Goal: Contribute content: Add original content to the website for others to see

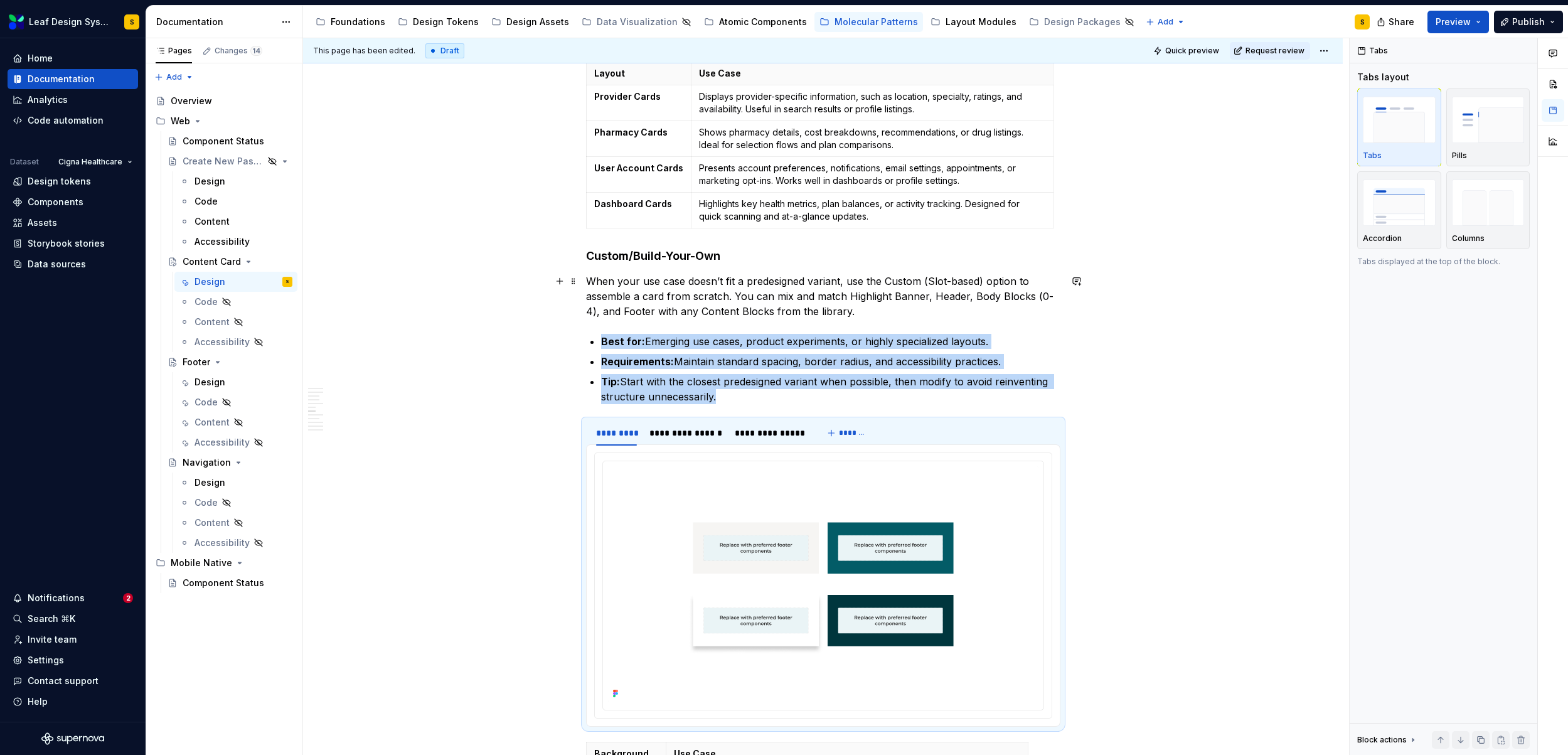
scroll to position [2005, 0]
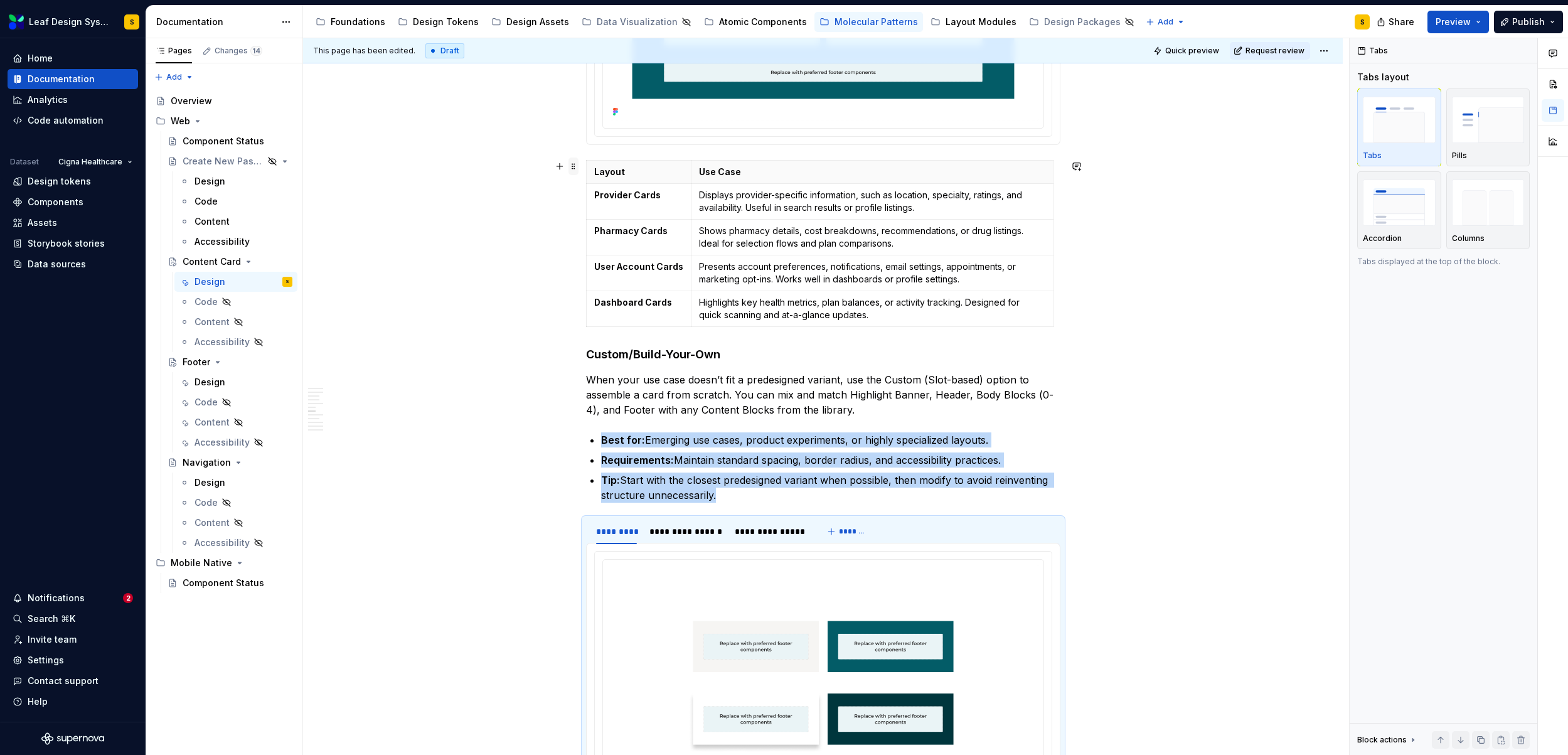
click at [573, 167] on span at bounding box center [573, 167] width 10 height 17
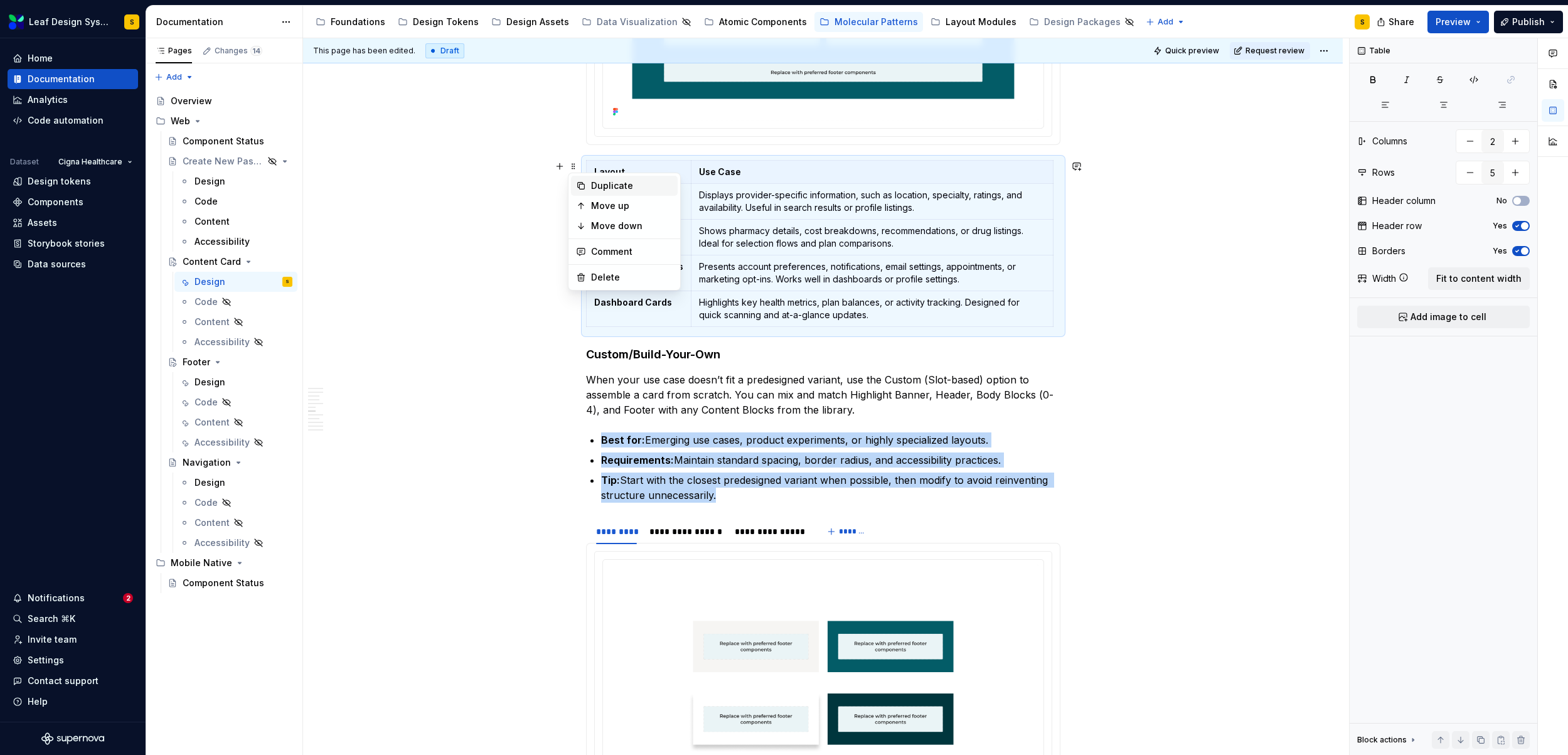
click at [610, 187] on div "Duplicate" at bounding box center [632, 185] width 82 height 13
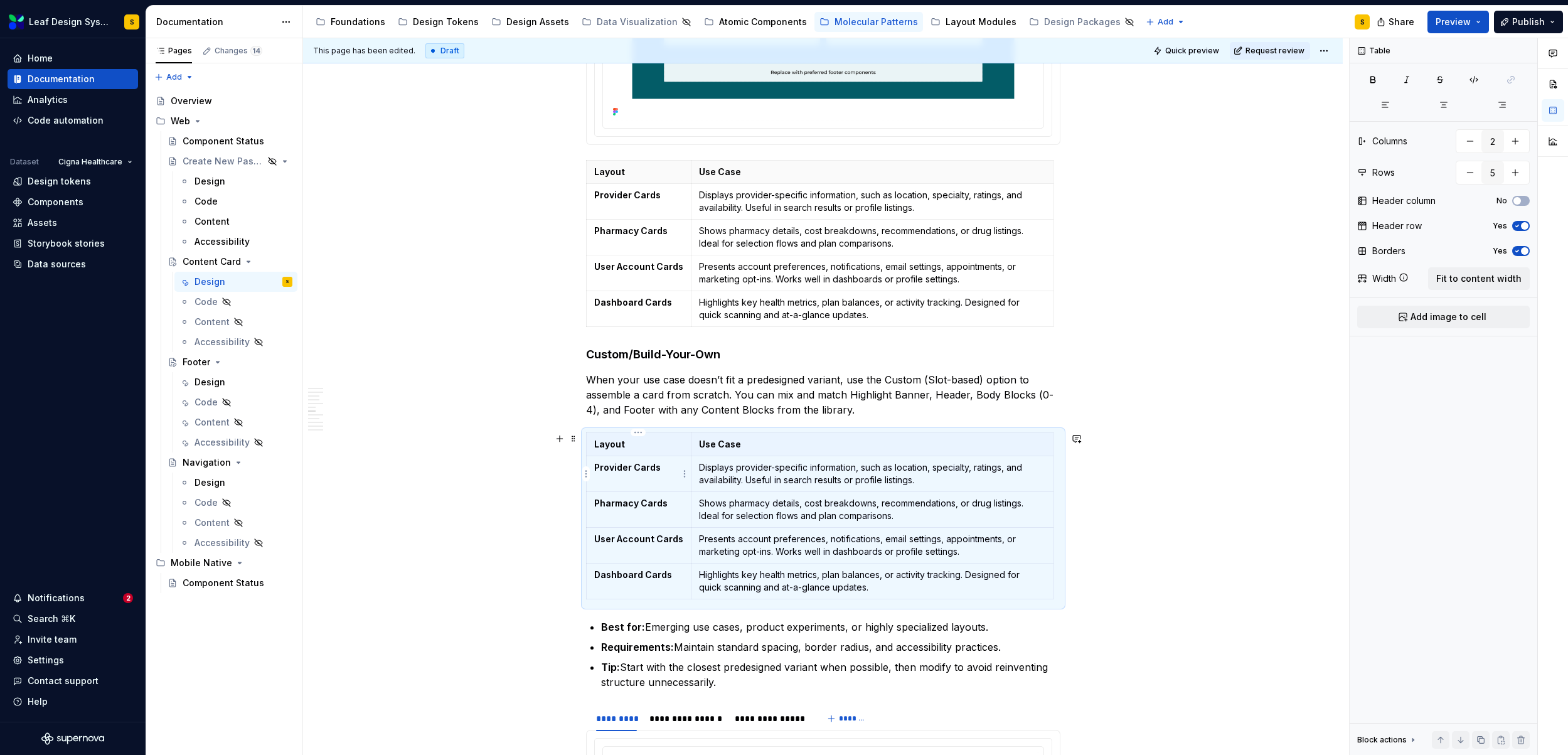
click at [625, 471] on strong "Provider Cards" at bounding box center [627, 466] width 66 height 11
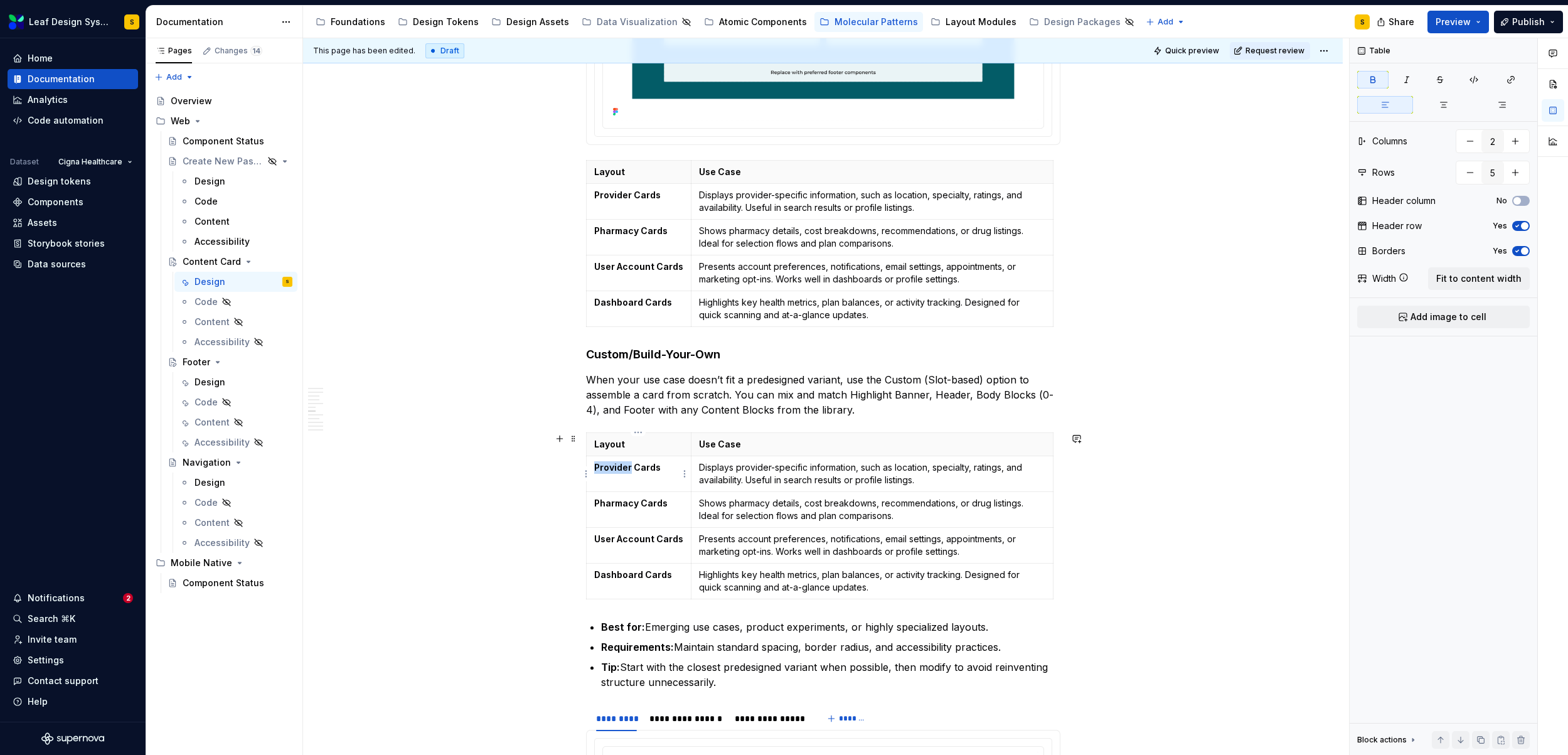
click at [625, 471] on strong "Provider Cards" at bounding box center [627, 466] width 66 height 11
click at [633, 508] on strong "Pharmacy Cards" at bounding box center [631, 503] width 73 height 11
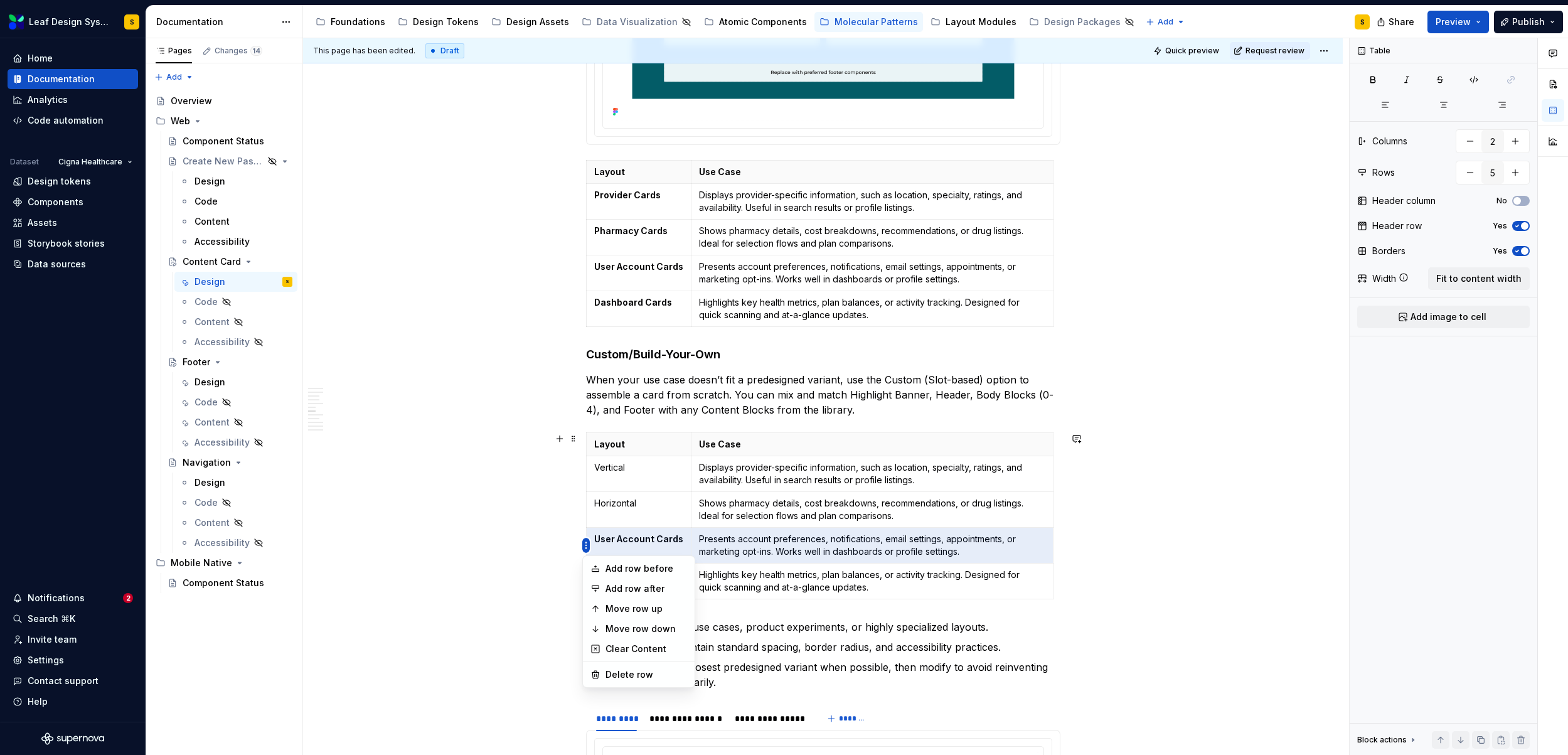
click at [587, 546] on html "Leaf Design System S Home Documentation Analytics Code automation Dataset Cigna…" at bounding box center [784, 378] width 1568 height 755
click at [629, 674] on div "Delete row" at bounding box center [646, 674] width 82 height 13
type input "4"
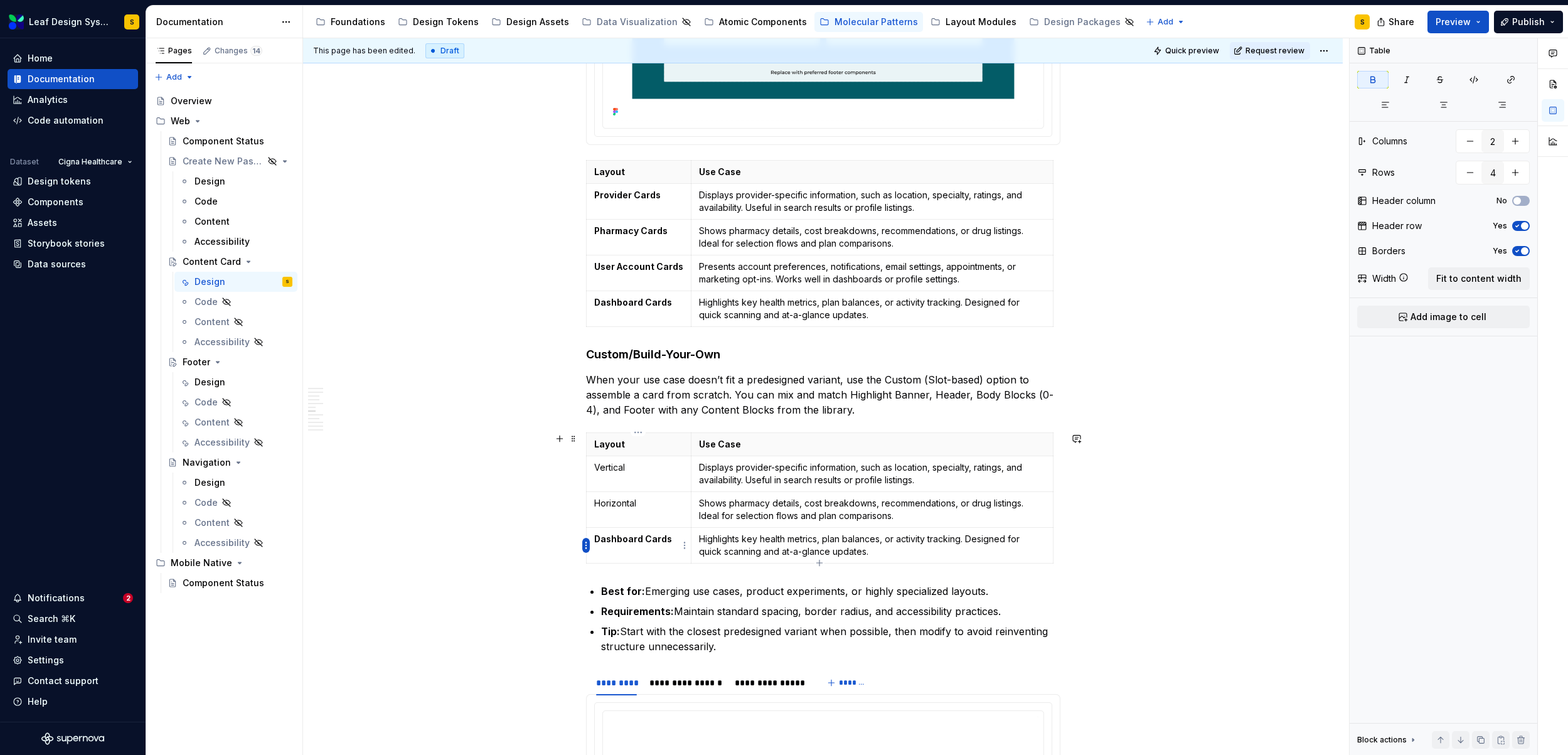
click at [584, 546] on html "Leaf Design System S Home Documentation Analytics Code automation Dataset Cigna…" at bounding box center [784, 378] width 1568 height 755
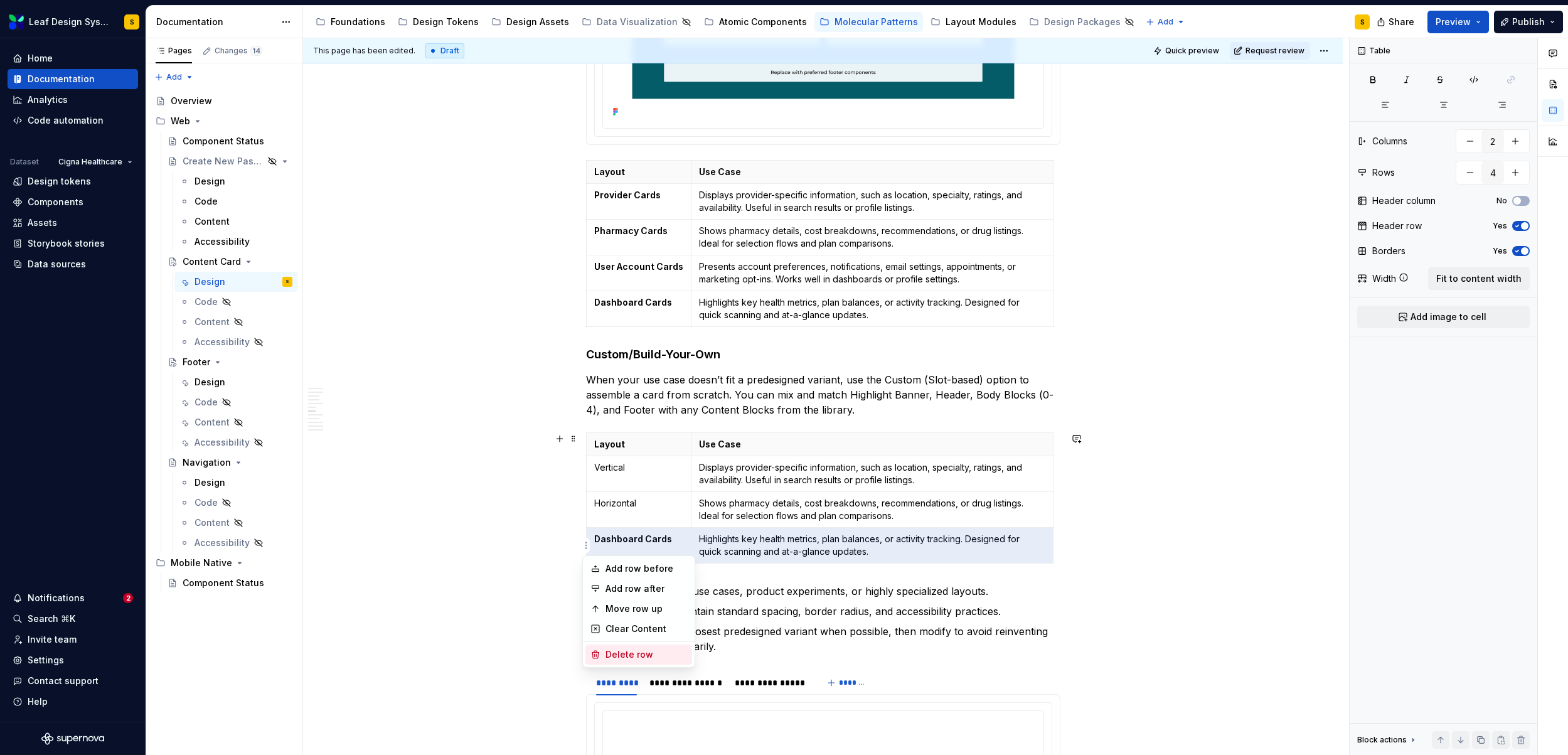
click at [625, 655] on div "Delete row" at bounding box center [646, 654] width 82 height 13
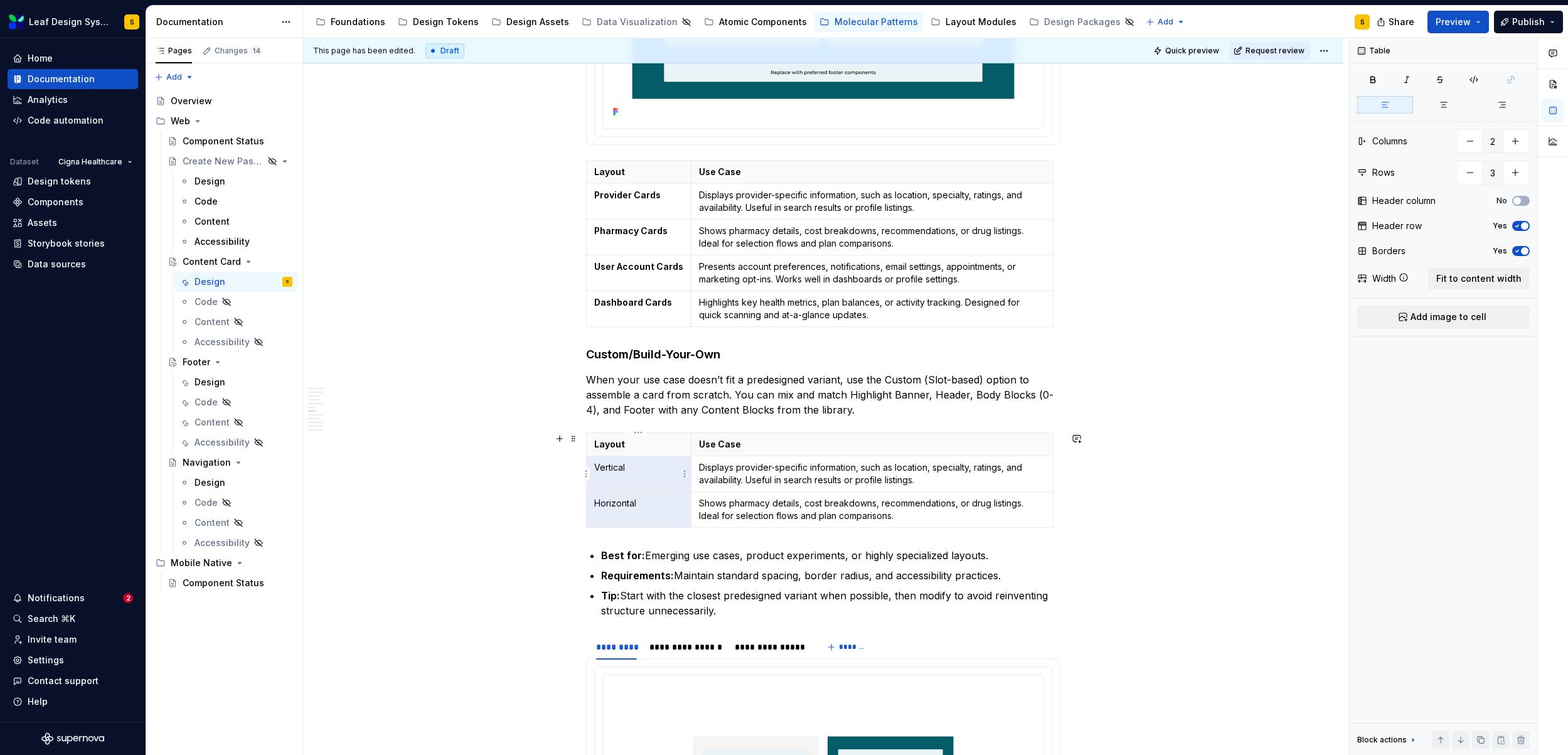
drag, startPoint x: 659, startPoint y: 512, endPoint x: 611, endPoint y: 463, distance: 68.6
click at [611, 463] on tbody "Layout Use Case Vertical Displays provider-specific information, such as locati…" at bounding box center [819, 480] width 467 height 94
click at [610, 469] on p "Vertical" at bounding box center [639, 467] width 90 height 13
click at [629, 448] on button "button" at bounding box center [629, 445] width 17 height 17
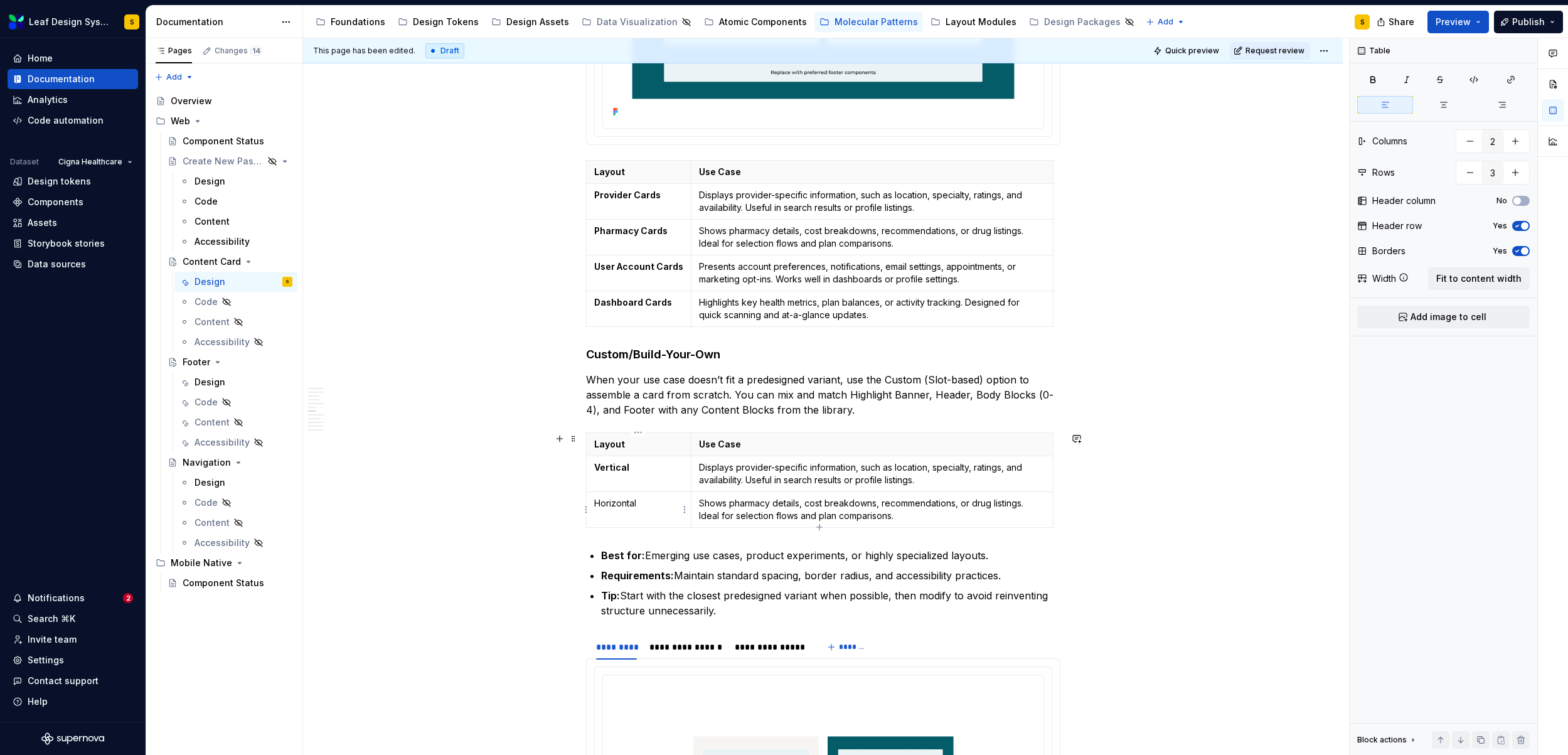
click at [615, 501] on p "Horizontal" at bounding box center [639, 503] width 90 height 13
click at [627, 484] on button "button" at bounding box center [629, 481] width 17 height 17
click at [819, 478] on p "Displays provider-specific information, such as location, specialty, ratings, a…" at bounding box center [872, 474] width 346 height 25
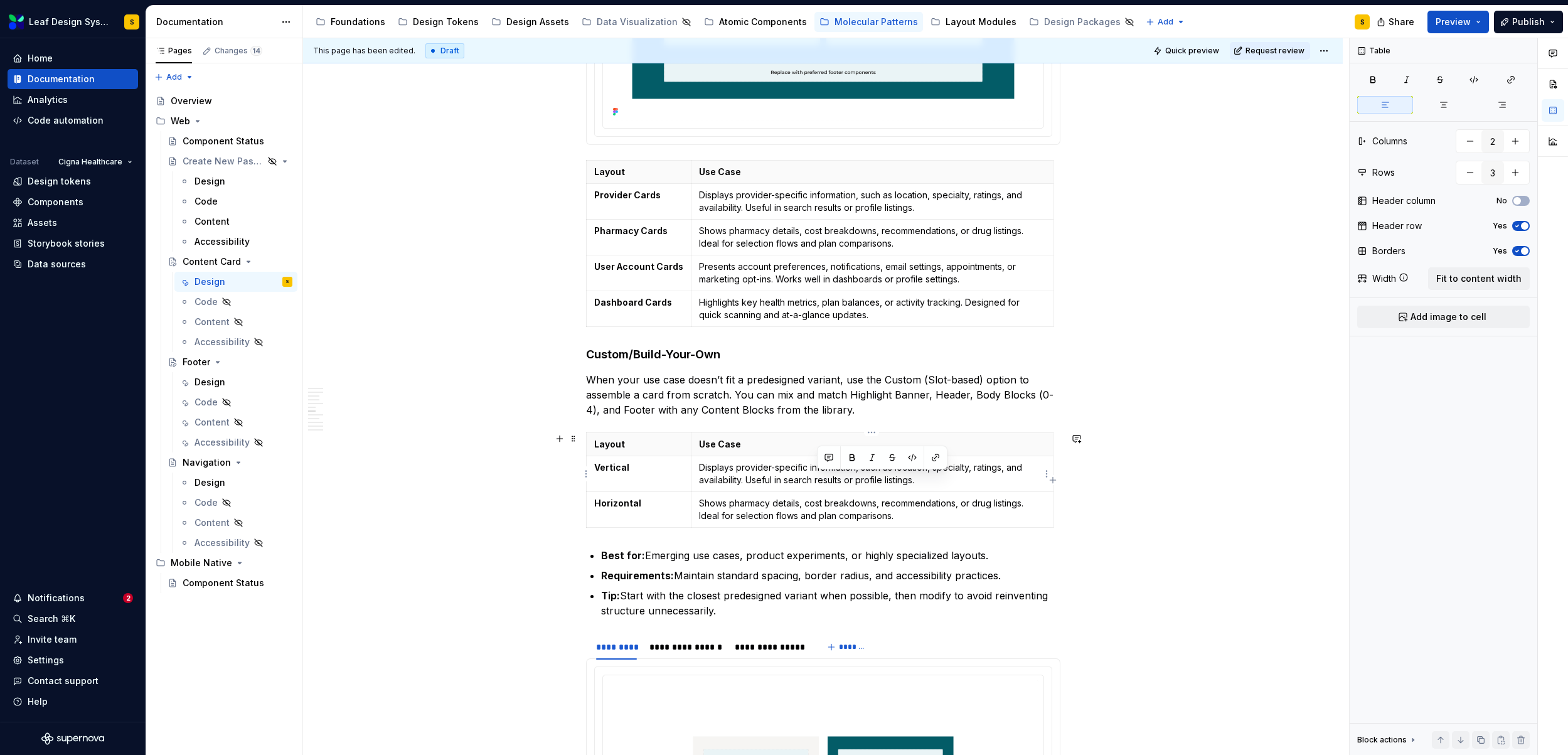
click at [819, 478] on p "Displays provider-specific information, such as location, specialty, ratings, a…" at bounding box center [872, 474] width 346 height 25
click at [1024, 465] on p "Stacks header, body blocks, and footer in a single column. Recommended for narr…" at bounding box center [872, 474] width 346 height 25
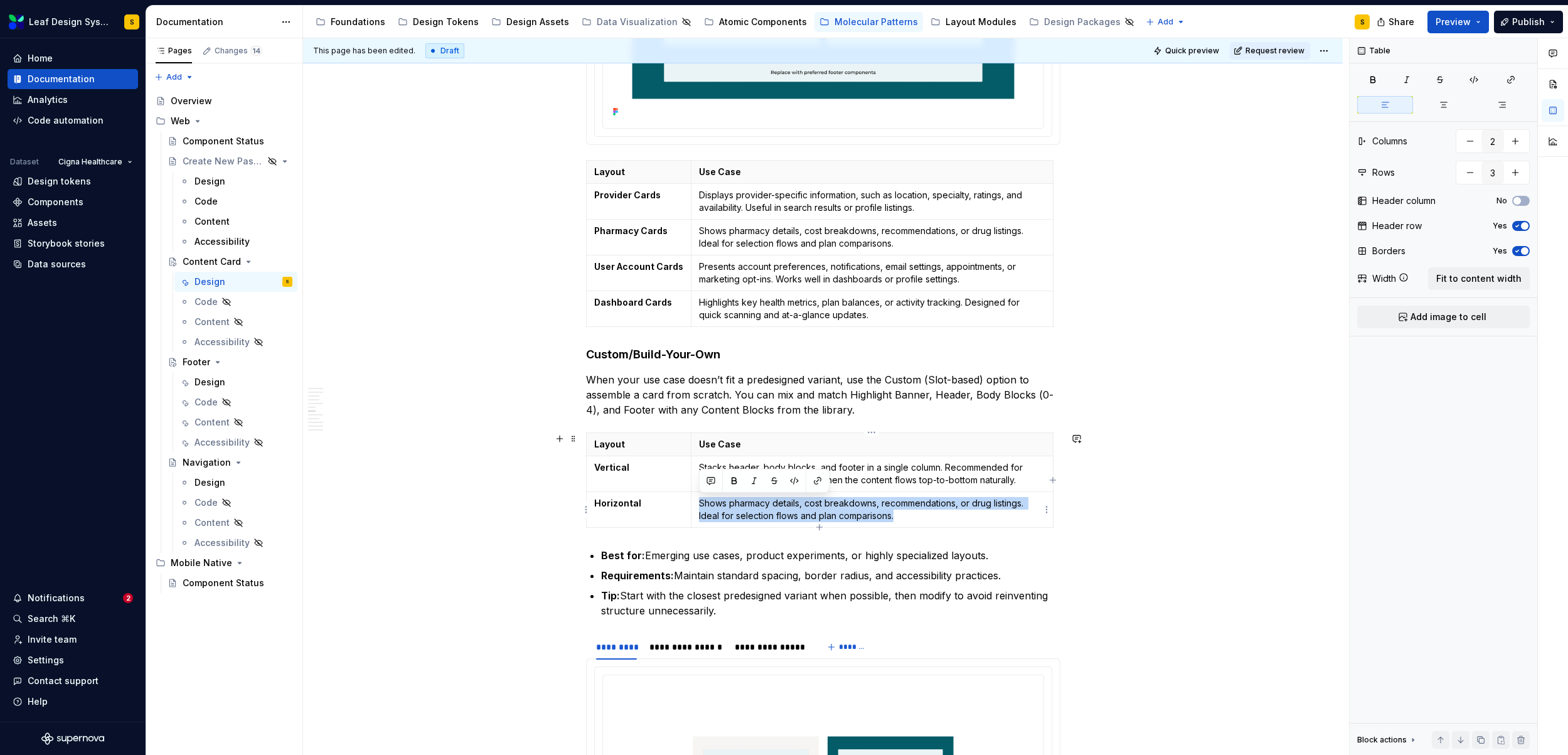
drag, startPoint x: 901, startPoint y: 515, endPoint x: 697, endPoint y: 498, distance: 204.7
click at [697, 498] on td "Shows pharmacy details, cost breakdowns, recommendations, or drug listings. Ide…" at bounding box center [872, 508] width 361 height 36
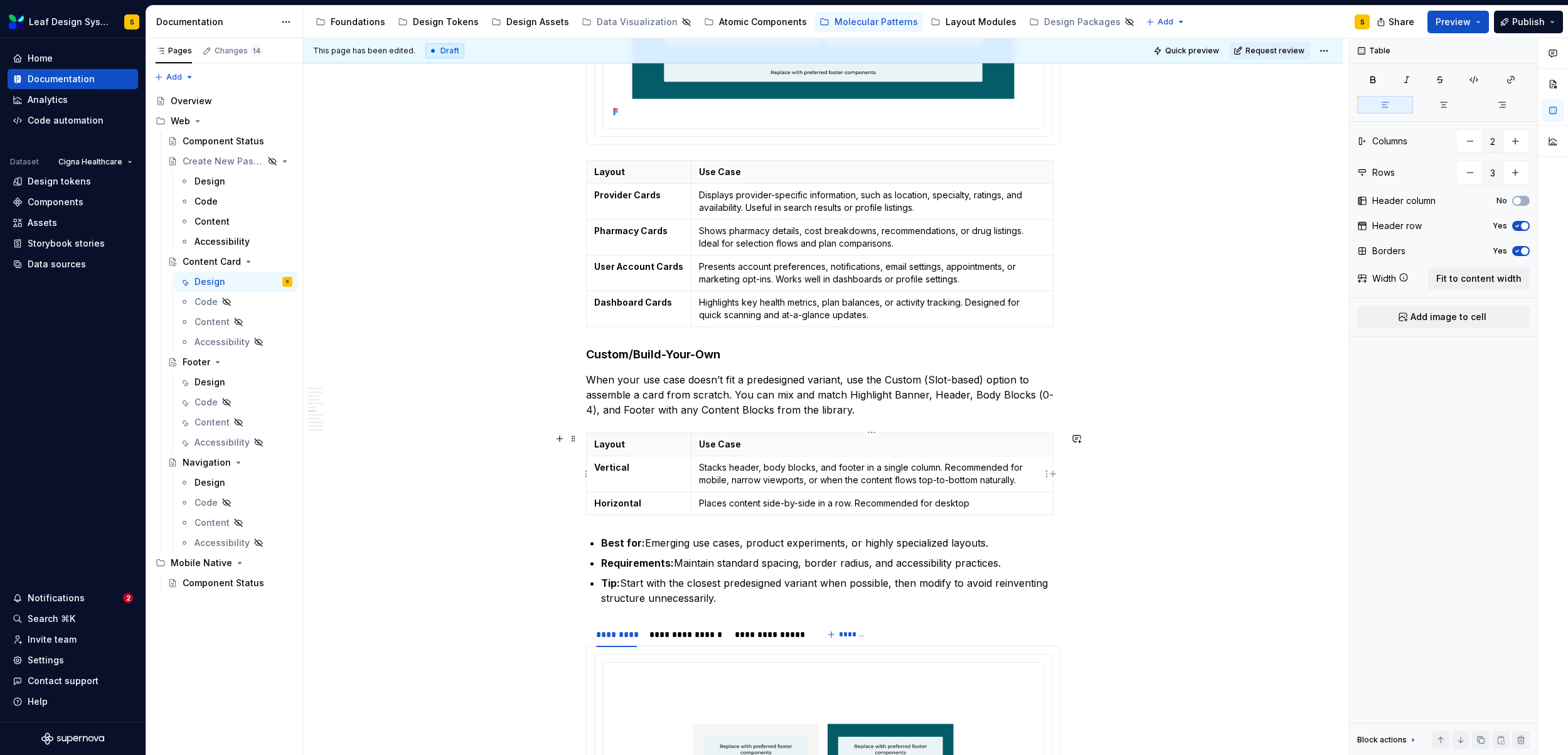
click at [745, 476] on p "Stacks header, body blocks, and footer in a single column. Recommended for mobi…" at bounding box center [872, 474] width 346 height 25
click at [945, 465] on p "Stacks header, body blocks, and footer in a single column. Recommended for mobi…" at bounding box center [872, 474] width 346 height 25
drag, startPoint x: 946, startPoint y: 467, endPoint x: 1020, endPoint y: 482, distance: 75.5
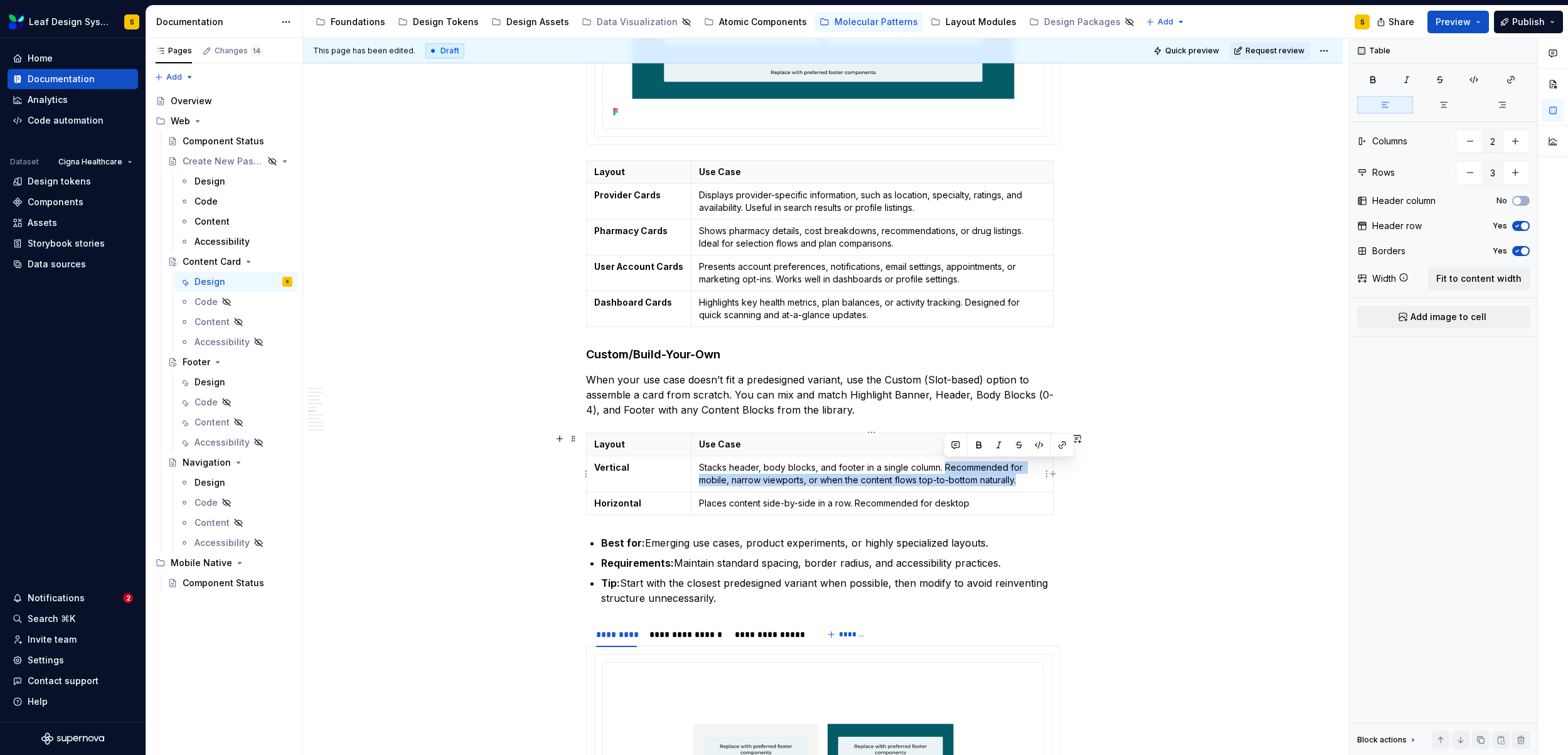
click at [1020, 482] on p "Stacks header, body blocks, and footer in a single column. Recommended for mobi…" at bounding box center [872, 474] width 346 height 25
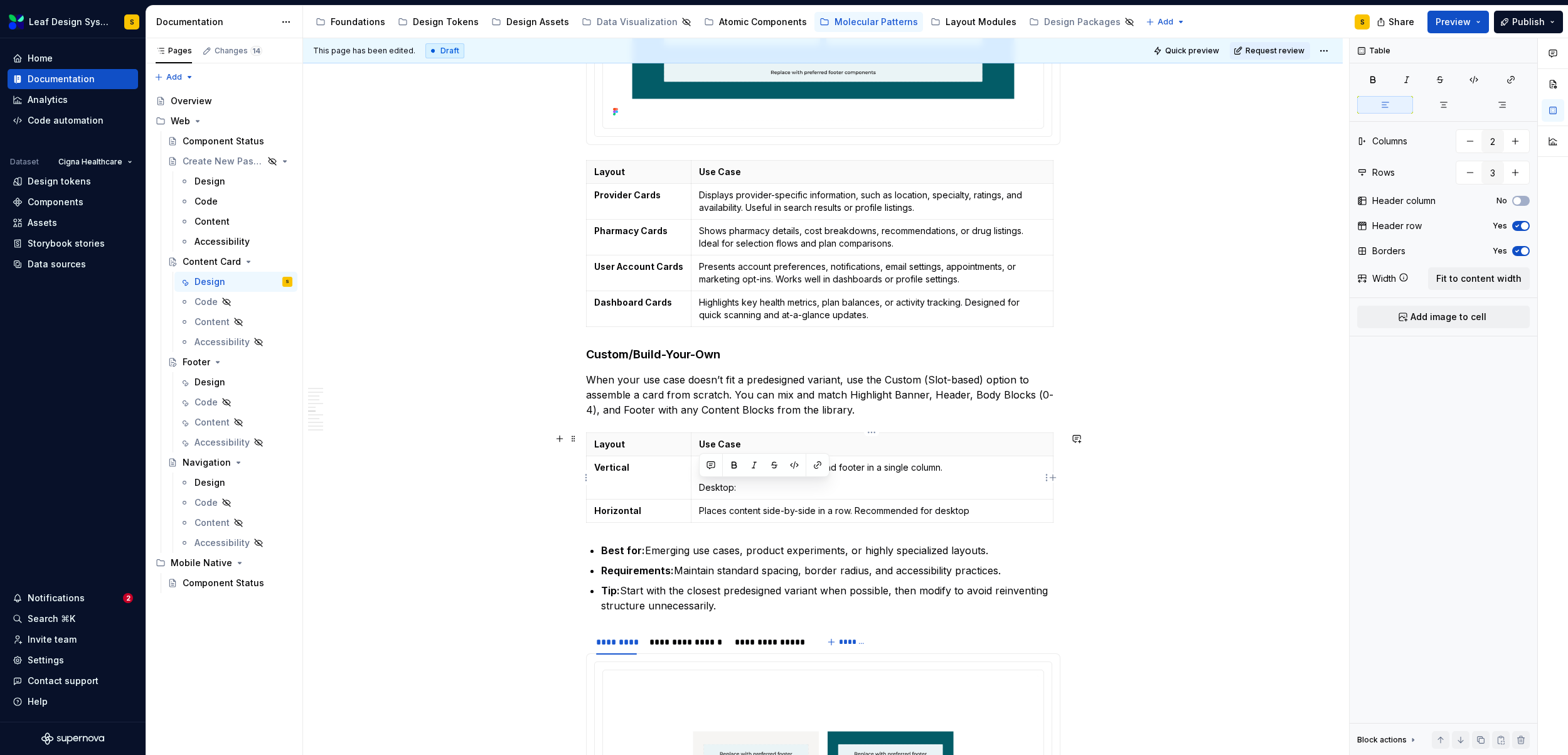
drag, startPoint x: 773, startPoint y: 486, endPoint x: 696, endPoint y: 488, distance: 77.0
click at [696, 488] on td "Stacks header, body blocks, and footer in a single column. Desktop:" at bounding box center [872, 477] width 361 height 43
click at [750, 486] on p "Desktop:" at bounding box center [872, 487] width 346 height 13
drag, startPoint x: 738, startPoint y: 488, endPoint x: 695, endPoint y: 489, distance: 43.0
click at [695, 489] on td "Stacks header, body blocks, and footer in a single column. Desktop:" at bounding box center [872, 477] width 361 height 43
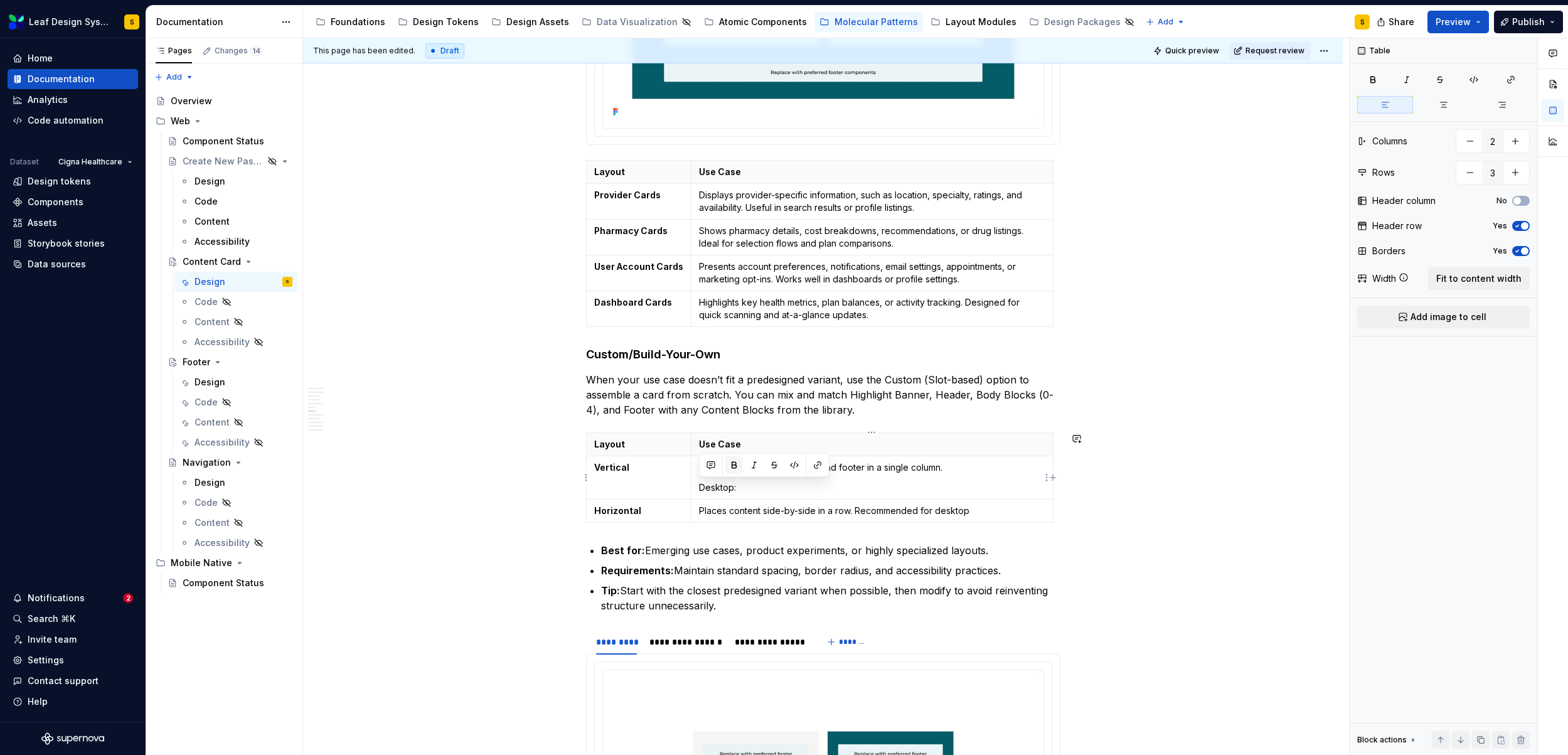
click at [739, 467] on button "button" at bounding box center [734, 465] width 17 height 17
click at [748, 485] on p "Desktop:" at bounding box center [872, 487] width 346 height 13
click at [771, 482] on p "Desktop:" at bounding box center [872, 487] width 346 height 13
drag, startPoint x: 766, startPoint y: 487, endPoint x: 747, endPoint y: 483, distance: 19.4
click at [747, 483] on p "Desktop:" at bounding box center [872, 487] width 346 height 13
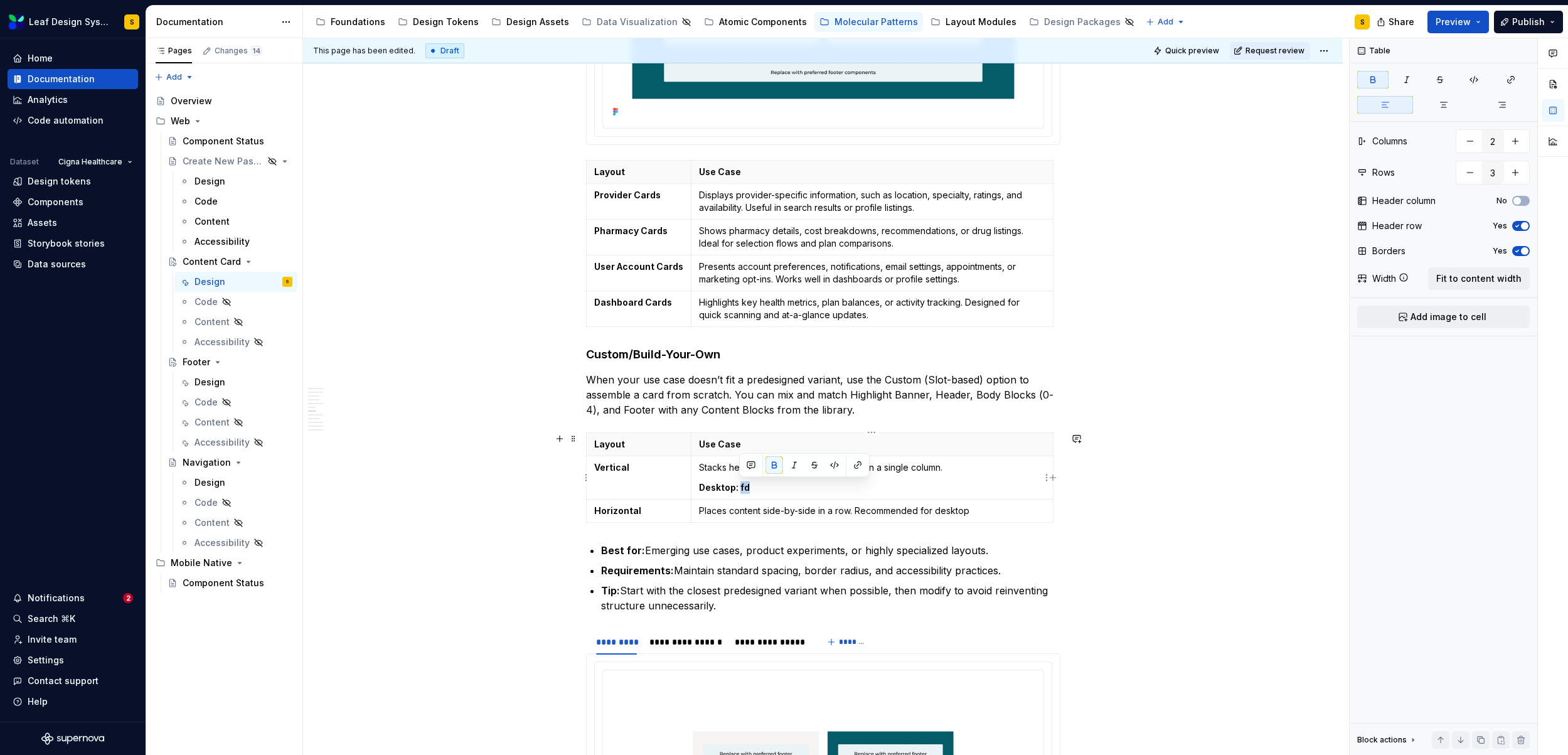
drag, startPoint x: 758, startPoint y: 487, endPoint x: 739, endPoint y: 486, distance: 19.0
click at [739, 486] on p "Desktop: fd" at bounding box center [872, 487] width 346 height 13
click at [775, 464] on button "button" at bounding box center [774, 465] width 17 height 17
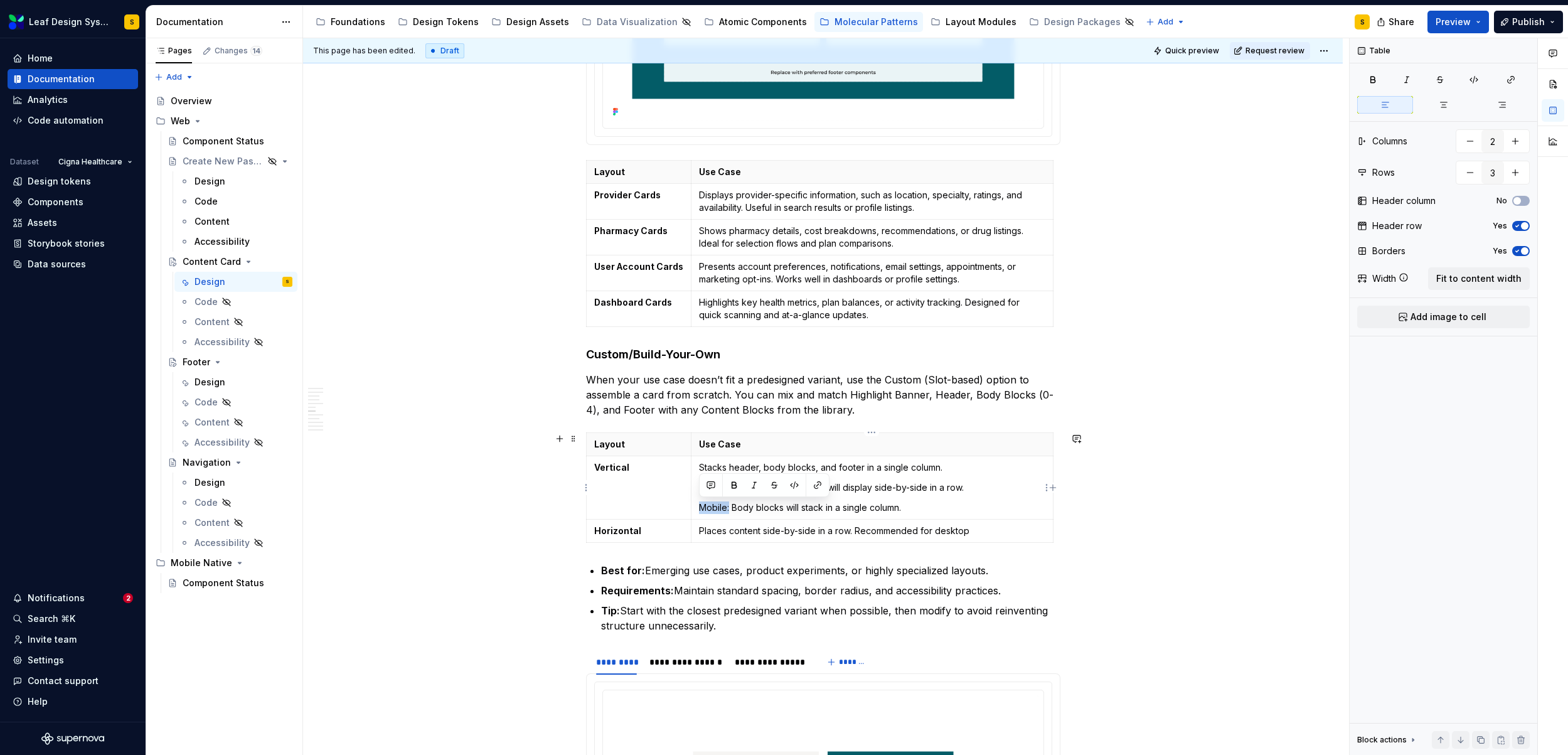
drag, startPoint x: 729, startPoint y: 508, endPoint x: 699, endPoint y: 509, distance: 30.0
click at [699, 509] on p "Mobile: Body blocks will stack in a single column." at bounding box center [872, 507] width 346 height 13
click at [732, 488] on button "button" at bounding box center [734, 484] width 17 height 17
click at [913, 509] on p "Mobile: Body blocks will stack in a single column." at bounding box center [872, 507] width 346 height 13
click at [956, 470] on p "Stacks header, body blocks, and footer in a single column." at bounding box center [872, 467] width 346 height 13
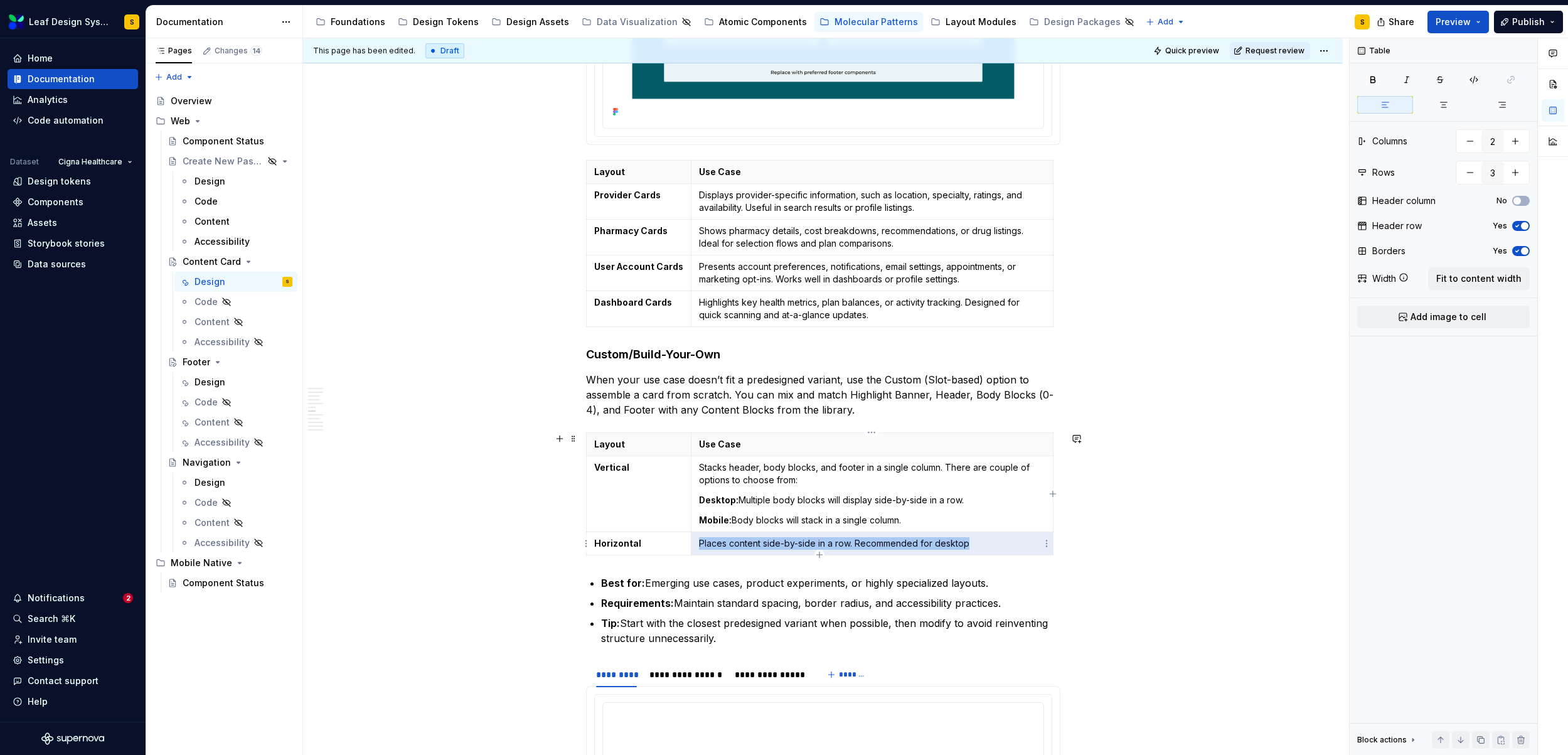
drag, startPoint x: 987, startPoint y: 547, endPoint x: 699, endPoint y: 547, distance: 288.0
click at [699, 547] on p "Places content side-by-side in a row. Recommended for desktop" at bounding box center [872, 543] width 346 height 13
click at [856, 541] on p "Places content side-by-side in a row. Recommended for desktop" at bounding box center [872, 543] width 346 height 13
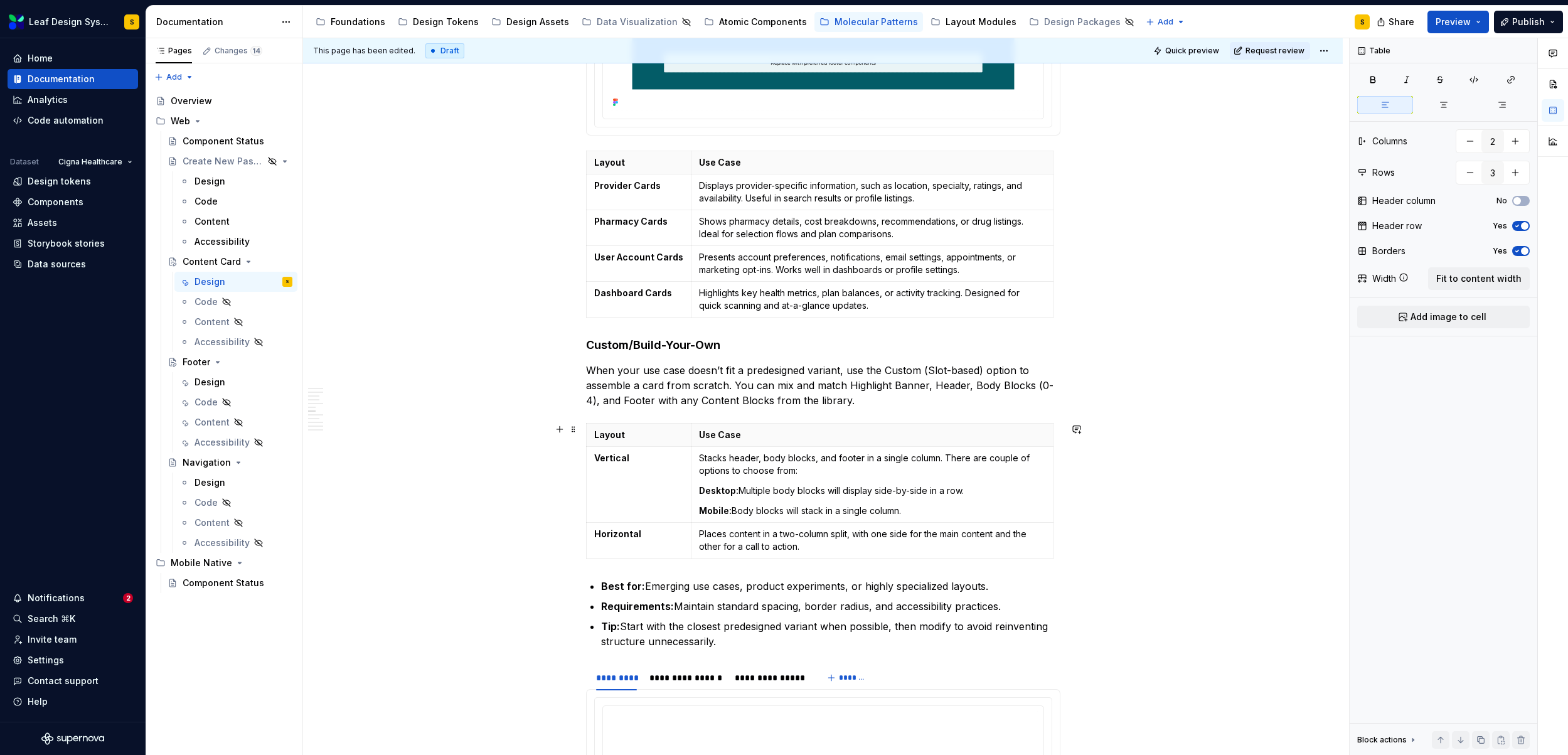
scroll to position [2023, 0]
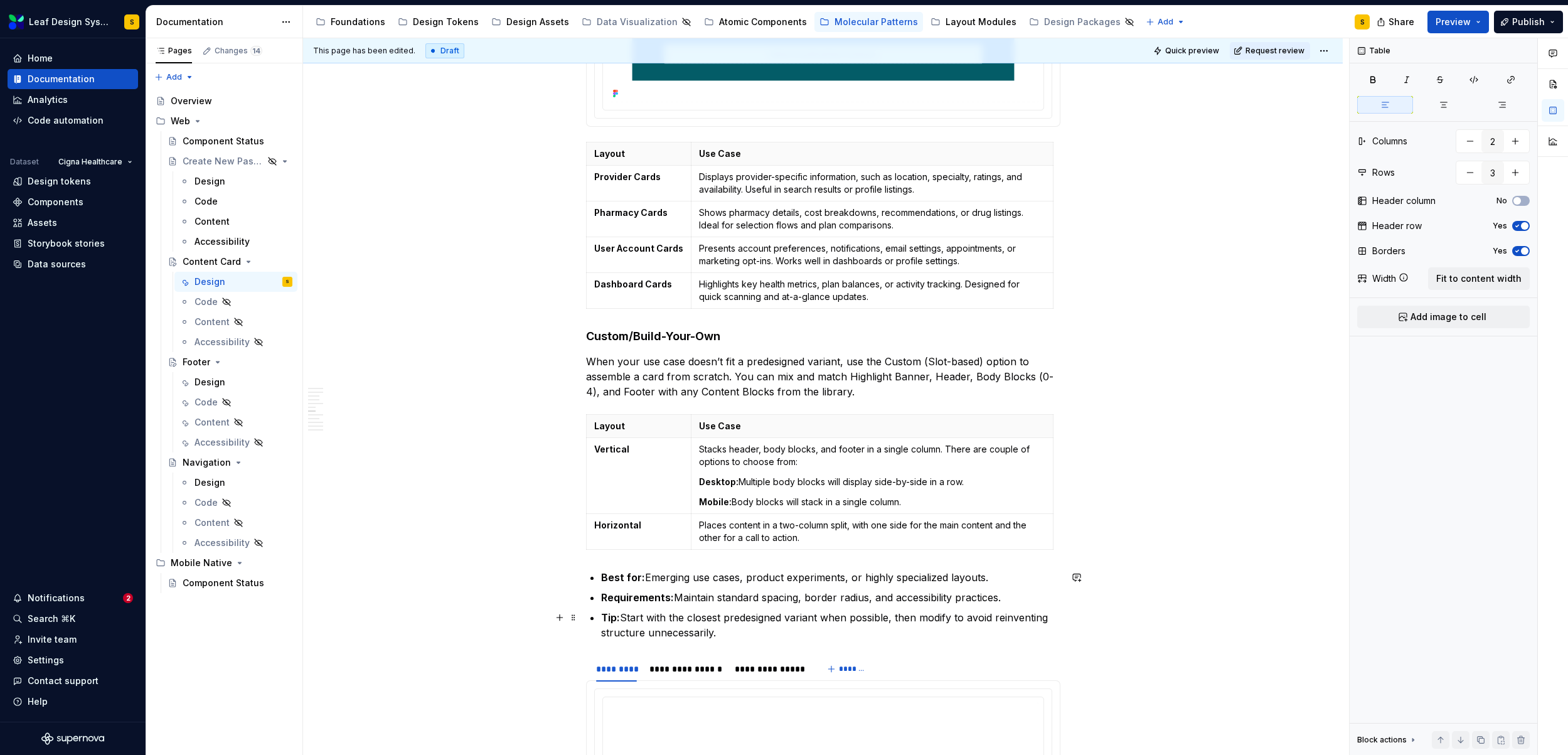
click at [658, 616] on p "Tip: Start with the closest predesigned variant when possible, then modify to a…" at bounding box center [830, 624] width 459 height 30
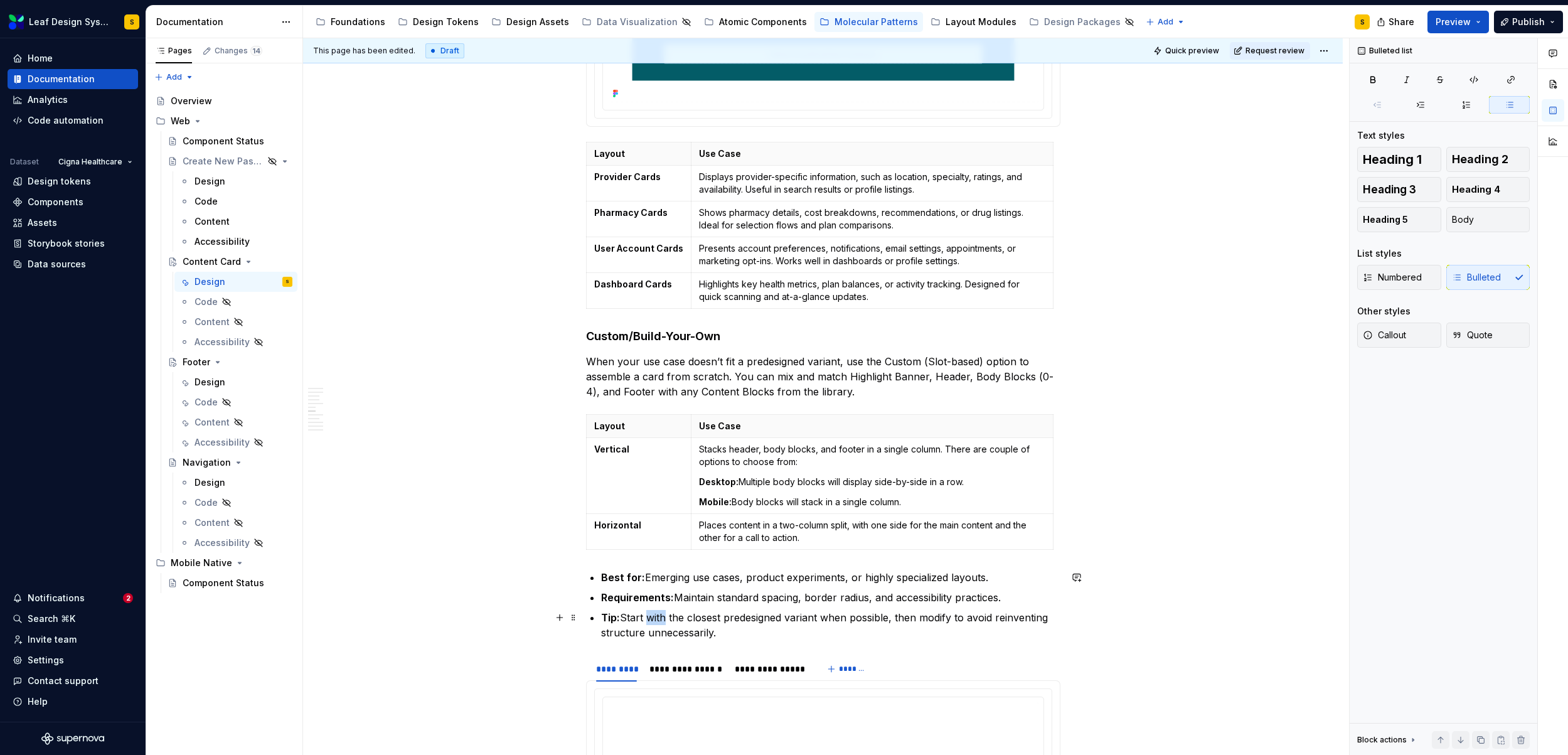
click at [658, 616] on p "Tip: Start with the closest predesigned variant when possible, then modify to a…" at bounding box center [830, 624] width 459 height 30
click at [942, 618] on p "Tip: Start from the closest predesigned variant when possible, then modify to a…" at bounding box center [830, 624] width 459 height 30
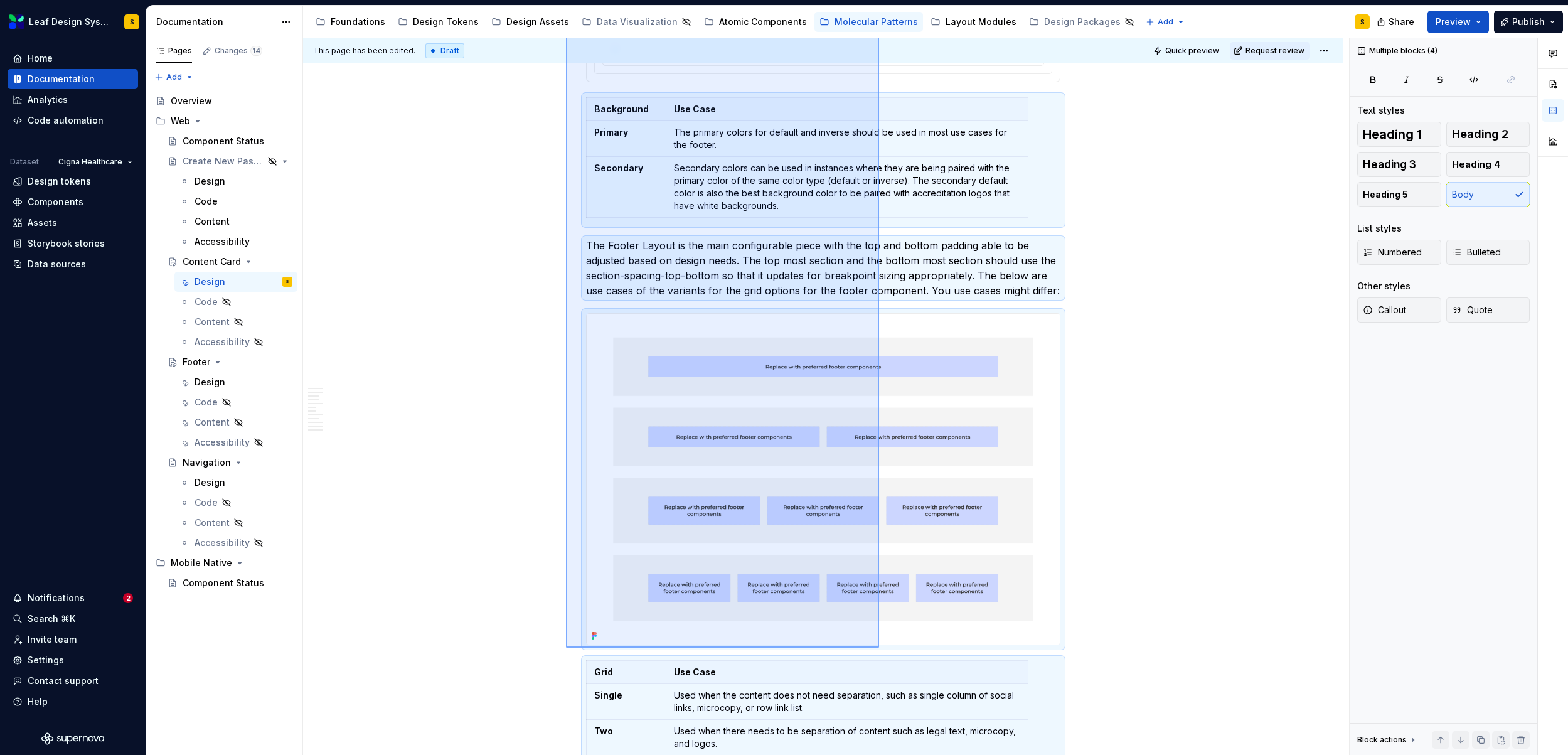
scroll to position [3044, 0]
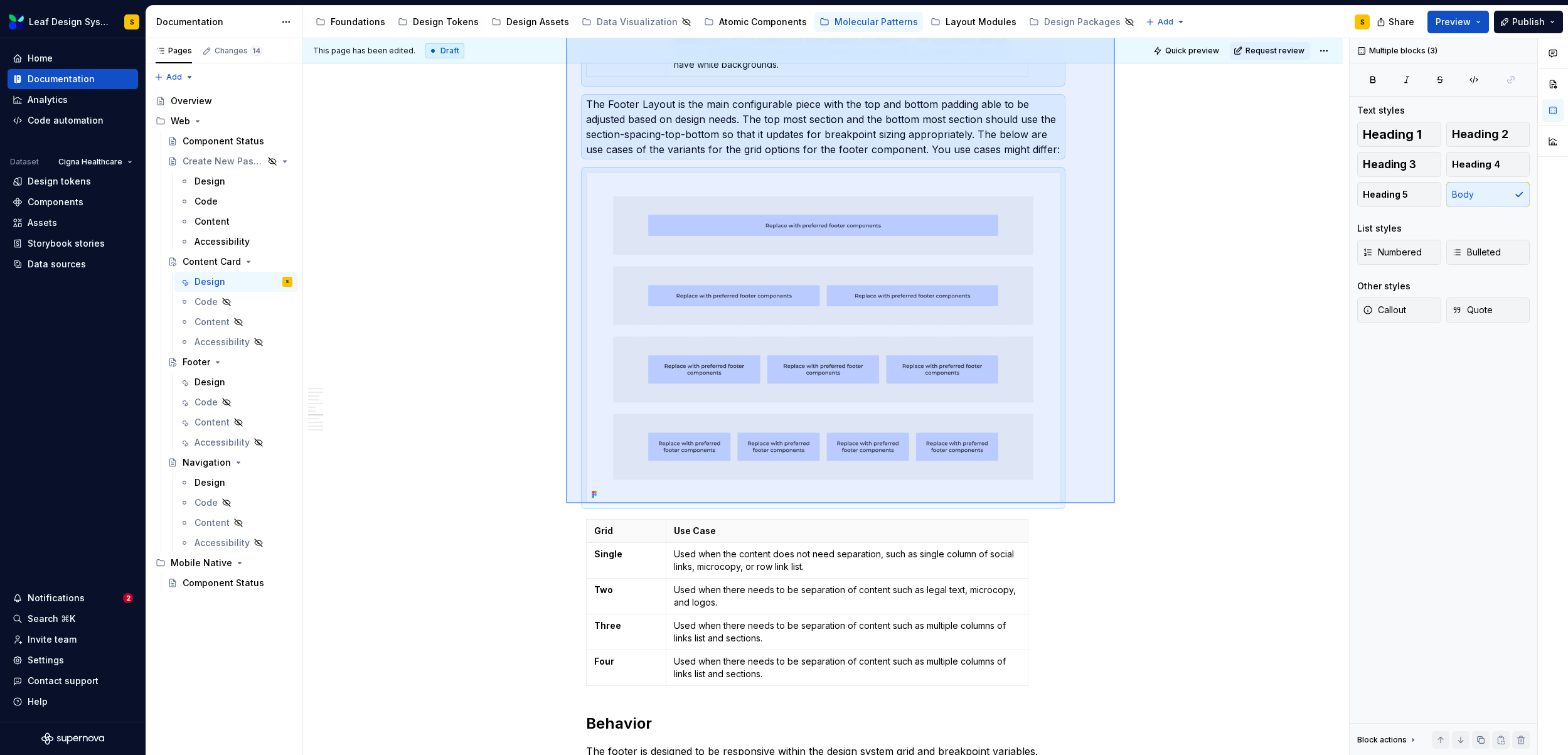
drag, startPoint x: 566, startPoint y: 443, endPoint x: 1115, endPoint y: 503, distance: 552.3
click at [1115, 503] on div "**********" at bounding box center [826, 397] width 1046 height 717
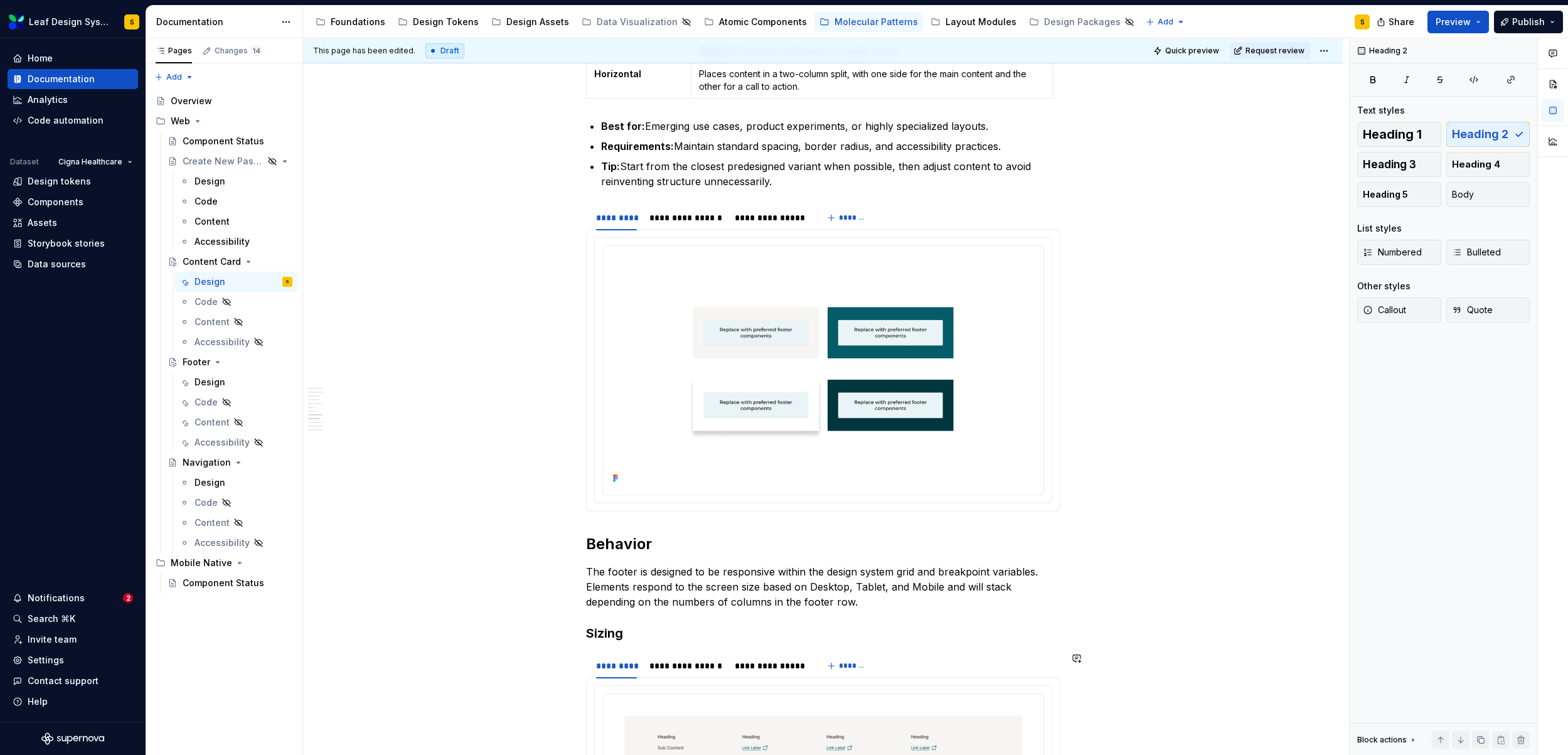
scroll to position [2484, 0]
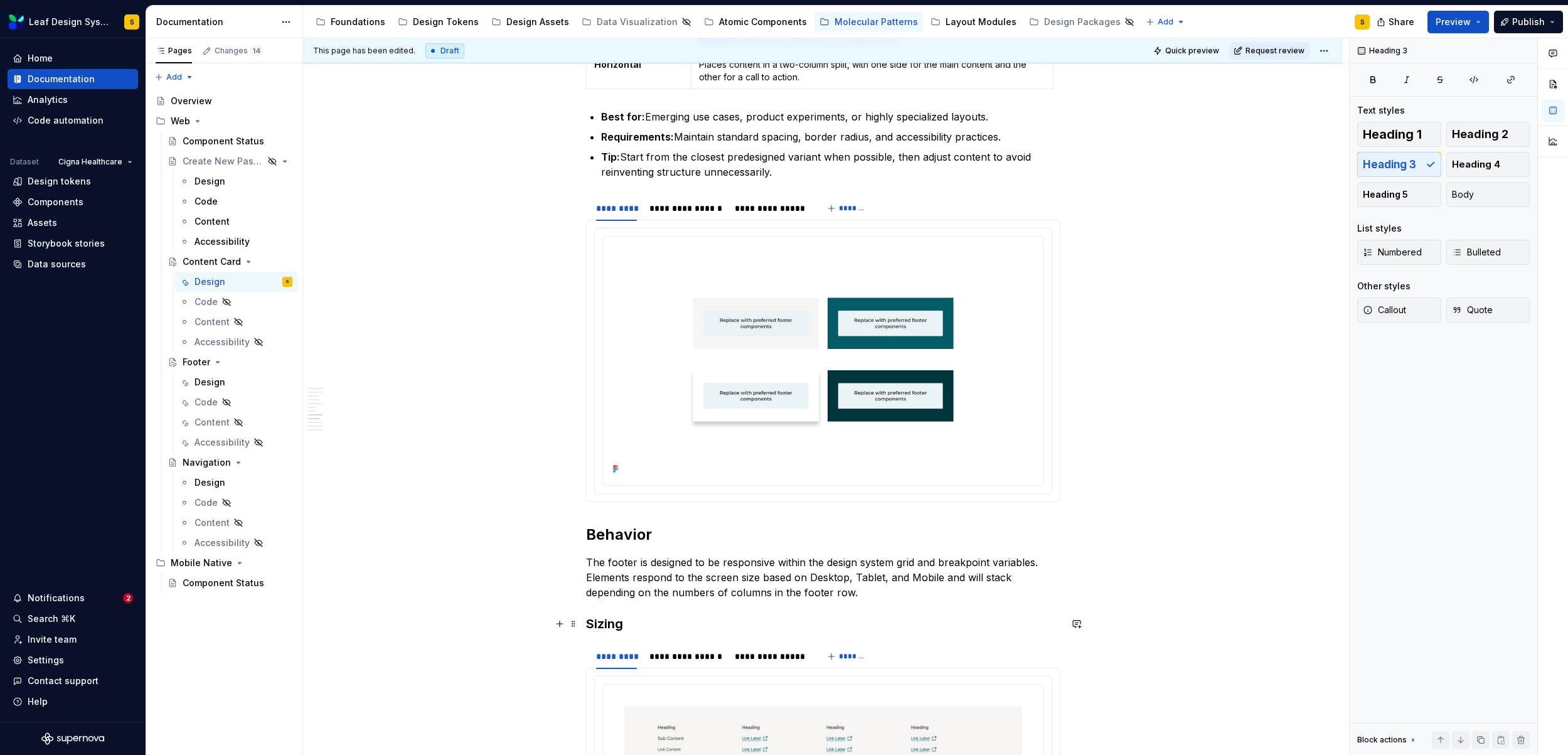
click at [616, 629] on h3 "Sizing" at bounding box center [823, 623] width 474 height 17
drag, startPoint x: 636, startPoint y: 624, endPoint x: 589, endPoint y: 622, distance: 47.0
click at [589, 622] on h3 "Sizing" at bounding box center [823, 623] width 474 height 17
click at [573, 625] on span at bounding box center [573, 623] width 10 height 17
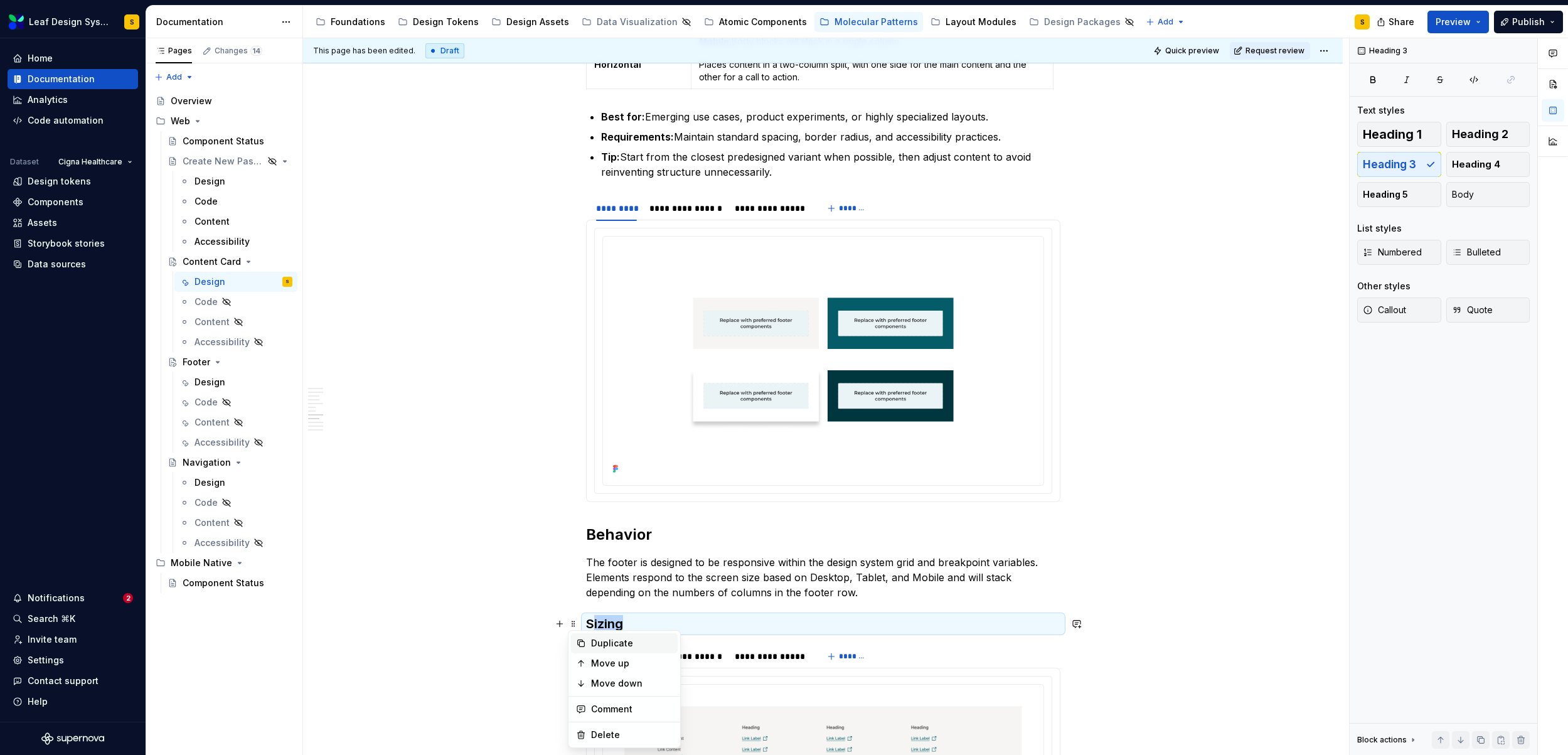
click at [619, 641] on div "Duplicate" at bounding box center [632, 642] width 82 height 13
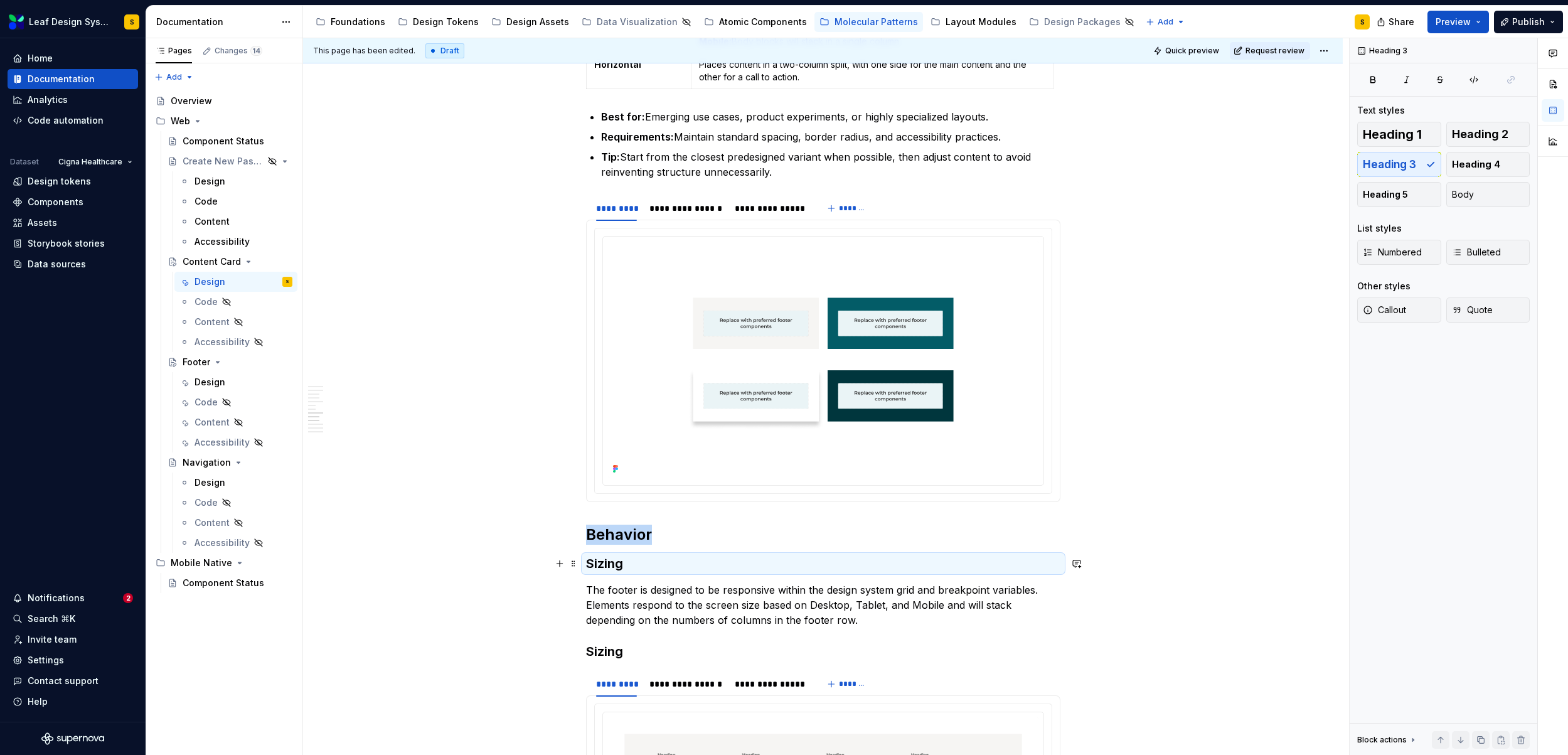
click at [600, 560] on h3 "Sizing" at bounding box center [823, 563] width 474 height 17
click at [681, 613] on p "The footer is designed to be responsive within the design system grid and break…" at bounding box center [823, 605] width 474 height 45
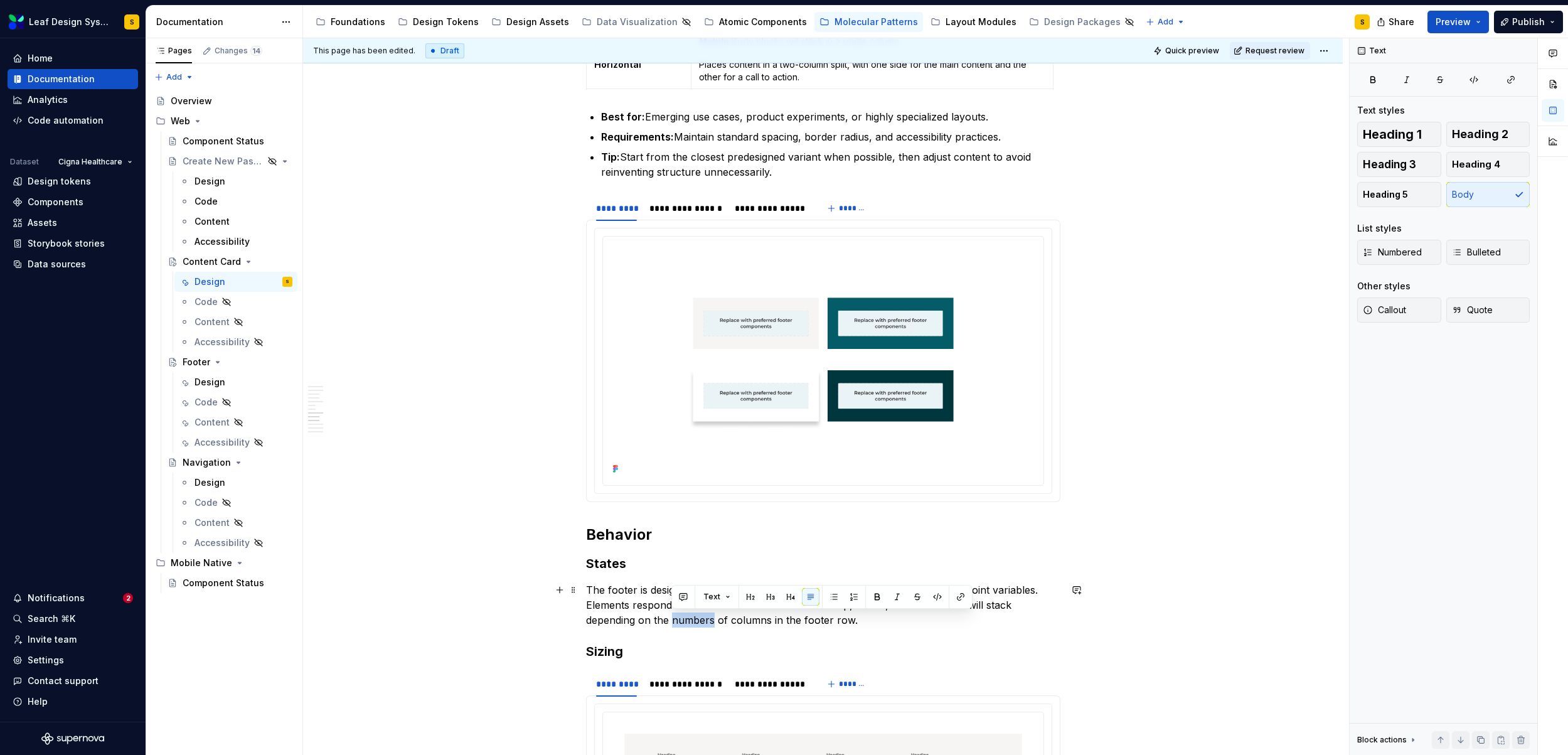
click at [681, 613] on p "The footer is designed to be responsive within the design system grid and break…" at bounding box center [823, 605] width 474 height 45
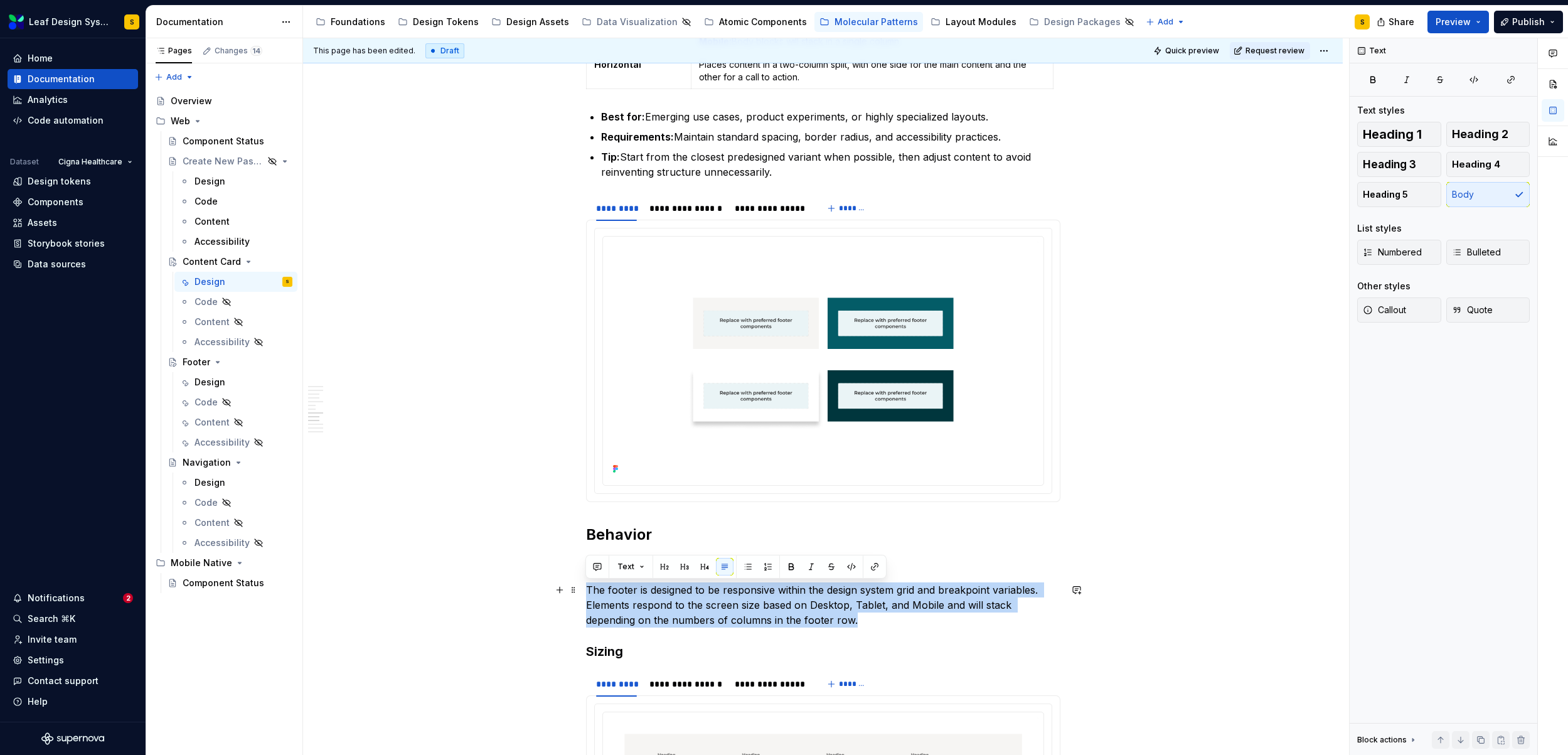
click at [681, 613] on p "The footer is designed to be responsive within the design system grid and break…" at bounding box center [823, 605] width 474 height 45
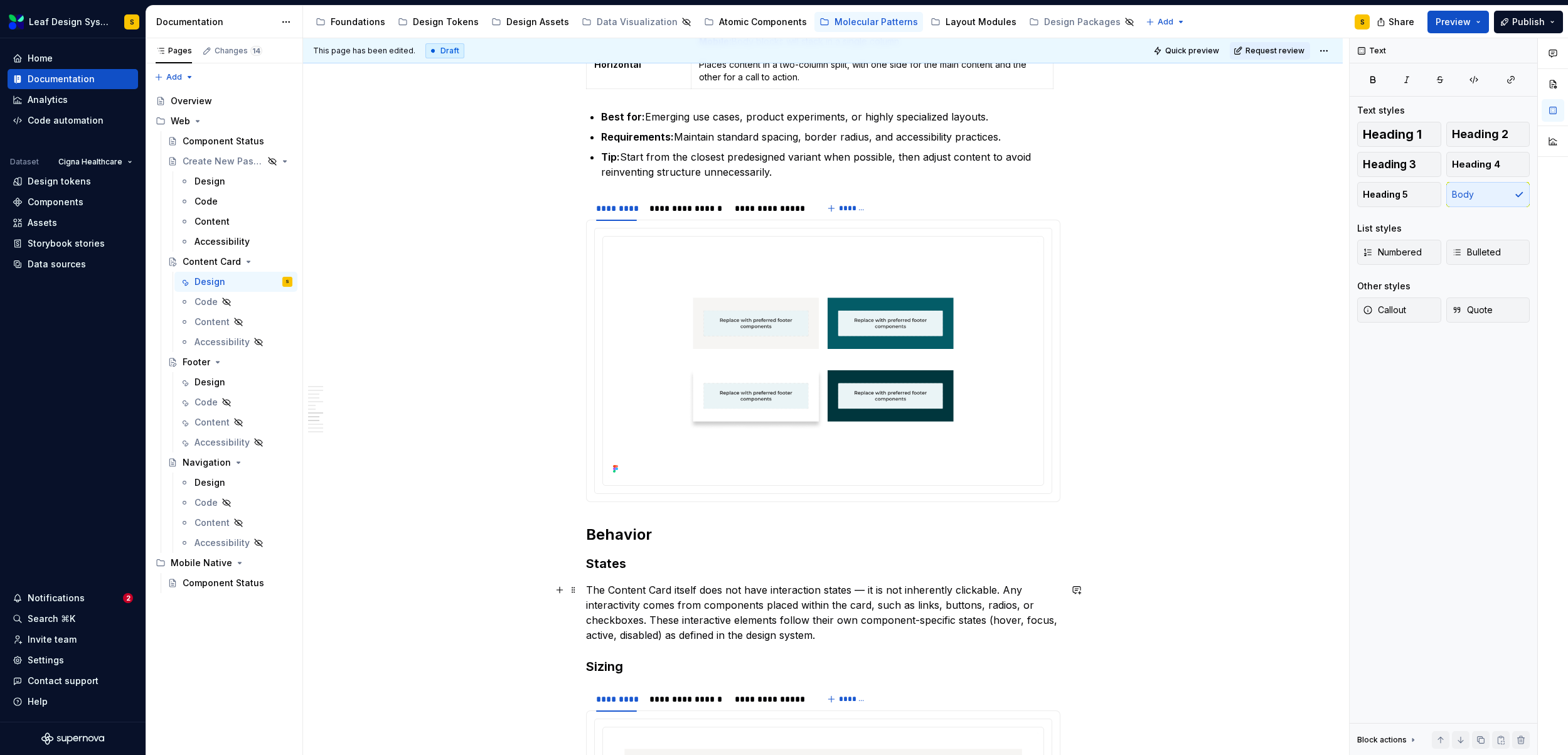
click at [861, 589] on p "The Content Card itself does not have interaction states — it is not inherently…" at bounding box center [823, 612] width 474 height 61
click at [1030, 605] on p "The Content Card itself does not have interaction states and it is not inherent…" at bounding box center [823, 612] width 474 height 61
click at [642, 620] on p "The Content Card itself does not have interaction states and it is not inherent…" at bounding box center [823, 612] width 474 height 61
click at [728, 637] on p "The Content Card itself does not have interaction states and it is not inherent…" at bounding box center [823, 612] width 474 height 61
drag, startPoint x: 732, startPoint y: 637, endPoint x: 584, endPoint y: 637, distance: 148.0
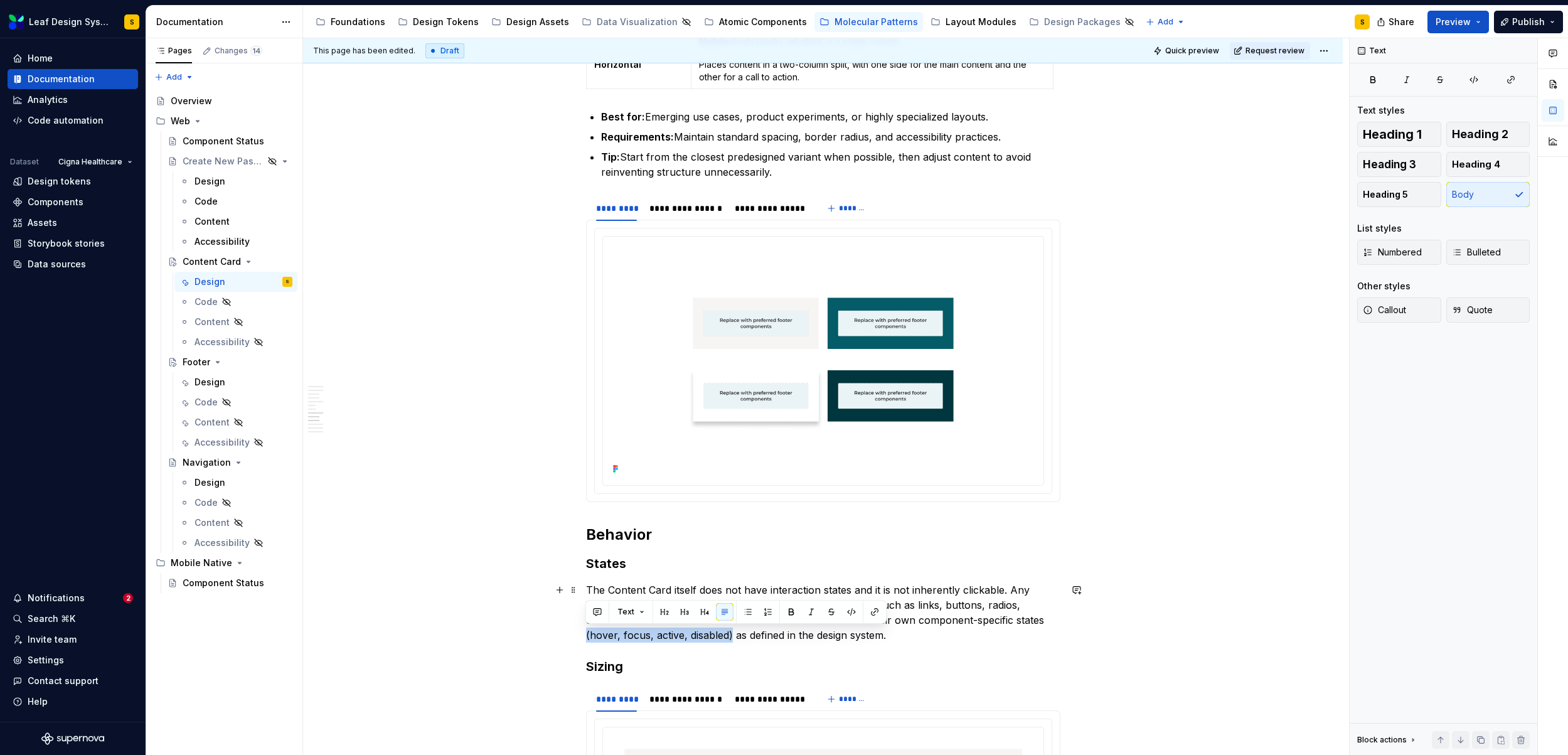
click at [584, 637] on div "**********" at bounding box center [823, 158] width 1039 height 4781
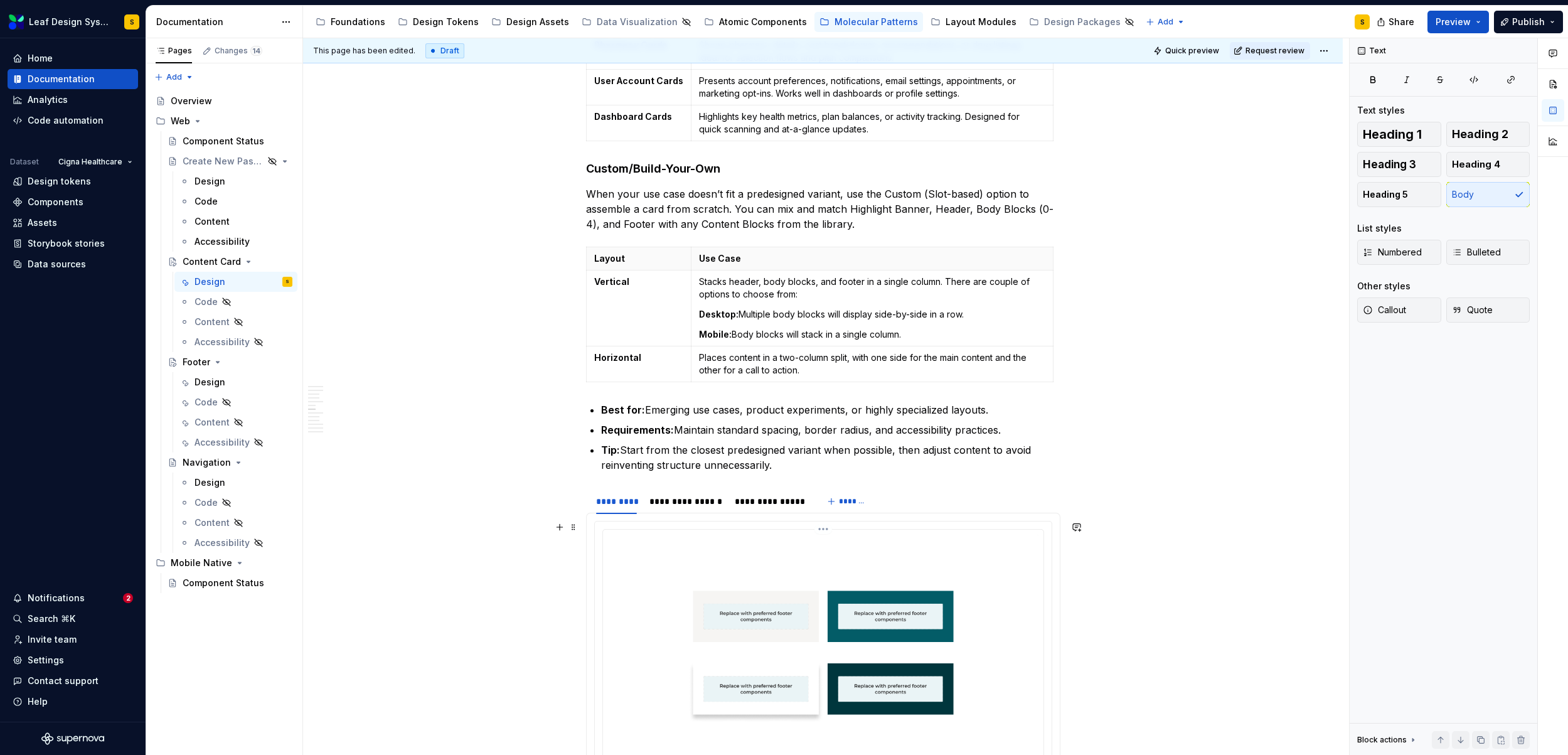
scroll to position [2189, 0]
type textarea "*"
click at [735, 336] on p "Mobile: Body blocks will stack in a single column." at bounding box center [872, 335] width 346 height 13
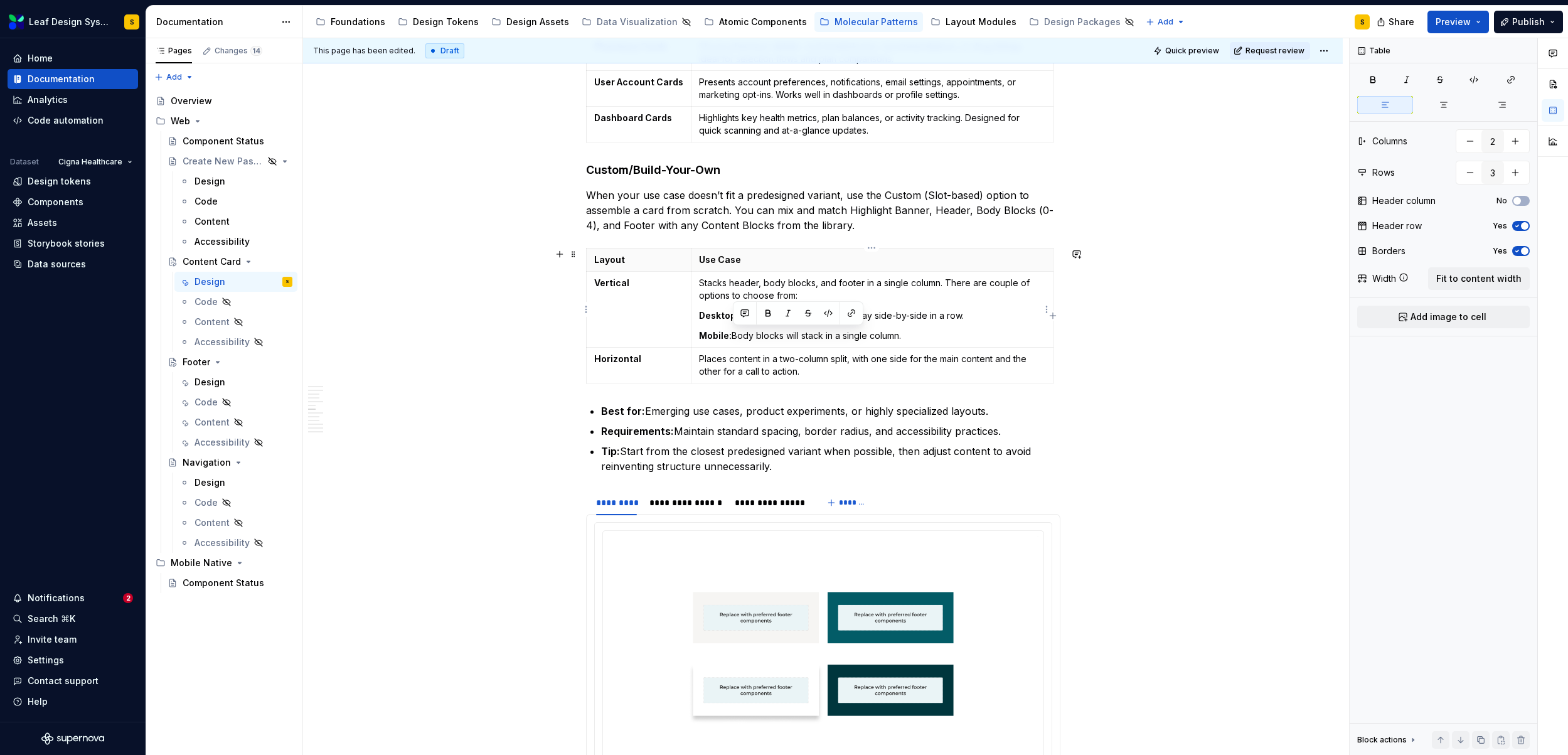
click at [735, 336] on p "Mobile: Body blocks will stack in a single column." at bounding box center [872, 335] width 346 height 13
click at [734, 337] on p "Mobile: Body blocks will stack in a single column." at bounding box center [872, 335] width 346 height 13
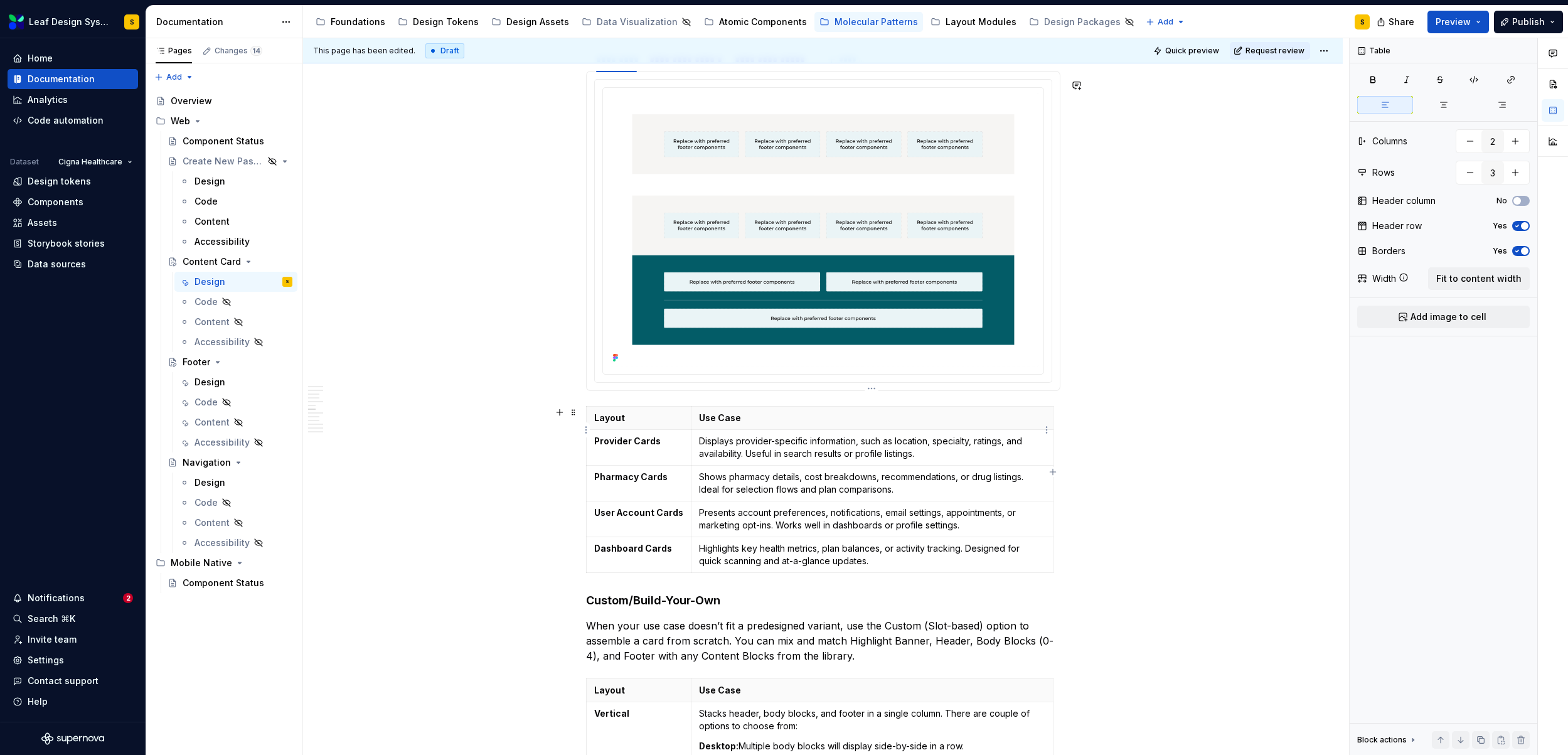
scroll to position [1777, 0]
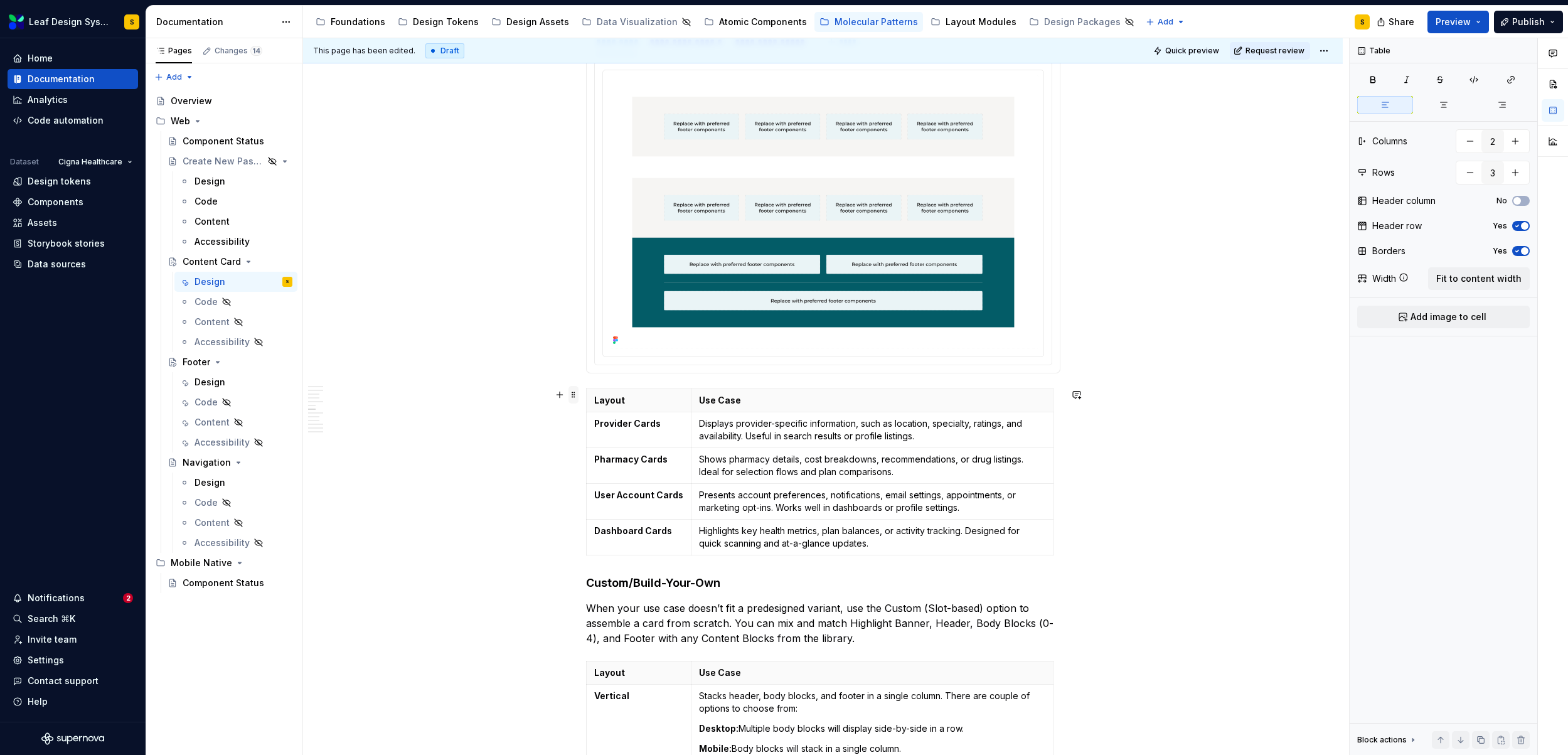
click at [571, 395] on span at bounding box center [573, 395] width 10 height 17
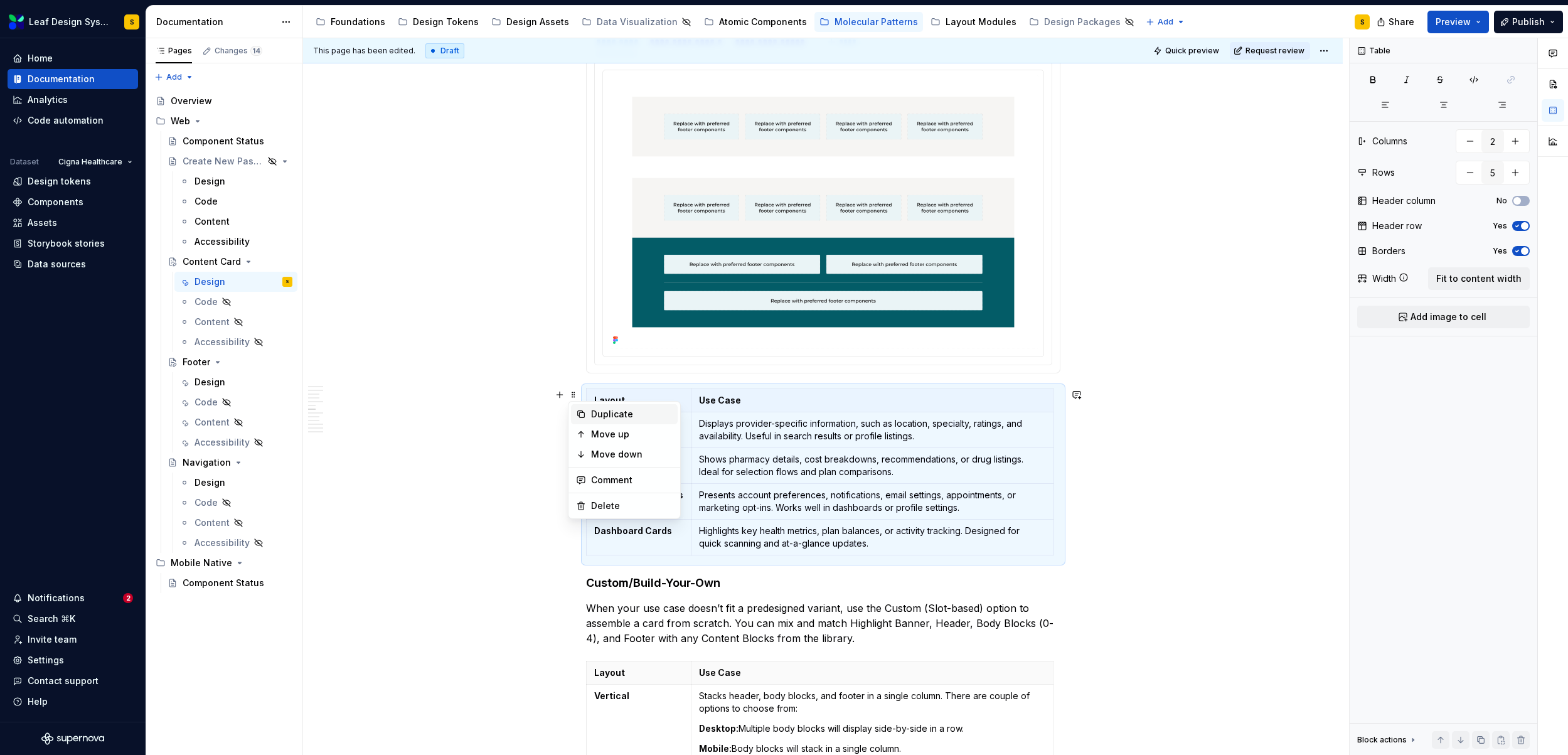
click at [591, 413] on div "Duplicate" at bounding box center [632, 413] width 82 height 13
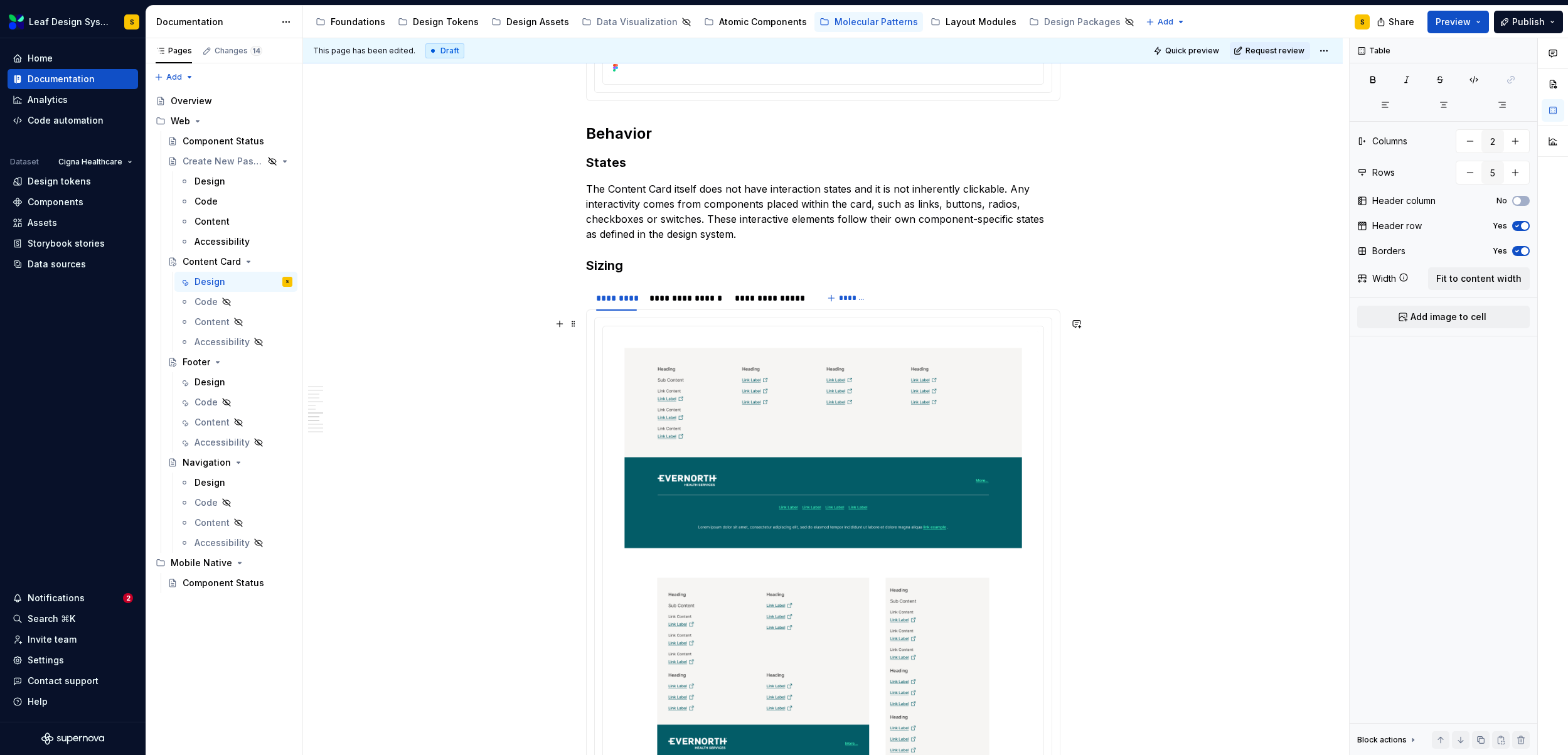
scroll to position [3471, 0]
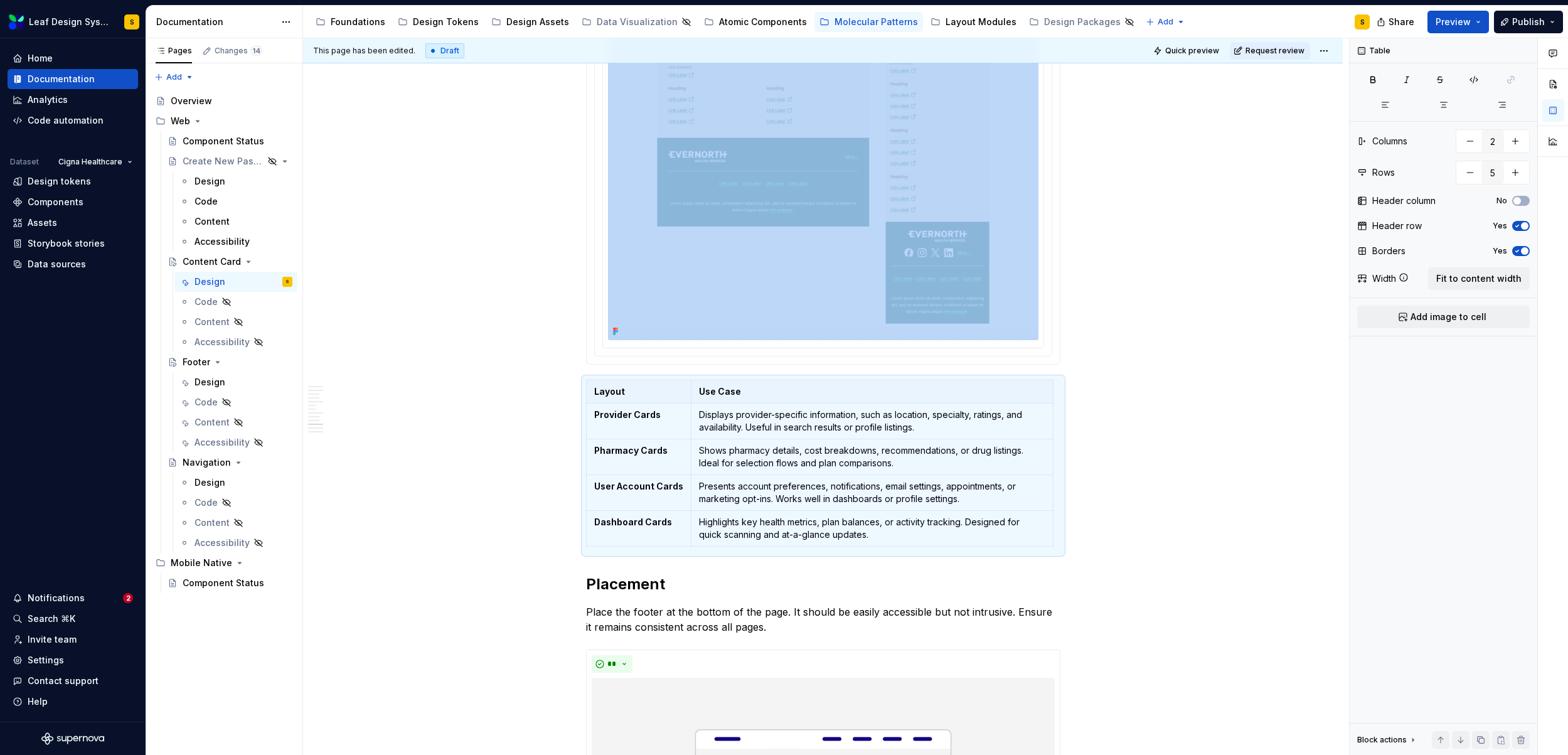
click at [614, 389] on p "Layout" at bounding box center [639, 391] width 90 height 13
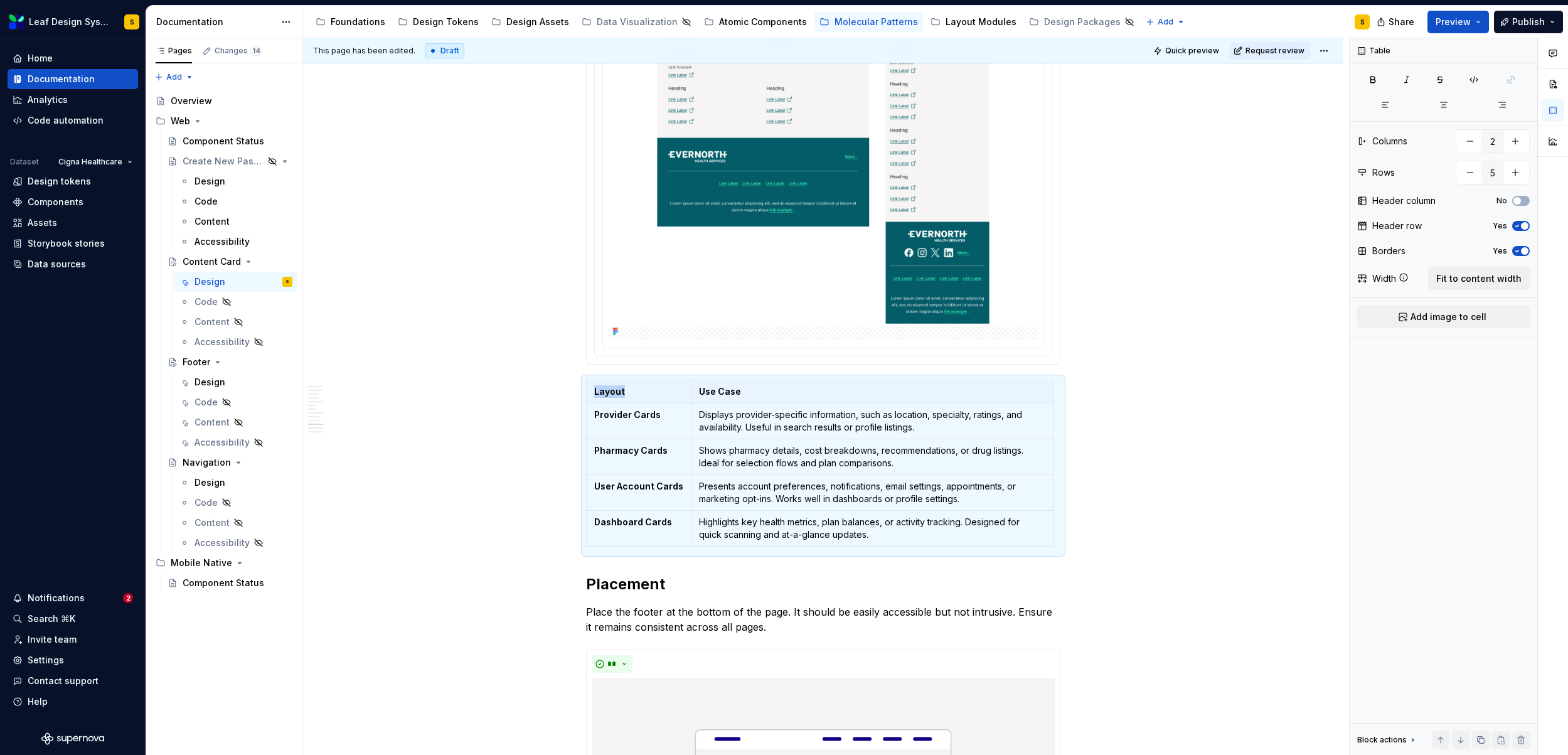
click at [614, 389] on p "Layout" at bounding box center [639, 391] width 90 height 13
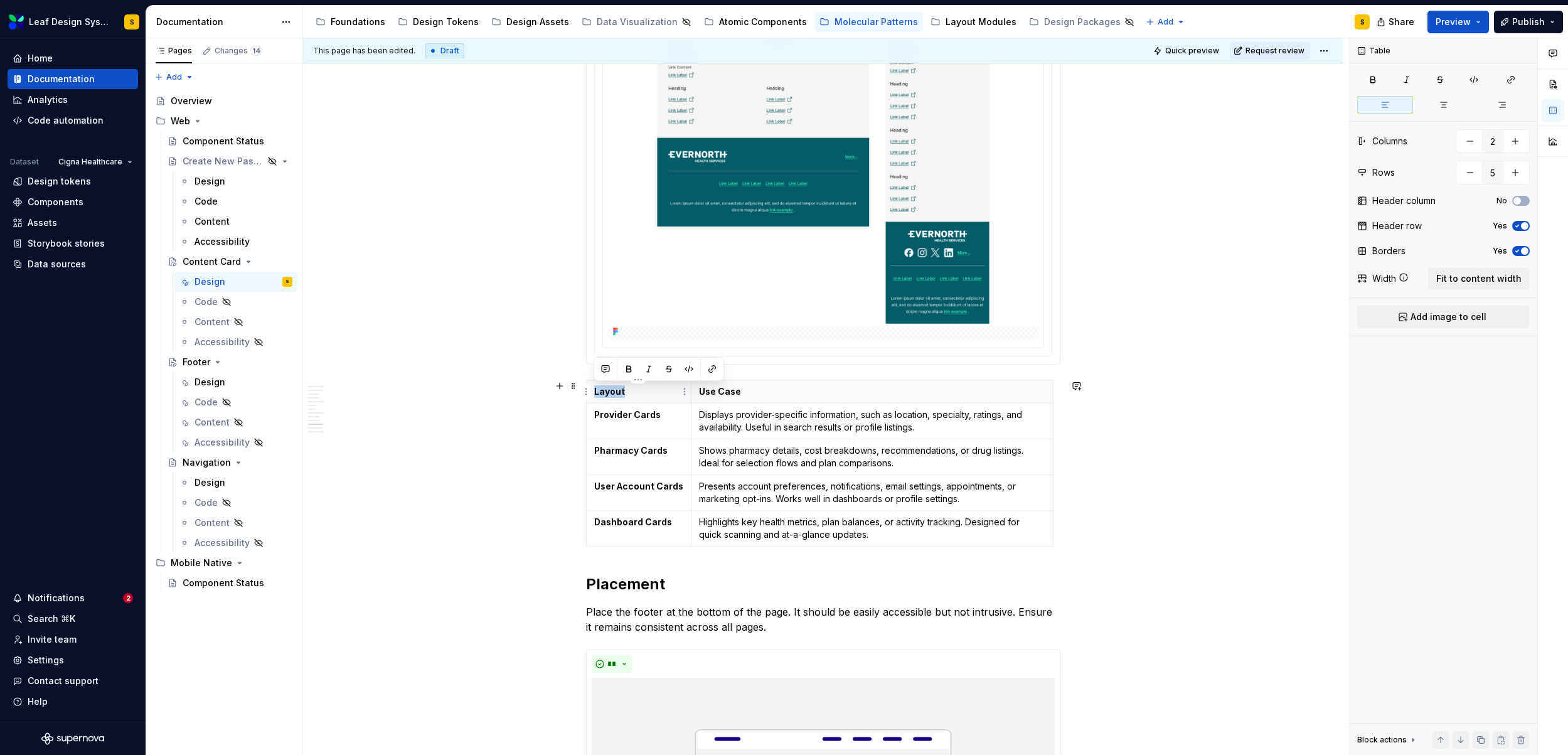
click at [614, 389] on p "Layout" at bounding box center [639, 391] width 90 height 13
click at [614, 390] on p "Layout" at bounding box center [639, 391] width 90 height 13
click at [631, 413] on strong "Provider Cards" at bounding box center [627, 414] width 66 height 11
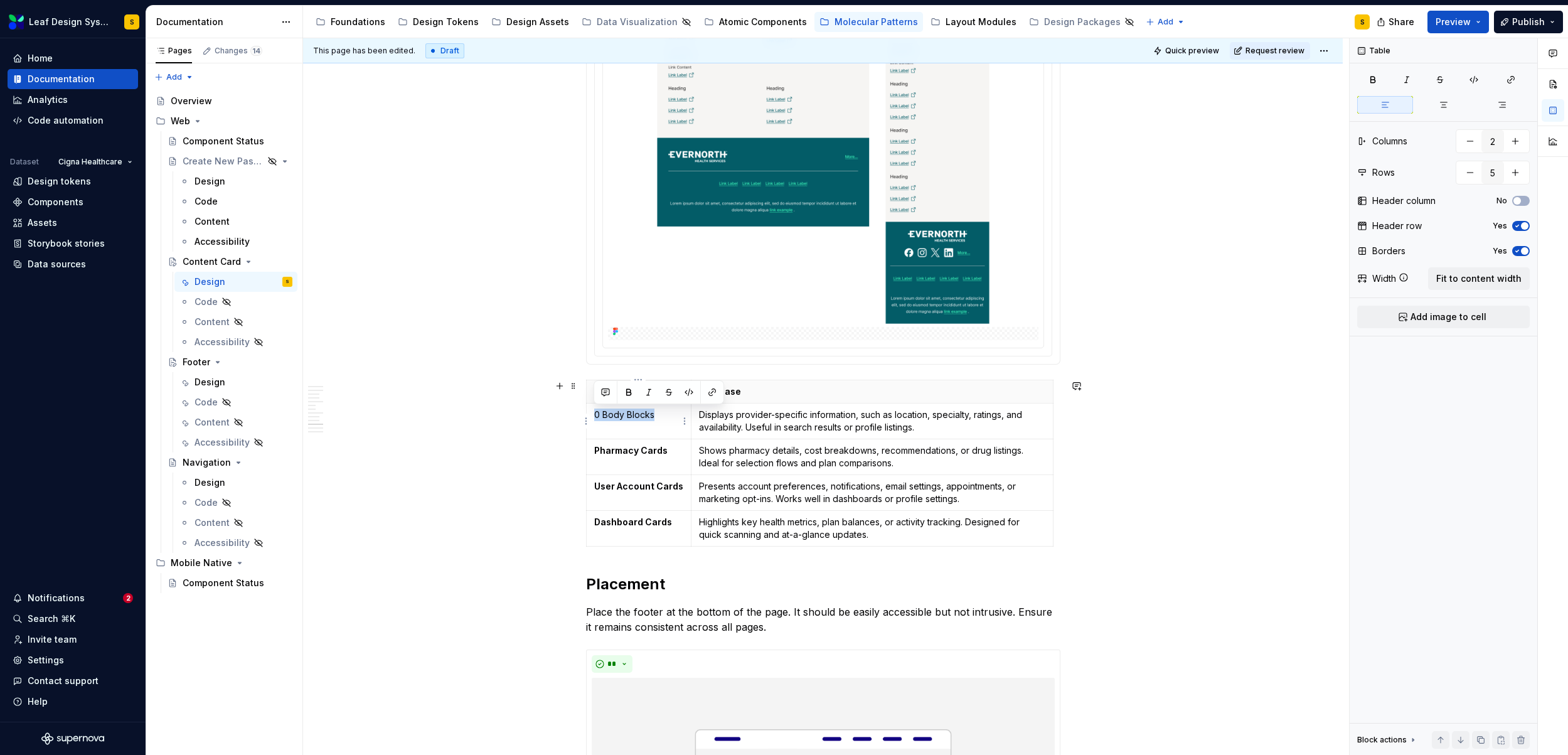
drag, startPoint x: 667, startPoint y: 418, endPoint x: 594, endPoint y: 414, distance: 73.1
click at [594, 414] on p "0 Body Blocks" at bounding box center [639, 414] width 90 height 13
copy p "0 Body Blocks"
click at [611, 451] on strong "Pharmacy Cards" at bounding box center [631, 450] width 73 height 11
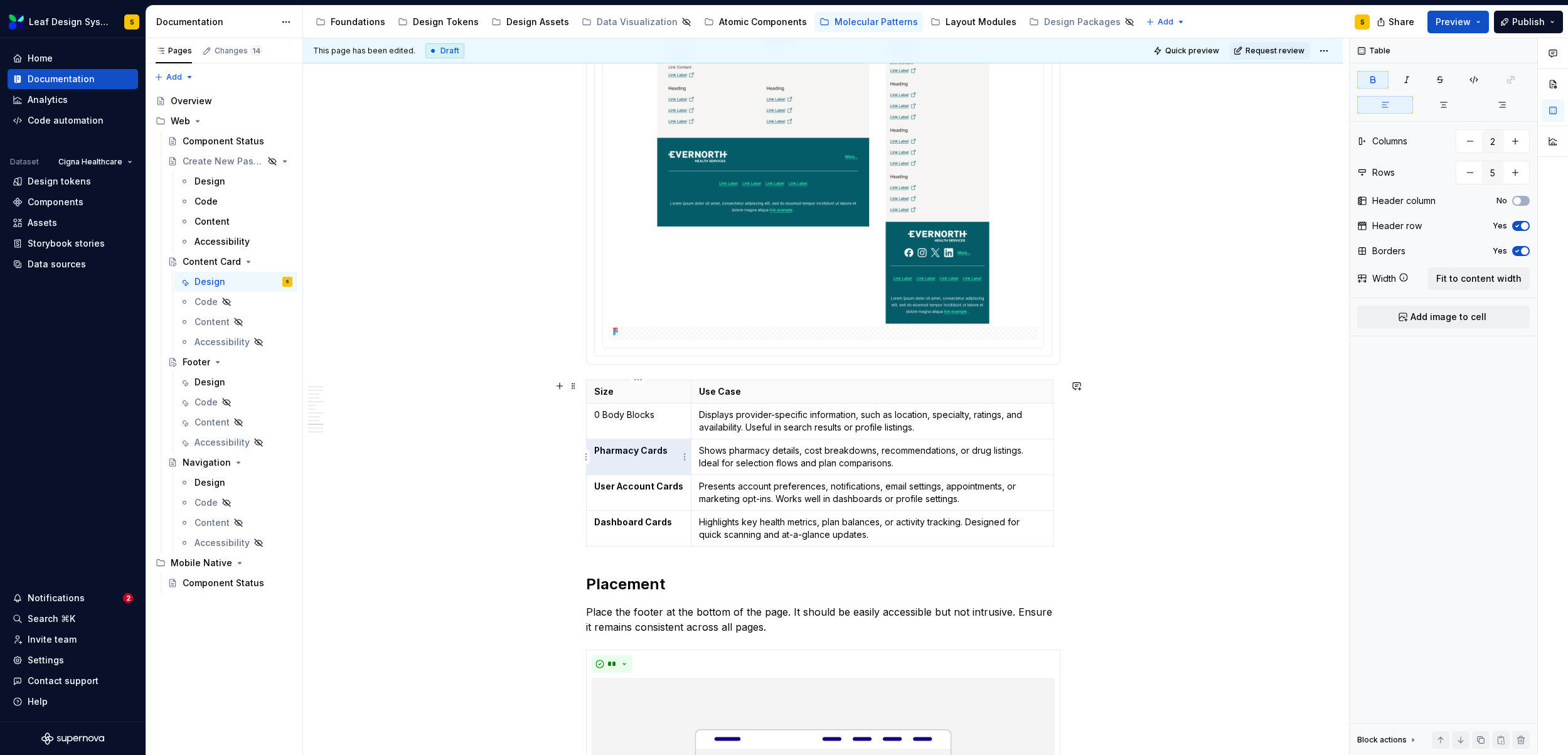
click at [611, 451] on strong "Pharmacy Cards" at bounding box center [631, 450] width 73 height 11
click at [624, 493] on td "User Account Cards" at bounding box center [638, 491] width 105 height 36
click at [626, 521] on strong "Dashboard Cards" at bounding box center [633, 521] width 78 height 11
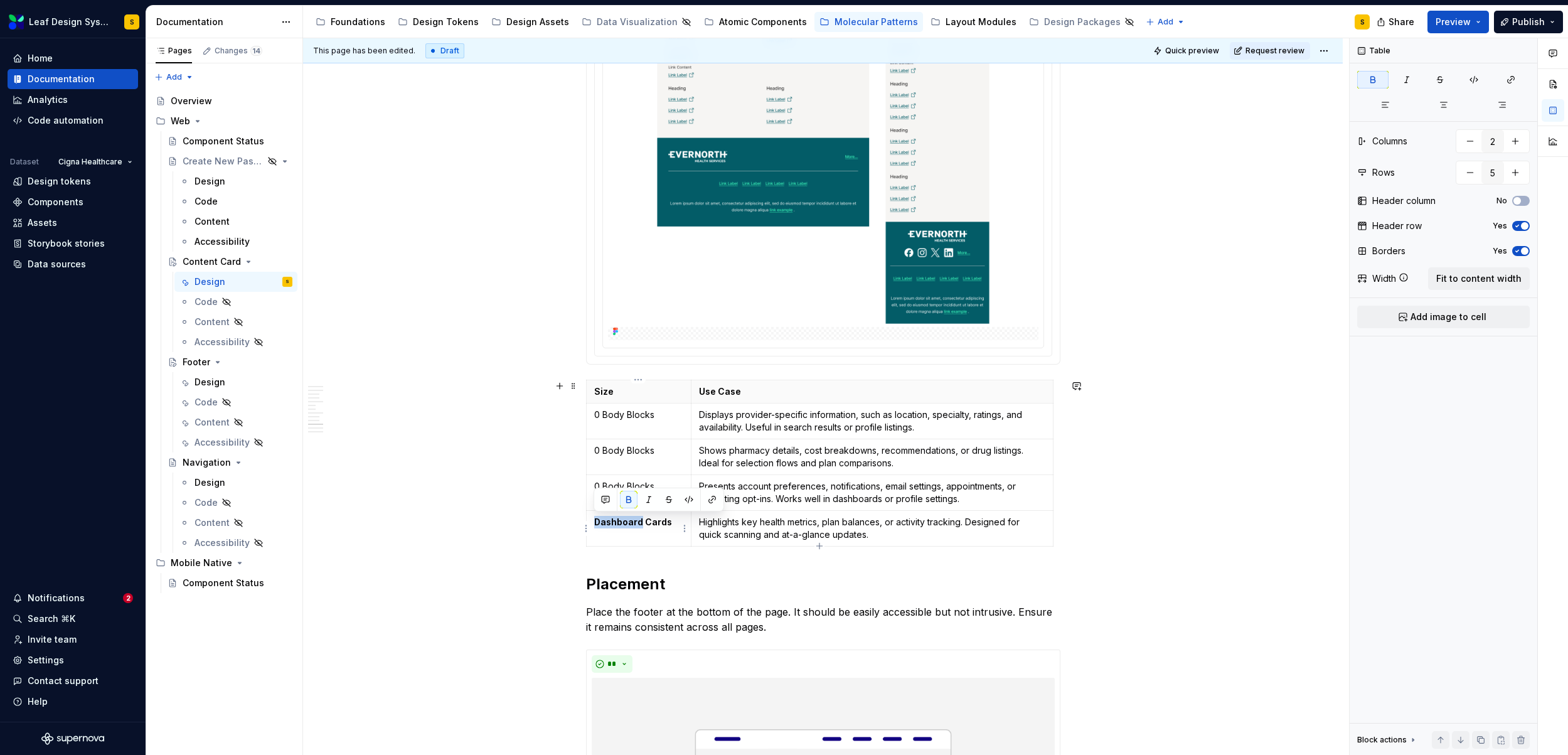
click at [626, 521] on strong "Dashboard Cards" at bounding box center [633, 521] width 78 height 11
click at [822, 544] on icon "button" at bounding box center [820, 546] width 10 height 10
type input "6"
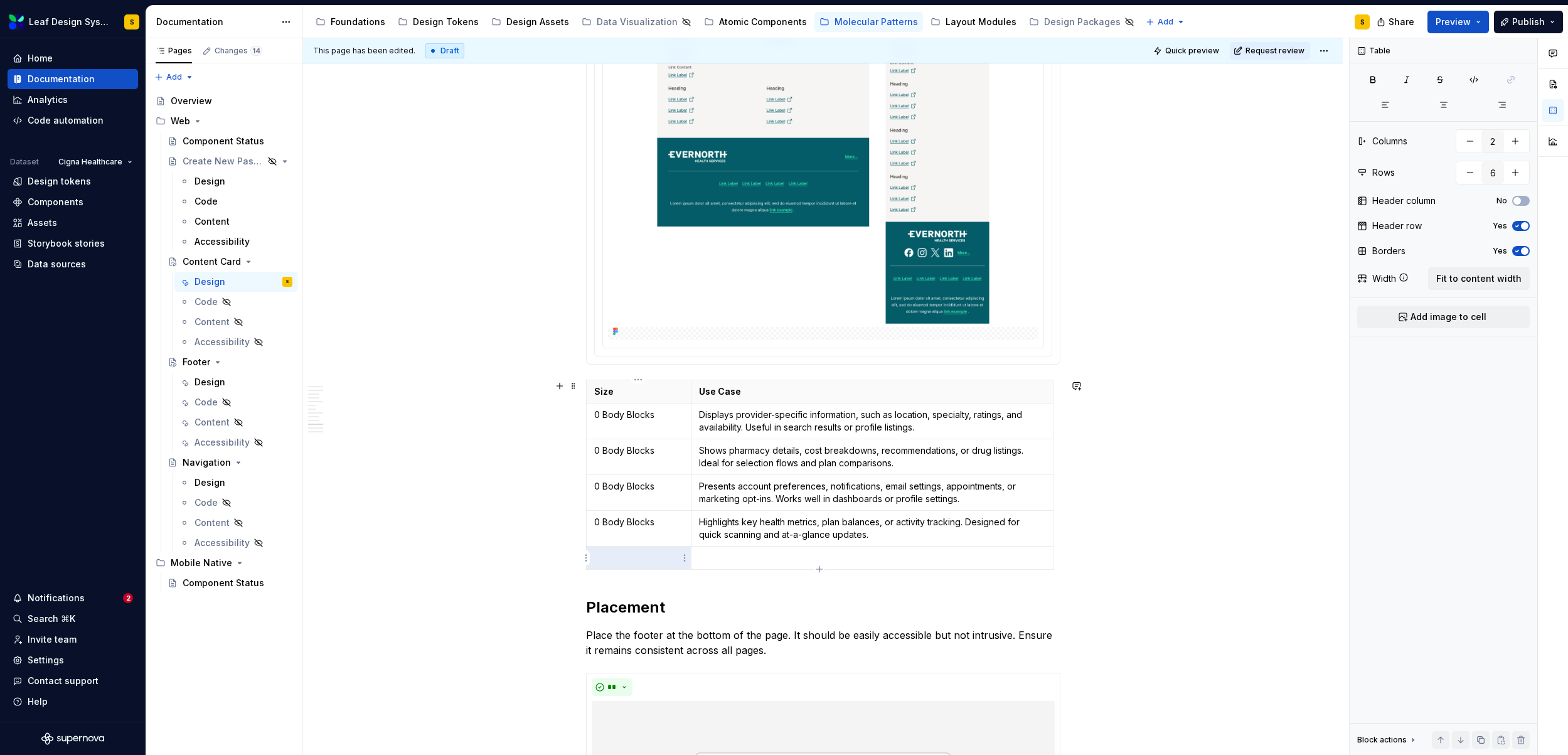
click at [660, 557] on p at bounding box center [639, 558] width 90 height 13
click at [597, 557] on p "0 Body Blocks" at bounding box center [639, 558] width 90 height 13
click at [594, 559] on p "0 Body Blocks" at bounding box center [639, 558] width 90 height 13
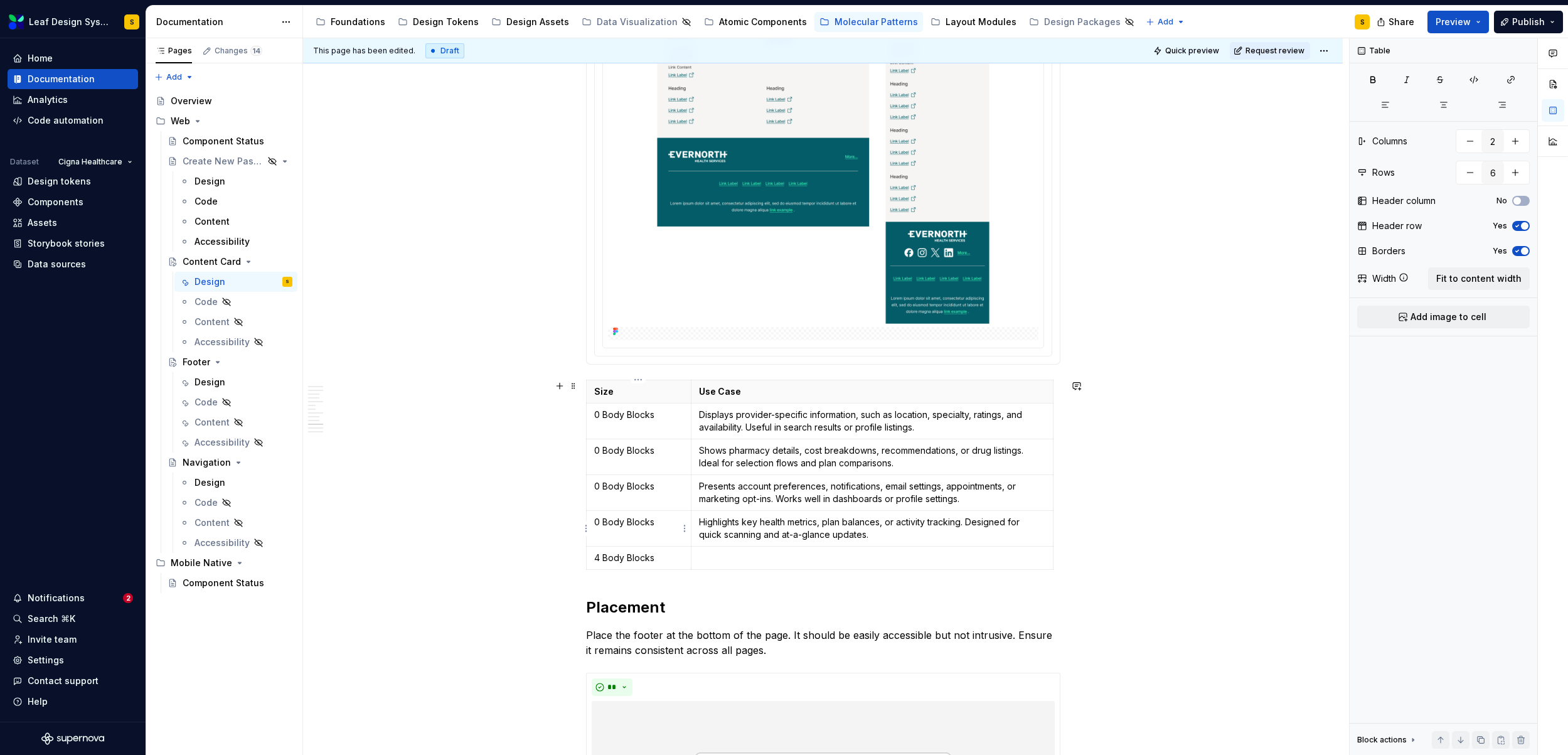
click at [597, 523] on p "0 Body Blocks" at bounding box center [639, 521] width 90 height 13
click at [598, 523] on p "0 Body Blocks" at bounding box center [639, 521] width 90 height 13
click at [595, 487] on p "0 Body Blocks" at bounding box center [639, 485] width 90 height 13
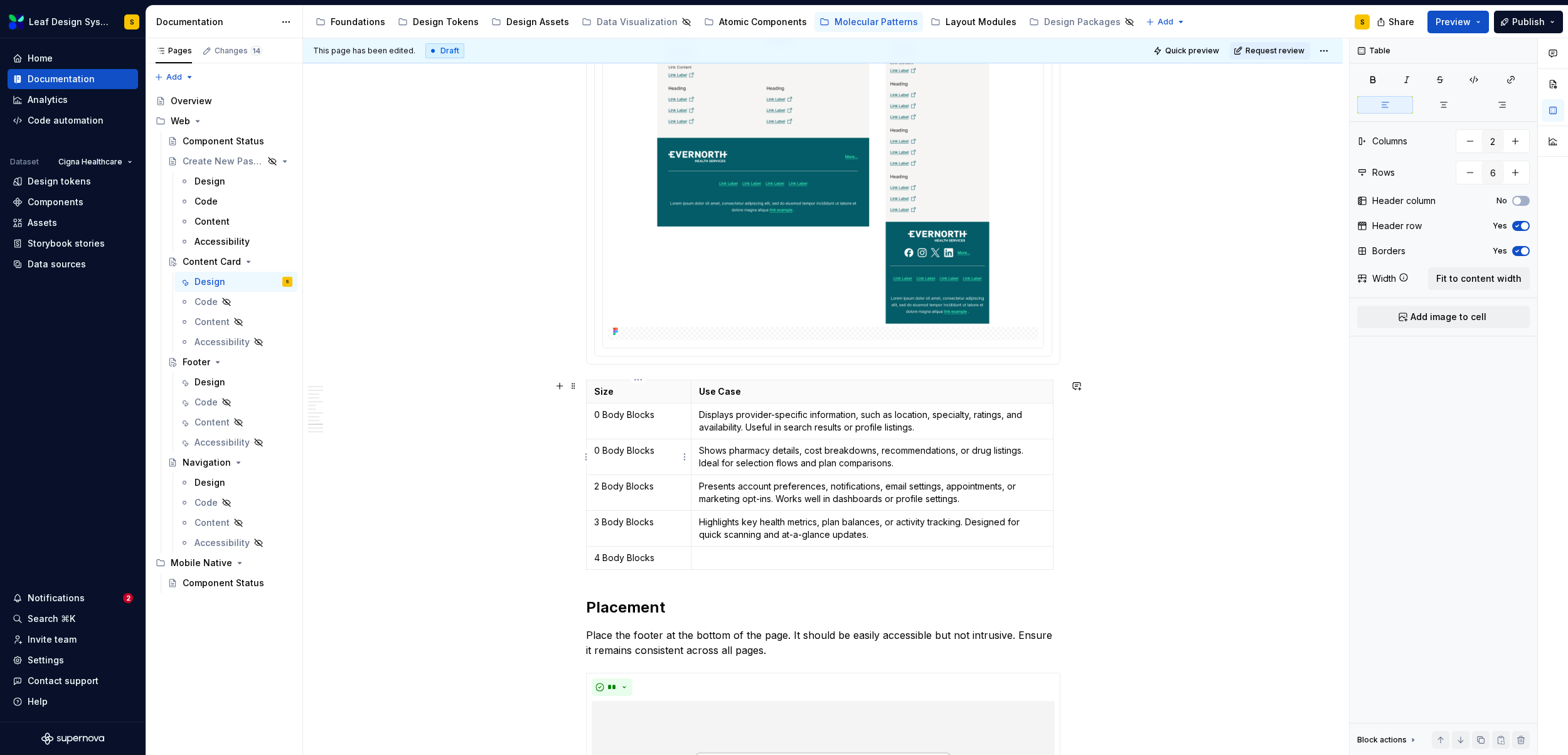
click at [597, 451] on p "0 Body Blocks" at bounding box center [639, 450] width 90 height 13
click at [595, 451] on p "0 Body Blocks" at bounding box center [639, 450] width 90 height 13
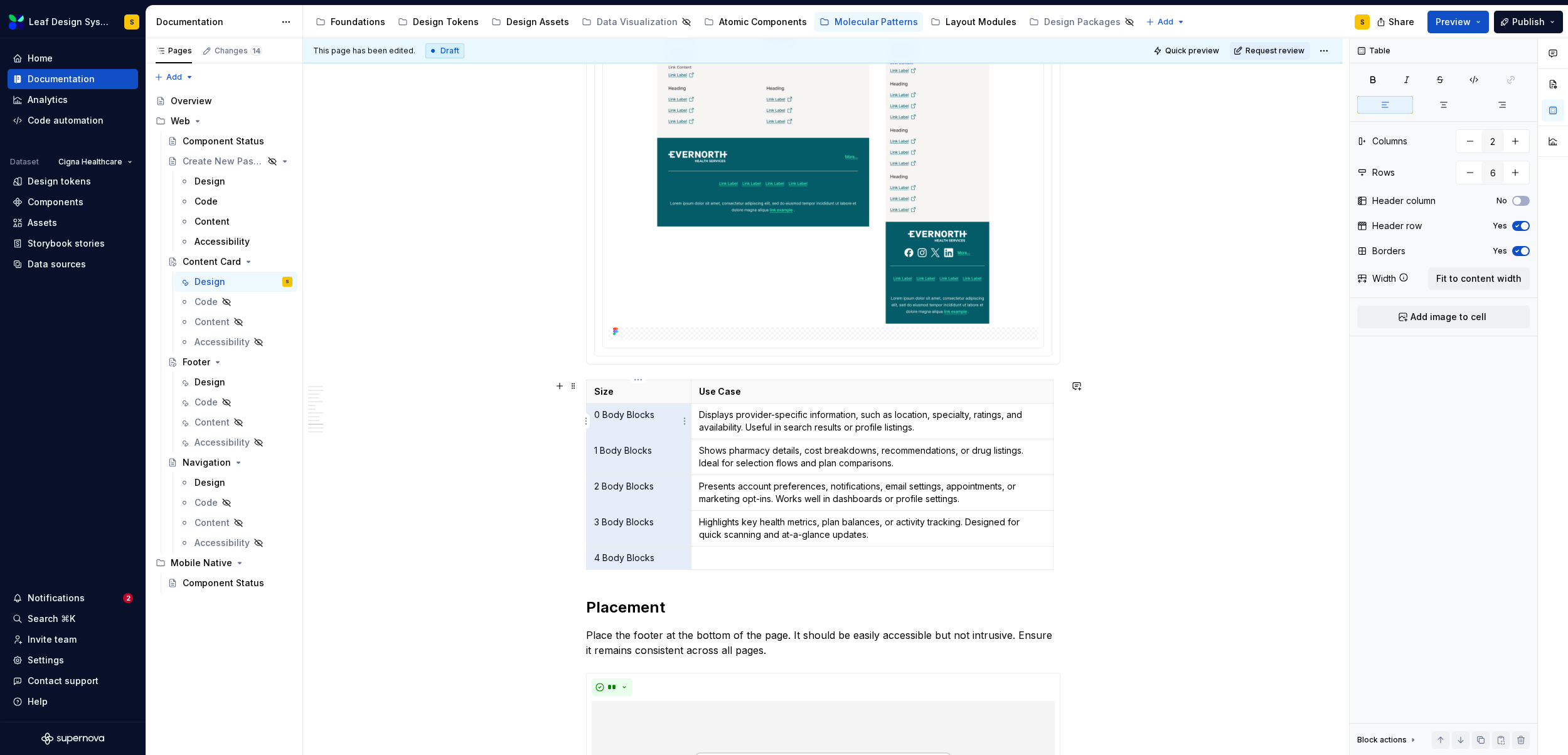
drag, startPoint x: 666, startPoint y: 555, endPoint x: 592, endPoint y: 420, distance: 154.0
click at [592, 420] on tbody "Size Use Case 0 Body Blocks Displays provider-specific information, such as loc…" at bounding box center [819, 474] width 467 height 190
click at [606, 413] on p "0 Body Blocks" at bounding box center [639, 414] width 90 height 13
drag, startPoint x: 591, startPoint y: 413, endPoint x: 651, endPoint y: 413, distance: 60.0
click at [651, 413] on td "0 Body Blocks" at bounding box center [638, 420] width 105 height 36
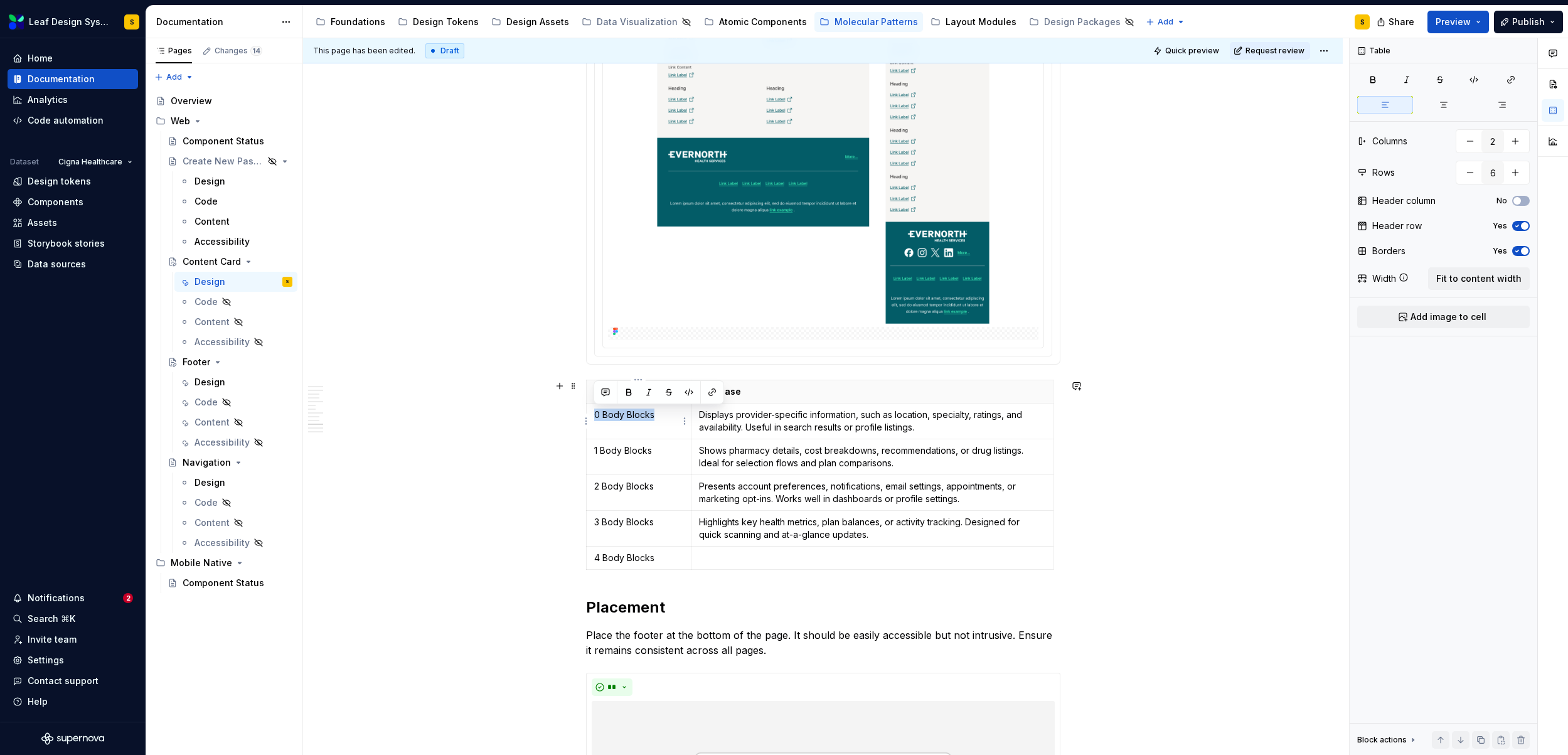
drag, startPoint x: 662, startPoint y: 416, endPoint x: 590, endPoint y: 414, distance: 72.0
click at [590, 414] on td "0 Body Blocks" at bounding box center [638, 420] width 105 height 36
click at [632, 391] on button "button" at bounding box center [629, 392] width 17 height 17
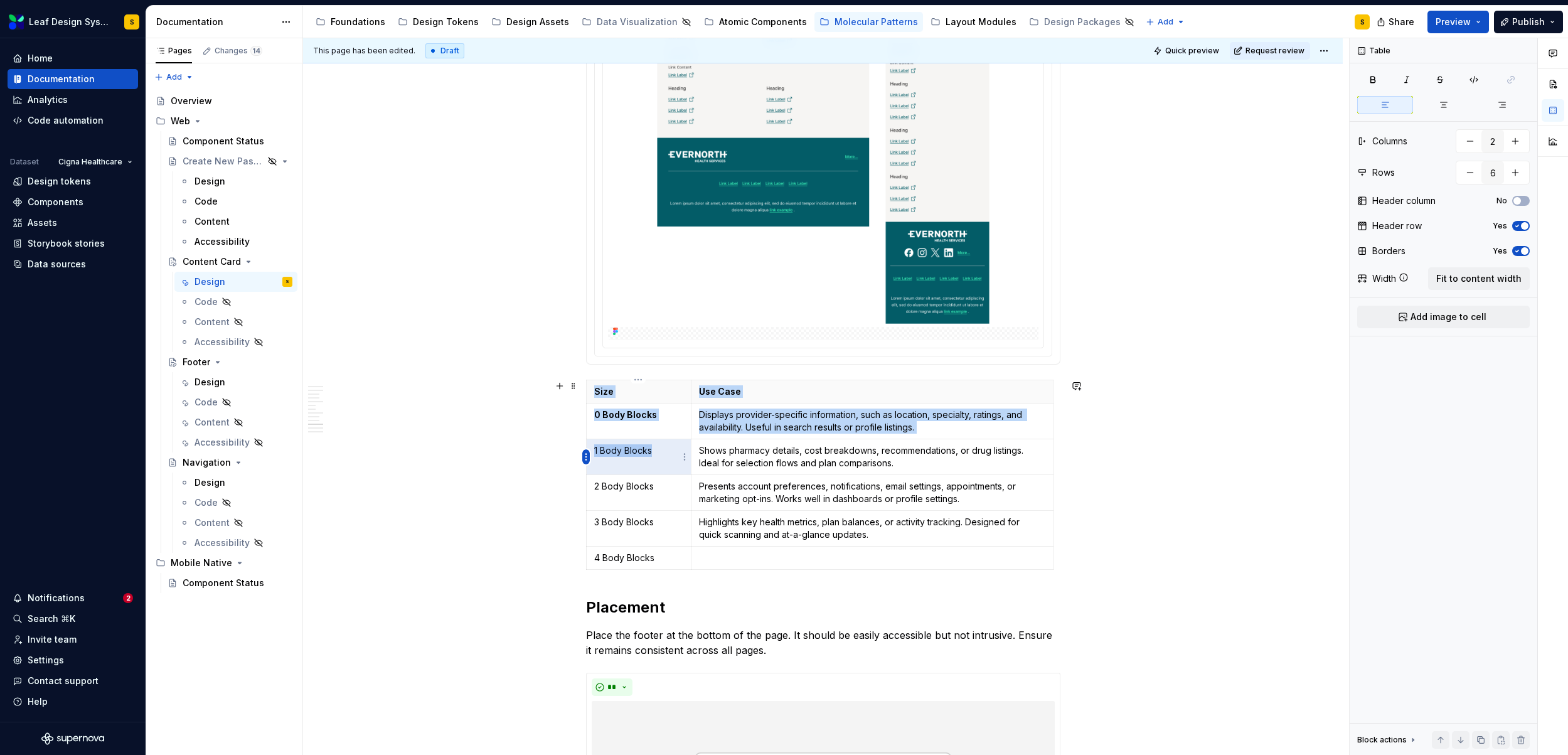
drag, startPoint x: 666, startPoint y: 450, endPoint x: 588, endPoint y: 449, distance: 78.0
click at [588, 449] on body "Leaf Design System S Home Documentation Analytics Code automation Dataset Cigna…" at bounding box center [784, 378] width 1568 height 755
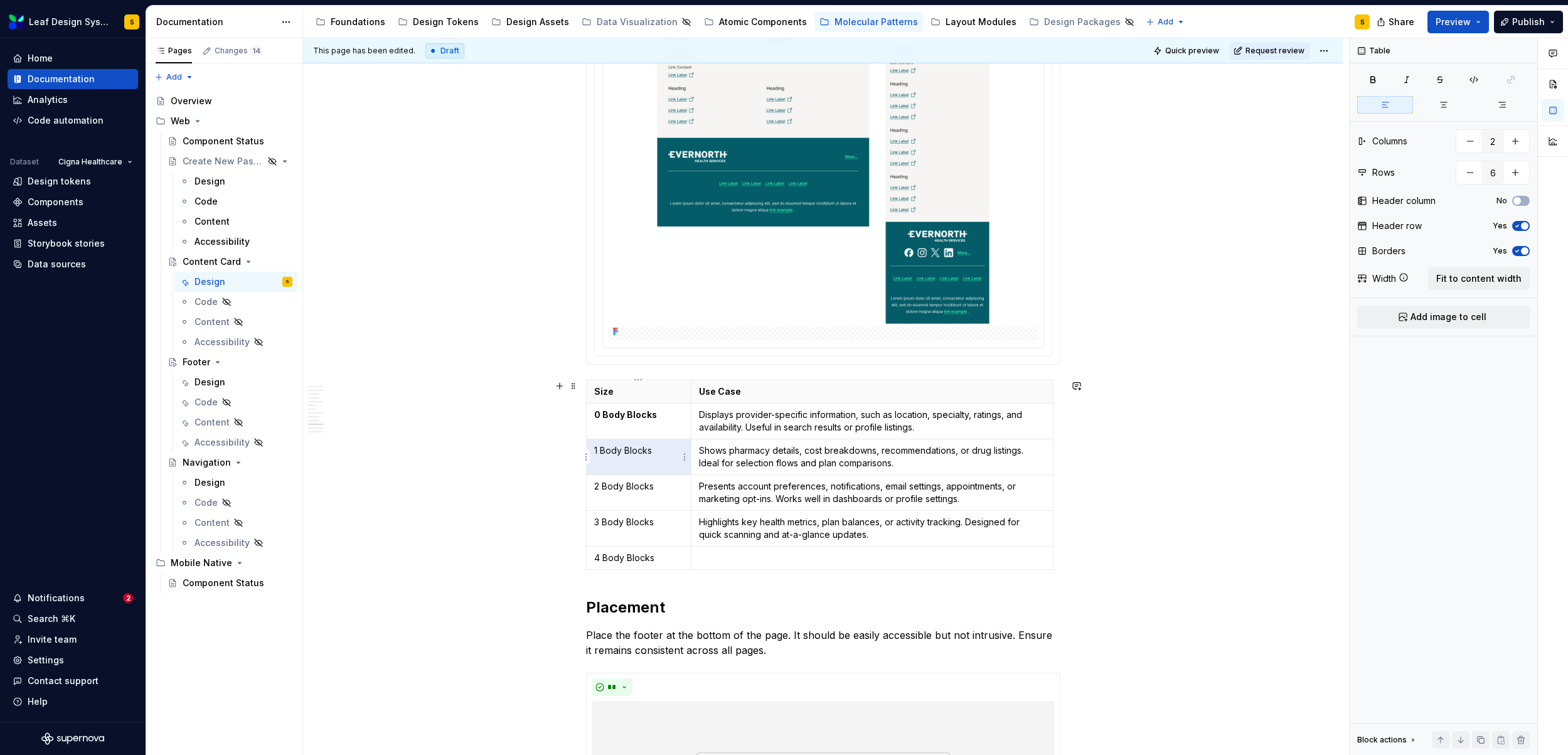
click at [651, 451] on p "1 Body Blocks" at bounding box center [639, 450] width 90 height 13
drag, startPoint x: 660, startPoint y: 452, endPoint x: 608, endPoint y: 446, distance: 52.3
click at [590, 447] on td "1 Body Blocks" at bounding box center [638, 456] width 105 height 36
click at [630, 426] on button "button" at bounding box center [629, 428] width 17 height 17
drag, startPoint x: 660, startPoint y: 490, endPoint x: 623, endPoint y: 477, distance: 39.2
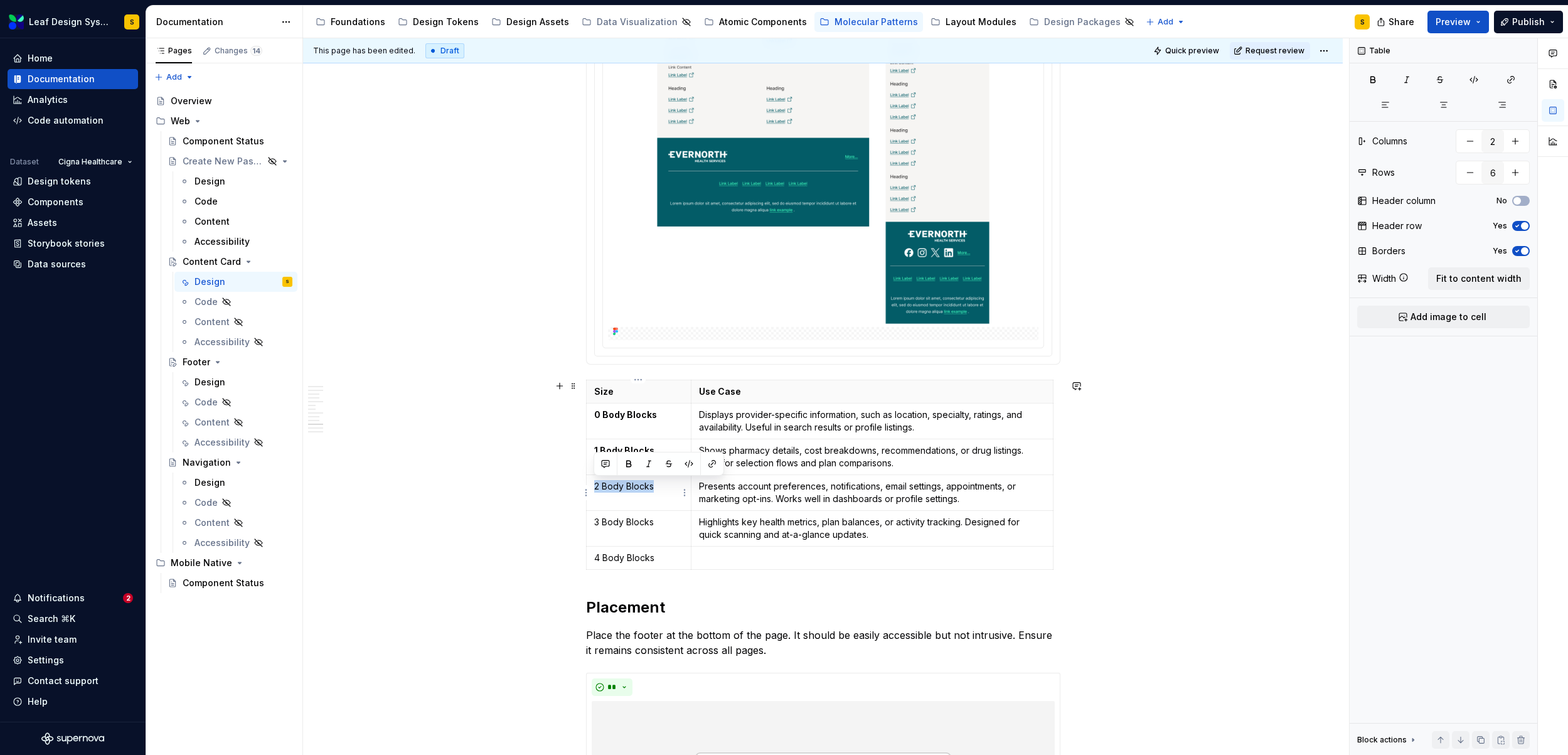
click at [588, 483] on td "2 Body Blocks" at bounding box center [638, 491] width 105 height 36
click at [628, 464] on button "button" at bounding box center [629, 463] width 17 height 17
drag, startPoint x: 659, startPoint y: 521, endPoint x: 595, endPoint y: 520, distance: 64.0
click at [595, 520] on p "3 Body Blocks" at bounding box center [639, 521] width 90 height 13
click at [627, 498] on button "button" at bounding box center [629, 499] width 17 height 17
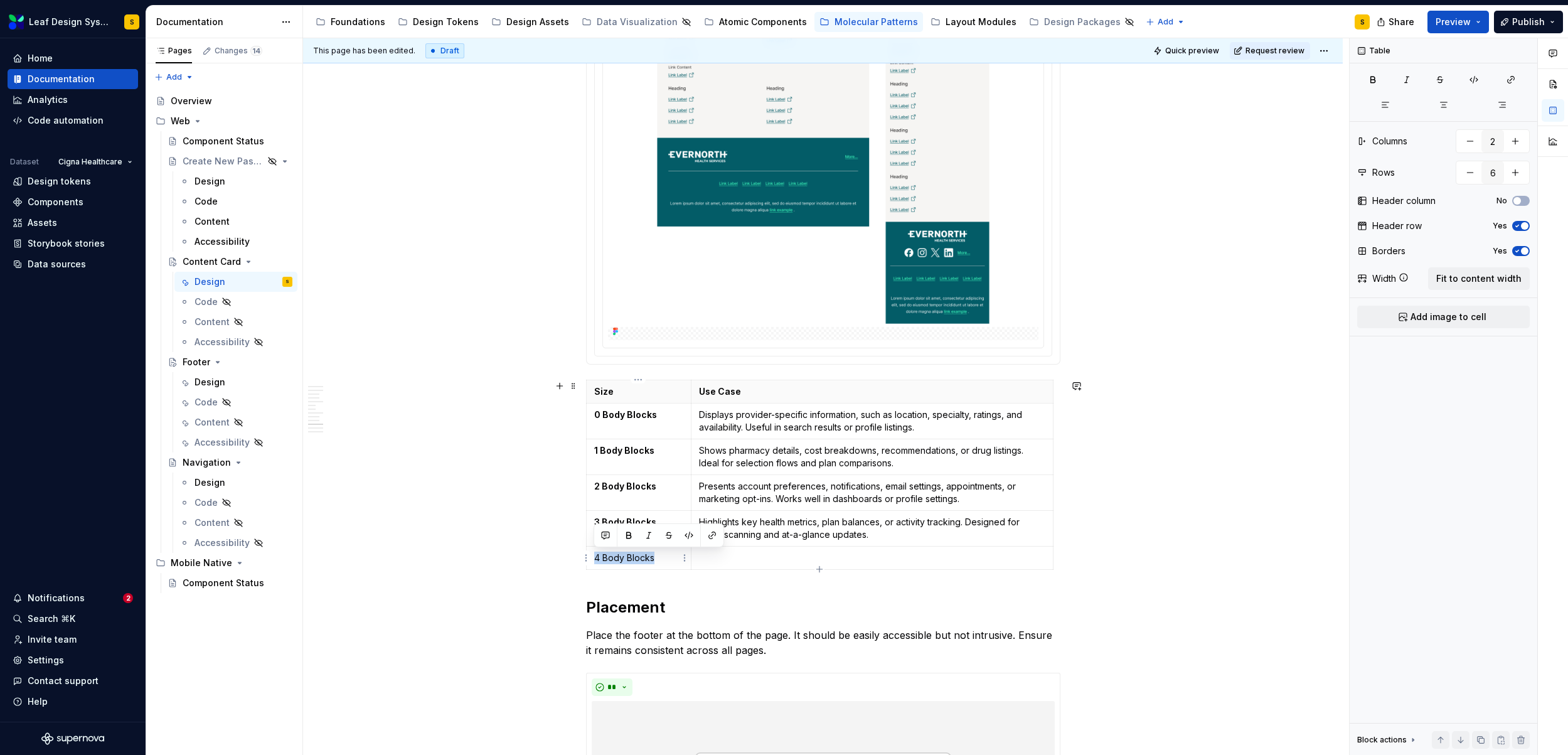
drag, startPoint x: 662, startPoint y: 557, endPoint x: 594, endPoint y: 556, distance: 68.0
click at [594, 556] on p "4 Body Blocks" at bounding box center [639, 558] width 90 height 13
click at [628, 534] on button "button" at bounding box center [629, 535] width 17 height 17
click at [775, 420] on p "Displays provider-specific information, such as location, specialty, ratings, a…" at bounding box center [872, 421] width 346 height 25
click at [1054, 476] on icon "button" at bounding box center [1053, 474] width 10 height 10
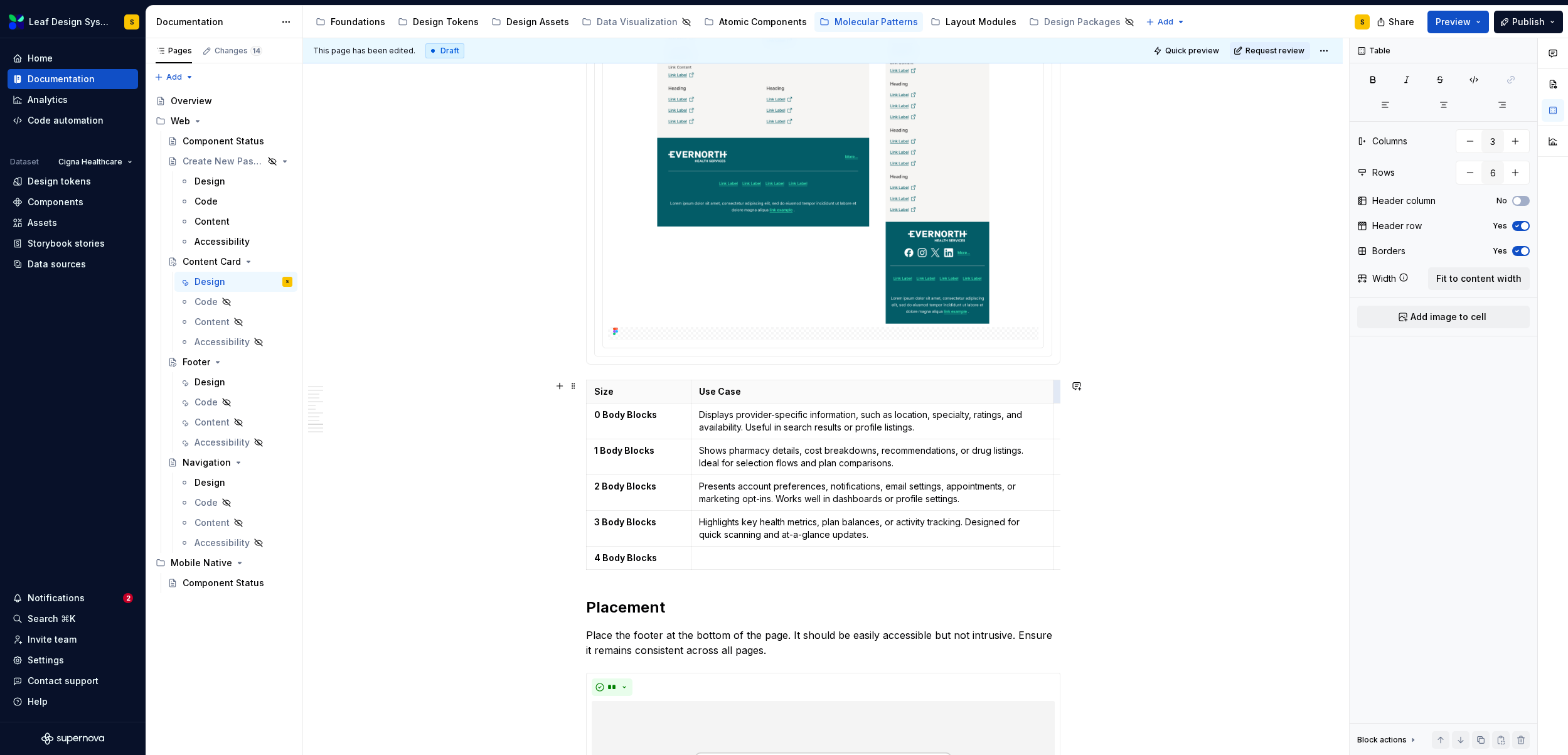
scroll to position [0, 11]
click at [621, 395] on p "Size" at bounding box center [628, 391] width 90 height 13
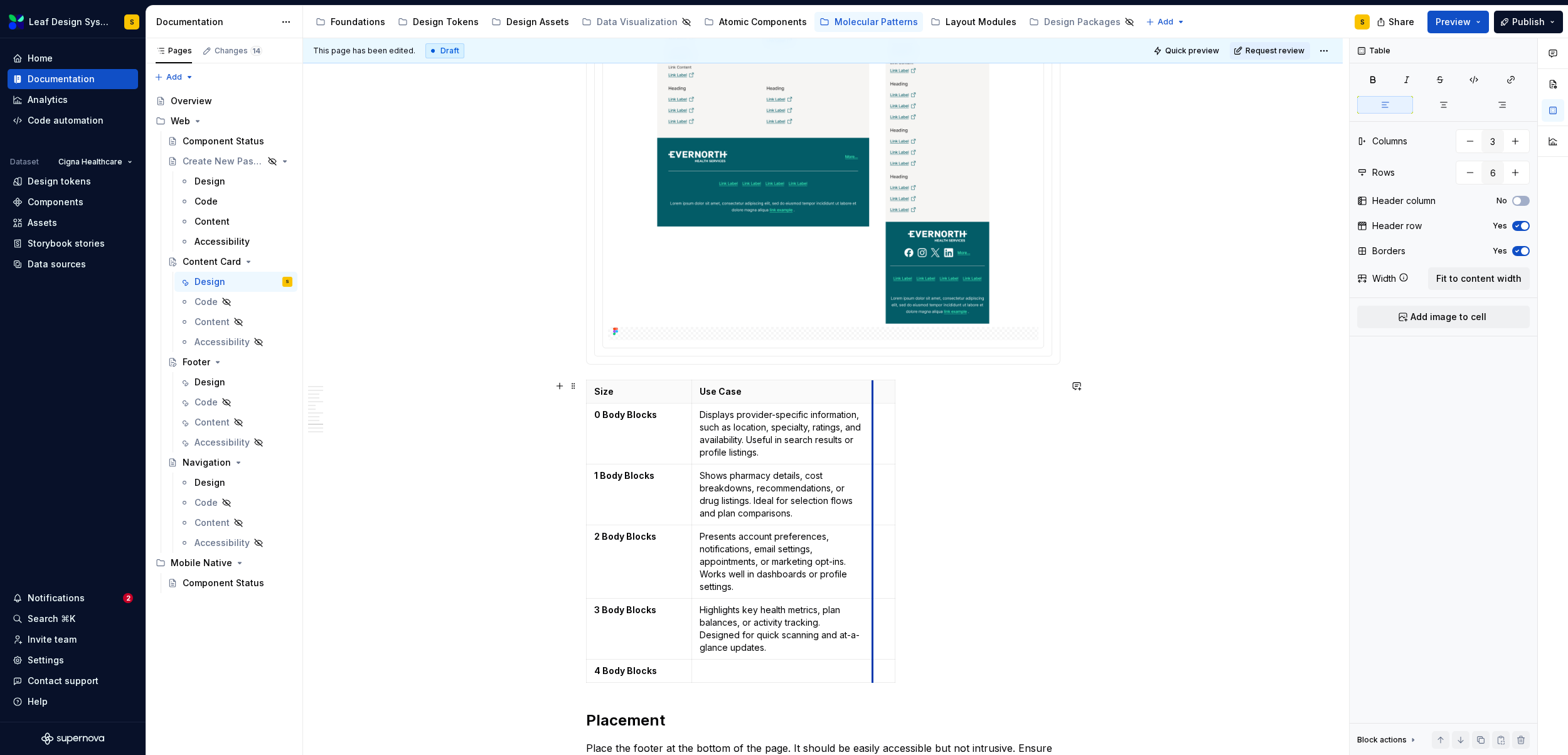
drag, startPoint x: 1042, startPoint y: 432, endPoint x: 861, endPoint y: 446, distance: 181.5
drag, startPoint x: 894, startPoint y: 436, endPoint x: 954, endPoint y: 440, distance: 60.1
click at [605, 394] on p "Size" at bounding box center [639, 391] width 90 height 13
click at [712, 393] on p "Use Case" at bounding box center [781, 391] width 165 height 13
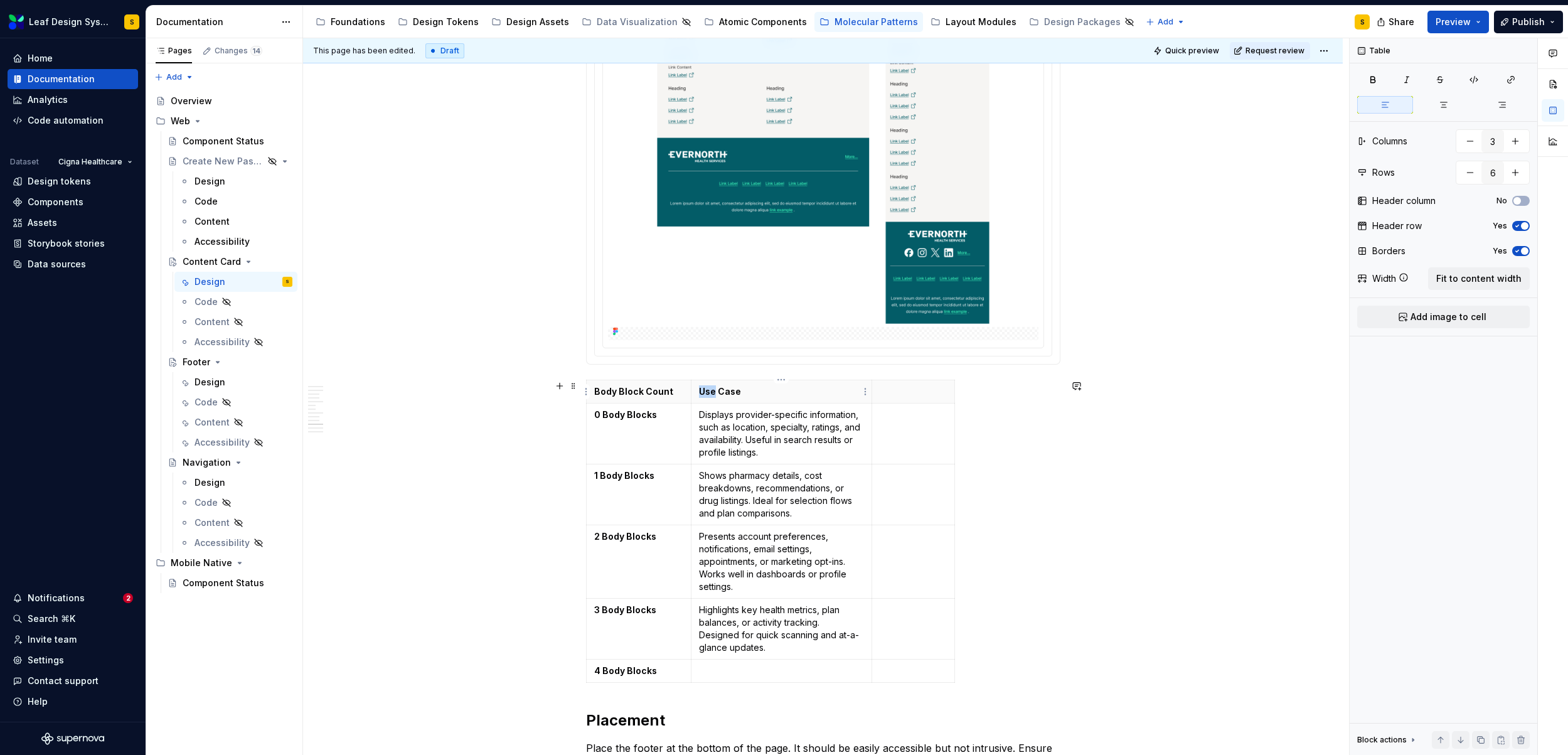
click at [712, 393] on p "Use Case" at bounding box center [781, 391] width 165 height 13
click at [730, 393] on p "Use Case" at bounding box center [781, 391] width 165 height 13
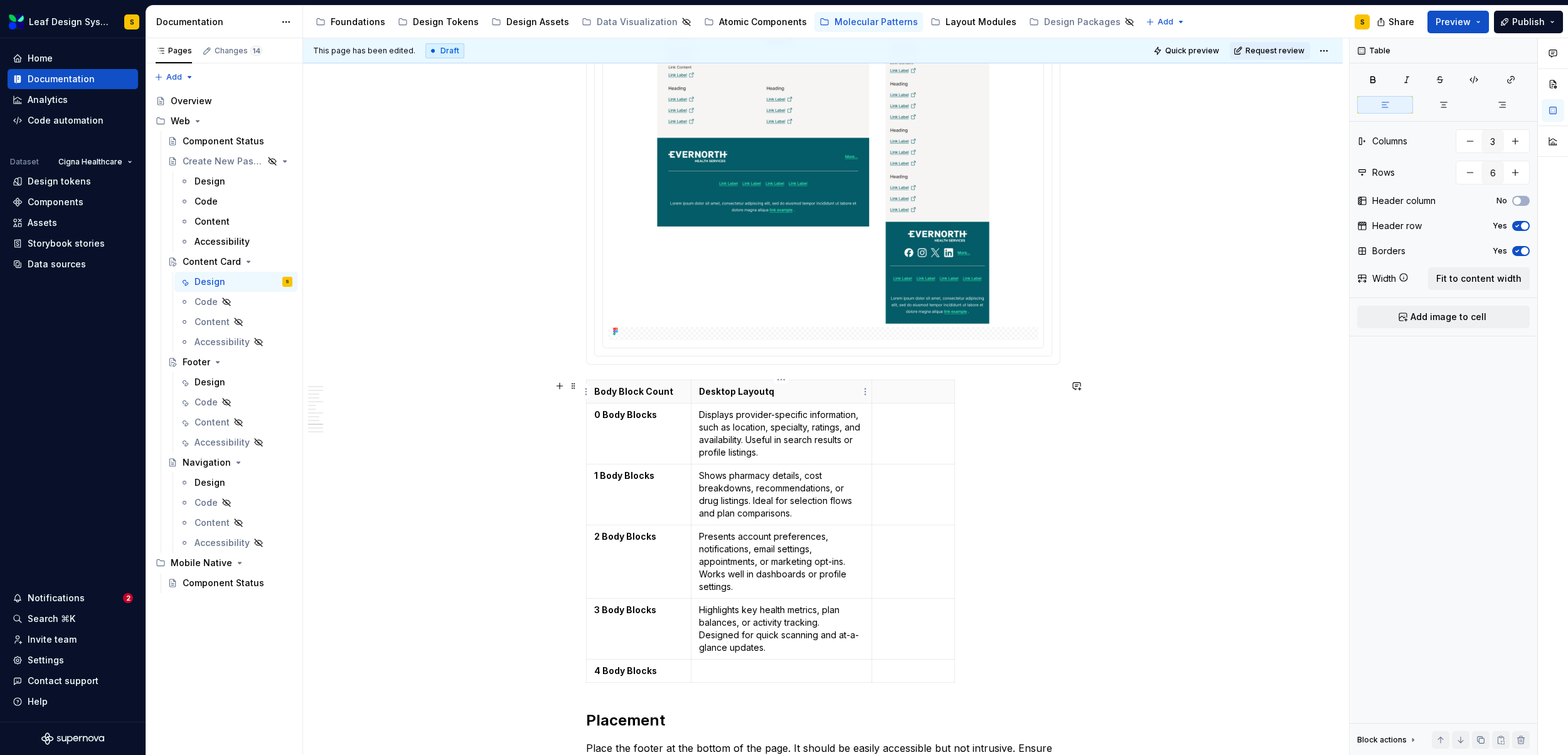
click at [786, 393] on p "Desktop Layoutq" at bounding box center [781, 391] width 165 height 13
click at [884, 388] on p at bounding box center [913, 391] width 67 height 13
click at [969, 484] on div "Body Block Count Desktop Layout Mobile Layout 0 Body Blocks Displays provider-s…" at bounding box center [823, 534] width 474 height 308
click at [954, 491] on div "Body Block Count Desktop Layout Mobile Layout 0 Body Blocks Displays provider-s…" at bounding box center [823, 534] width 474 height 308
click at [954, 532] on icon "button" at bounding box center [954, 531] width 10 height 10
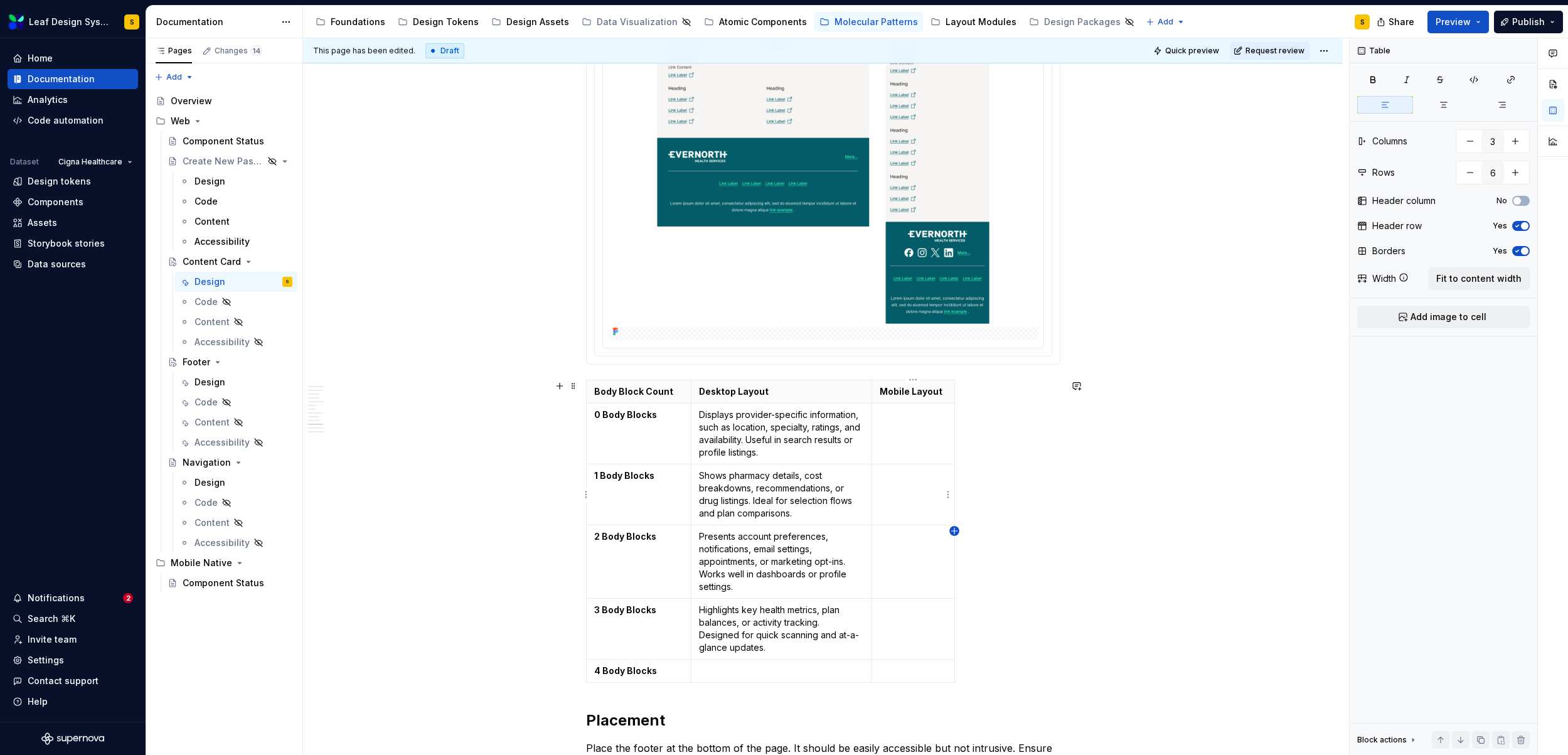
type input "4"
drag, startPoint x: 977, startPoint y: 420, endPoint x: 1058, endPoint y: 430, distance: 81.6
click at [989, 392] on p at bounding box center [1006, 391] width 90 height 13
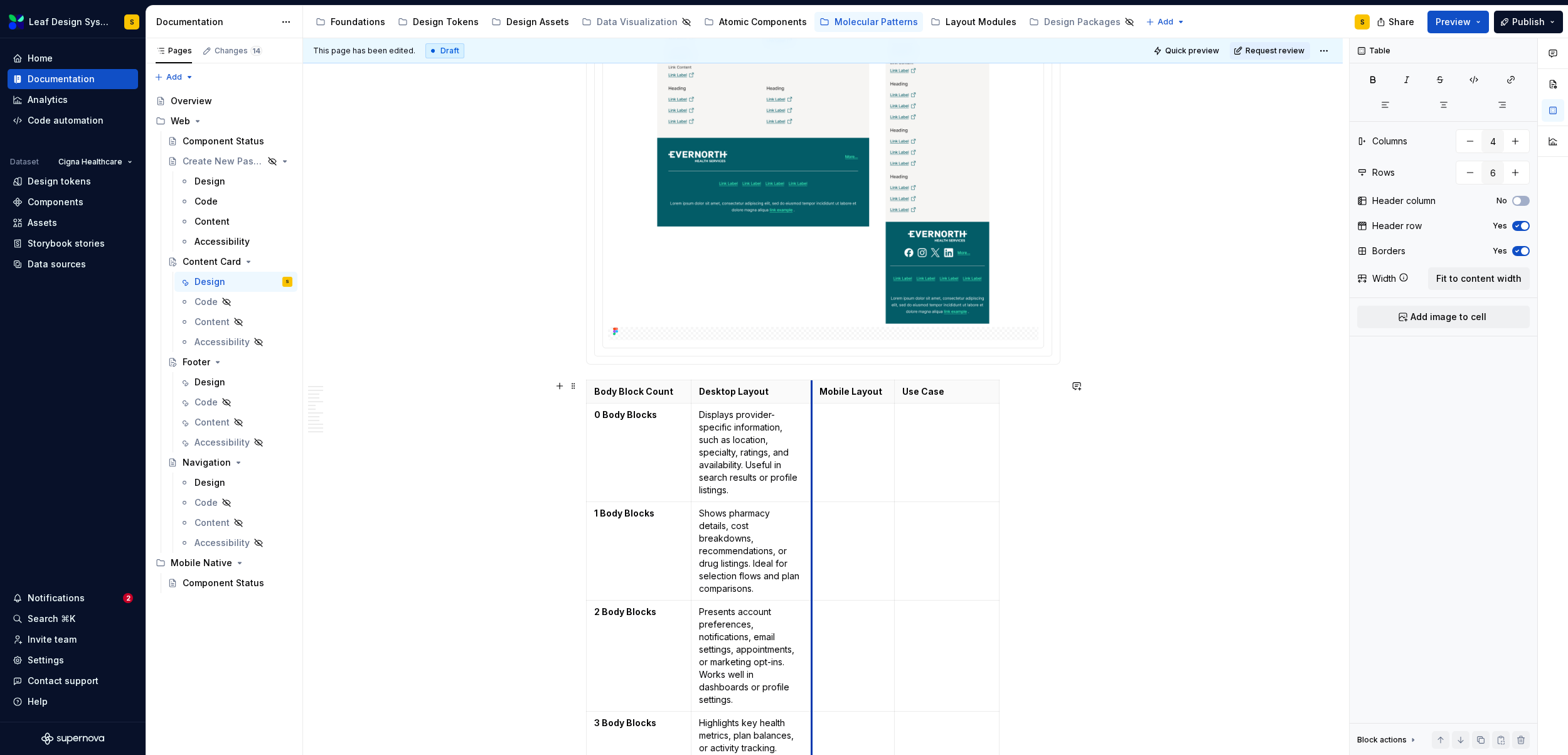
drag, startPoint x: 873, startPoint y: 406, endPoint x: 813, endPoint y: 409, distance: 60.1
click at [813, 409] on td at bounding box center [852, 452] width 83 height 98
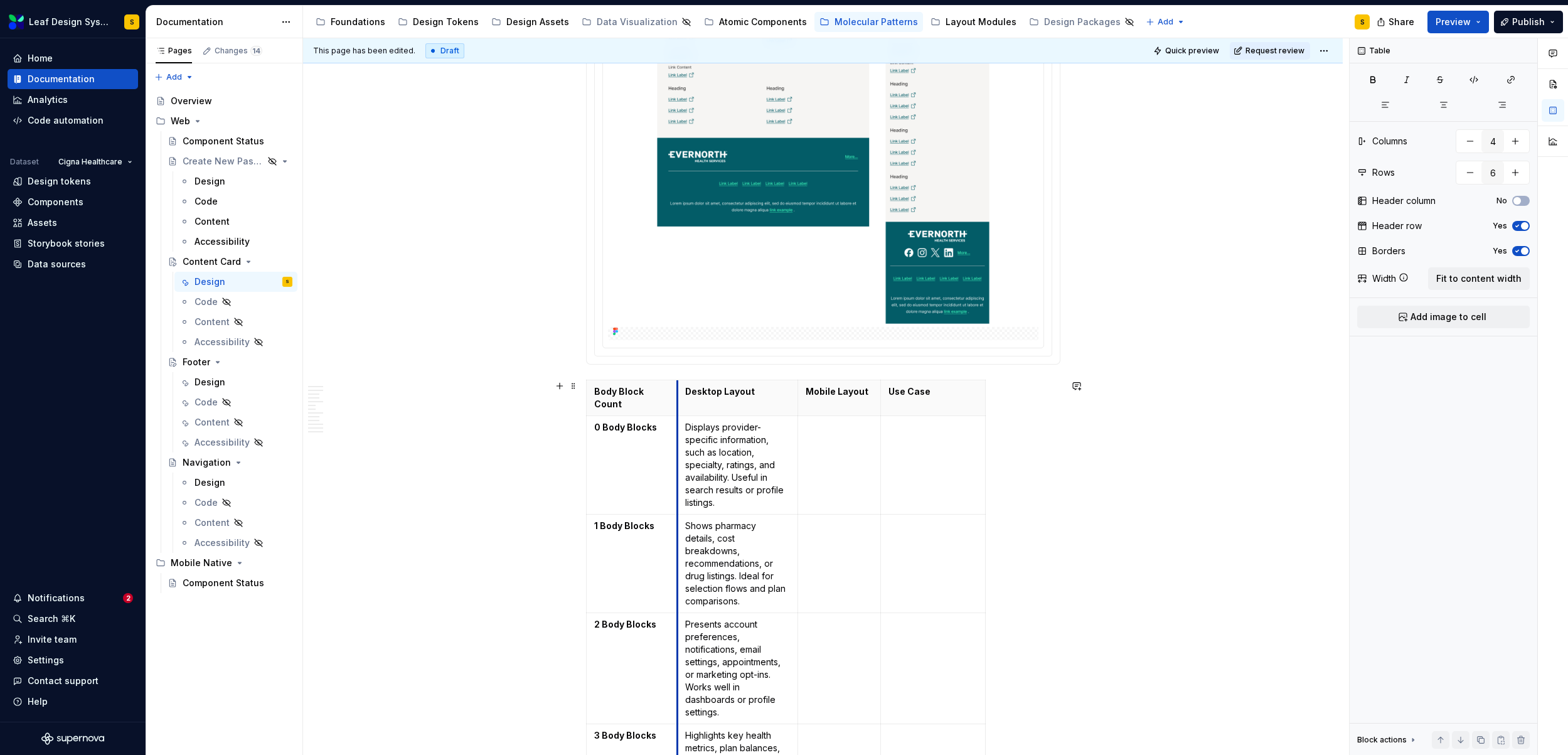
drag, startPoint x: 693, startPoint y: 417, endPoint x: 678, endPoint y: 417, distance: 15.0
click at [678, 417] on td "Displays provider-specific information, such as location, specialty, ratings, a…" at bounding box center [738, 464] width 120 height 98
drag, startPoint x: 983, startPoint y: 425, endPoint x: 1058, endPoint y: 428, distance: 75.1
drag, startPoint x: 603, startPoint y: 415, endPoint x: 666, endPoint y: 420, distance: 63.2
click at [666, 421] on p "0 Body Blocks" at bounding box center [632, 427] width 76 height 13
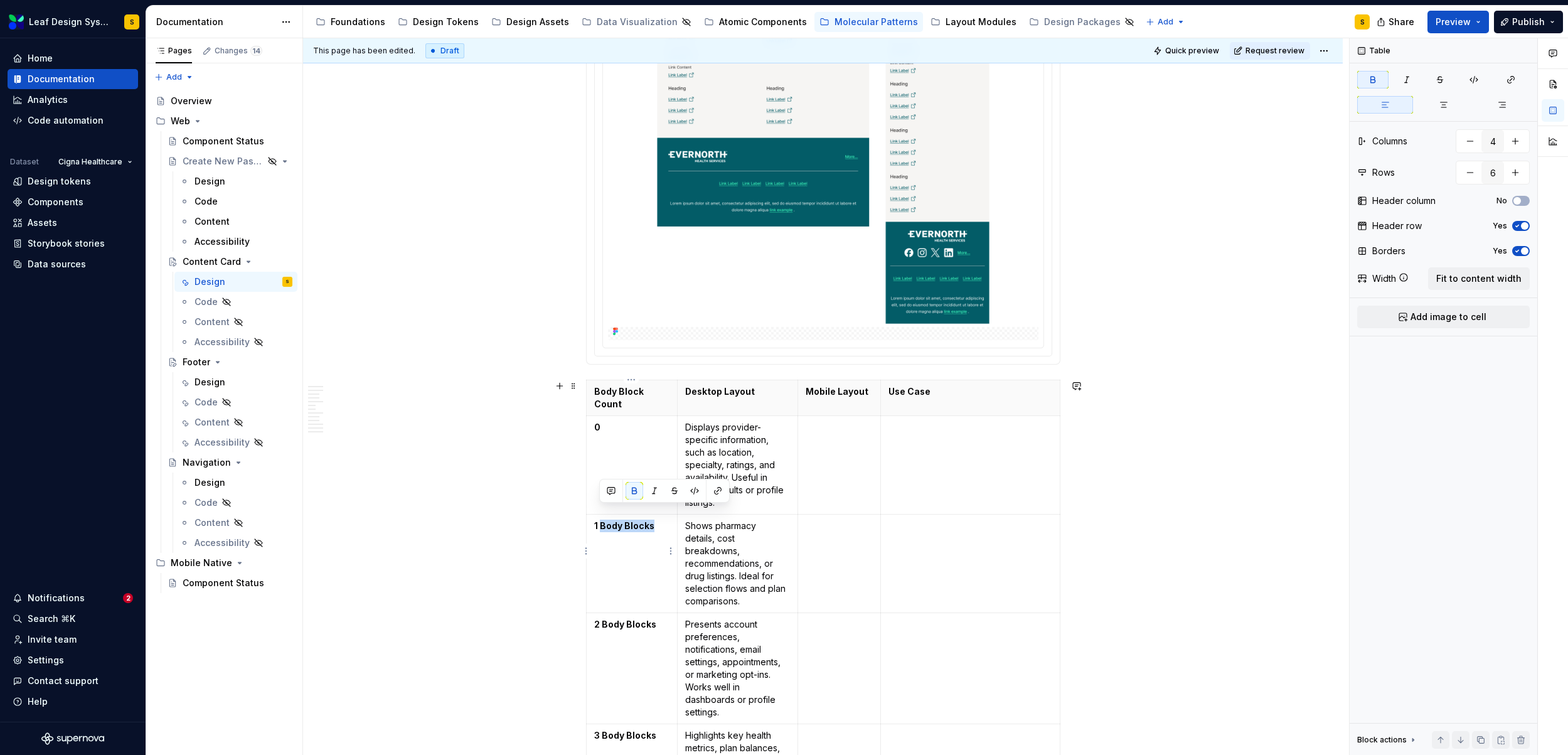
drag, startPoint x: 660, startPoint y: 514, endPoint x: 600, endPoint y: 514, distance: 60.0
click at [600, 519] on p "1 Body Blocks" at bounding box center [632, 525] width 76 height 13
drag, startPoint x: 659, startPoint y: 614, endPoint x: 601, endPoint y: 612, distance: 58.0
click at [601, 618] on p "2 Body Blocks" at bounding box center [632, 624] width 76 height 13
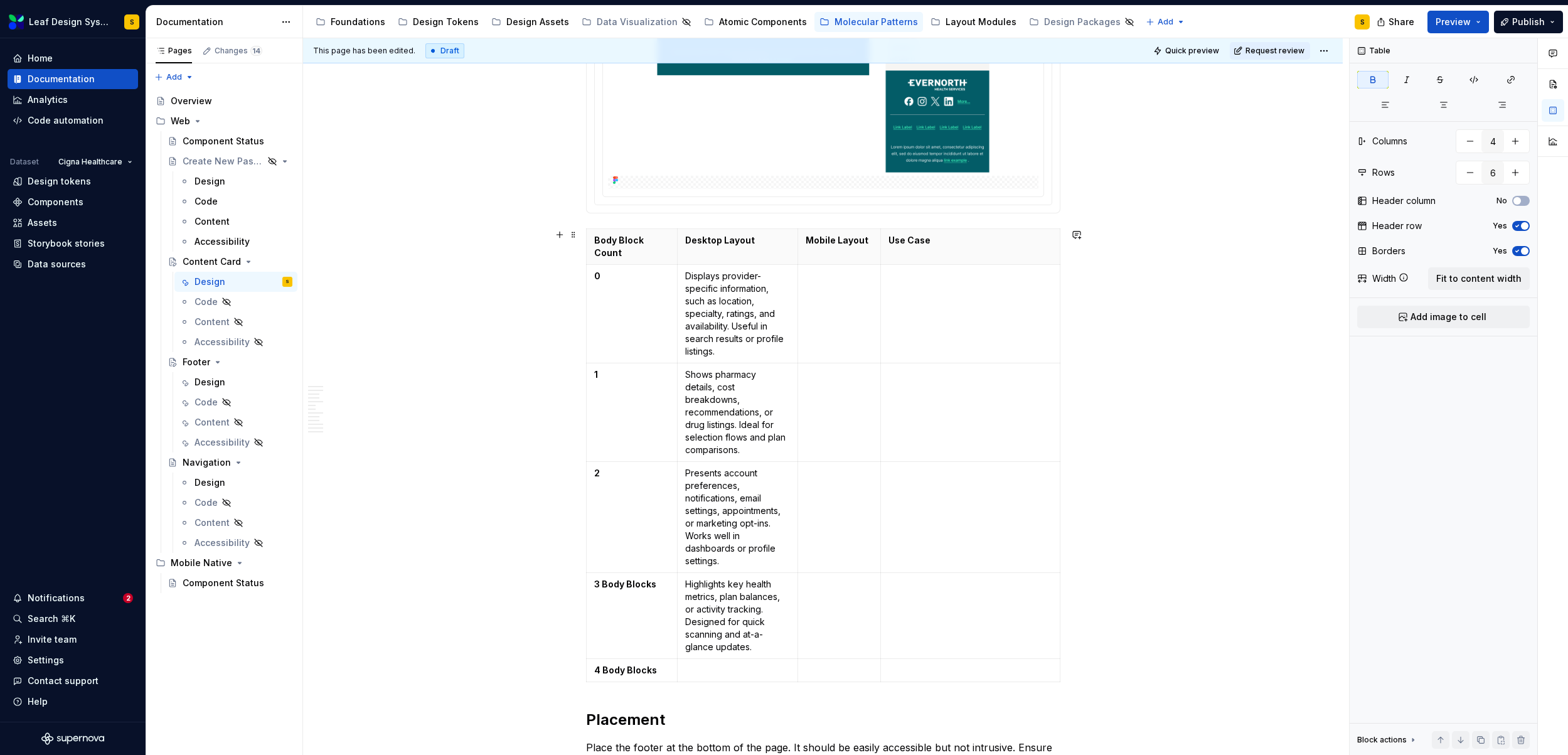
scroll to position [3729, 0]
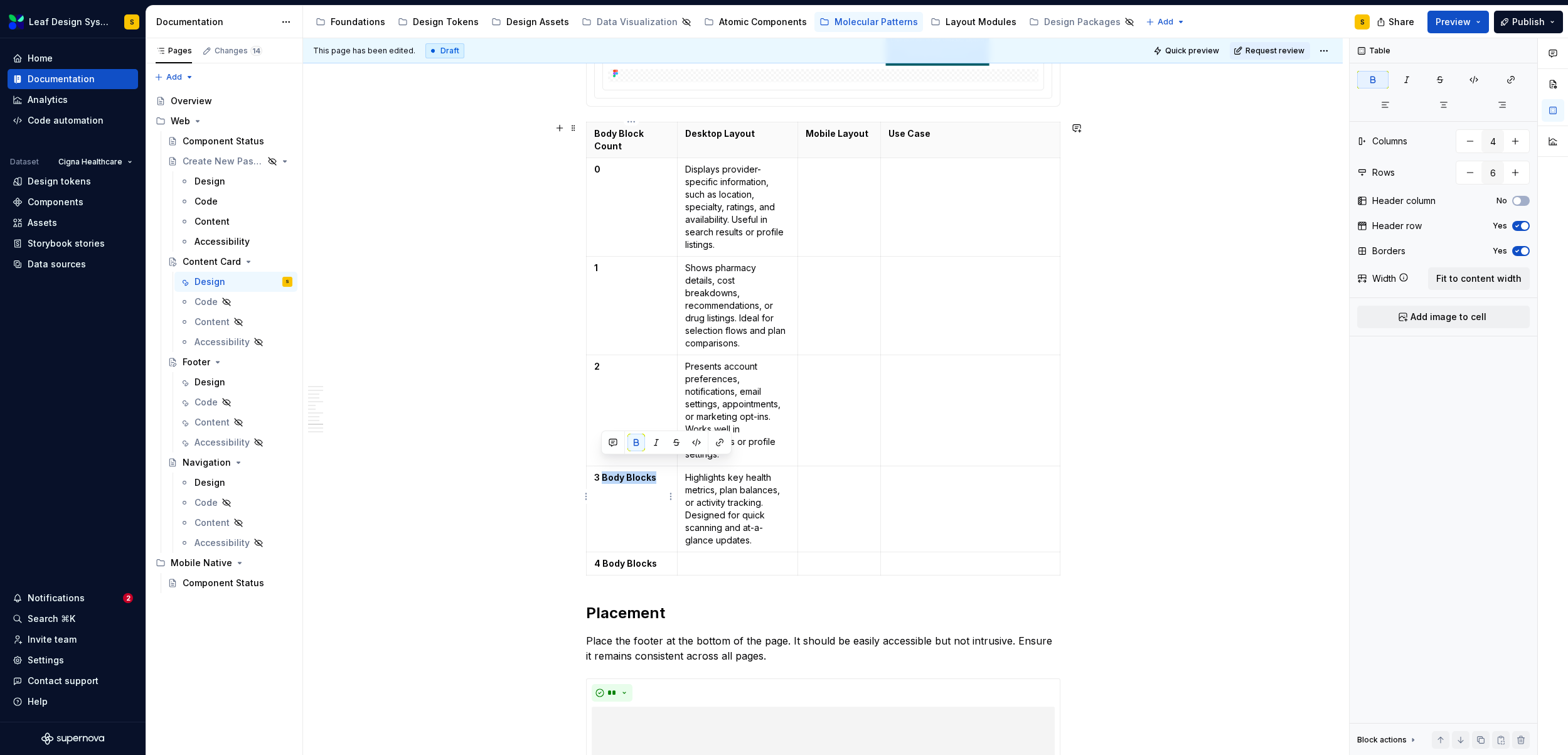
drag, startPoint x: 654, startPoint y: 471, endPoint x: 602, endPoint y: 470, distance: 52.0
click at [602, 470] on td "3 Body Blocks" at bounding box center [631, 508] width 91 height 86
drag, startPoint x: 659, startPoint y: 550, endPoint x: 600, endPoint y: 552, distance: 59.0
click at [600, 557] on p "4 Body Blocks" at bounding box center [632, 562] width 76 height 13
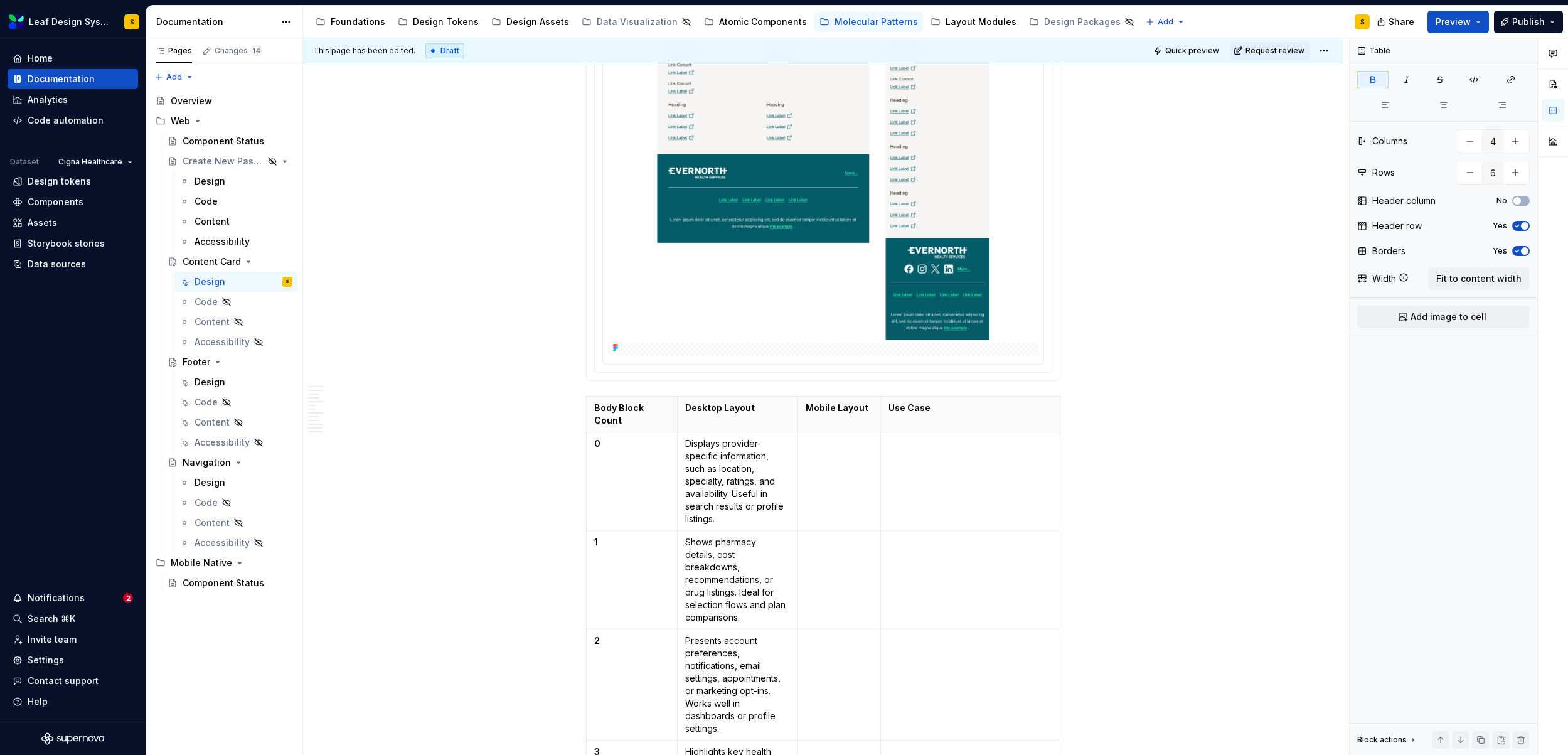
scroll to position [3452, 0]
click at [712, 462] on p "Displays provider-specific information, such as location, specialty, ratings, a…" at bounding box center [737, 483] width 105 height 88
click at [712, 463] on p "Displays provider-specific information, such as location, specialty, ratings, a…" at bounding box center [737, 483] width 105 height 88
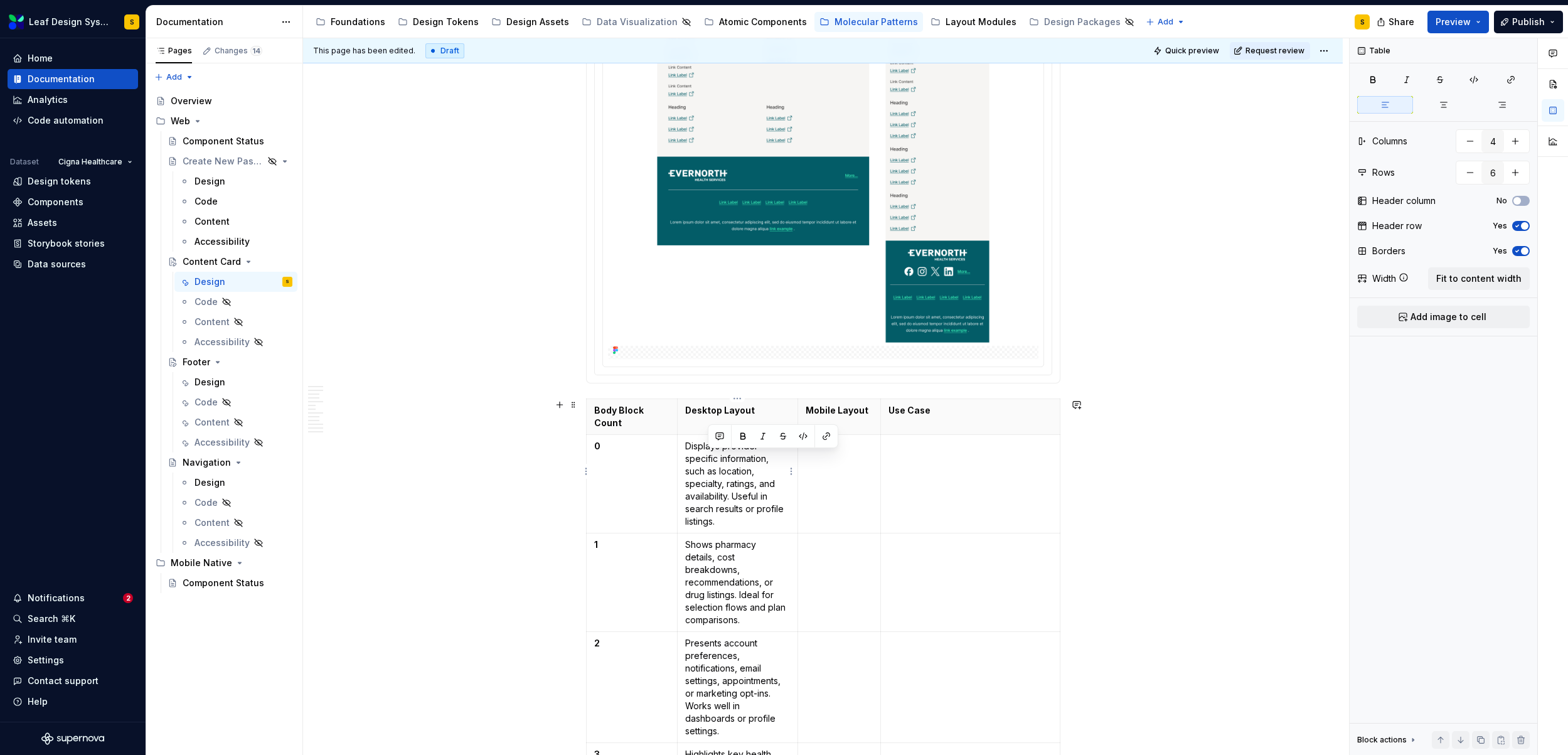
click at [712, 463] on p "Displays provider-specific information, such as location, specialty, ratings, a…" at bounding box center [737, 483] width 105 height 88
click at [720, 440] on p "No body content" at bounding box center [737, 446] width 105 height 13
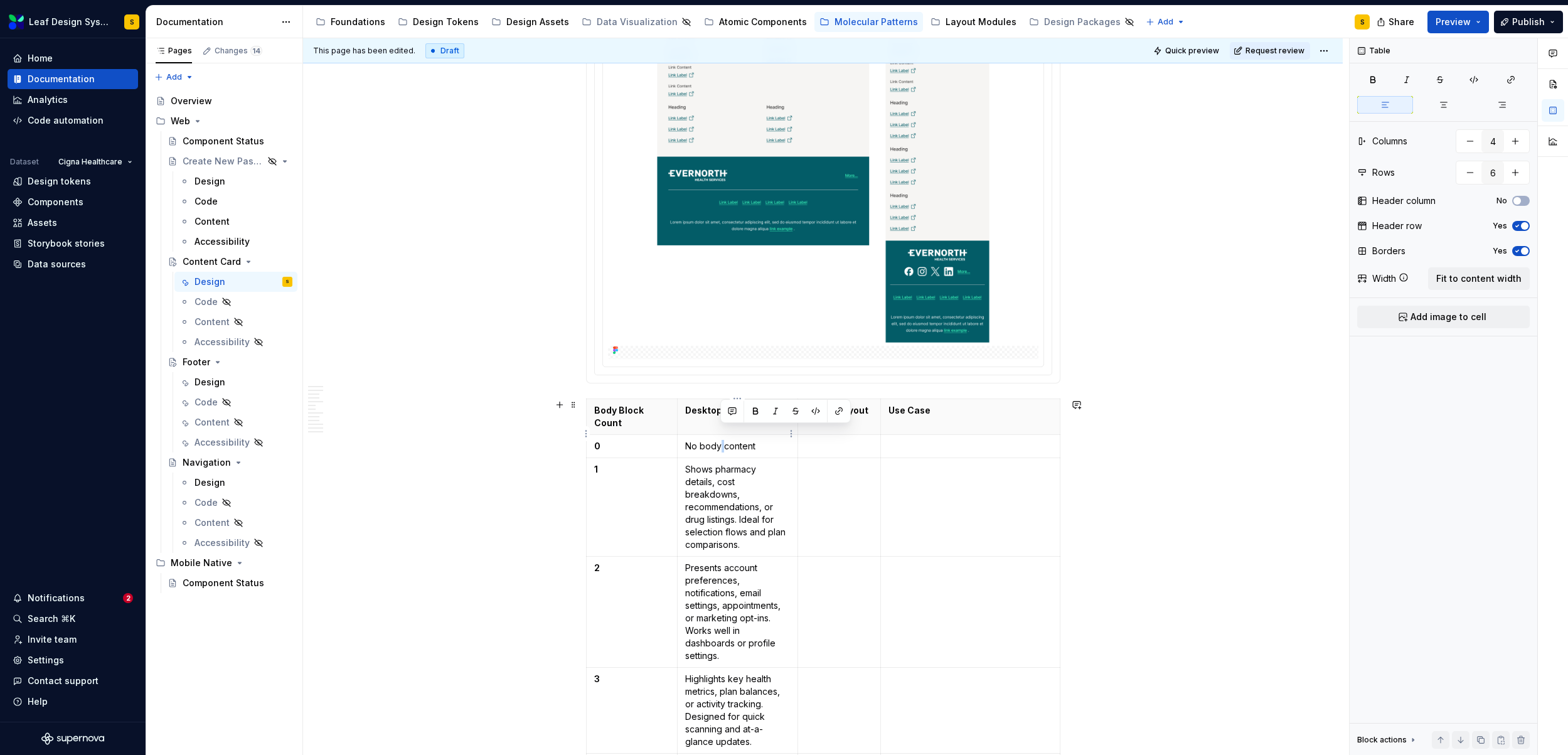
click at [720, 440] on p "No body content" at bounding box center [737, 446] width 105 height 13
click at [838, 440] on p at bounding box center [839, 446] width 67 height 13
click at [885, 419] on th "Use Case" at bounding box center [975, 416] width 179 height 36
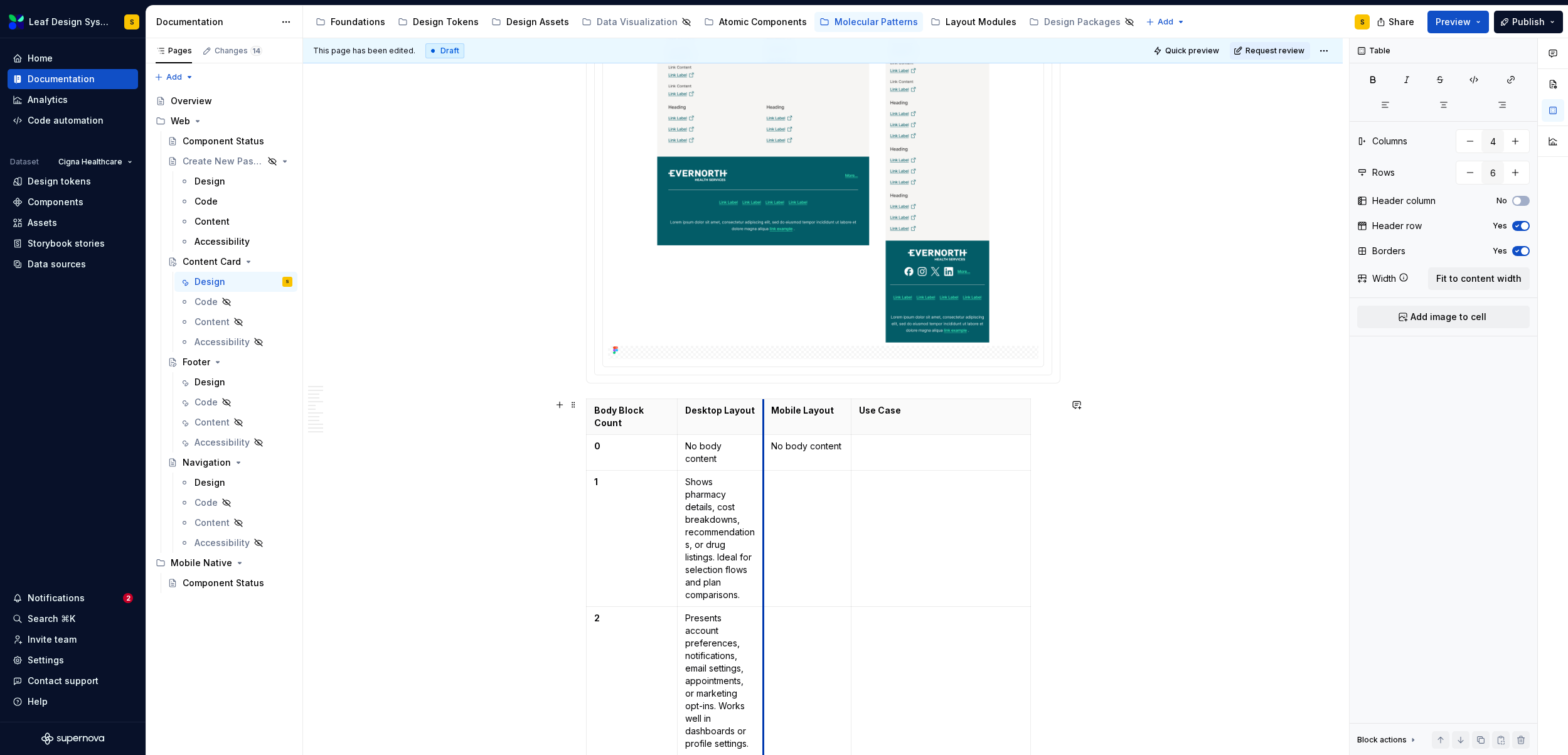
drag, startPoint x: 798, startPoint y: 407, endPoint x: 764, endPoint y: 411, distance: 34.2
click at [764, 411] on th "Mobile Layout" at bounding box center [807, 416] width 88 height 36
drag, startPoint x: 1029, startPoint y: 414, endPoint x: 1058, endPoint y: 415, distance: 29.0
click at [705, 496] on p "Shows pharmacy details, cost breakdowns, recommendations, or drug listings. Ide…" at bounding box center [719, 538] width 70 height 125
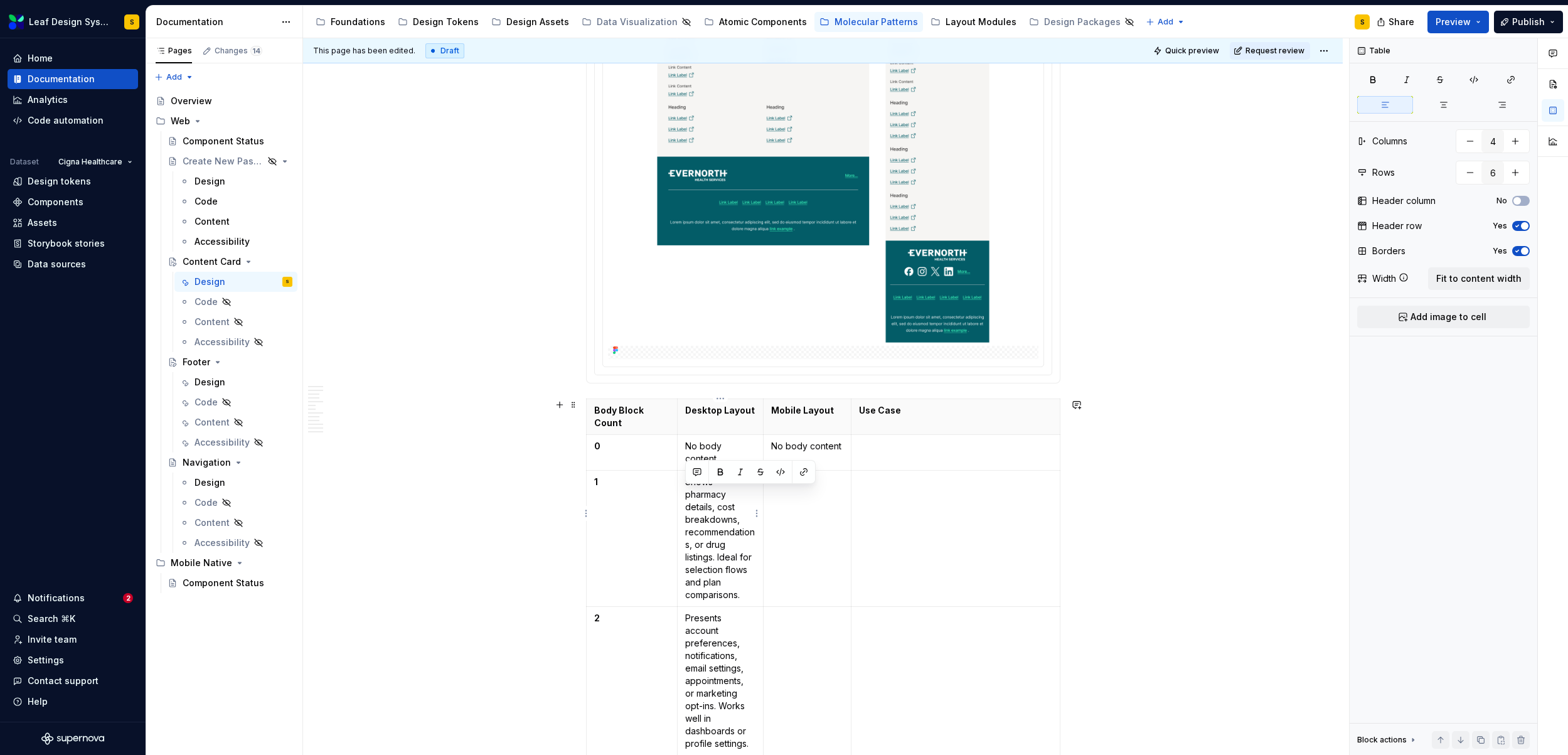
click at [705, 496] on p "Shows pharmacy details, cost breakdowns, recommendations, or drug listings. Ide…" at bounding box center [719, 538] width 70 height 125
drag, startPoint x: 744, startPoint y: 455, endPoint x: 685, endPoint y: 454, distance: 59.0
click at [685, 476] on p "Single block" at bounding box center [719, 482] width 70 height 13
copy p "Single block"
click at [804, 476] on p at bounding box center [807, 482] width 72 height 13
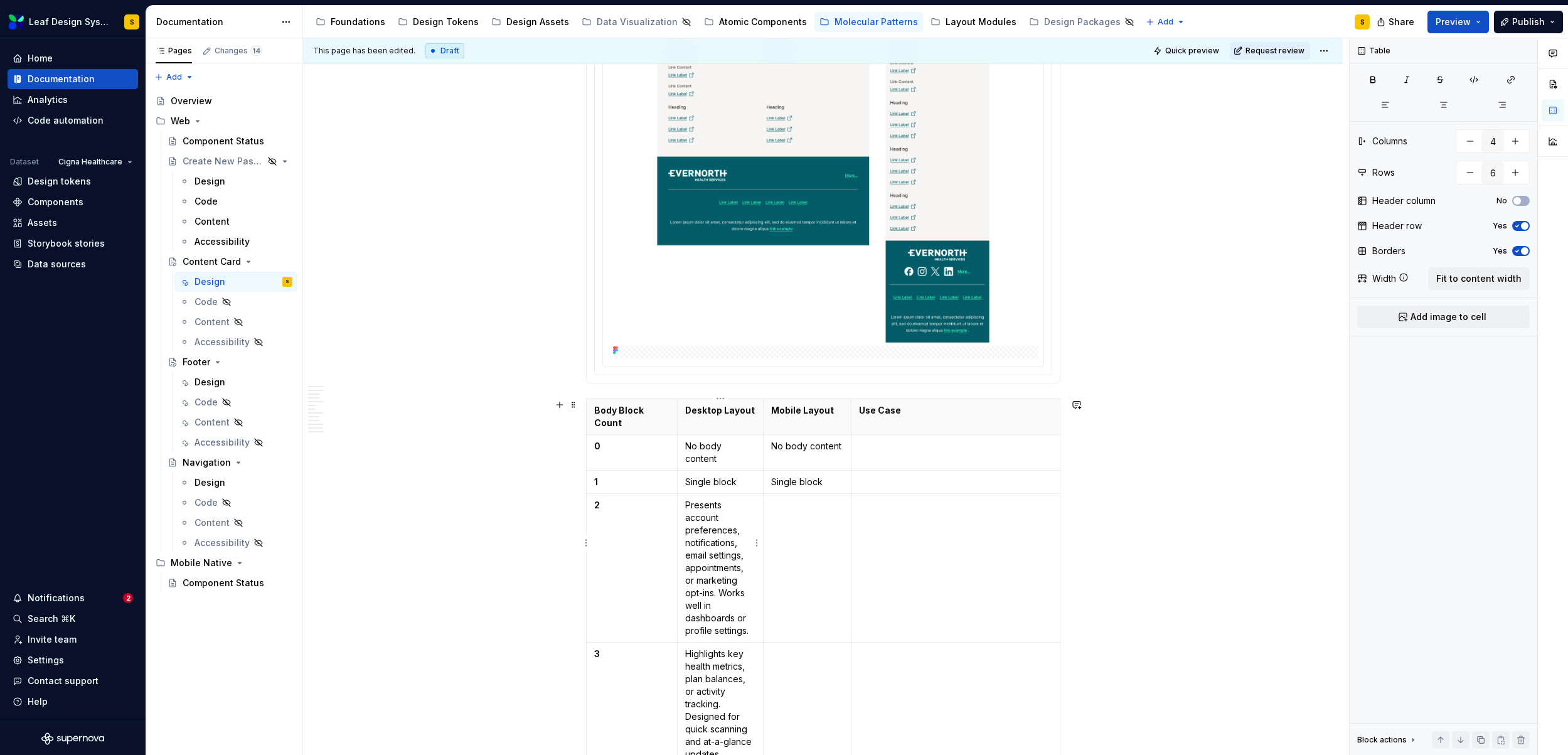
click at [699, 552] on p "Presents account preferences, notifications, email settings, appointments, or m…" at bounding box center [719, 567] width 70 height 138
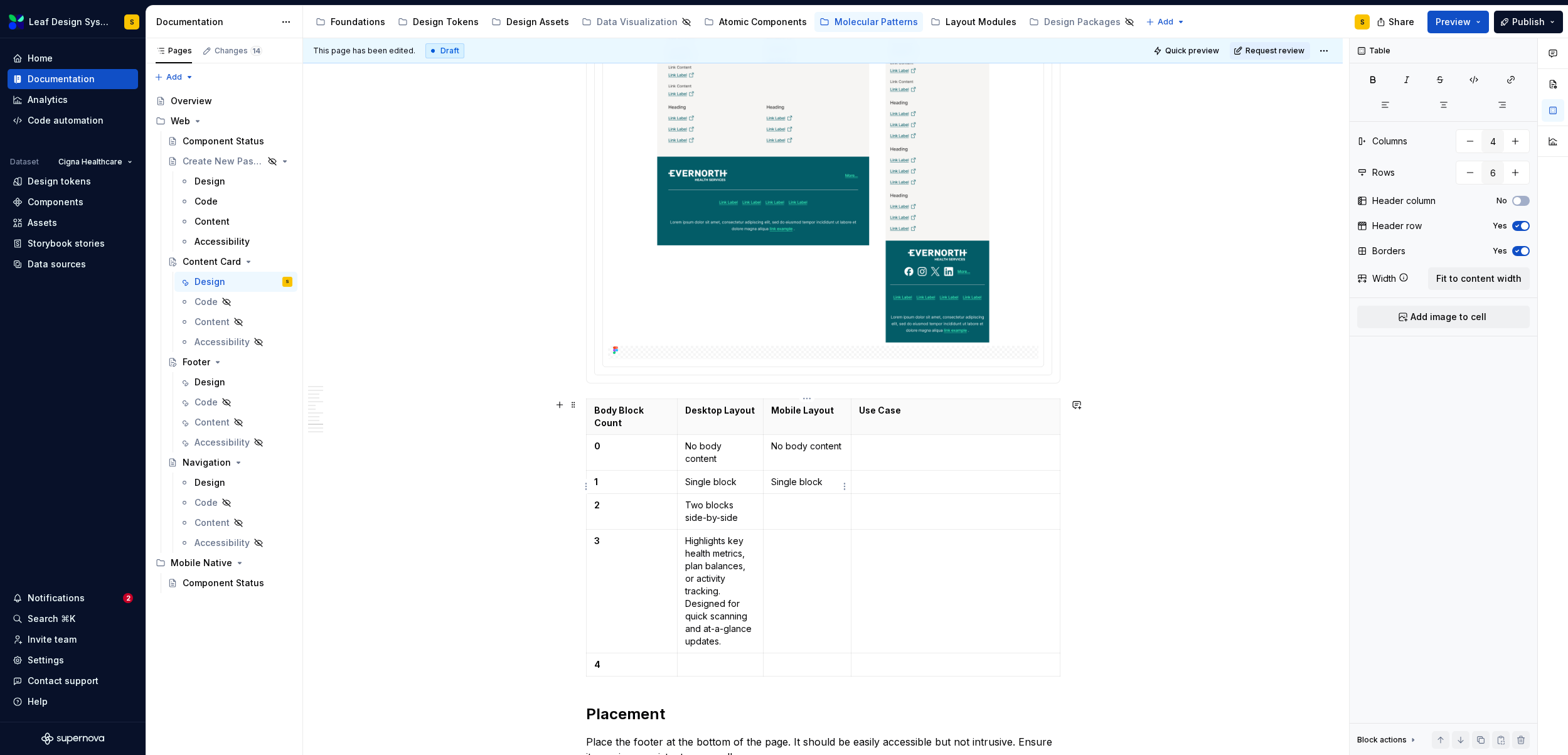
click at [793, 493] on td at bounding box center [807, 510] width 88 height 36
click at [719, 563] on p "Highlights key health metrics, plan balances, or activity tracking. Designed fo…" at bounding box center [719, 590] width 70 height 113
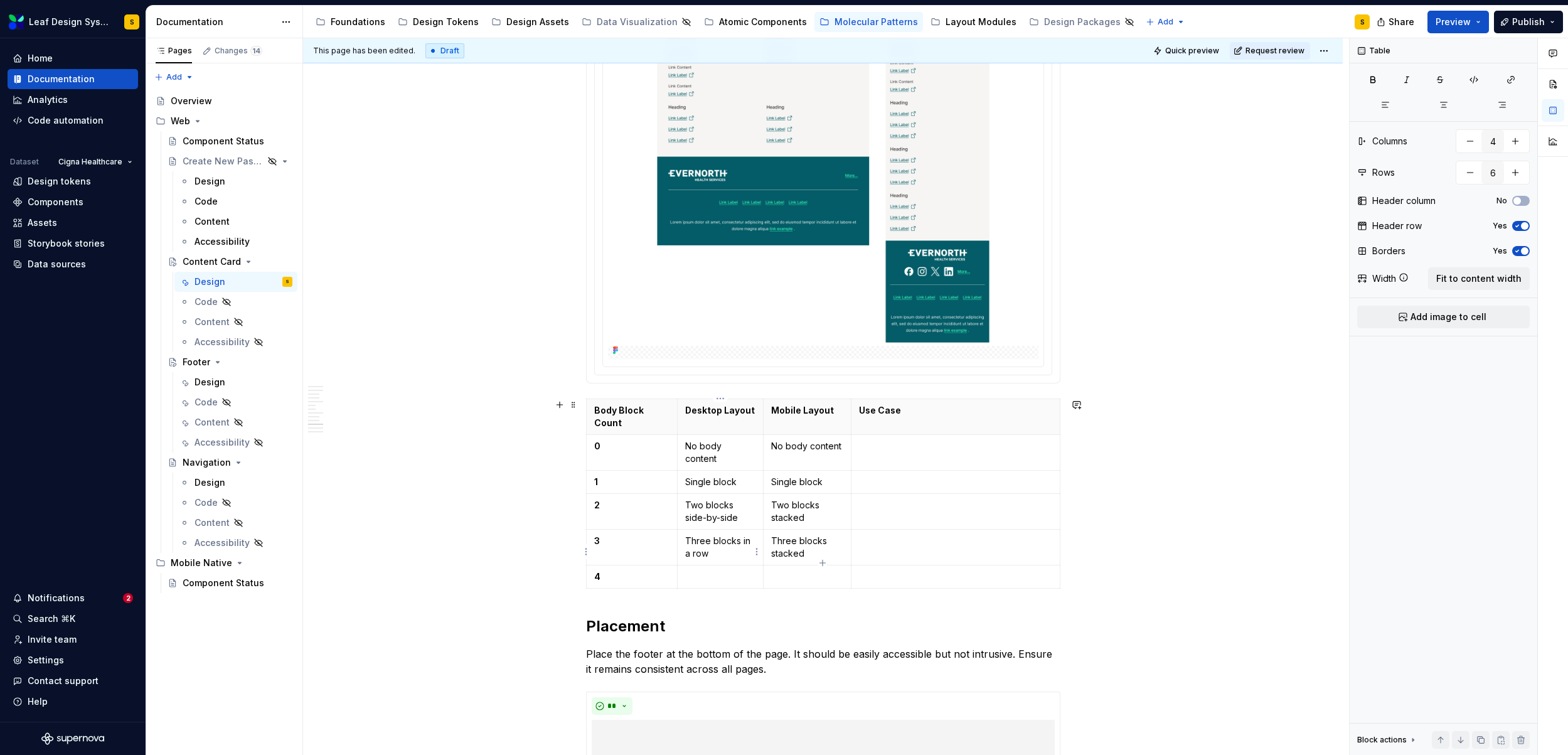
click at [701, 570] on p at bounding box center [719, 576] width 70 height 13
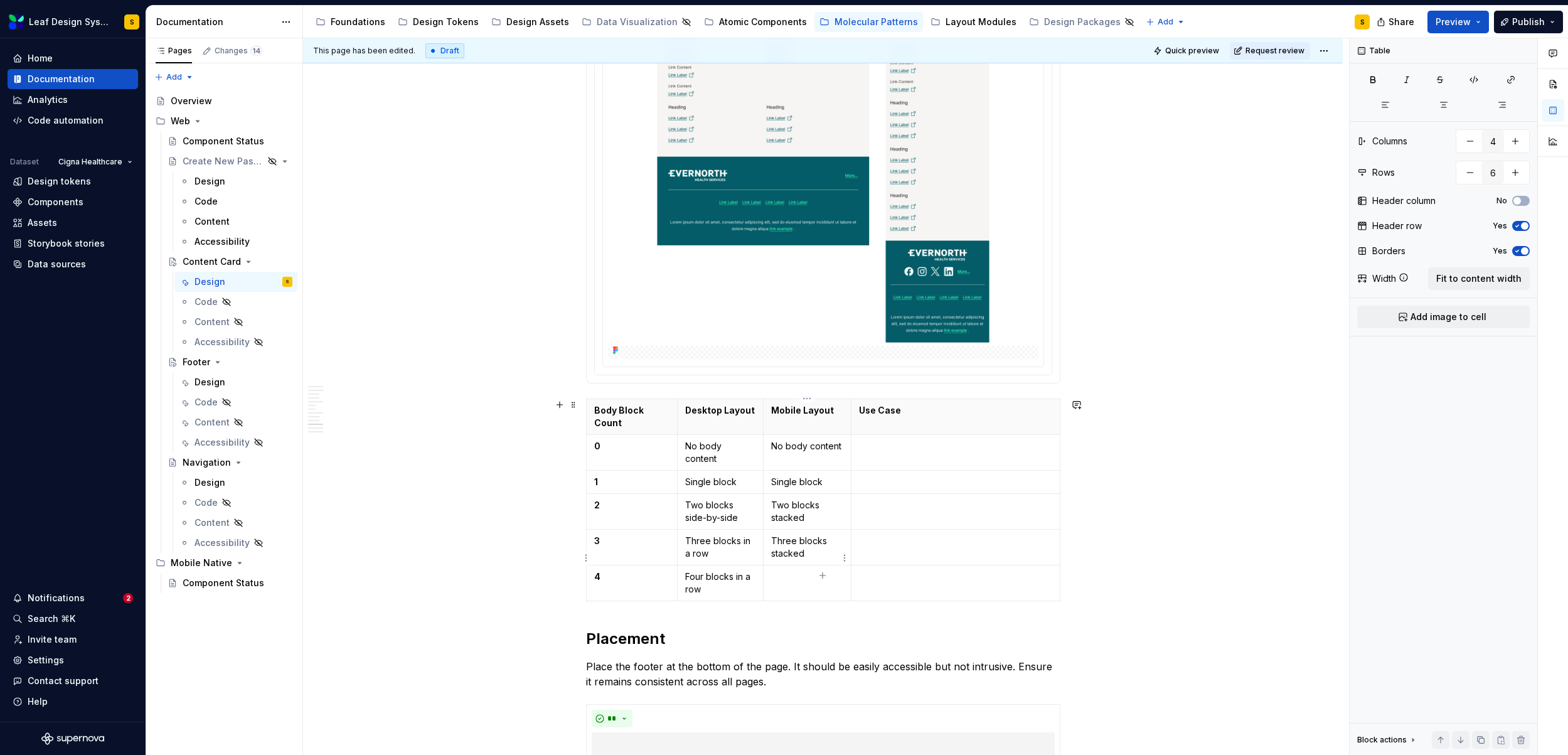
click at [784, 570] on p at bounding box center [807, 576] width 72 height 13
click at [910, 440] on p at bounding box center [955, 446] width 194 height 13
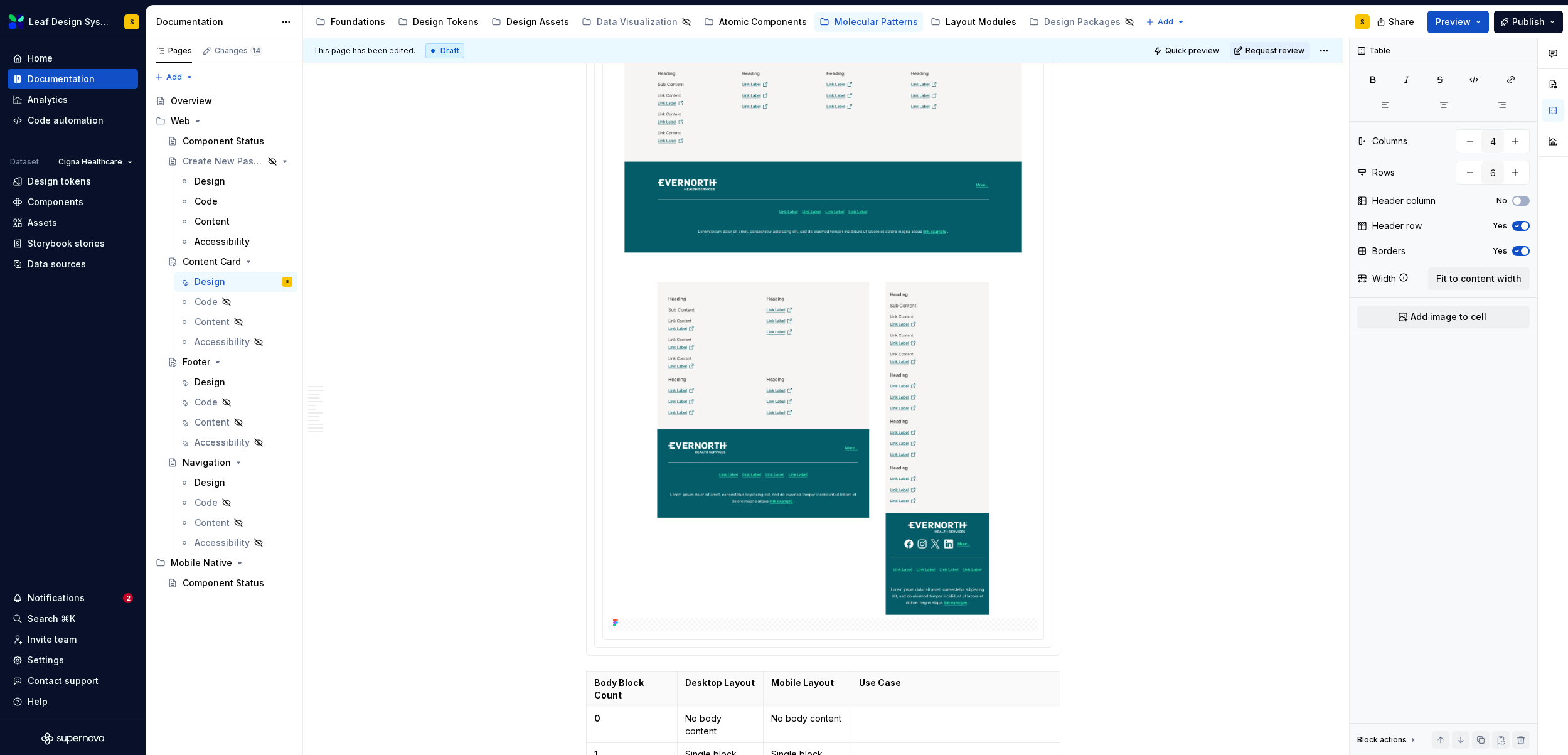
scroll to position [3500, 0]
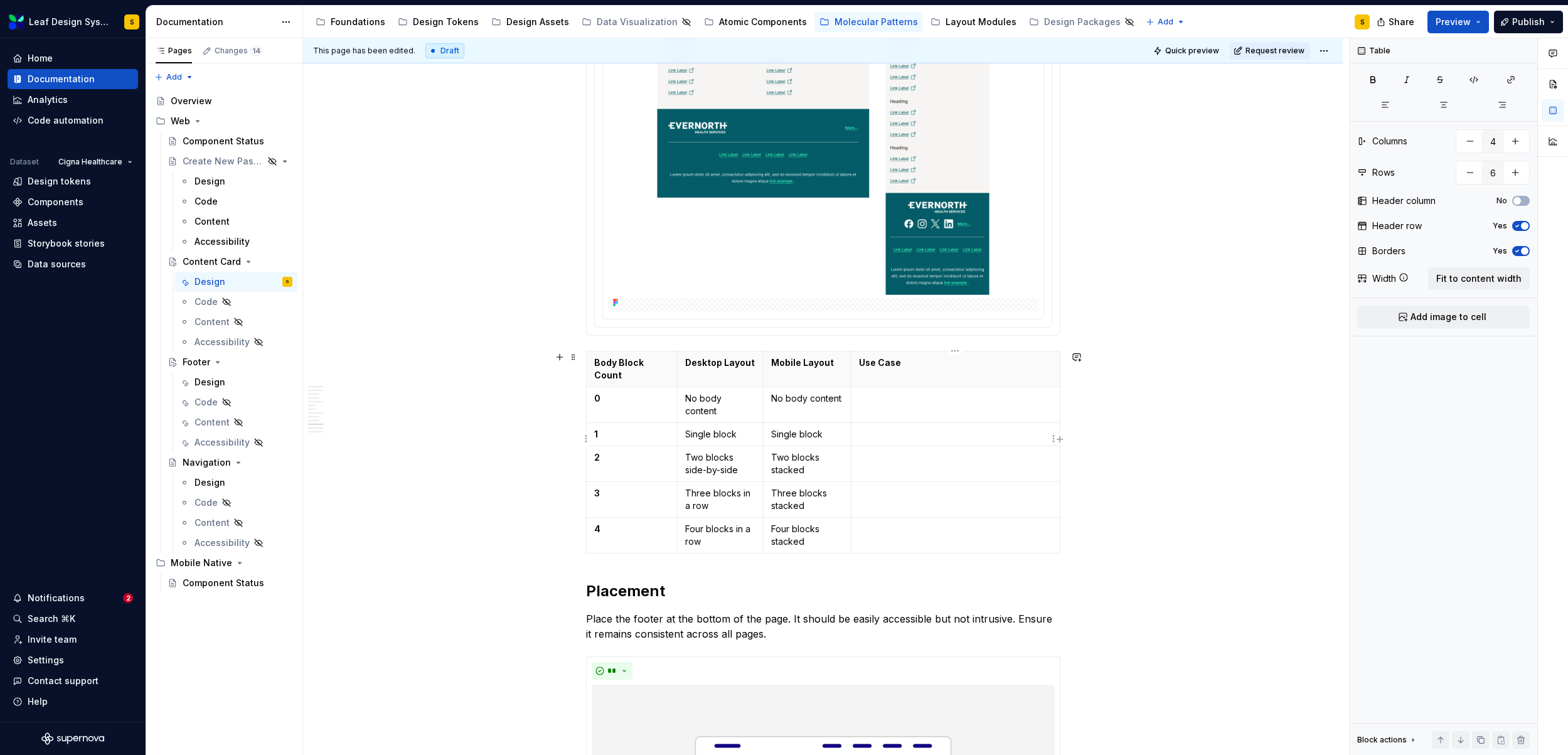
click at [921, 446] on td at bounding box center [954, 463] width 209 height 36
click at [904, 487] on p at bounding box center [955, 493] width 194 height 13
click at [1012, 451] on p "Paired details or quick comparisons" at bounding box center [955, 456] width 194 height 13
click at [901, 517] on td at bounding box center [954, 534] width 209 height 36
click at [905, 428] on p at bounding box center [955, 433] width 194 height 13
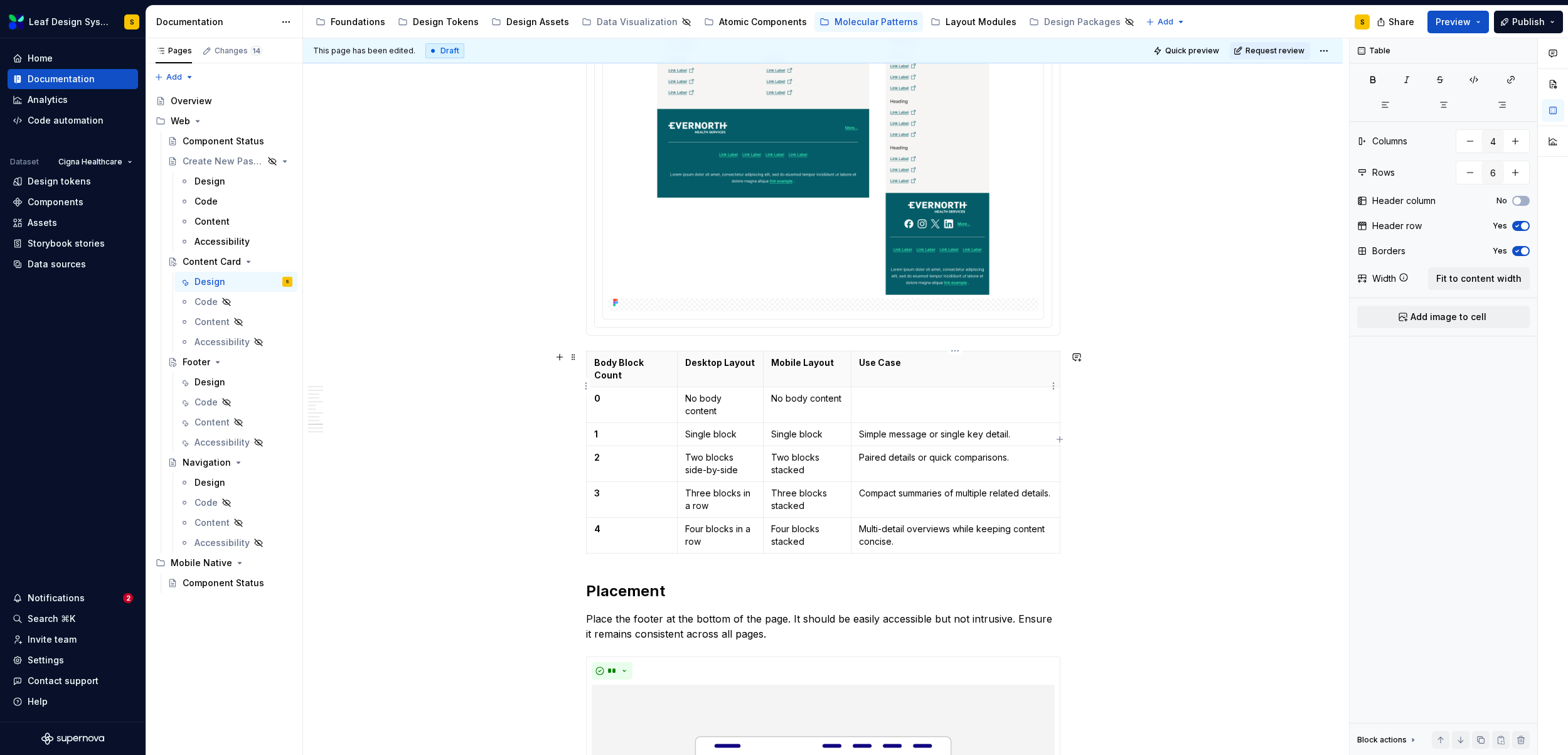
click at [902, 392] on p at bounding box center [955, 398] width 194 height 13
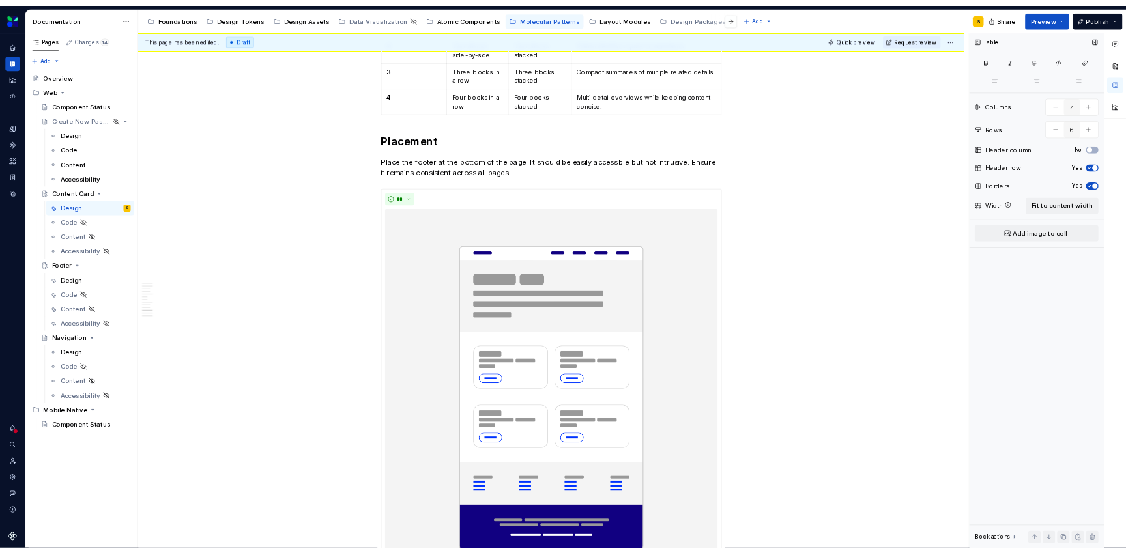
scroll to position [4051, 0]
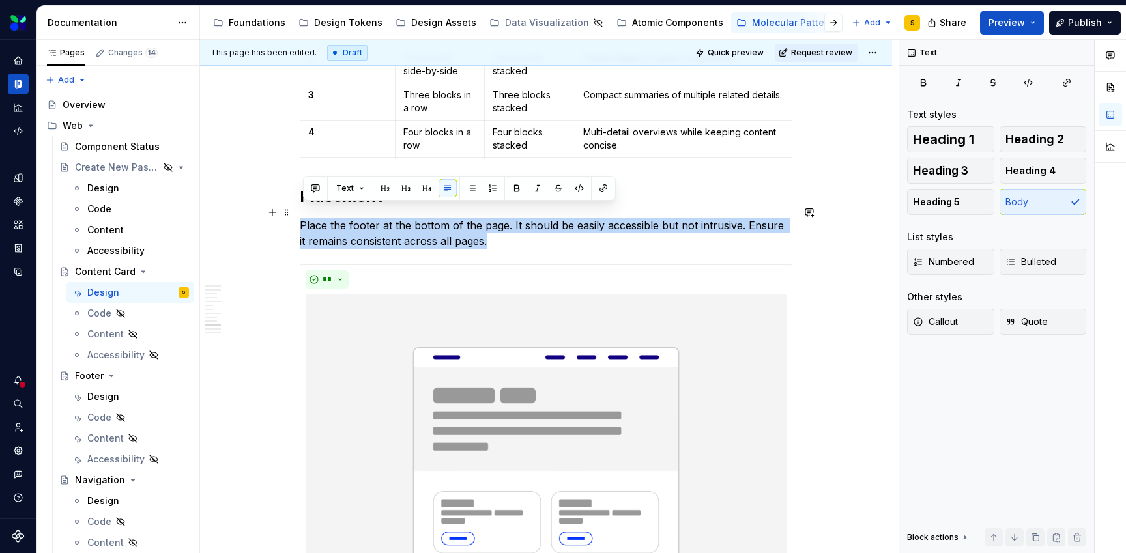
drag, startPoint x: 498, startPoint y: 227, endPoint x: 302, endPoint y: 215, distance: 195.8
click at [302, 218] on p "Place the footer at the bottom of the page. It should be easily accessible but …" at bounding box center [546, 233] width 492 height 31
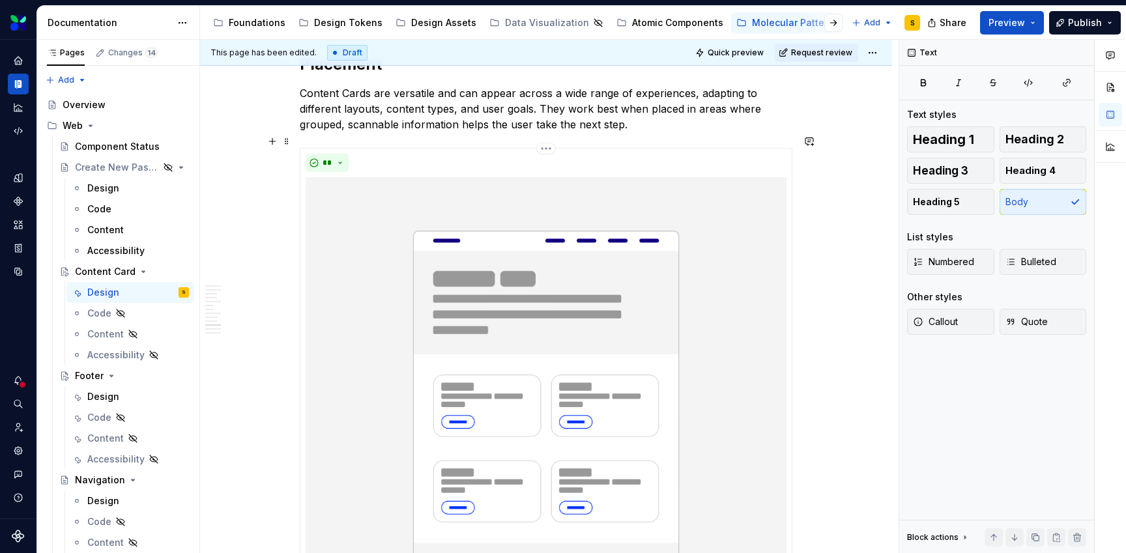
scroll to position [4186, 0]
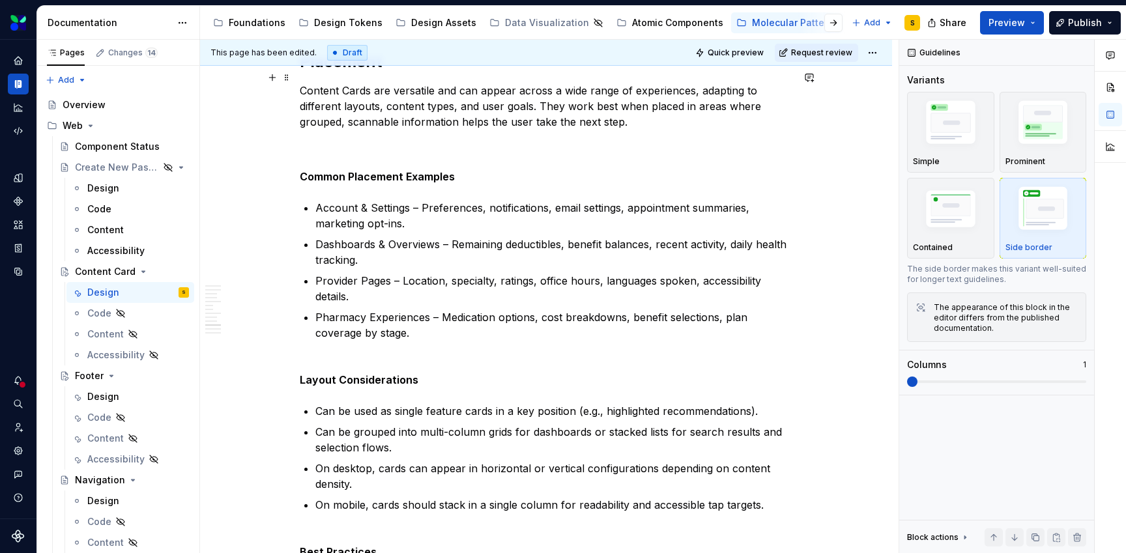
click at [320, 131] on p "Content Cards are versatile and can appear across a wide range of experiences, …" at bounding box center [546, 122] width 492 height 78
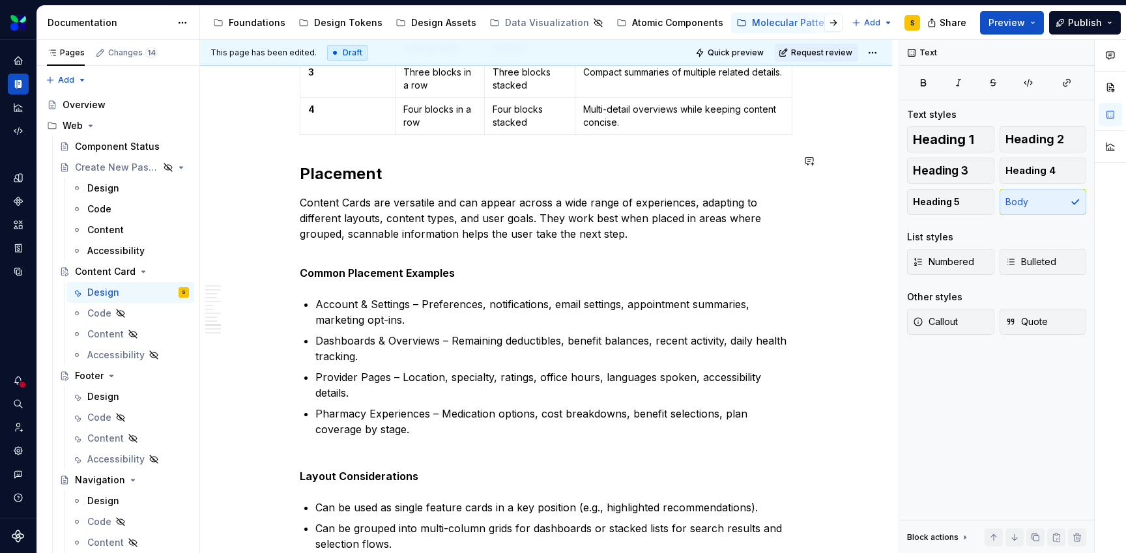
scroll to position [4088, 0]
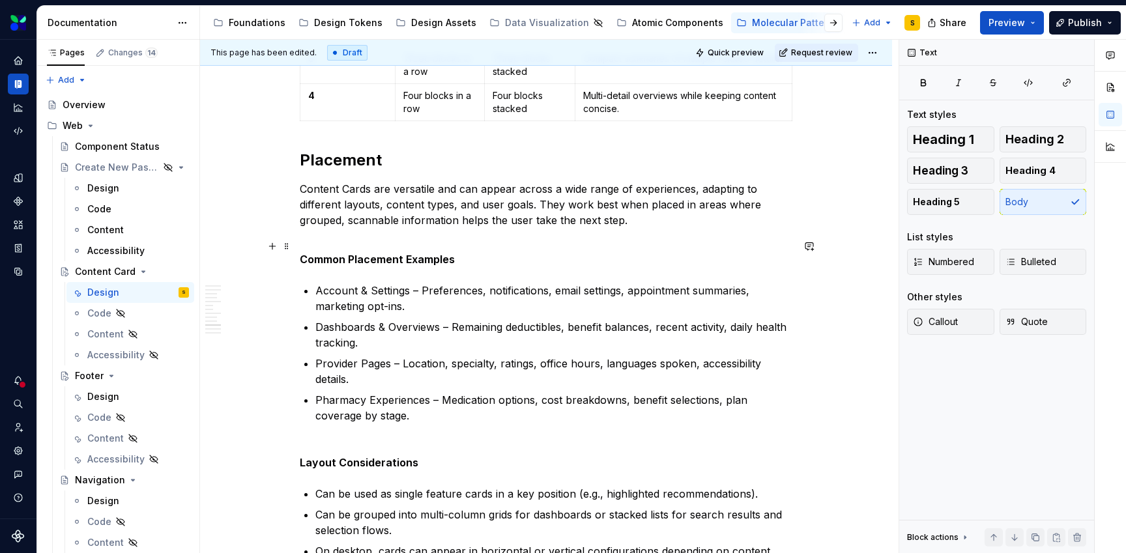
click at [414, 253] on strong "Common Placement Examples" at bounding box center [377, 259] width 155 height 13
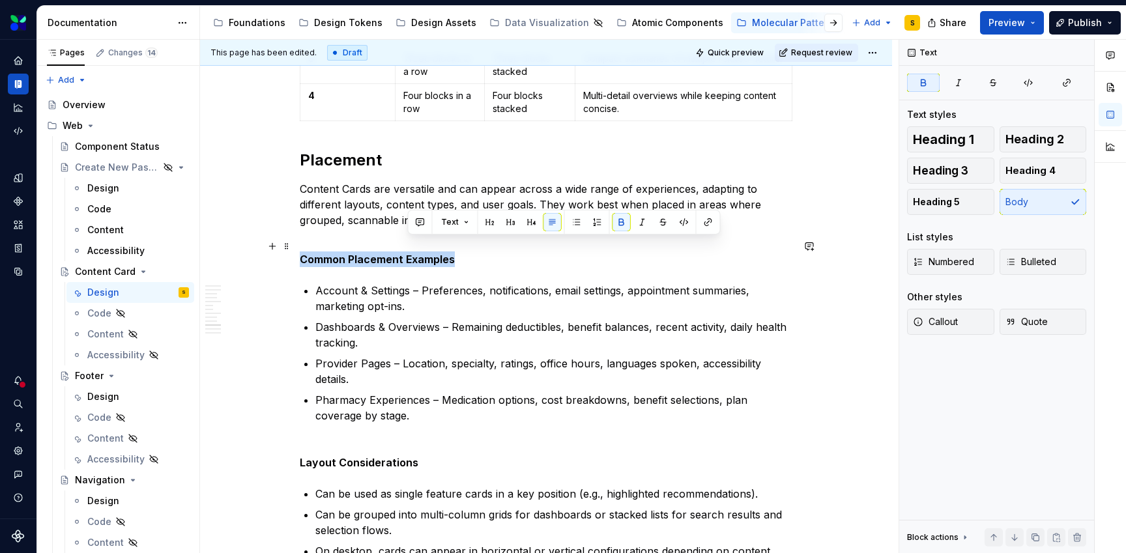
click at [414, 253] on strong "Common Placement Examples" at bounding box center [377, 259] width 155 height 13
click at [423, 222] on button "button" at bounding box center [427, 222] width 18 height 18
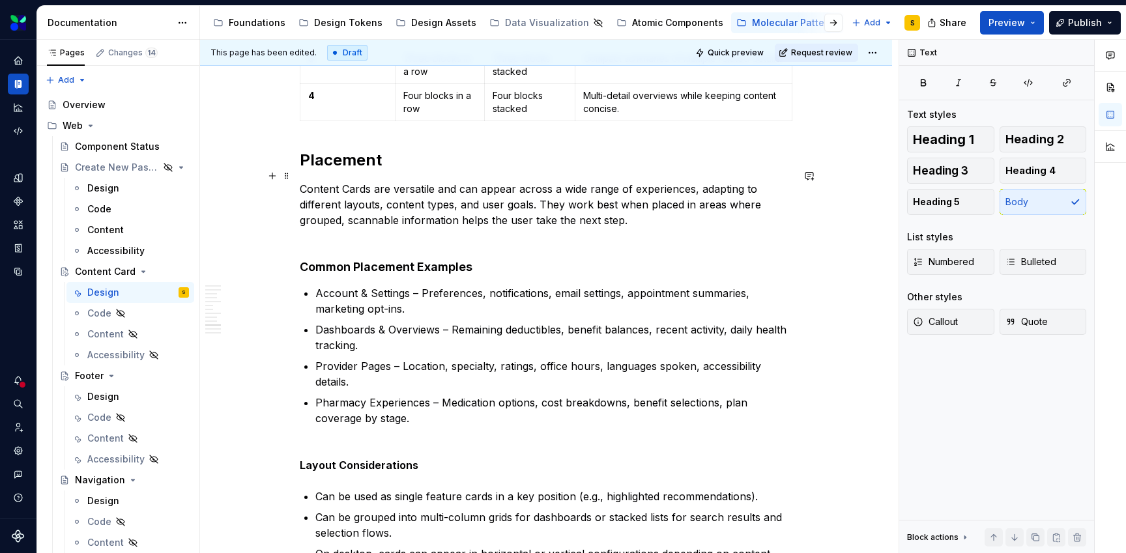
click at [363, 227] on p "Content Cards are versatile and can appear across a wide range of experiences, …" at bounding box center [546, 212] width 492 height 63
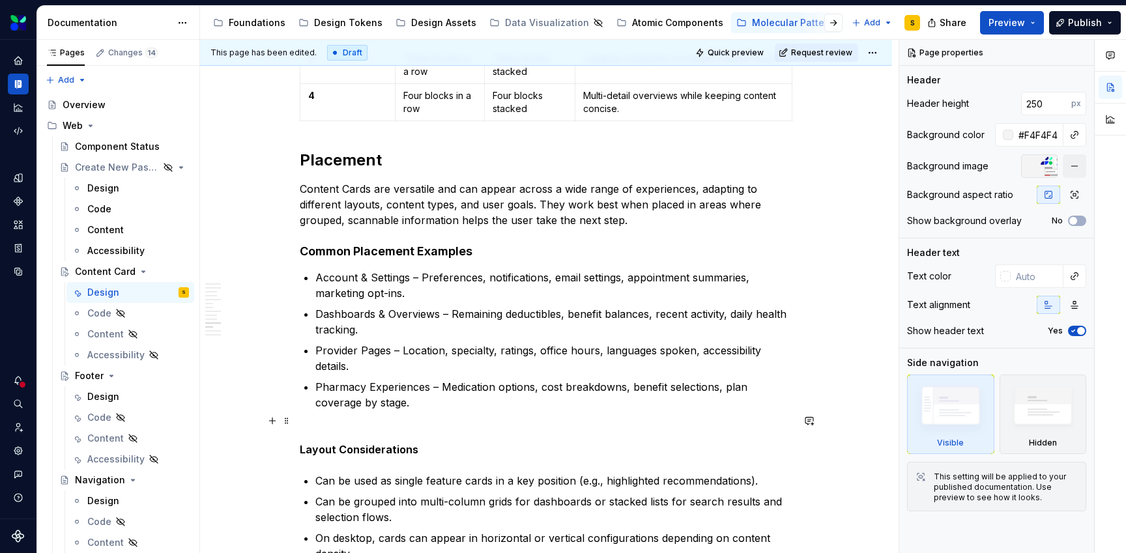
click at [324, 443] on strong "Layout Considerations" at bounding box center [359, 449] width 119 height 13
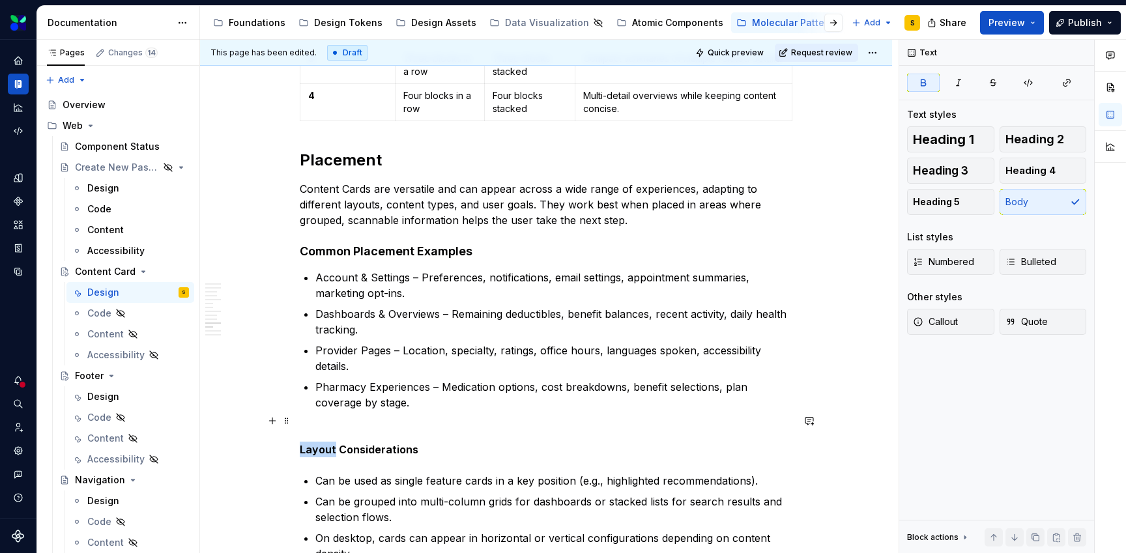
click at [324, 443] on strong "Layout Considerations" at bounding box center [359, 449] width 119 height 13
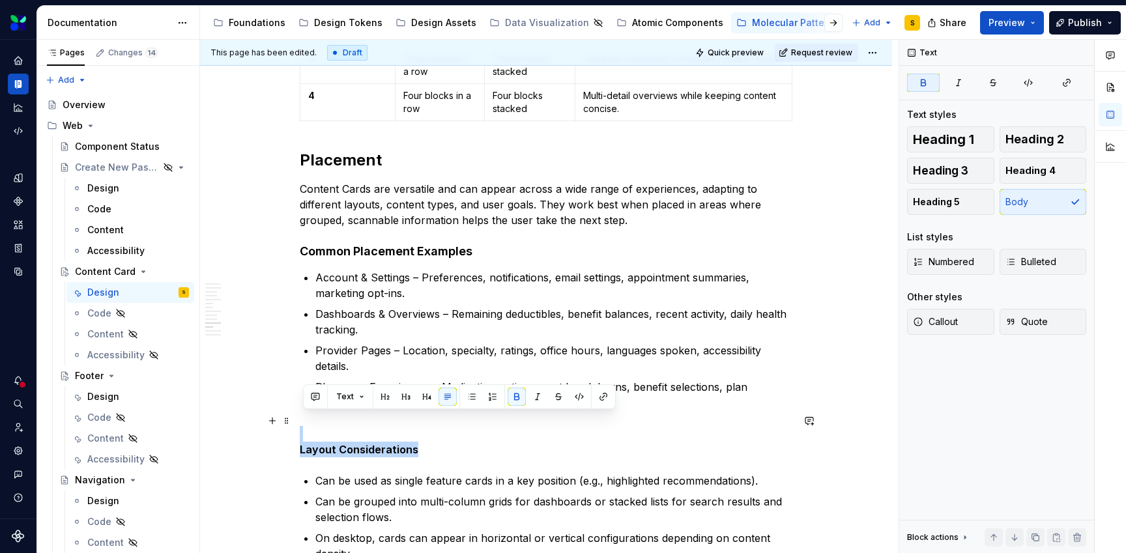
click at [324, 443] on strong "Layout Considerations" at bounding box center [359, 449] width 119 height 13
click at [304, 427] on p "Layout Considerations" at bounding box center [546, 441] width 492 height 31
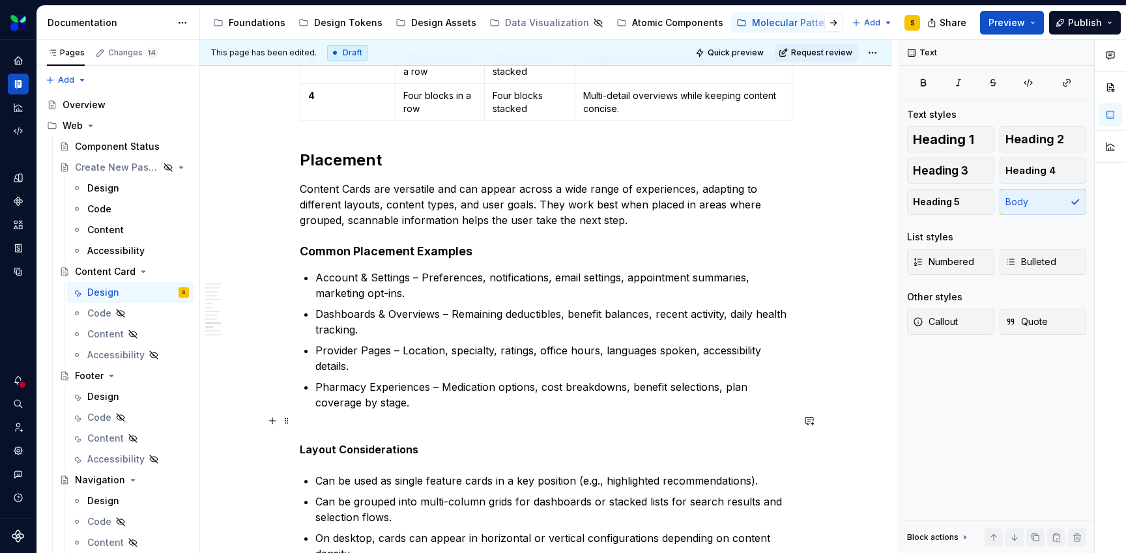
click at [304, 443] on strong "Layout Considerations" at bounding box center [359, 449] width 119 height 13
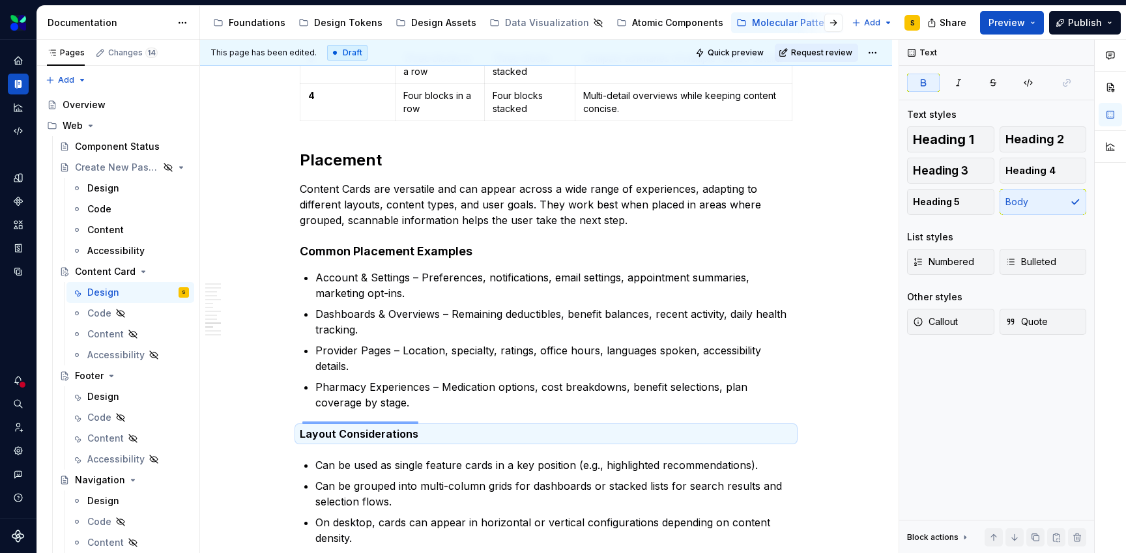
drag, startPoint x: 302, startPoint y: 421, endPoint x: 416, endPoint y: 423, distance: 114.0
click at [417, 423] on div "**********" at bounding box center [549, 297] width 698 height 514
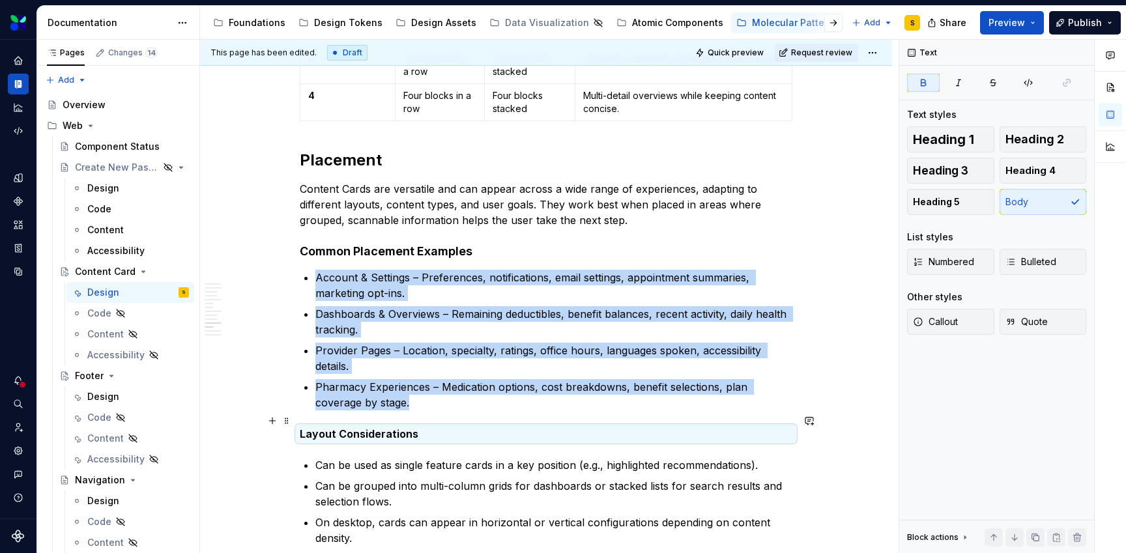
click at [398, 427] on strong "Layout Considerations" at bounding box center [359, 433] width 119 height 13
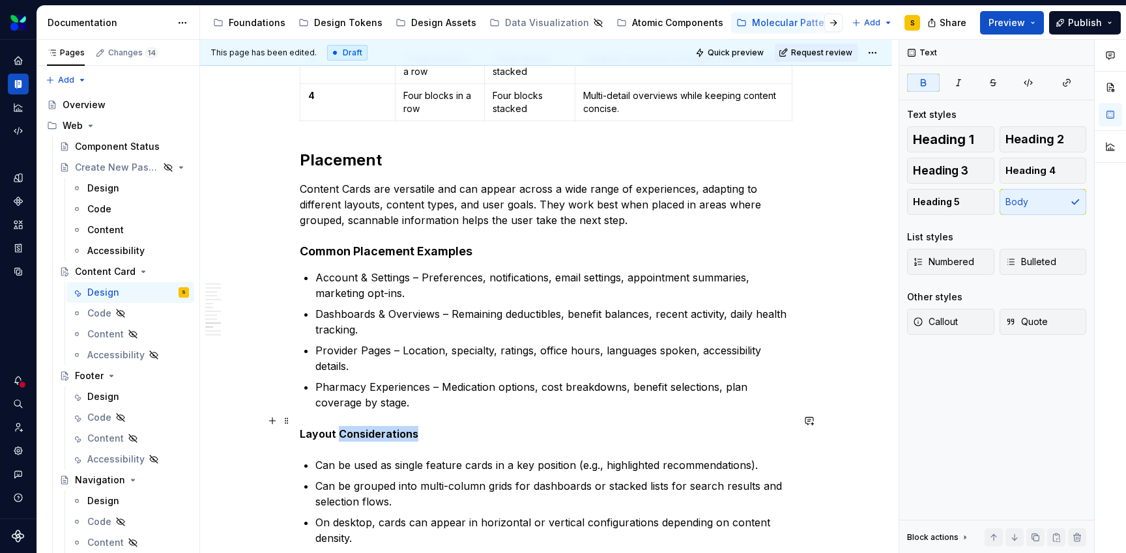
click at [398, 427] on strong "Layout Considerations" at bounding box center [359, 433] width 119 height 13
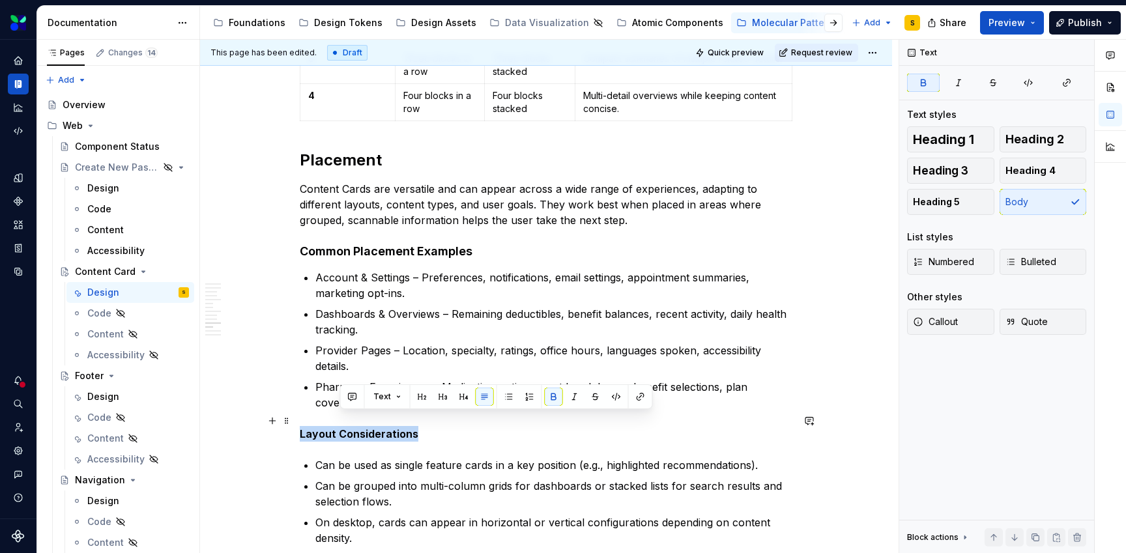
click at [398, 427] on strong "Layout Considerations" at bounding box center [359, 433] width 119 height 13
click at [421, 400] on button "button" at bounding box center [427, 397] width 18 height 18
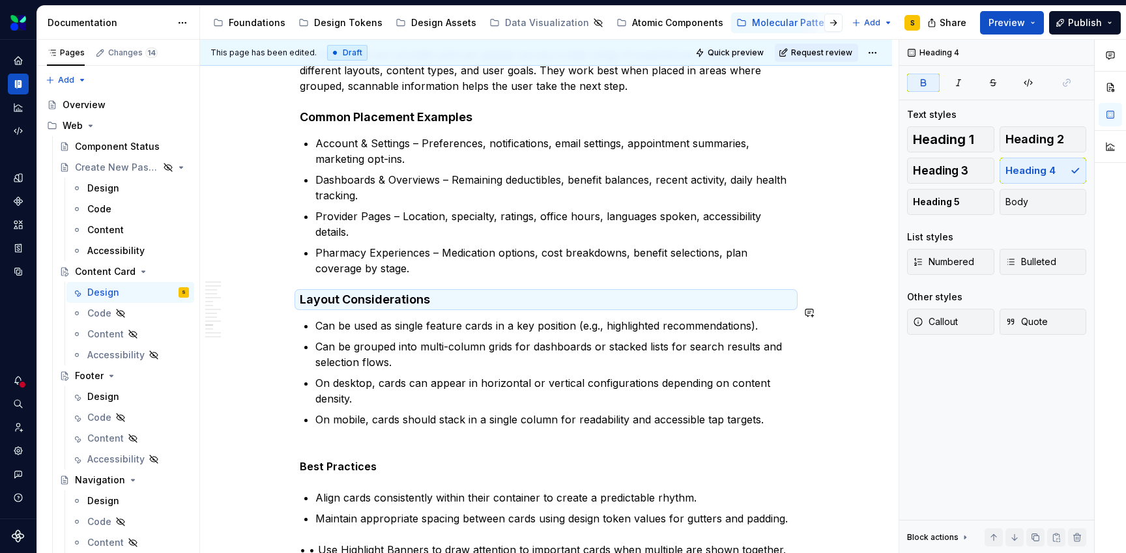
scroll to position [4225, 0]
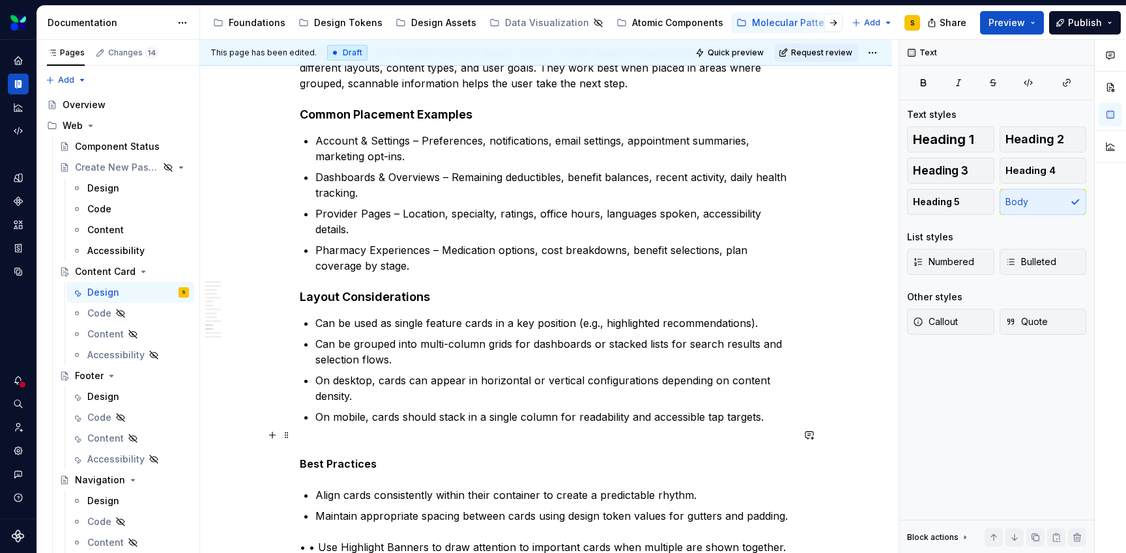
click at [304, 457] on strong "Best Practices" at bounding box center [338, 463] width 77 height 13
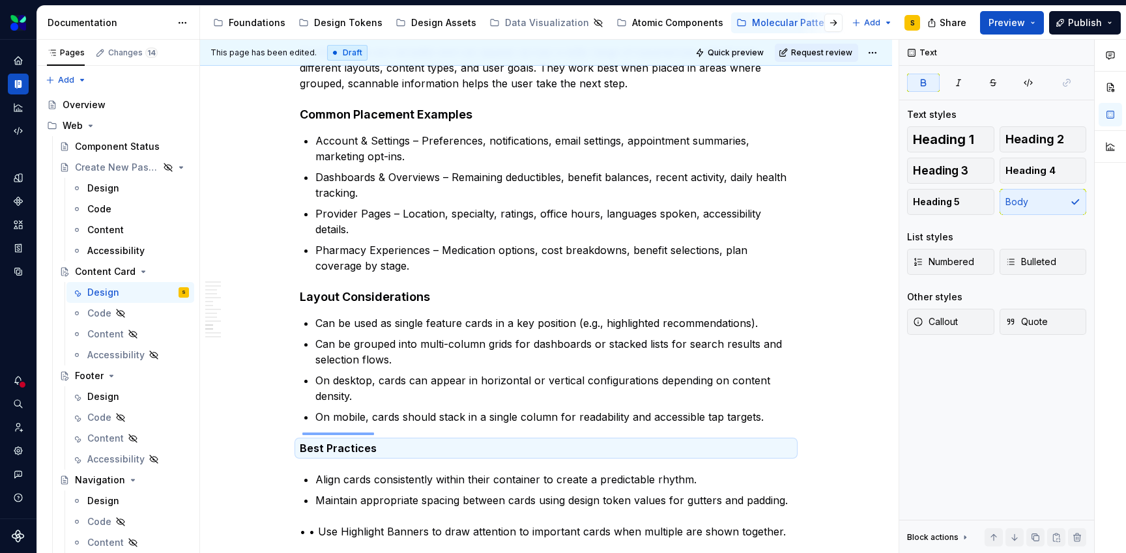
drag, startPoint x: 302, startPoint y: 433, endPoint x: 373, endPoint y: 432, distance: 70.4
click at [373, 432] on div "**********" at bounding box center [549, 297] width 698 height 514
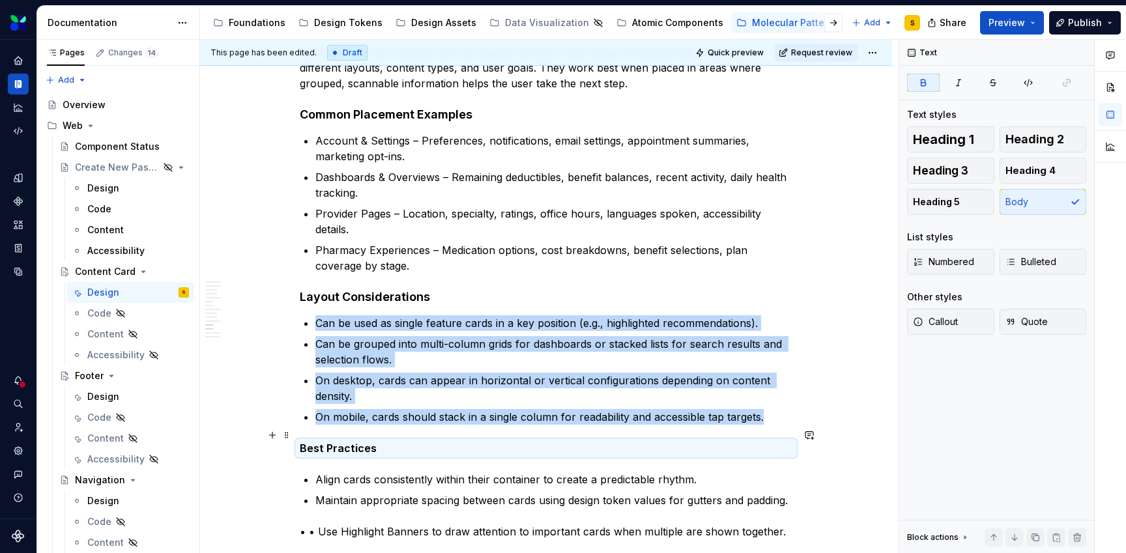
drag, startPoint x: 363, startPoint y: 438, endPoint x: 347, endPoint y: 432, distance: 17.5
click at [347, 442] on strong "Best Practices" at bounding box center [338, 448] width 77 height 13
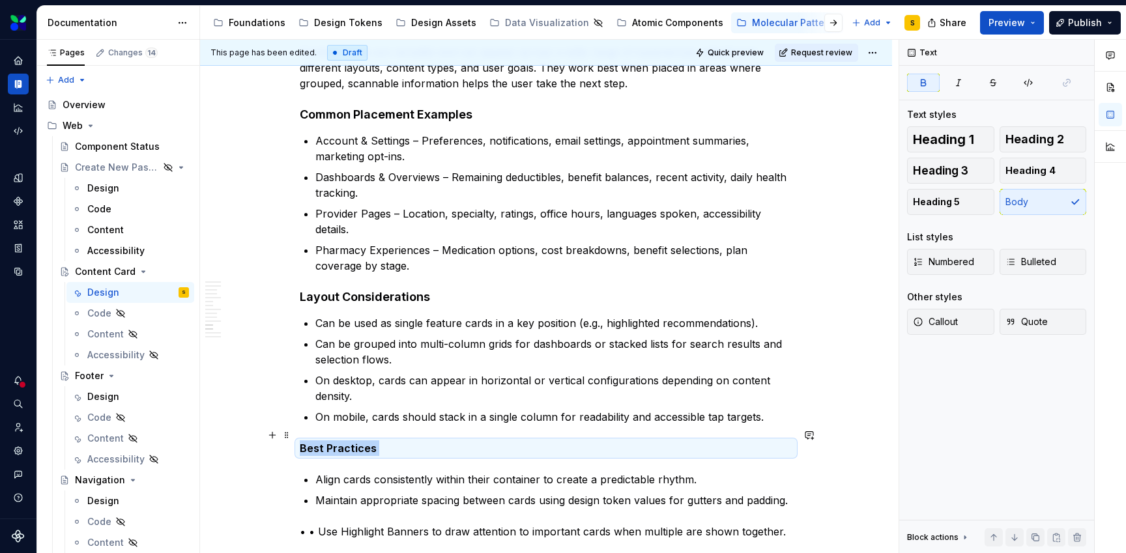
click at [347, 442] on strong "Best Practices" at bounding box center [338, 448] width 77 height 13
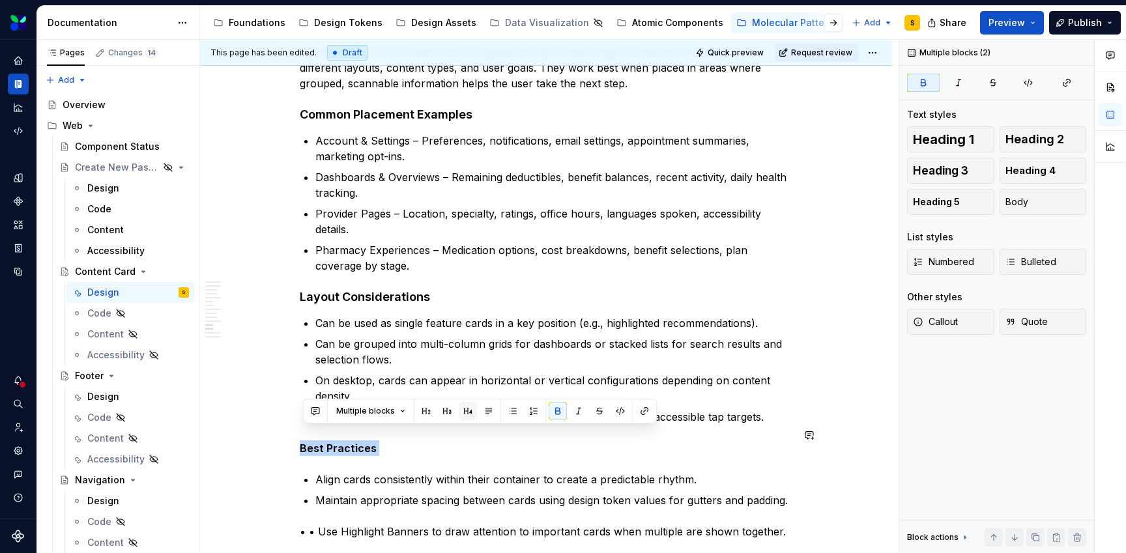
click at [467, 412] on button "button" at bounding box center [468, 411] width 18 height 18
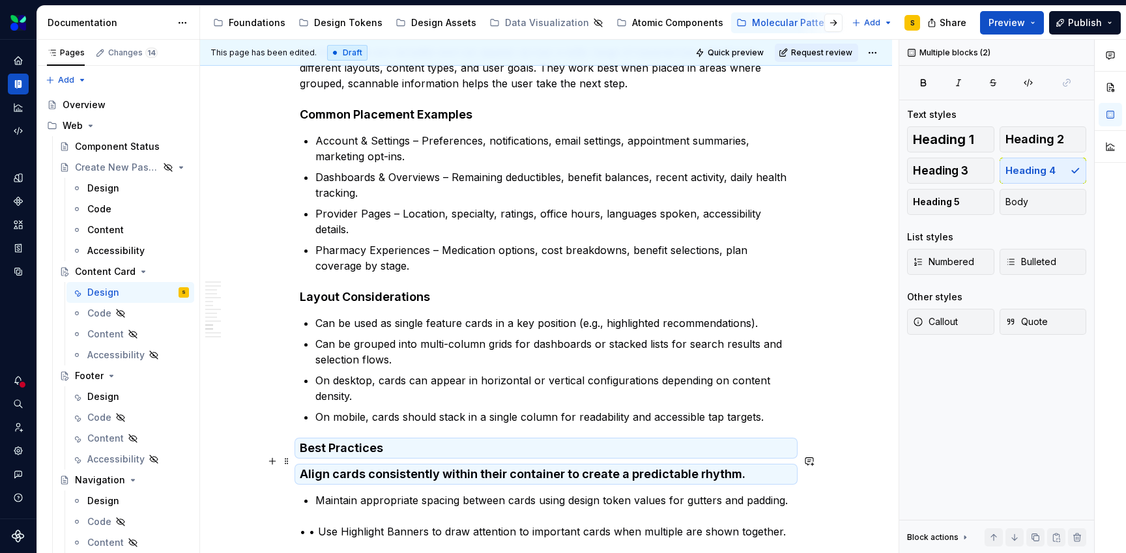
click at [302, 466] on h4 "Align cards consistently within their container to create a predictable rhythm." at bounding box center [546, 474] width 492 height 16
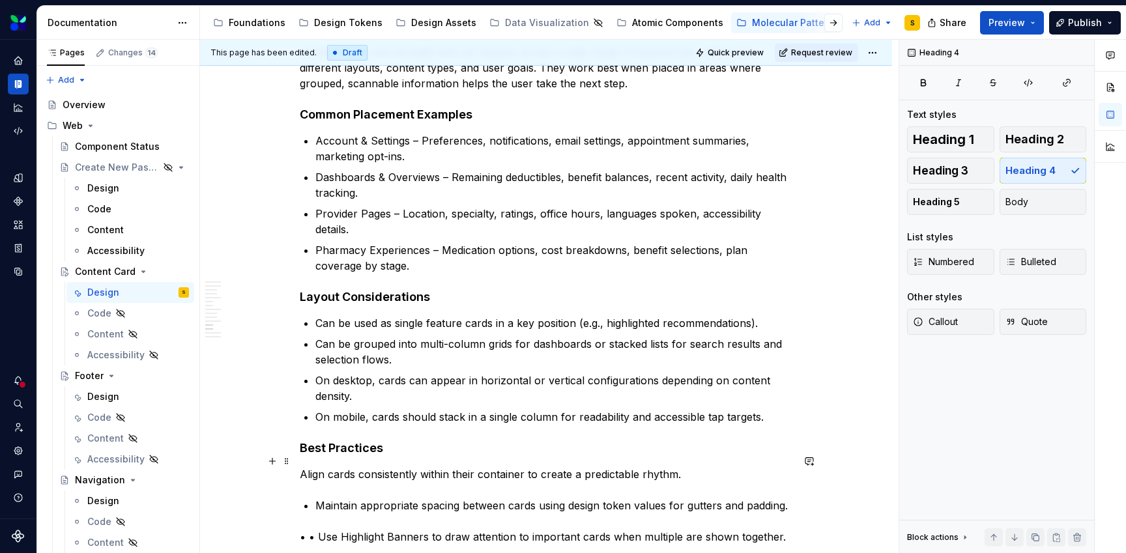
click at [305, 466] on p "Align cards consistently within their container to create a predictable rhythm." at bounding box center [546, 474] width 492 height 16
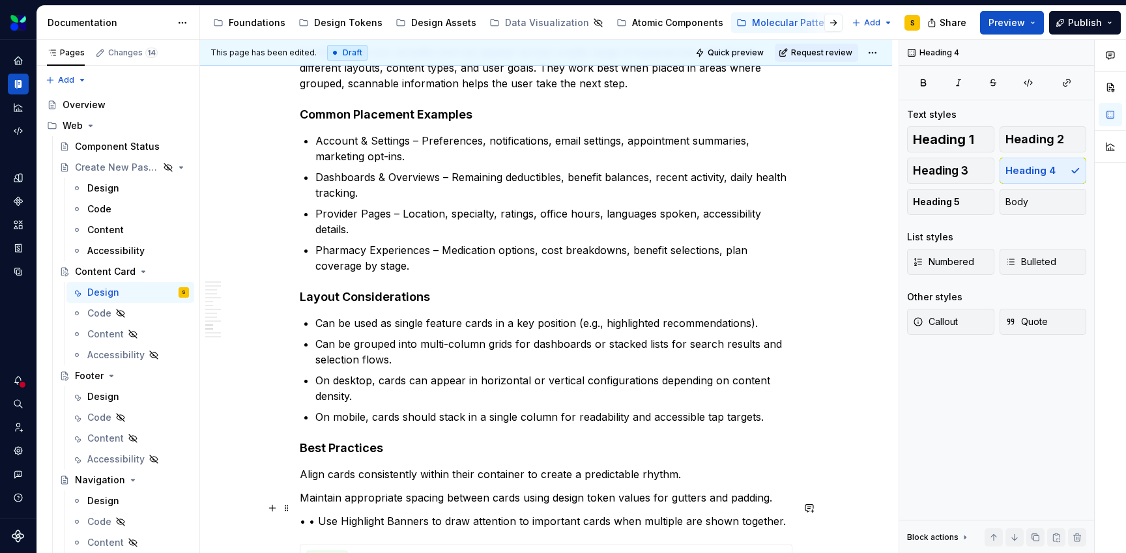
click at [322, 513] on p "• • Use Highlight Banners to draw attention to important cards when multiple ar…" at bounding box center [546, 521] width 492 height 16
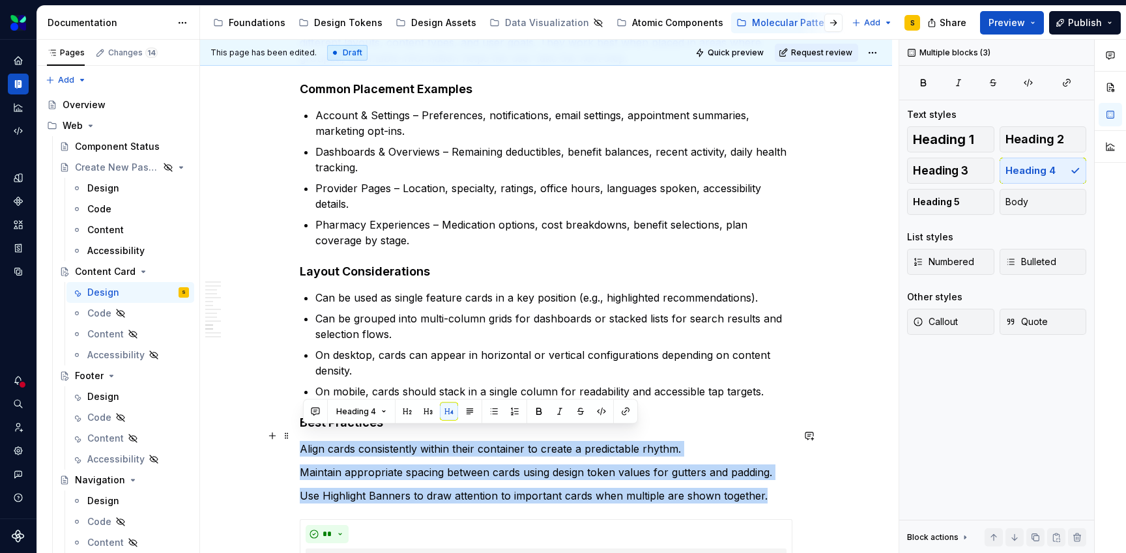
drag, startPoint x: 767, startPoint y: 484, endPoint x: 304, endPoint y: 435, distance: 466.4
click at [494, 412] on button "button" at bounding box center [494, 412] width 18 height 18
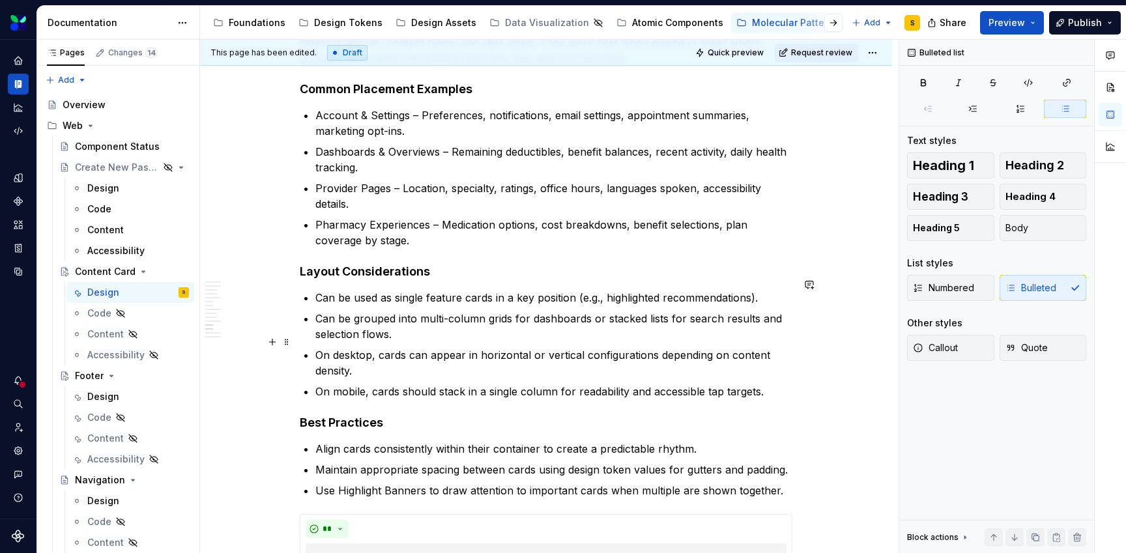
click at [388, 347] on p "On desktop, cards can appear in horizontal or vertical configurations depending…" at bounding box center [553, 362] width 477 height 31
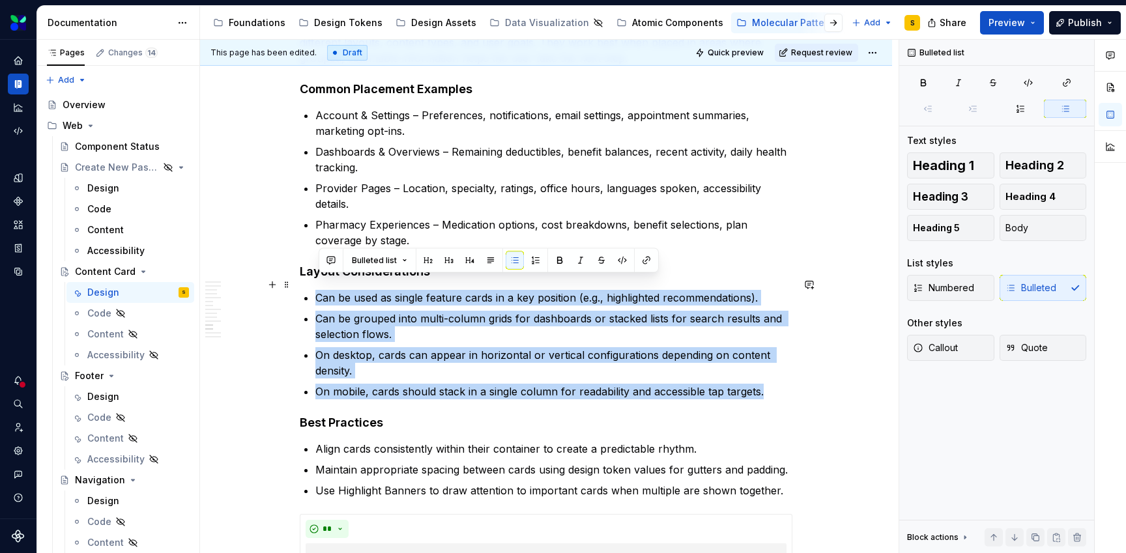
drag, startPoint x: 770, startPoint y: 381, endPoint x: 316, endPoint y: 290, distance: 463.1
click at [512, 261] on button "button" at bounding box center [515, 260] width 18 height 18
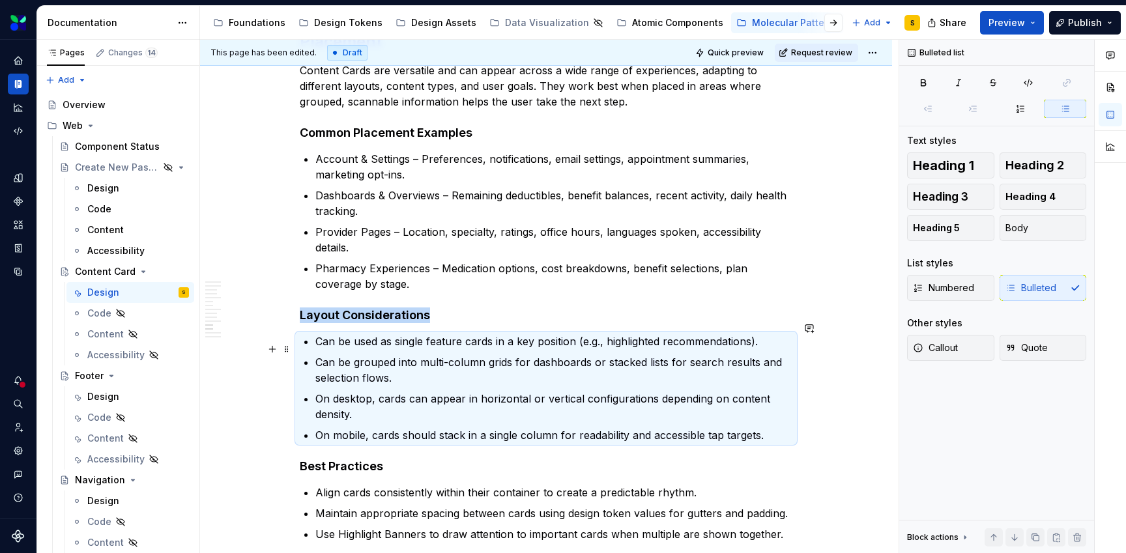
scroll to position [4190, 0]
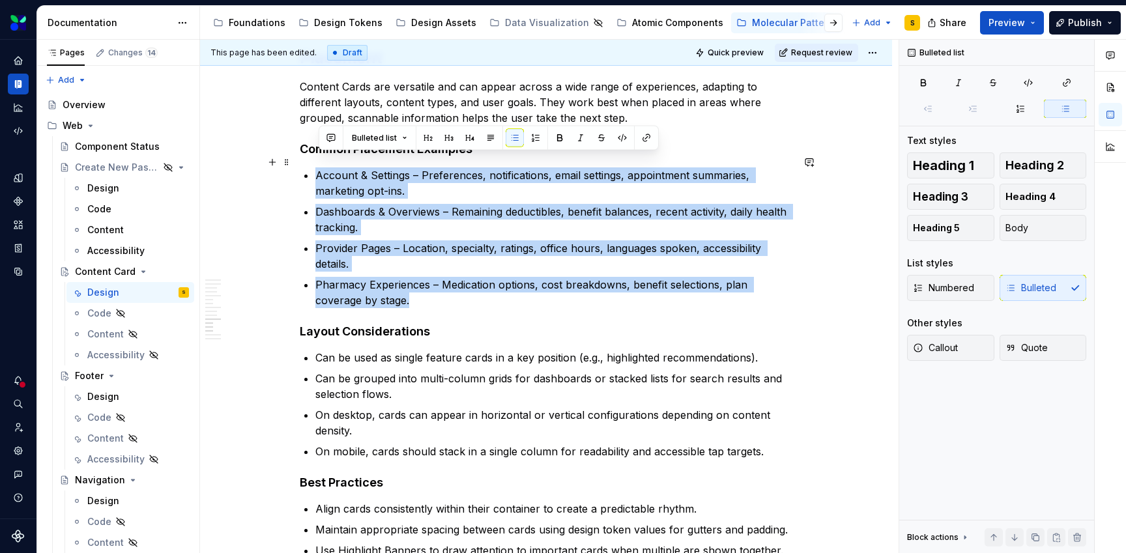
drag, startPoint x: 435, startPoint y: 291, endPoint x: 319, endPoint y: 164, distance: 172.0
click at [319, 167] on ul "Account & Settings – Preferences, notifications, email settings, appointment su…" at bounding box center [553, 237] width 477 height 141
click at [511, 136] on button "button" at bounding box center [515, 138] width 18 height 18
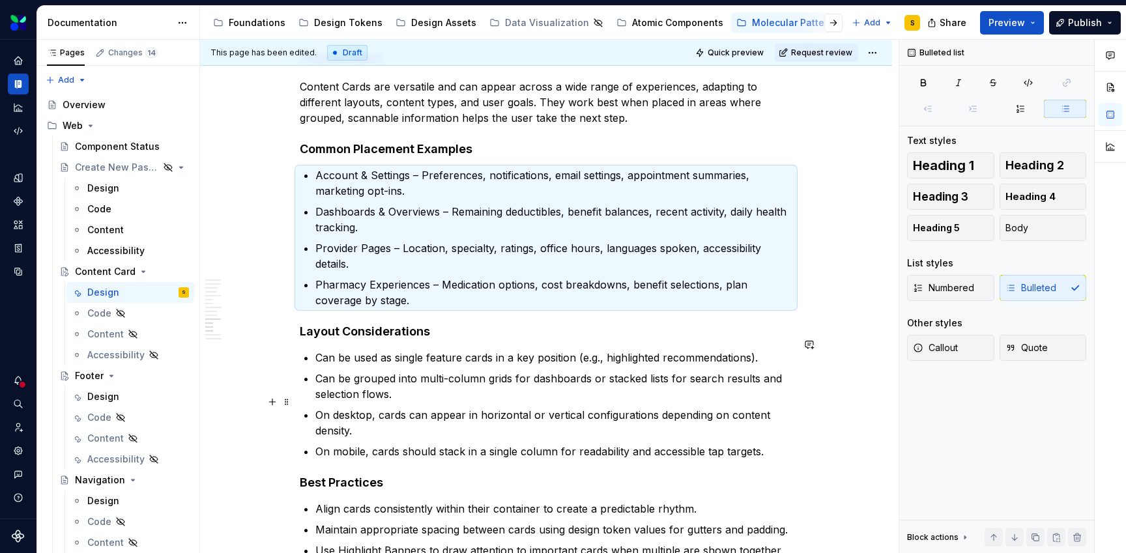
click at [629, 407] on p "On desktop, cards can appear in horizontal or vertical configurations depending…" at bounding box center [553, 422] width 477 height 31
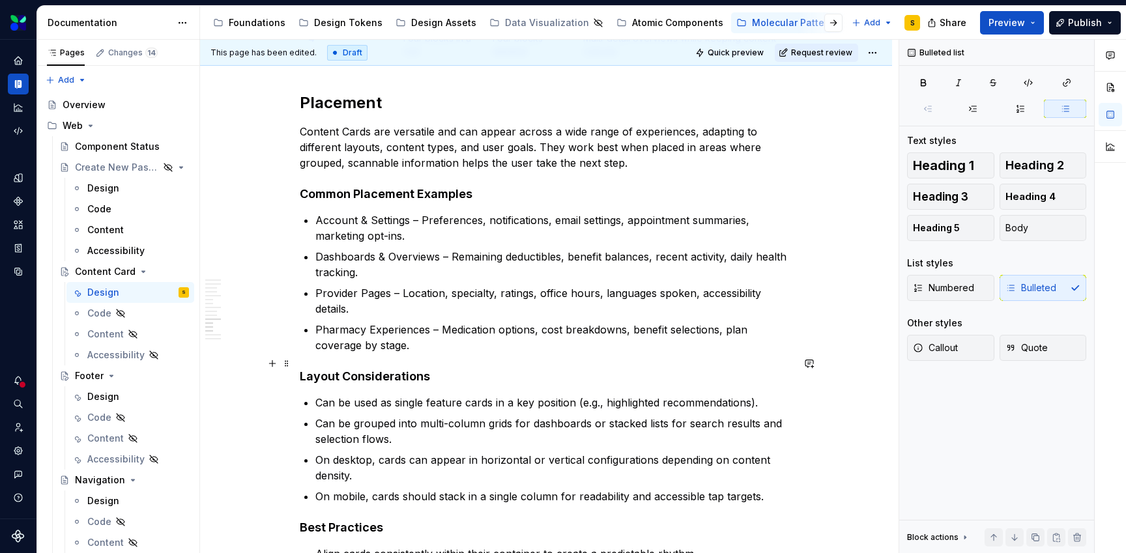
scroll to position [4160, 0]
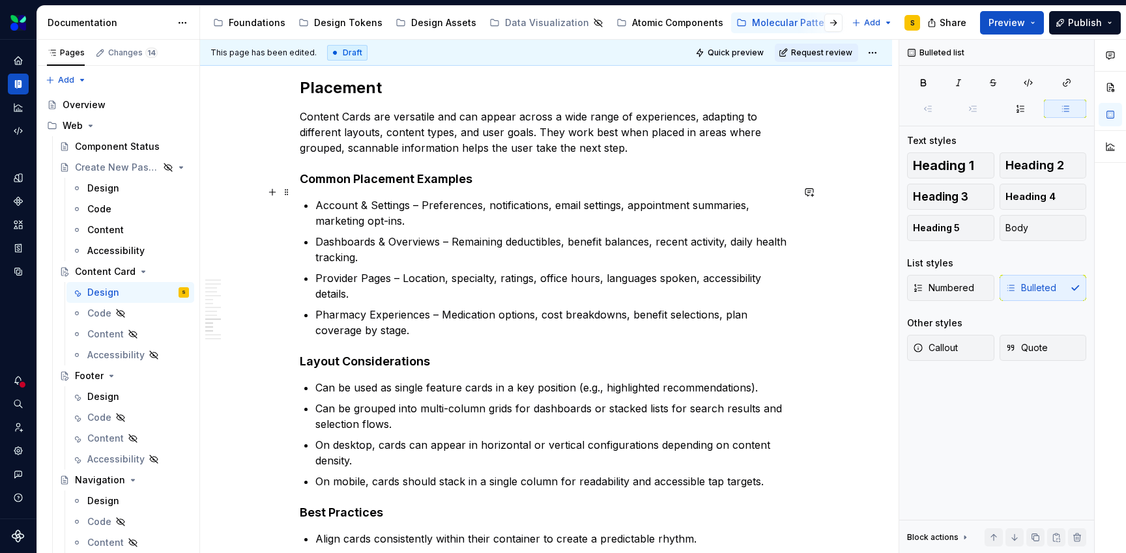
click at [422, 197] on p "Account & Settings – Preferences, notifications, email settings, appointment su…" at bounding box center [553, 212] width 477 height 31
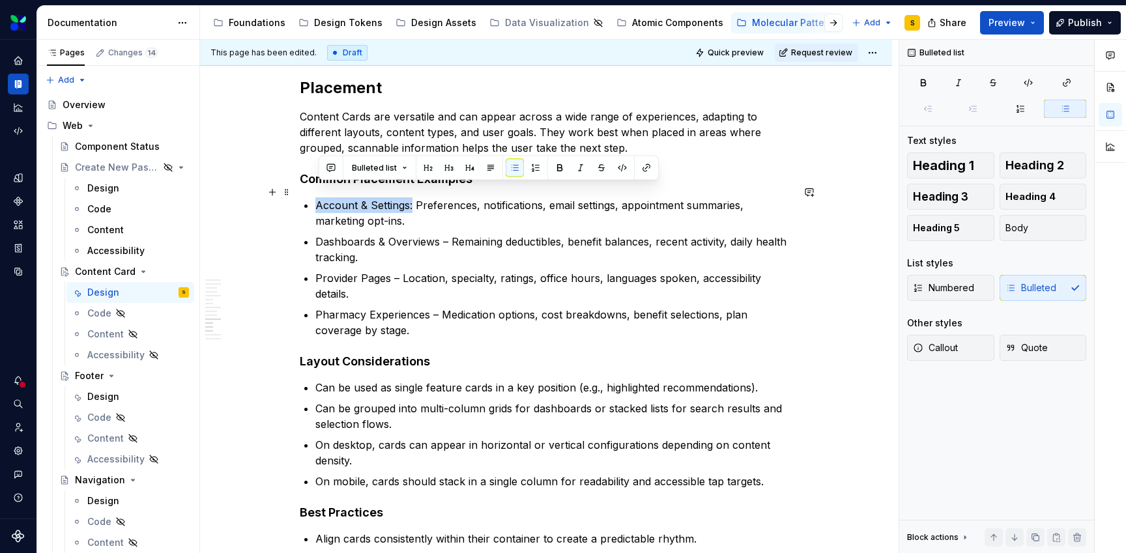
drag, startPoint x: 416, startPoint y: 193, endPoint x: 320, endPoint y: 194, distance: 96.4
click at [320, 197] on p "Account & Settings: Preferences, notifications, email settings, appointment sum…" at bounding box center [553, 212] width 477 height 31
click at [554, 165] on button "button" at bounding box center [559, 168] width 18 height 18
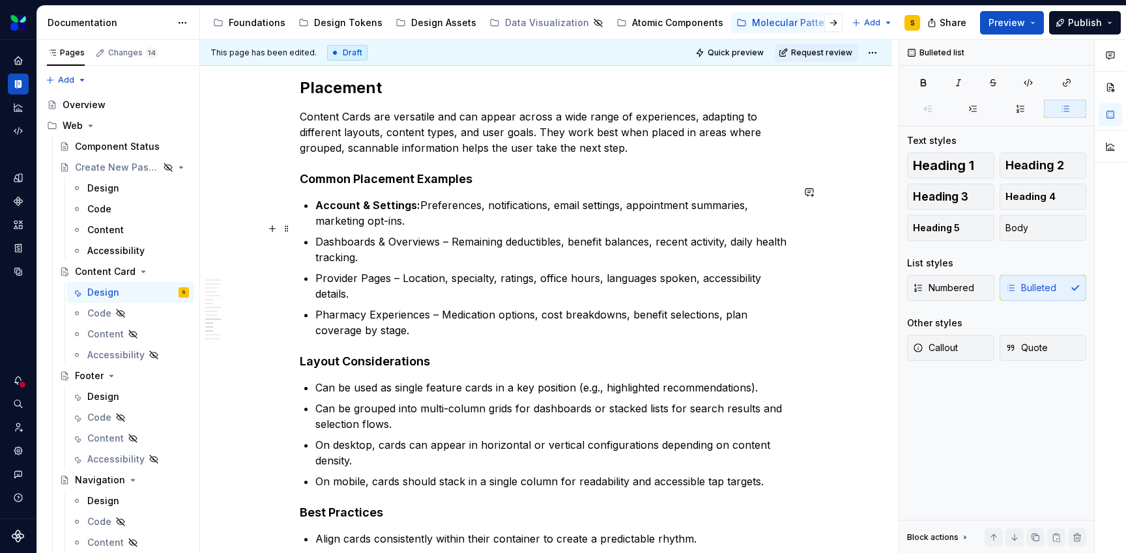
click at [452, 234] on p "Dashboards & Overviews – Remaining deductibles, benefit balances, recent activi…" at bounding box center [553, 249] width 477 height 31
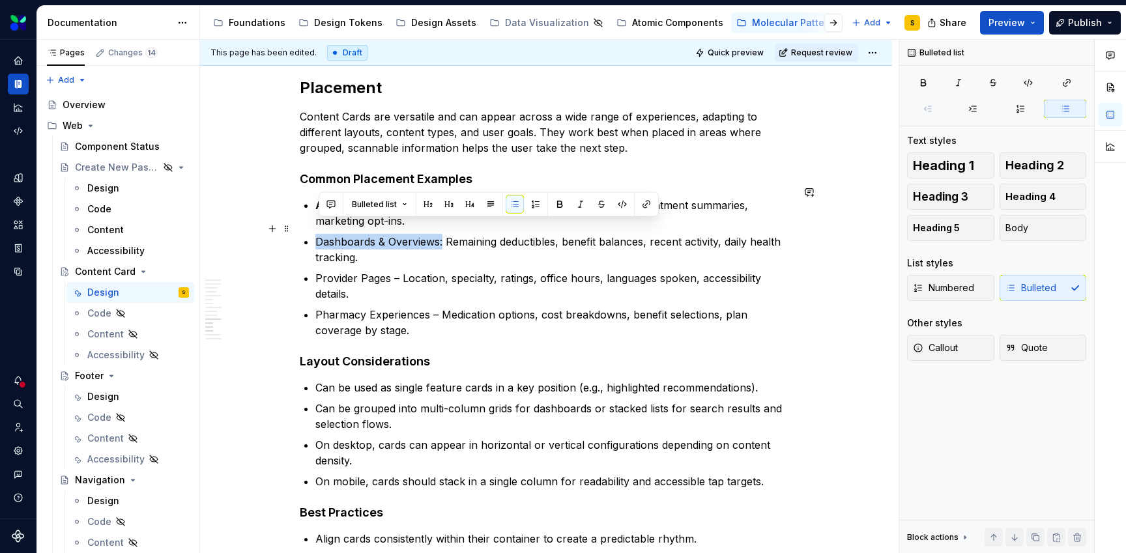
drag, startPoint x: 446, startPoint y: 229, endPoint x: 319, endPoint y: 231, distance: 127.7
click at [319, 234] on p "Dashboards & Overviews: Remaining deductibles, benefit balances, recent activit…" at bounding box center [553, 249] width 477 height 31
click at [555, 203] on button "button" at bounding box center [559, 204] width 18 height 18
click at [403, 270] on p "Provider Pages – Location, specialty, ratings, office hours, languages spoken, …" at bounding box center [553, 285] width 477 height 31
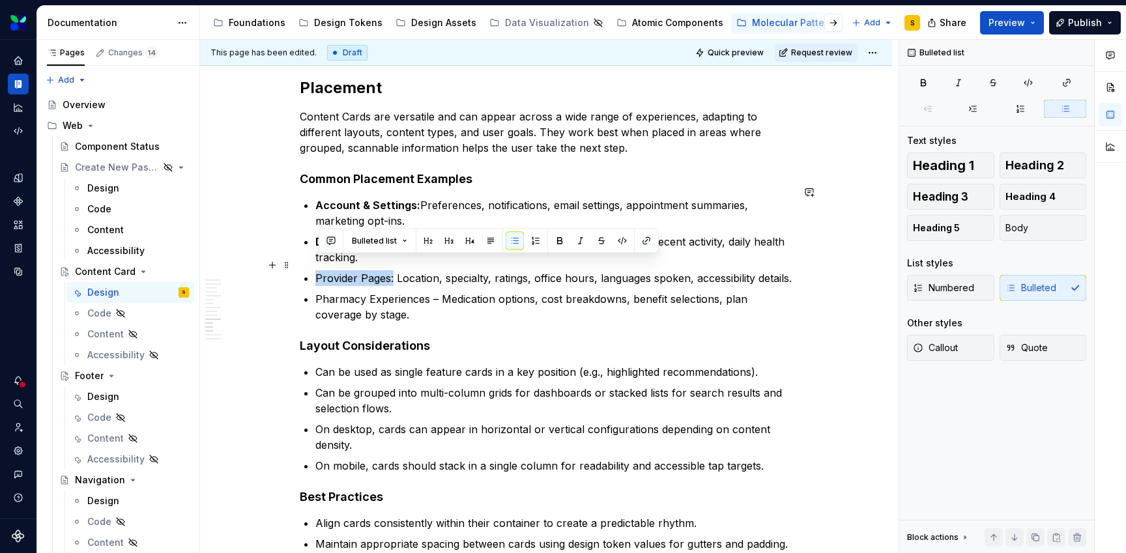
drag, startPoint x: 396, startPoint y: 266, endPoint x: 315, endPoint y: 268, distance: 80.8
click at [563, 246] on button "button" at bounding box center [559, 241] width 18 height 18
click at [443, 302] on p "Pharmacy Experiences – Medication options, cost breakdowns, benefit selections,…" at bounding box center [553, 306] width 477 height 31
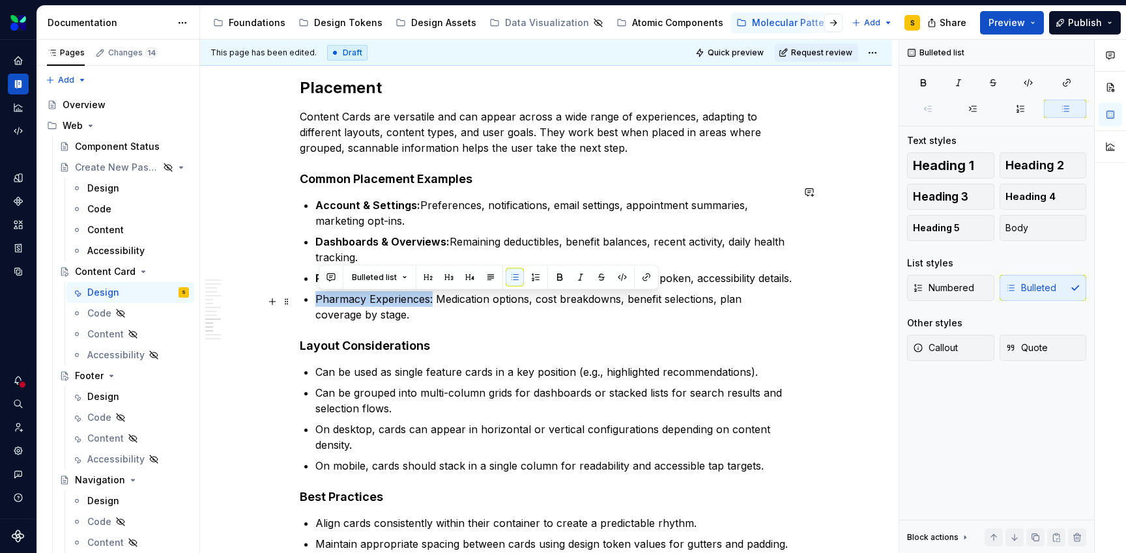
drag, startPoint x: 435, startPoint y: 301, endPoint x: 318, endPoint y: 307, distance: 116.8
click at [318, 307] on p "Pharmacy Experiences: Medication options, cost breakdowns, benefit selections, …" at bounding box center [553, 306] width 477 height 31
click at [560, 277] on button "button" at bounding box center [559, 277] width 18 height 18
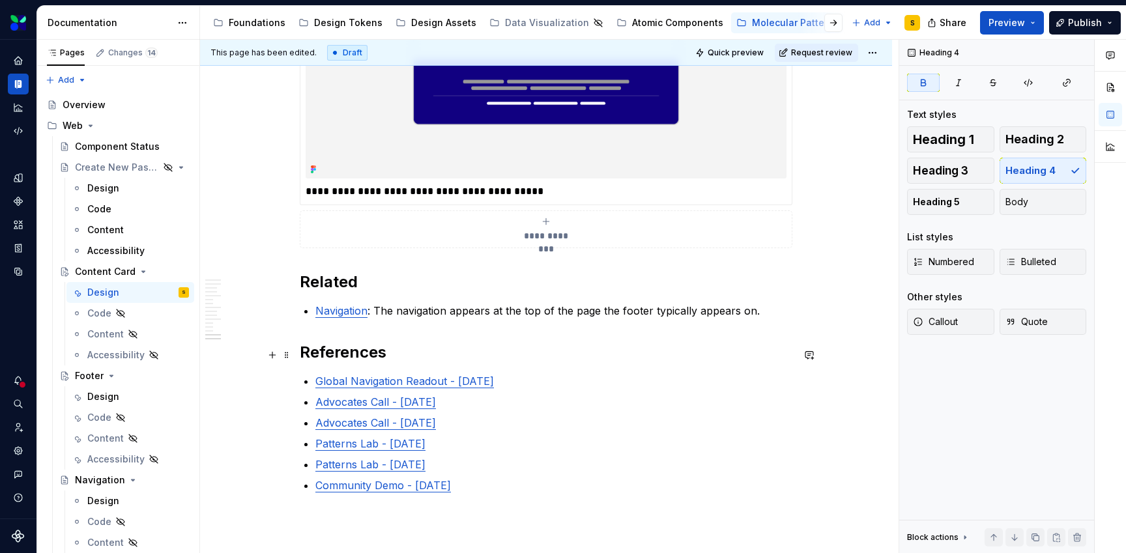
scroll to position [5146, 0]
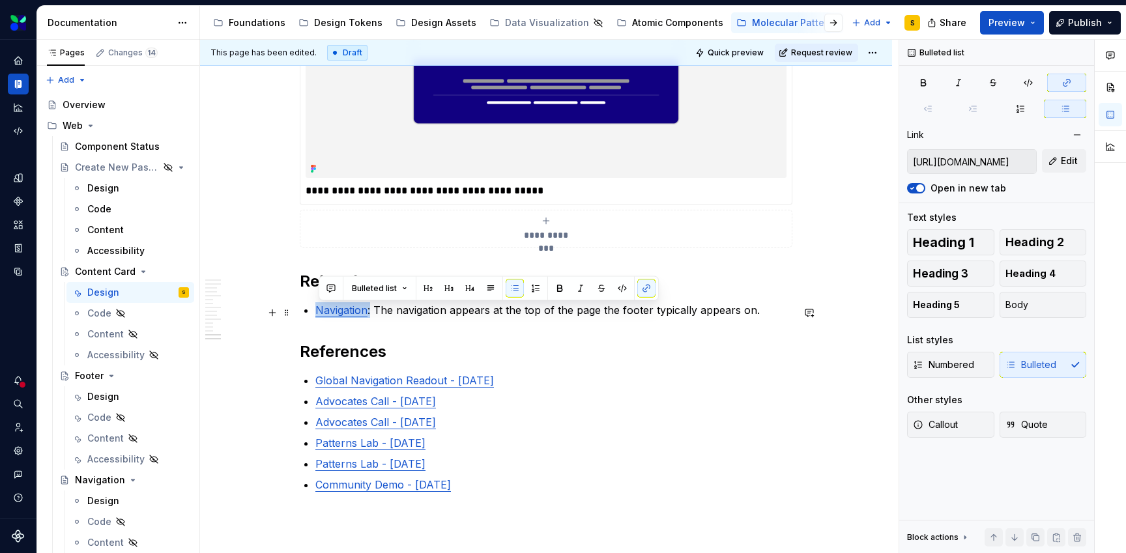
drag, startPoint x: 375, startPoint y: 315, endPoint x: 315, endPoint y: 315, distance: 59.9
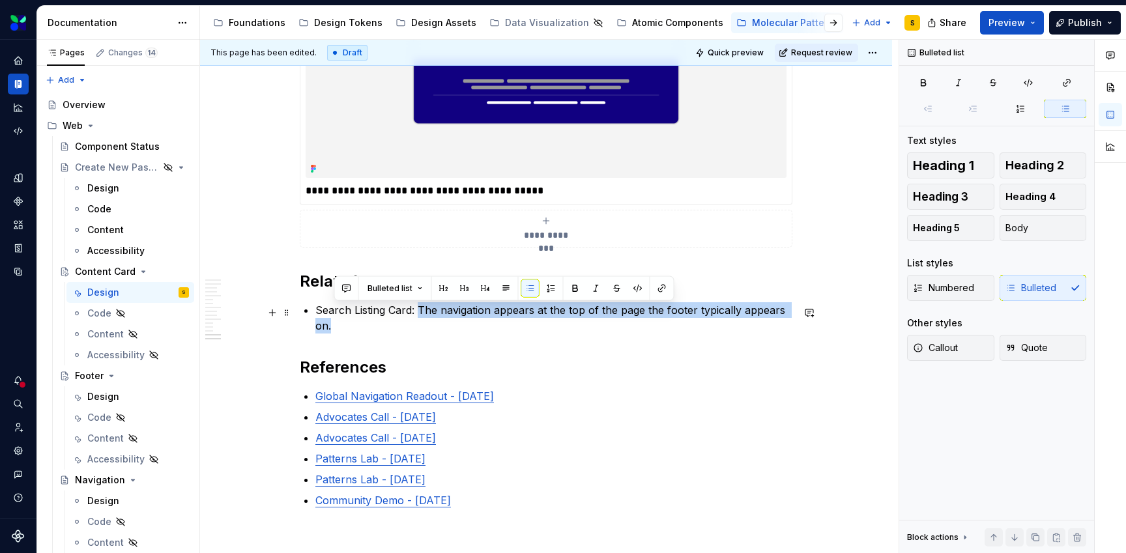
drag, startPoint x: 421, startPoint y: 313, endPoint x: 425, endPoint y: 321, distance: 9.6
click at [425, 321] on p "Search Listing Card: The navigation appears at the top of the page the footer t…" at bounding box center [553, 317] width 477 height 31
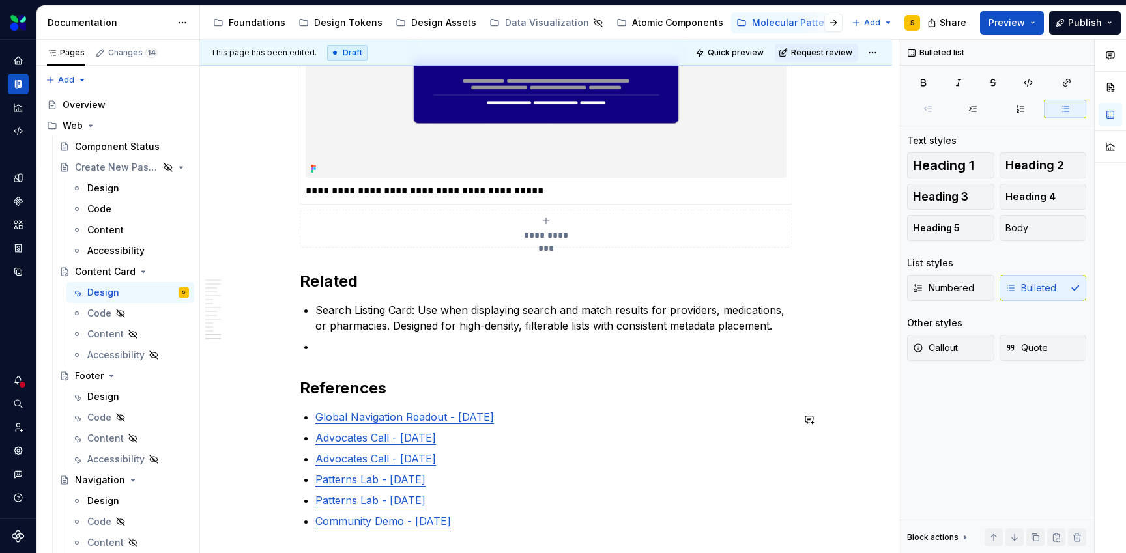
type textarea "*"
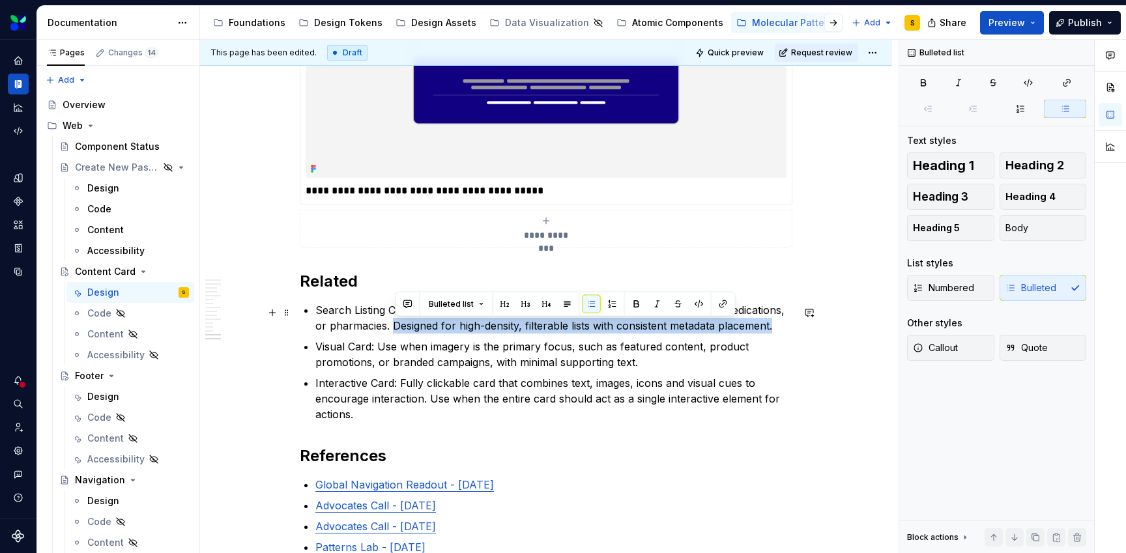
drag, startPoint x: 396, startPoint y: 328, endPoint x: 782, endPoint y: 330, distance: 385.7
click at [782, 330] on p "Search Listing Card: Use when displaying search and match results for providers…" at bounding box center [553, 317] width 477 height 31
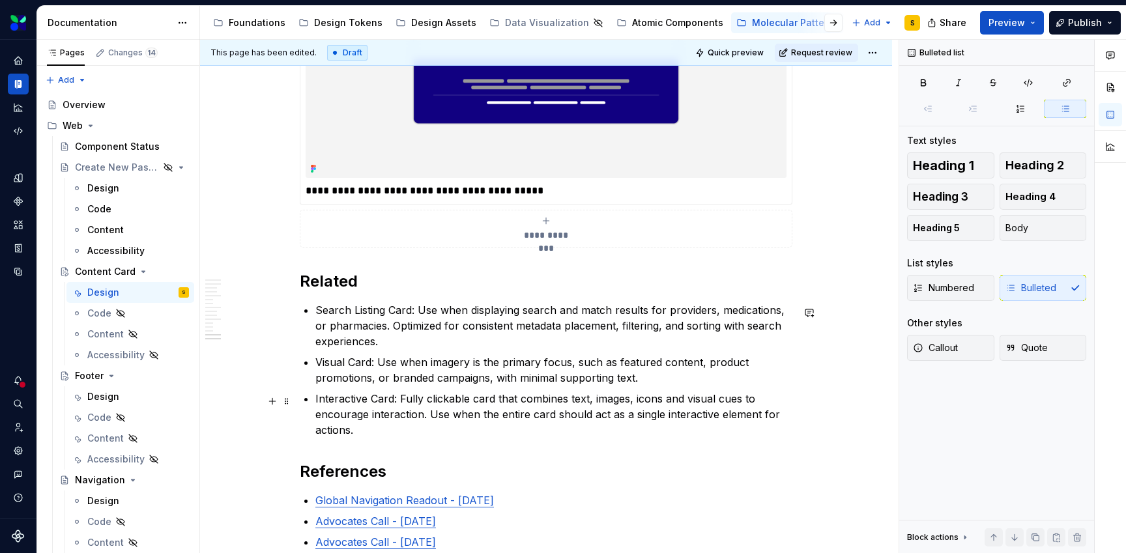
click at [378, 432] on p "Interactive Card: Fully clickable card that combines text, images, icons and vi…" at bounding box center [553, 414] width 477 height 47
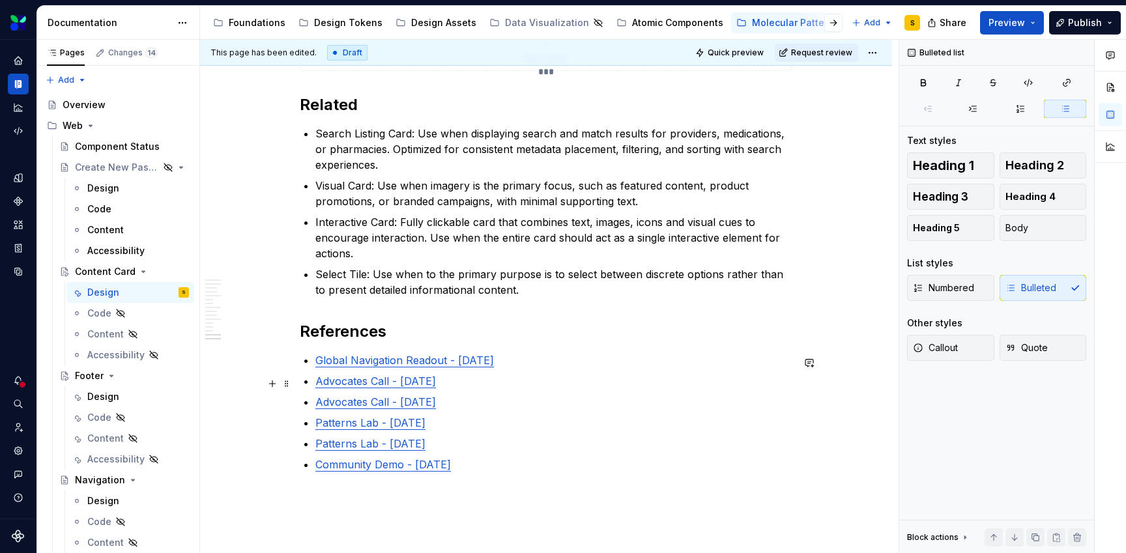
scroll to position [5328, 0]
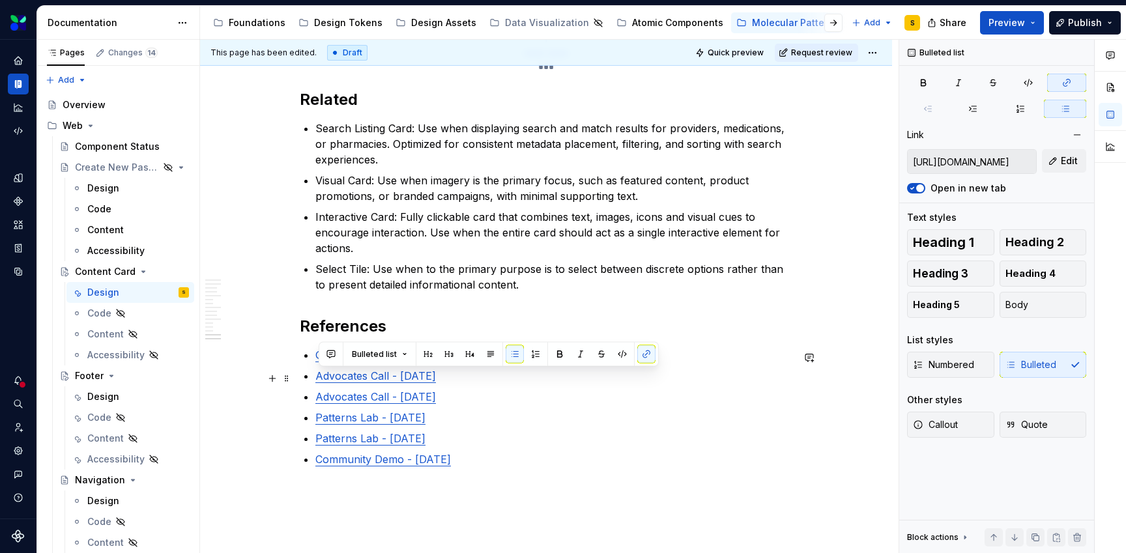
type input "[URL][DOMAIN_NAME]"
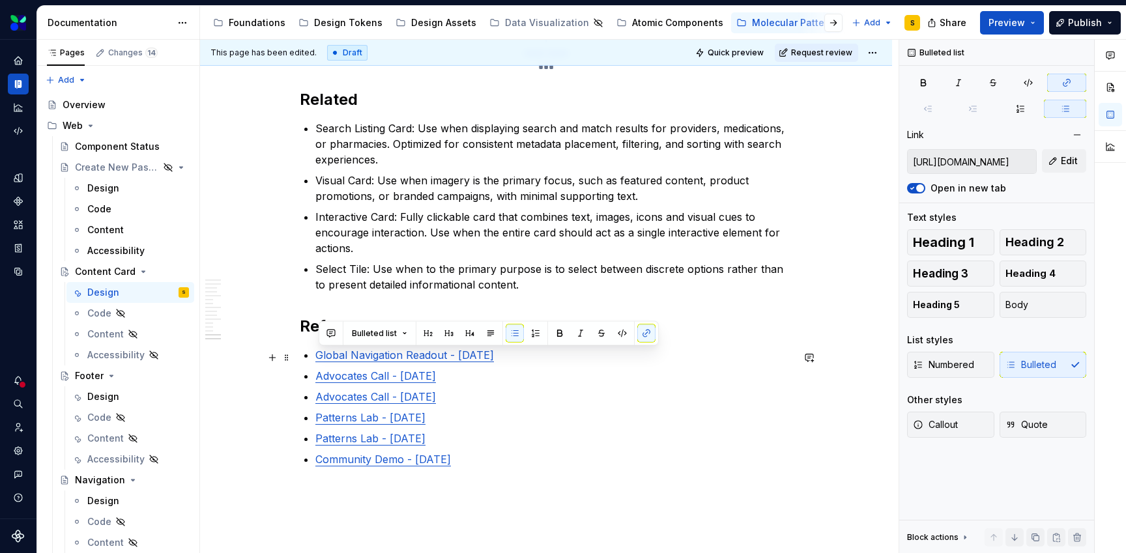
drag, startPoint x: 508, startPoint y: 466, endPoint x: 319, endPoint y: 360, distance: 217.0
click at [319, 360] on ul "Global Navigation Readout - Jun 4, 2024 Advocates Call - Mar 5, 2024 Advocates …" at bounding box center [553, 407] width 477 height 120
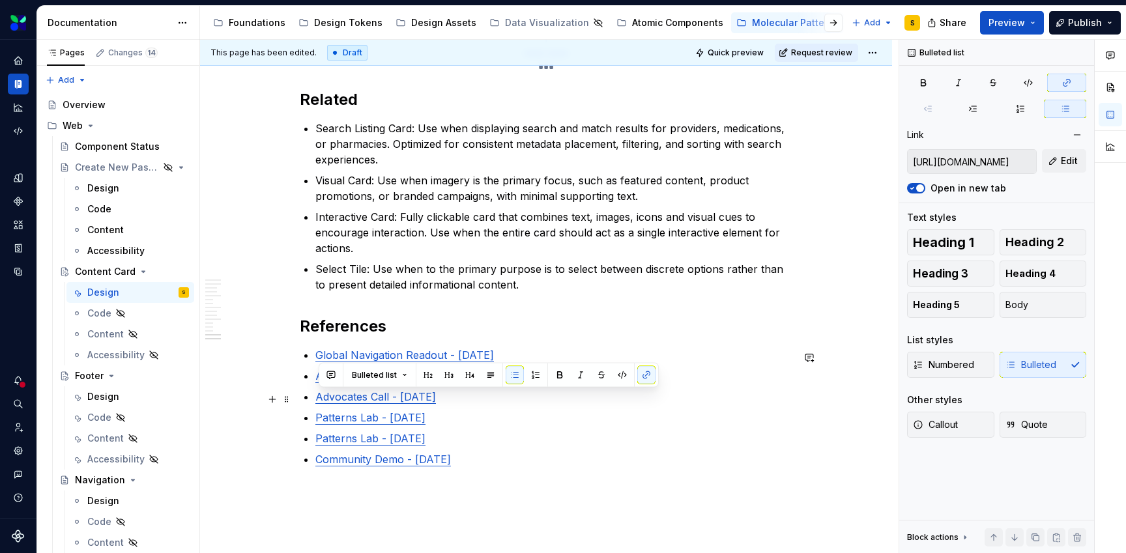
type input "https://confluence.sys.cigna.com/display/WIPMDL/Advocates+Call+-+Mar+5%2C+2024"
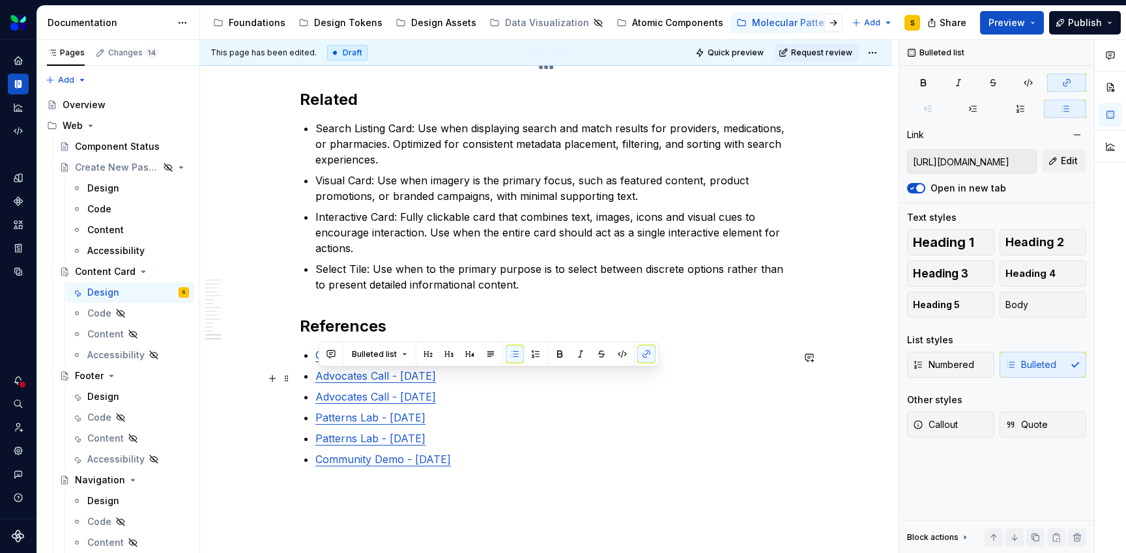
drag, startPoint x: 497, startPoint y: 468, endPoint x: 316, endPoint y: 383, distance: 199.9
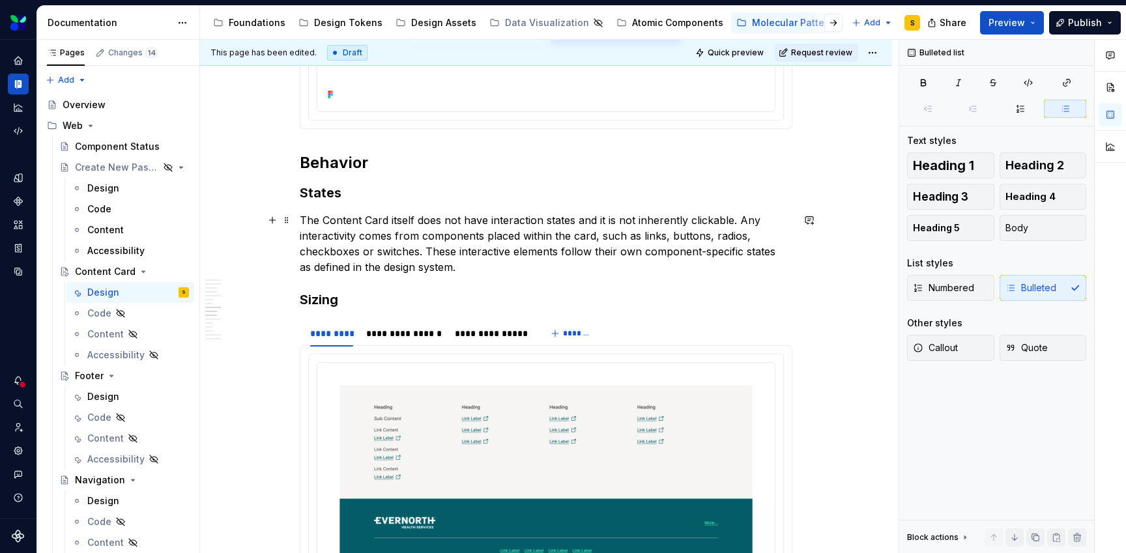
scroll to position [3002, 0]
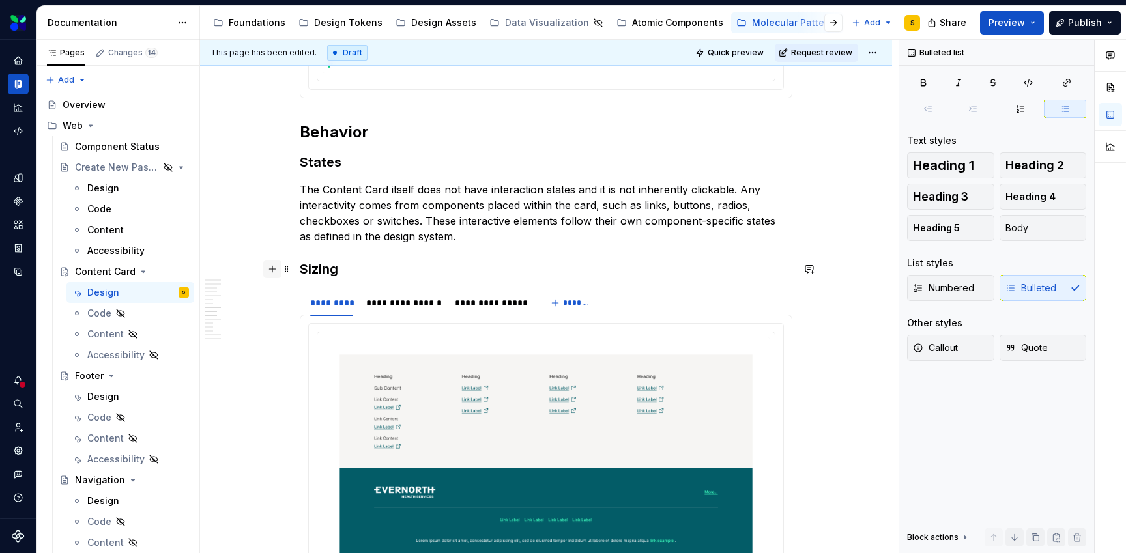
click at [274, 272] on button "button" at bounding box center [272, 269] width 18 height 18
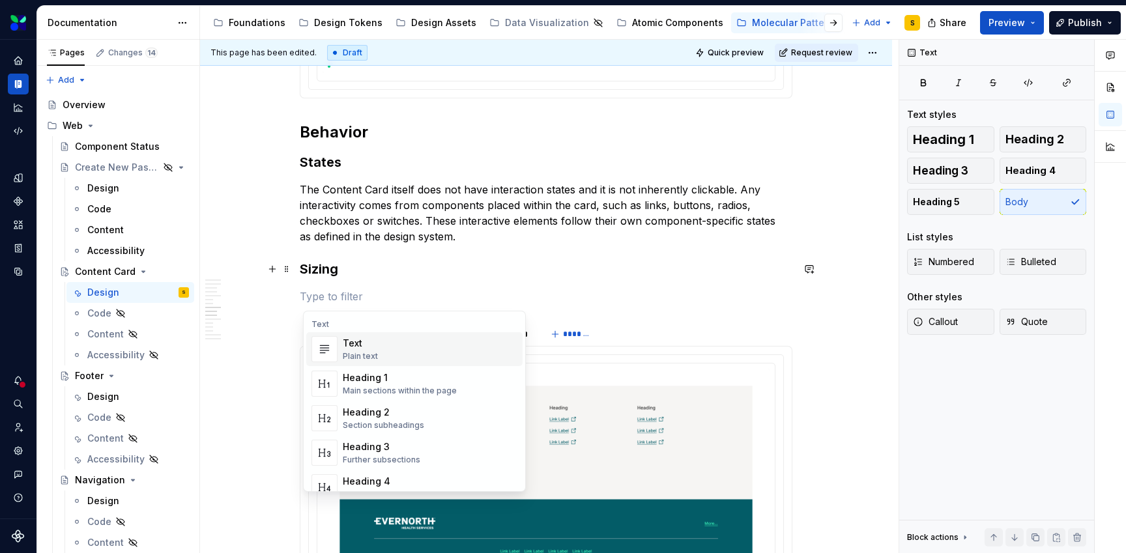
click at [345, 342] on div "Text" at bounding box center [360, 343] width 35 height 13
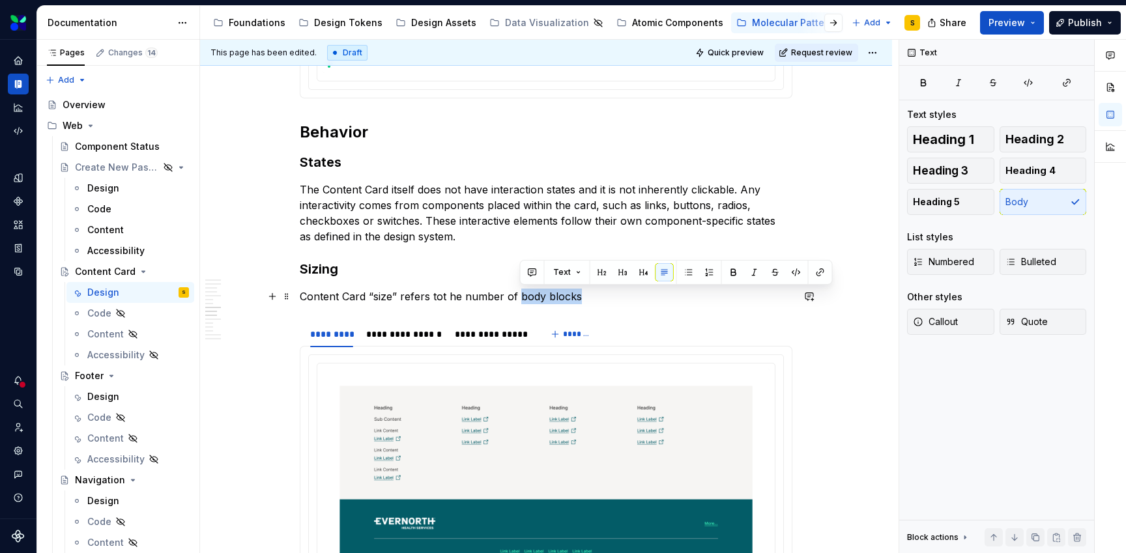
drag, startPoint x: 520, startPoint y: 298, endPoint x: 580, endPoint y: 299, distance: 59.3
click at [580, 299] on p "Content Card “size” refers tot he number of body blocks" at bounding box center [546, 297] width 492 height 16
click at [731, 274] on button "button" at bounding box center [733, 272] width 18 height 18
click at [606, 300] on p "Content Card “size” refers tot he number of body blocks" at bounding box center [546, 297] width 492 height 16
drag, startPoint x: 584, startPoint y: 298, endPoint x: 612, endPoint y: 298, distance: 28.7
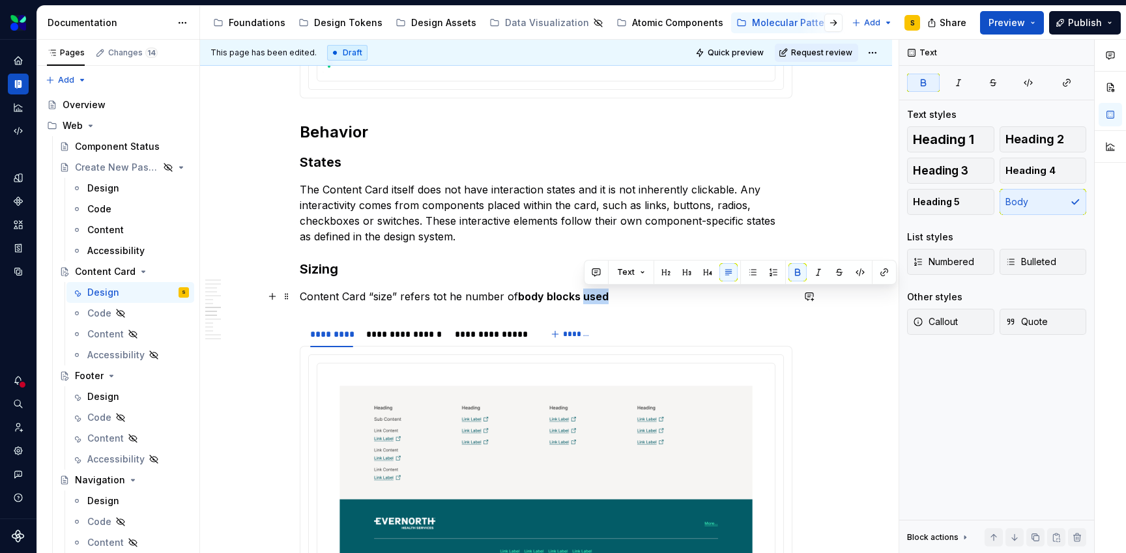
click at [612, 298] on p "Content Card “size” refers tot he number of body blocks used" at bounding box center [546, 297] width 492 height 16
click at [797, 274] on button "button" at bounding box center [797, 272] width 18 height 18
click at [625, 303] on p "Content Card “size” refers tot he number of body blocks used" at bounding box center [546, 297] width 492 height 16
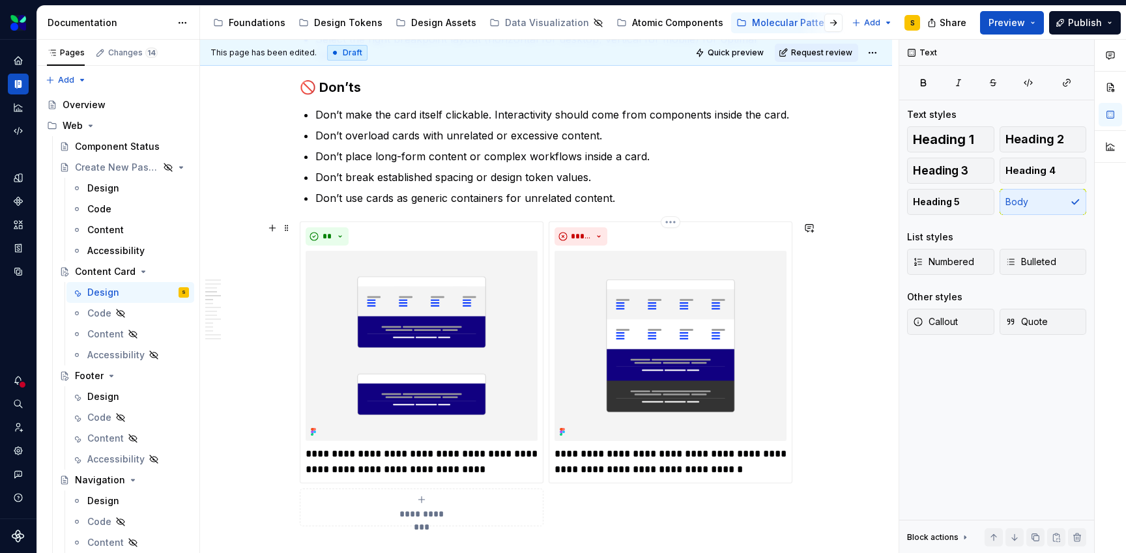
scroll to position [1204, 0]
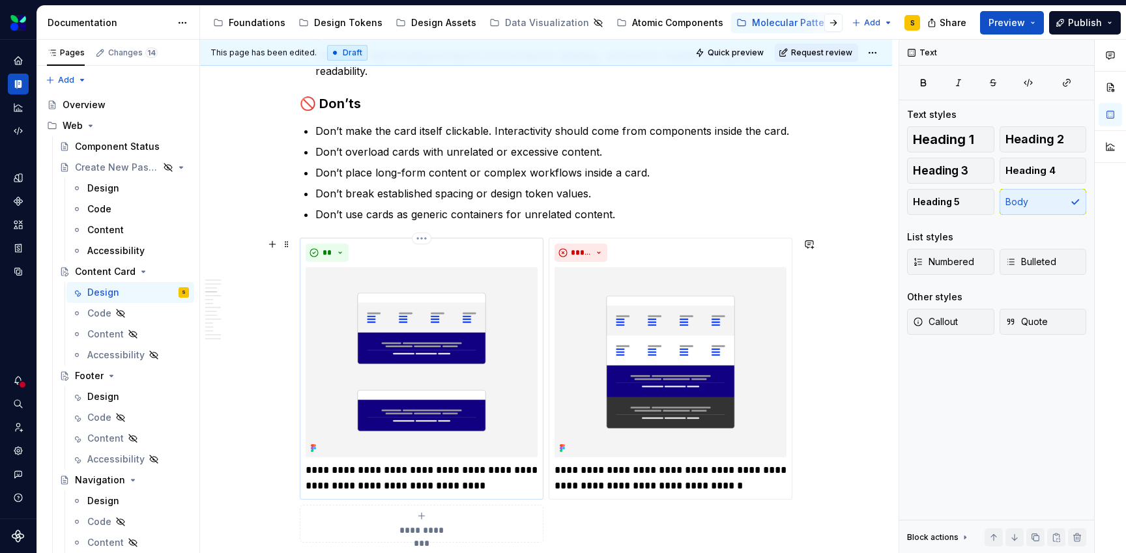
click at [401, 478] on p "**********" at bounding box center [422, 478] width 232 height 31
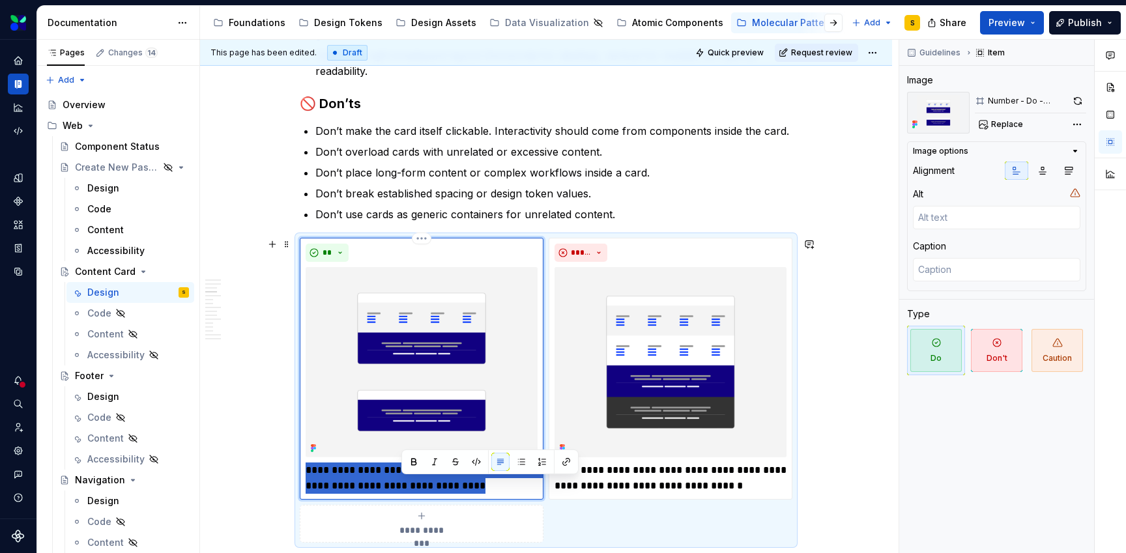
click at [401, 478] on p "**********" at bounding box center [422, 478] width 232 height 31
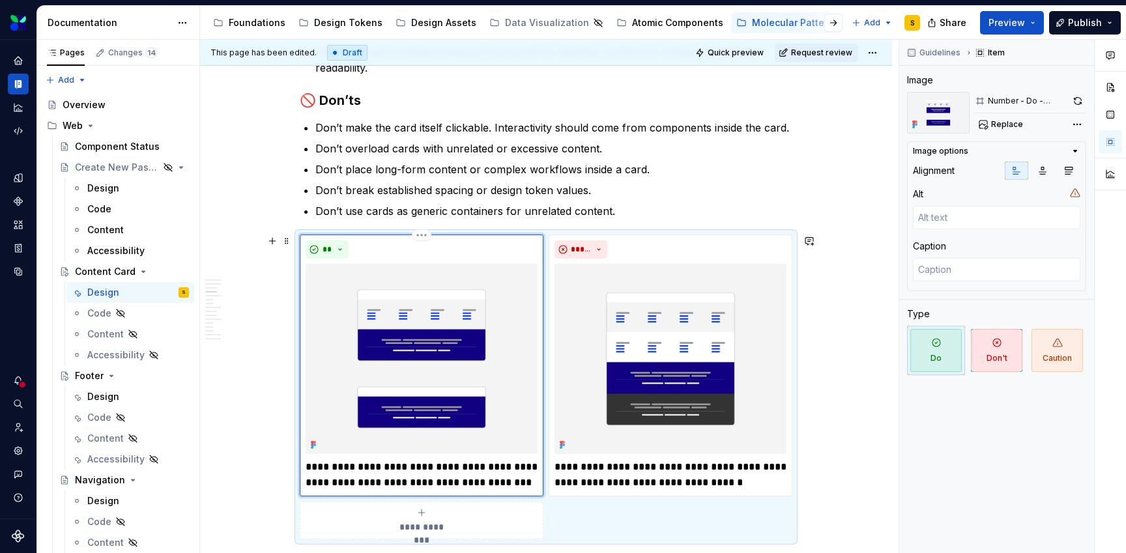
scroll to position [1223, 0]
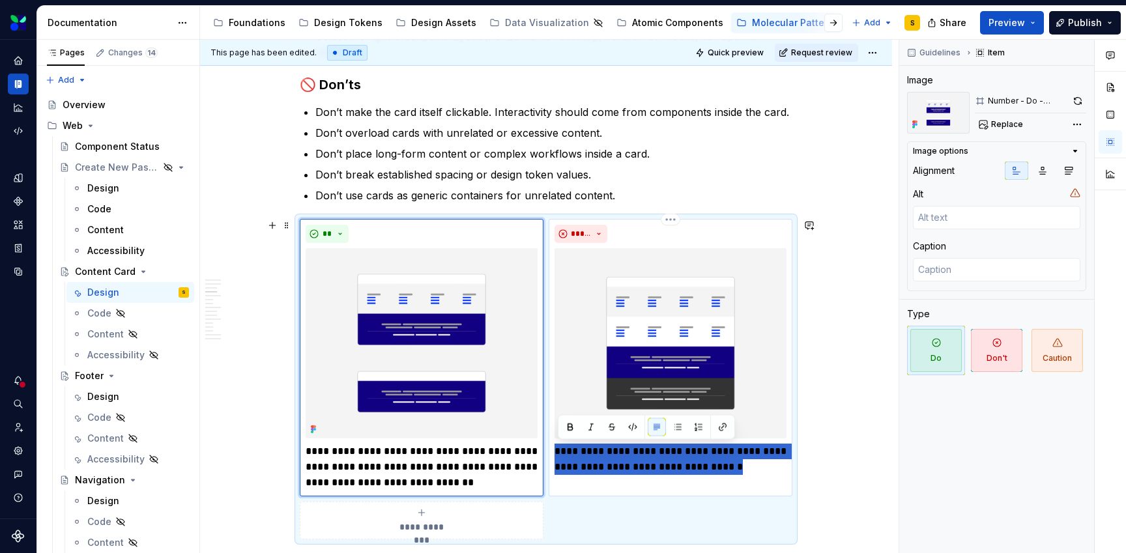
drag, startPoint x: 557, startPoint y: 450, endPoint x: 779, endPoint y: 475, distance: 223.5
click at [779, 476] on div "**********" at bounding box center [671, 358] width 244 height 278
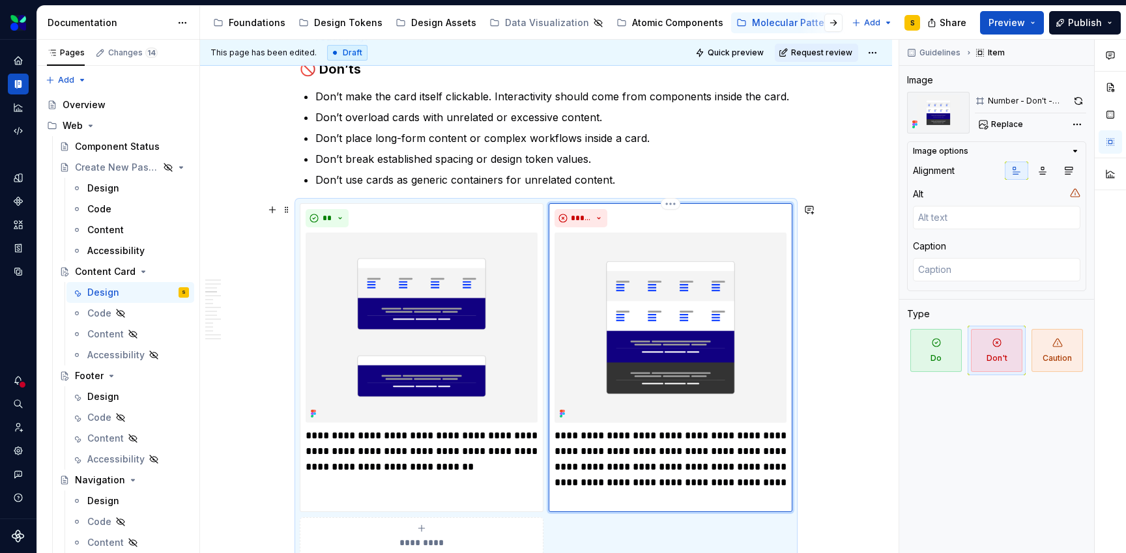
scroll to position [1254, 0]
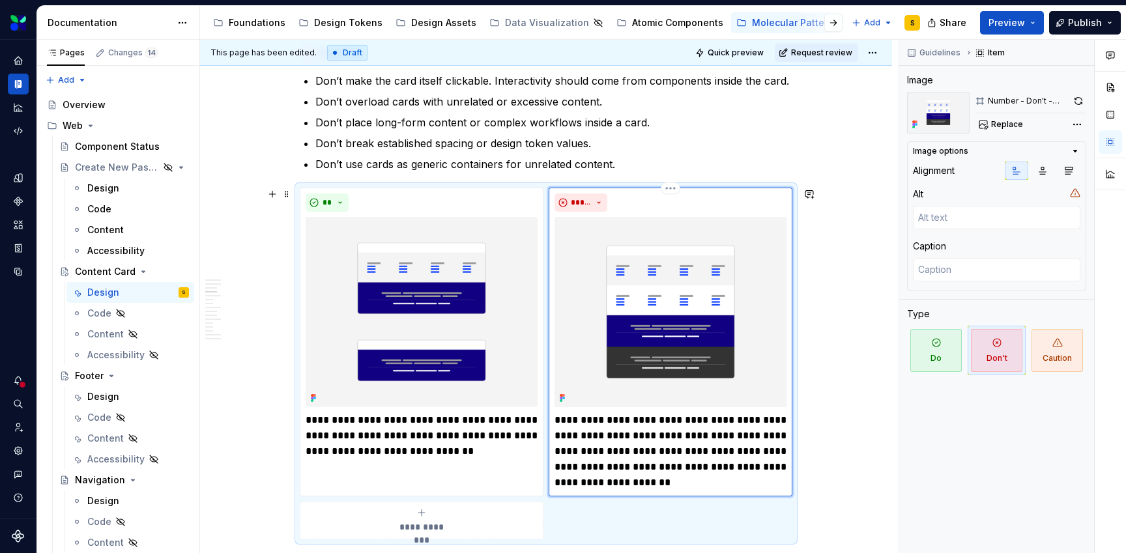
click at [640, 482] on p "**********" at bounding box center [670, 451] width 232 height 78
click at [494, 454] on p "**********" at bounding box center [422, 435] width 232 height 47
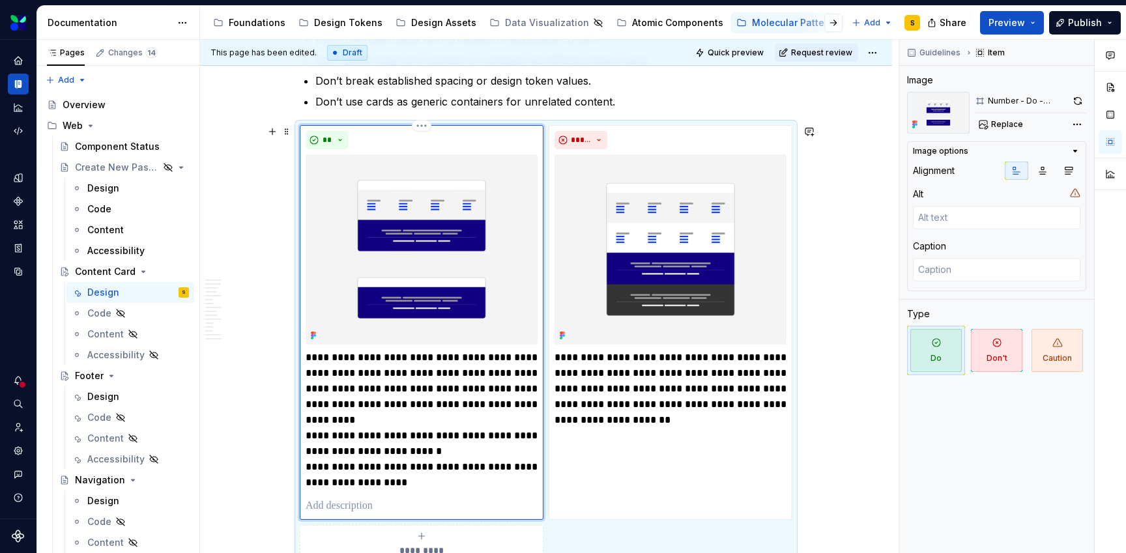
scroll to position [1340, 0]
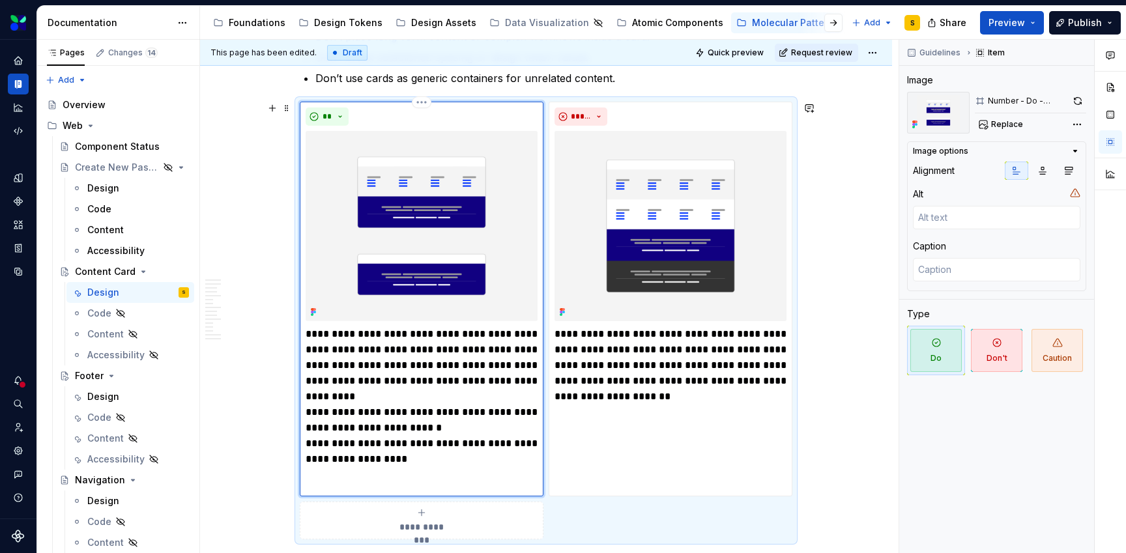
click at [451, 420] on p "**********" at bounding box center [422, 396] width 232 height 141
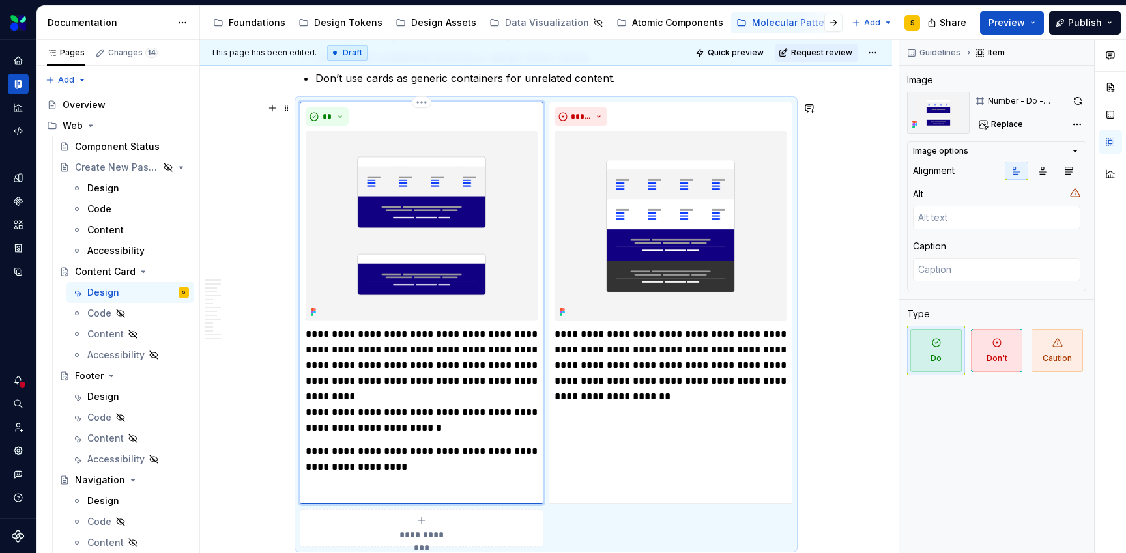
click at [424, 396] on p "**********" at bounding box center [422, 380] width 232 height 109
click at [309, 412] on p "**********" at bounding box center [422, 380] width 232 height 109
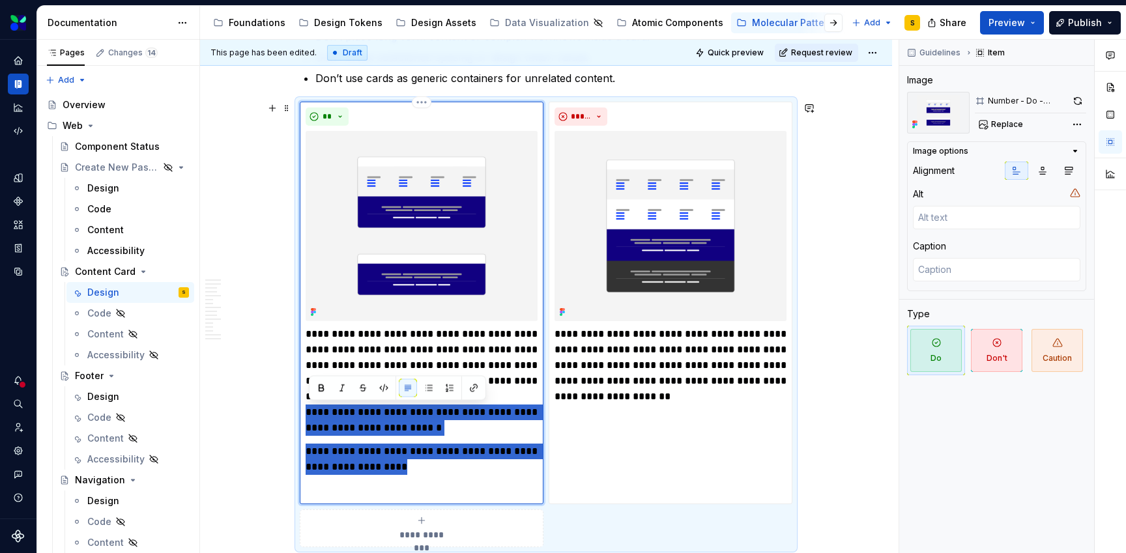
drag, startPoint x: 309, startPoint y: 412, endPoint x: 424, endPoint y: 464, distance: 126.8
click at [424, 464] on div "**********" at bounding box center [422, 412] width 232 height 172
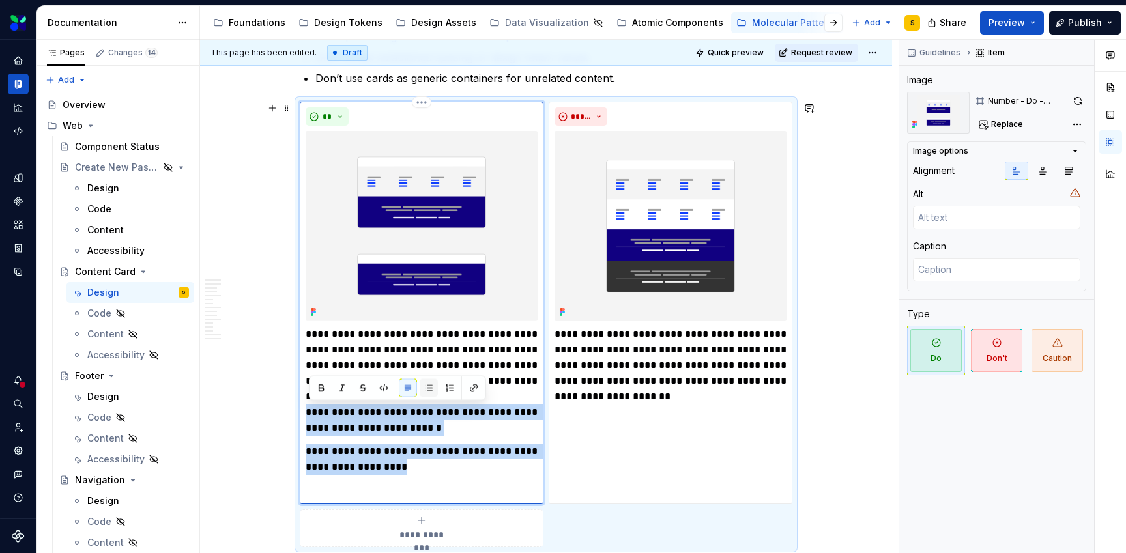
click at [427, 392] on button "button" at bounding box center [429, 388] width 18 height 18
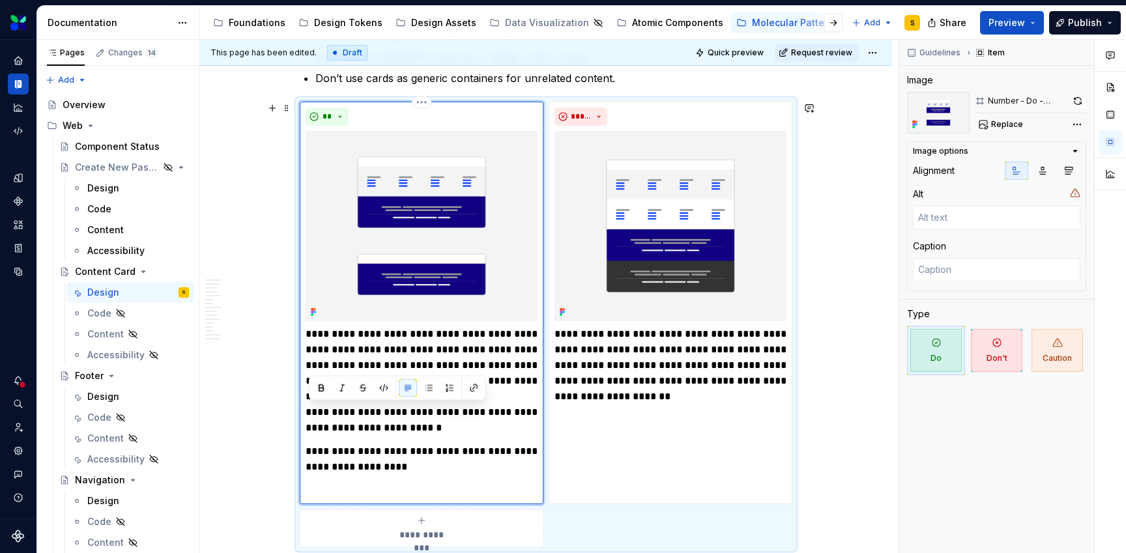
click at [474, 427] on p "**********" at bounding box center [422, 380] width 232 height 109
click at [425, 397] on p "**********" at bounding box center [422, 380] width 232 height 109
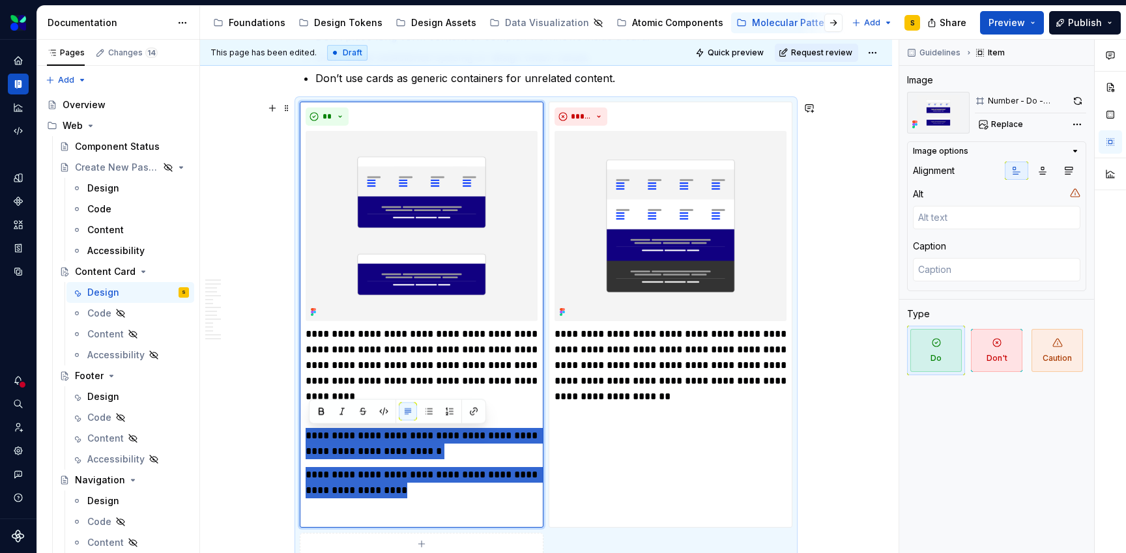
drag, startPoint x: 427, startPoint y: 490, endPoint x: 296, endPoint y: 432, distance: 143.2
click at [433, 415] on button "button" at bounding box center [429, 412] width 18 height 18
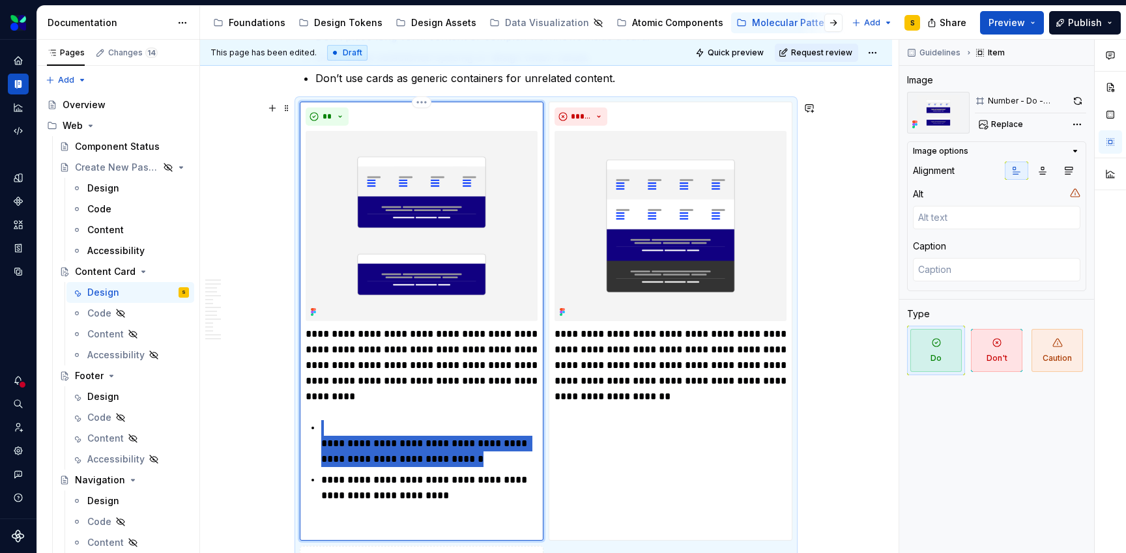
click at [326, 442] on p "**********" at bounding box center [429, 443] width 216 height 47
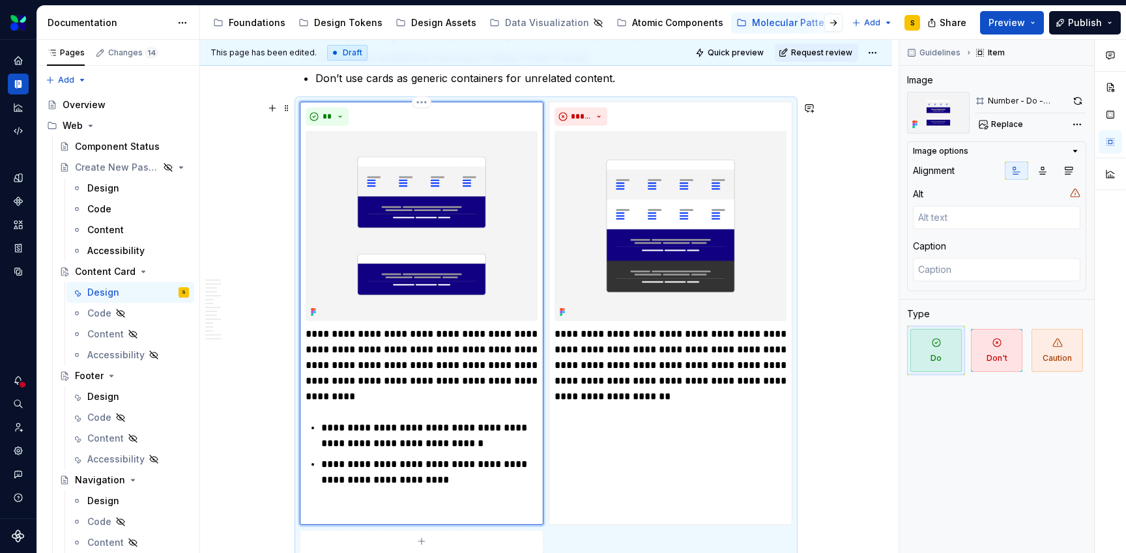
click at [326, 414] on div "**********" at bounding box center [422, 422] width 232 height 193
drag, startPoint x: 393, startPoint y: 428, endPoint x: 321, endPoint y: 429, distance: 71.7
click at [321, 429] on div "**********" at bounding box center [422, 422] width 232 height 193
click at [339, 405] on button "button" at bounding box center [337, 404] width 18 height 18
drag, startPoint x: 449, startPoint y: 466, endPoint x: 322, endPoint y: 466, distance: 127.0
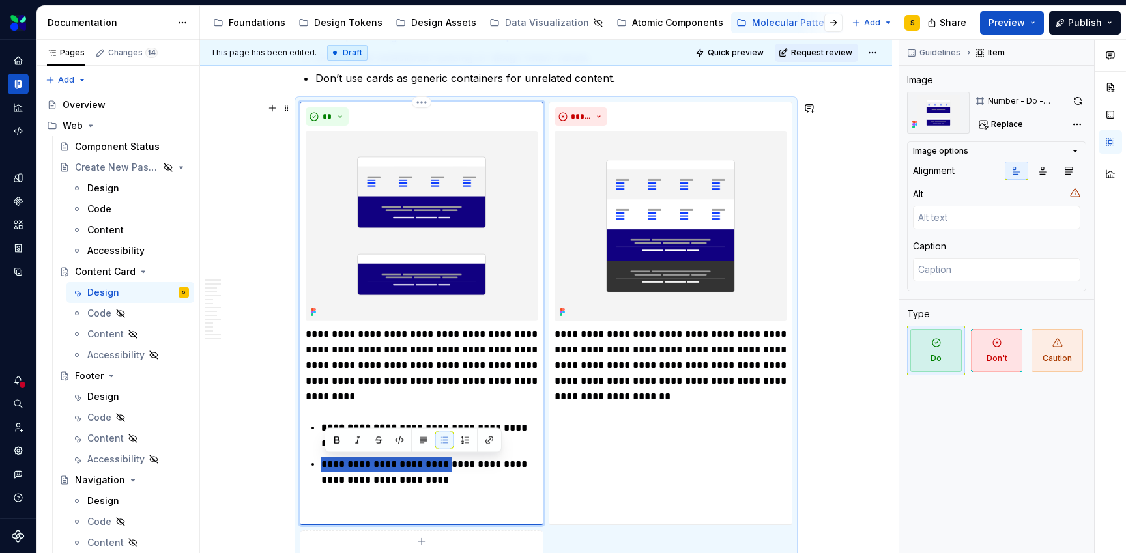
click at [322, 466] on div "**********" at bounding box center [422, 422] width 232 height 193
click at [337, 437] on button "button" at bounding box center [337, 440] width 18 height 18
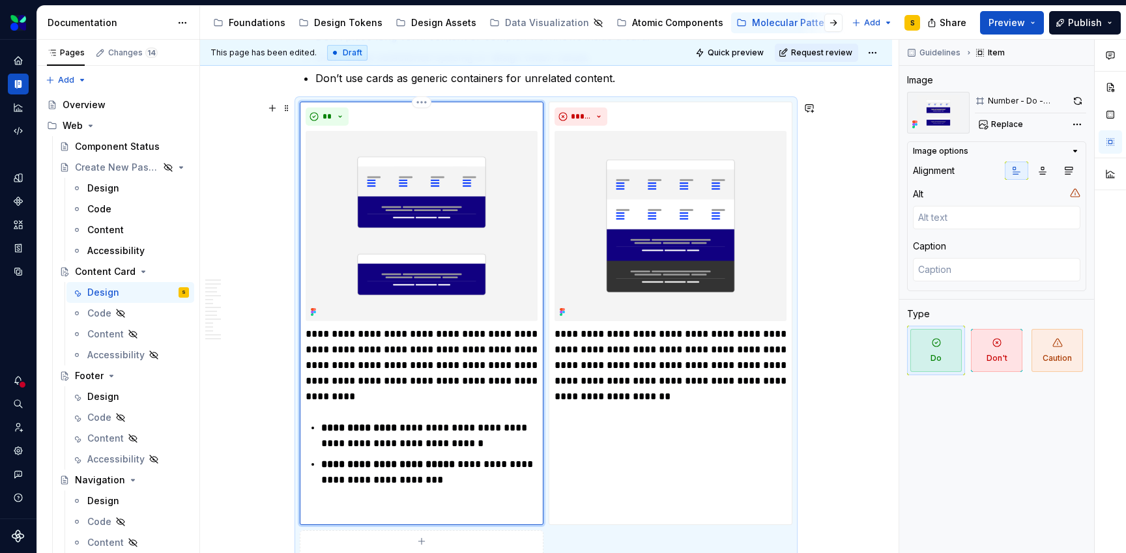
click at [474, 483] on p "**********" at bounding box center [429, 472] width 216 height 31
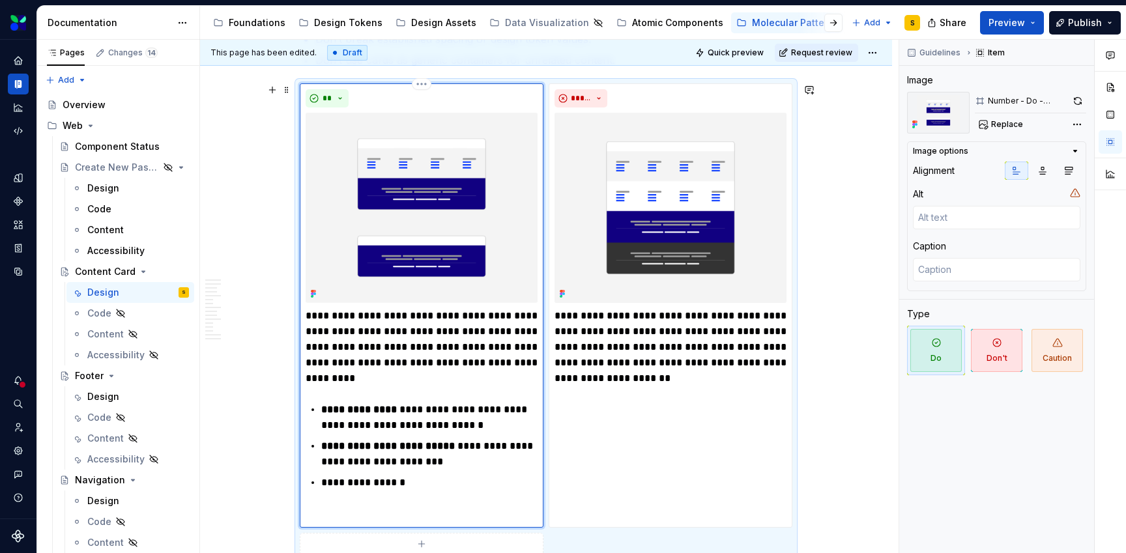
click at [349, 481] on p "**********" at bounding box center [429, 483] width 216 height 16
click at [440, 483] on p "**********" at bounding box center [429, 483] width 216 height 16
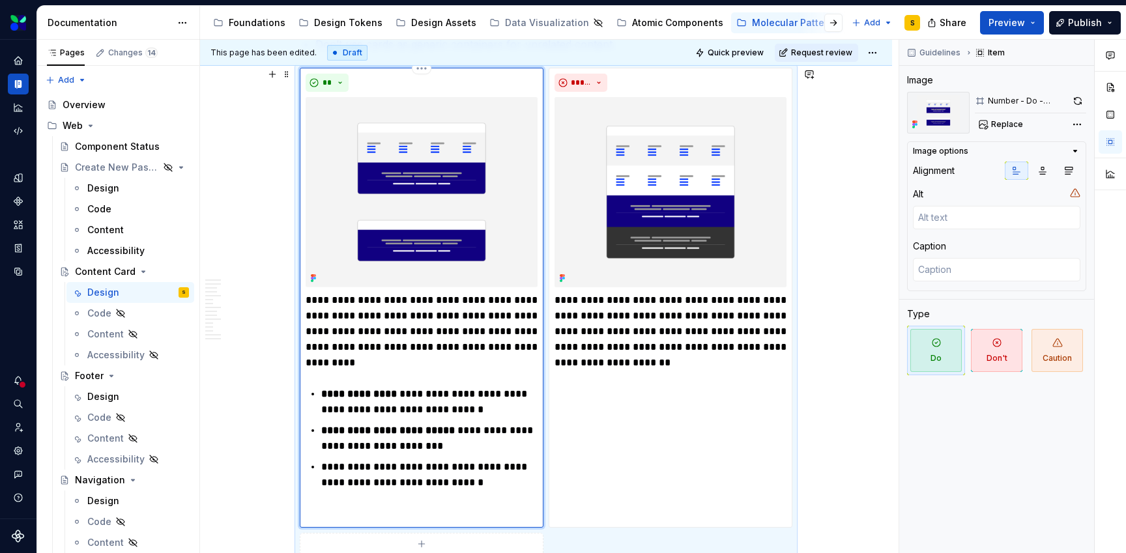
click at [478, 446] on p "**********" at bounding box center [429, 438] width 216 height 31
click at [484, 413] on p "**********" at bounding box center [429, 401] width 216 height 31
drag, startPoint x: 418, startPoint y: 465, endPoint x: 320, endPoint y: 466, distance: 98.4
click at [320, 466] on div "**********" at bounding box center [422, 406] width 232 height 229
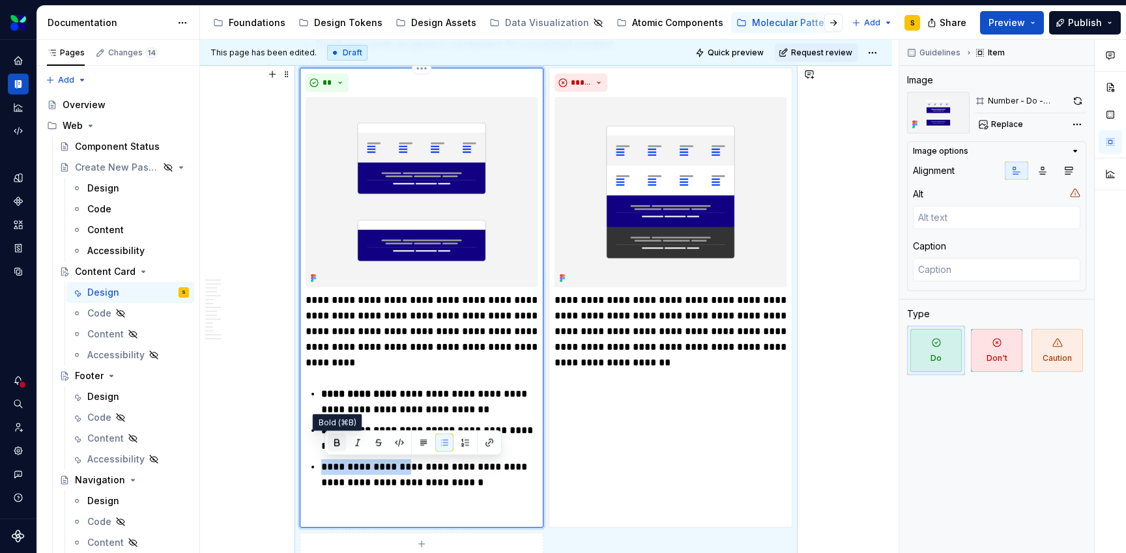
click at [335, 444] on button "button" at bounding box center [337, 443] width 18 height 18
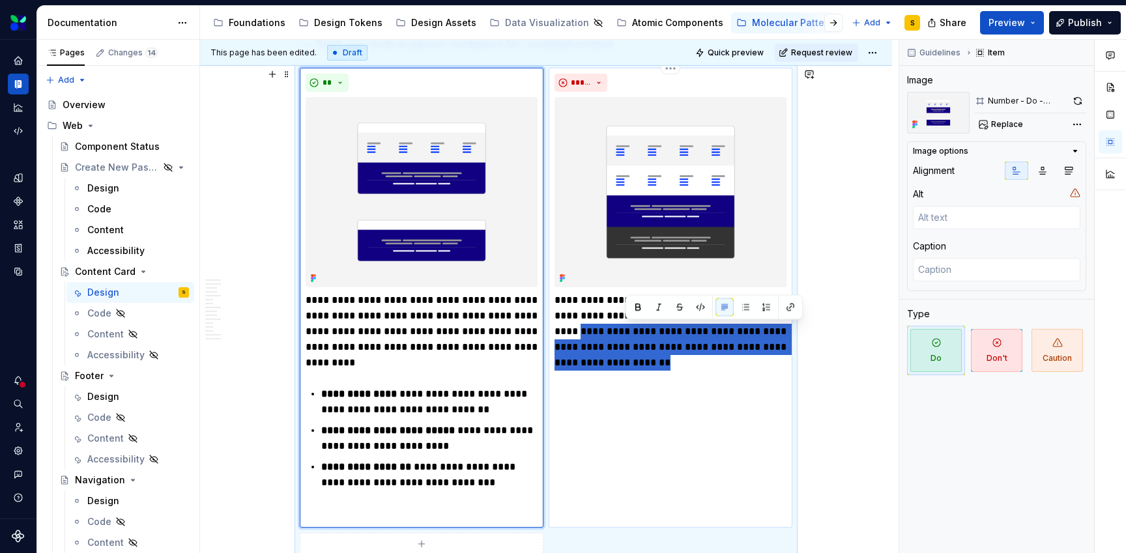
drag, startPoint x: 695, startPoint y: 363, endPoint x: 625, endPoint y: 337, distance: 74.2
click at [625, 337] on p "**********" at bounding box center [670, 331] width 232 height 78
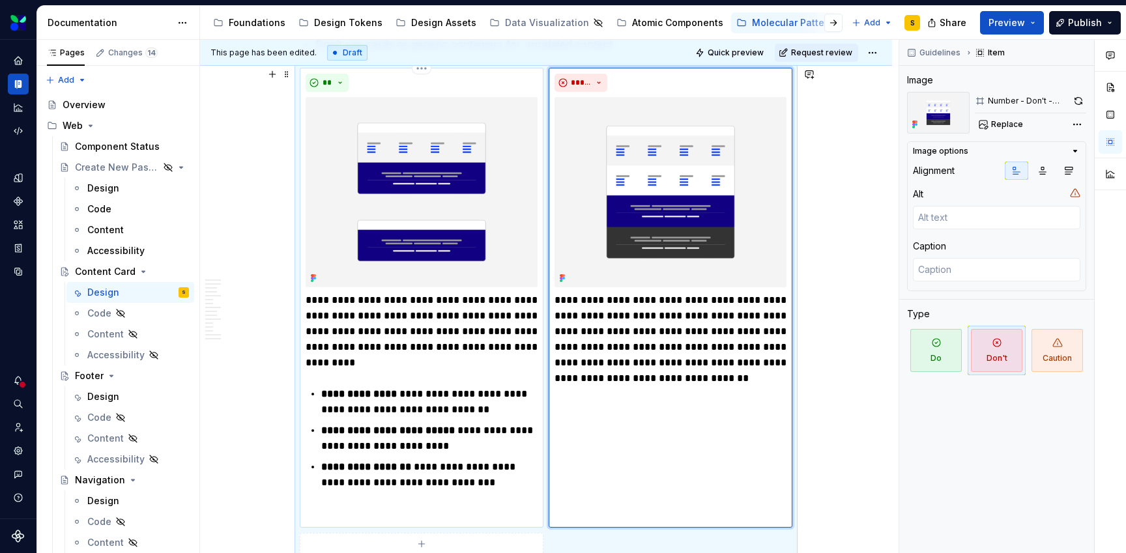
click at [345, 372] on div "**********" at bounding box center [422, 406] width 232 height 229
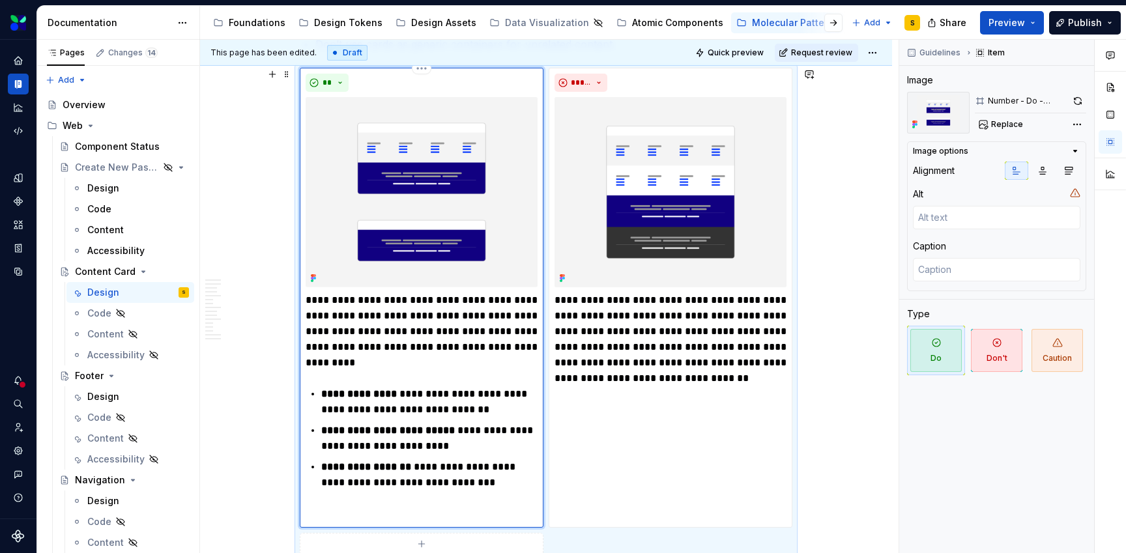
click at [334, 373] on div "**********" at bounding box center [422, 406] width 232 height 229
click at [408, 362] on p "**********" at bounding box center [422, 331] width 232 height 78
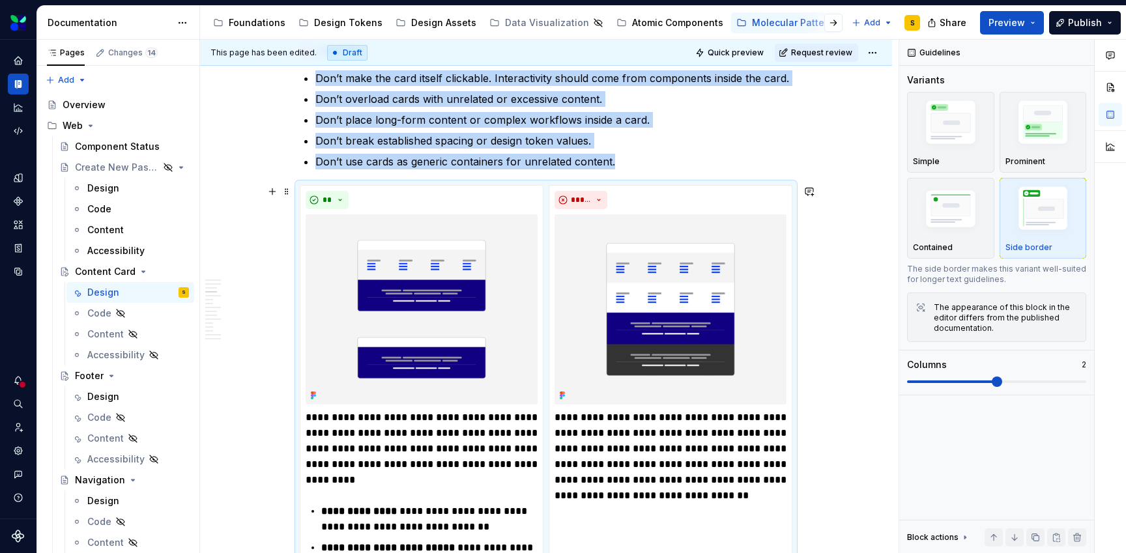
scroll to position [1279, 0]
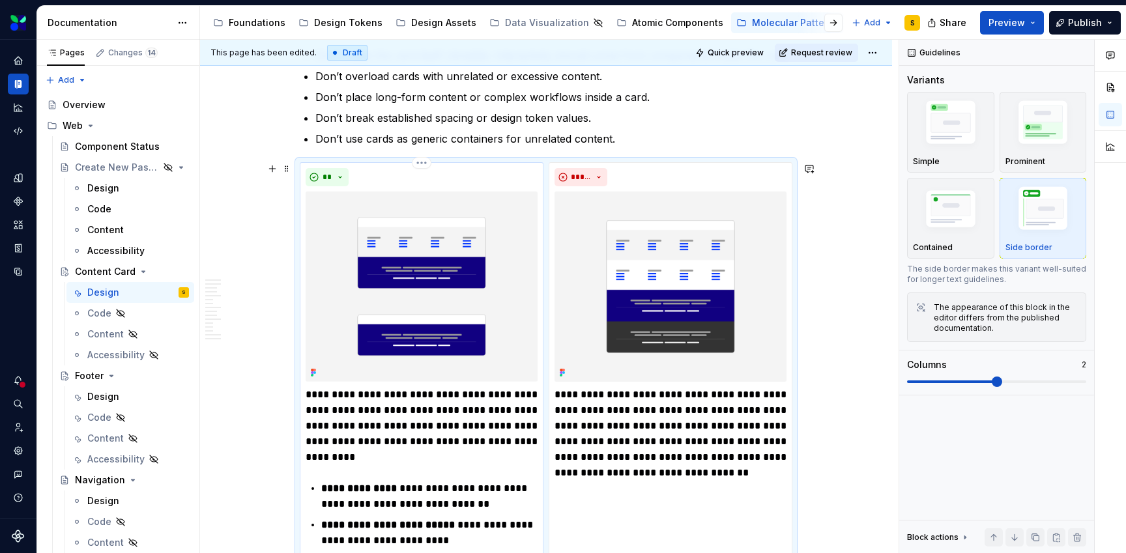
click at [312, 394] on p "**********" at bounding box center [422, 426] width 232 height 78
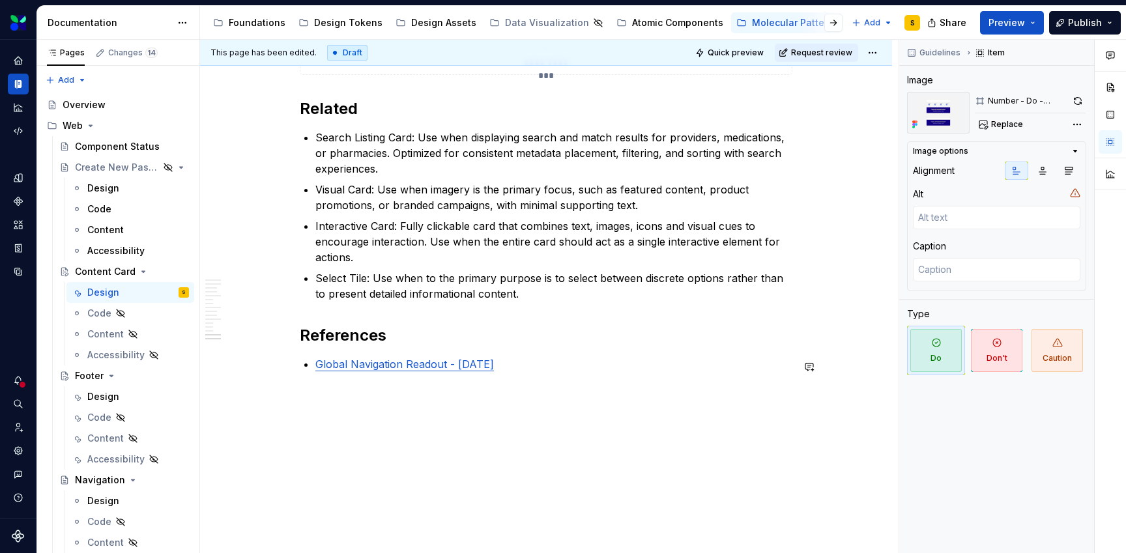
scroll to position [5581, 0]
drag, startPoint x: 524, startPoint y: 369, endPoint x: 332, endPoint y: 372, distance: 191.5
click at [332, 372] on p "Global Navigation Readout - [DATE]" at bounding box center [553, 364] width 477 height 16
drag, startPoint x: 522, startPoint y: 366, endPoint x: 434, endPoint y: 366, distance: 87.9
click at [434, 367] on p "Global Navigation Readout - [DATE]" at bounding box center [553, 364] width 477 height 16
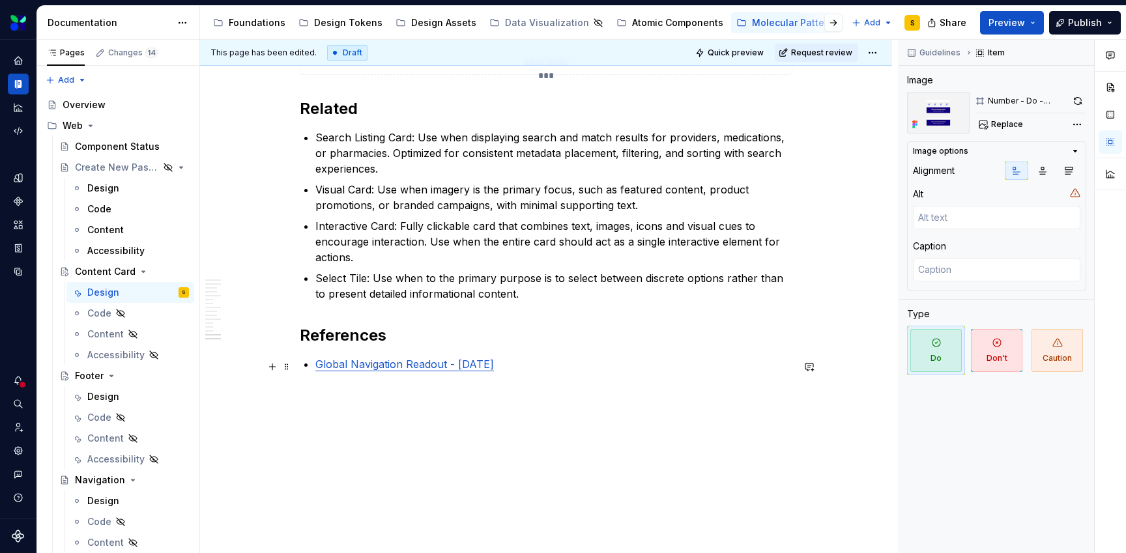
click at [463, 366] on link "Global Navigation Readout - [DATE]" at bounding box center [404, 364] width 178 height 13
click at [405, 367] on link "Global Navigation Readout - [DATE]" at bounding box center [404, 364] width 178 height 13
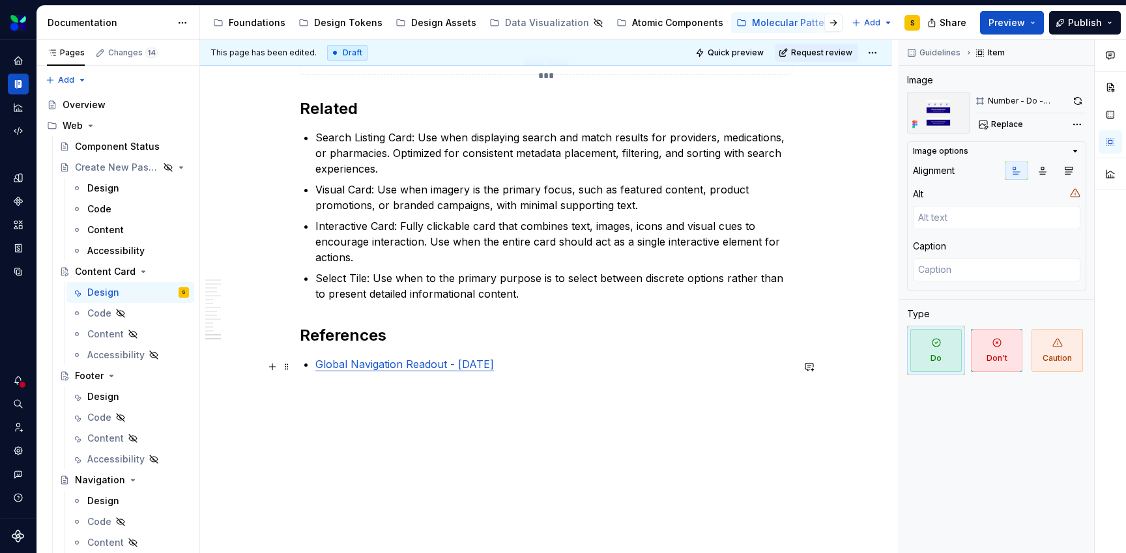
click at [526, 361] on p "Global Navigation Readout - [DATE]" at bounding box center [553, 364] width 477 height 16
click at [346, 327] on h2 "References" at bounding box center [546, 335] width 492 height 21
click at [436, 218] on ul "Search Listing Card: Use when displaying search and match results for providers…" at bounding box center [553, 216] width 477 height 172
click at [405, 287] on p "Select Tile: Use when to the primary purpose is to select between discrete opti…" at bounding box center [553, 285] width 477 height 31
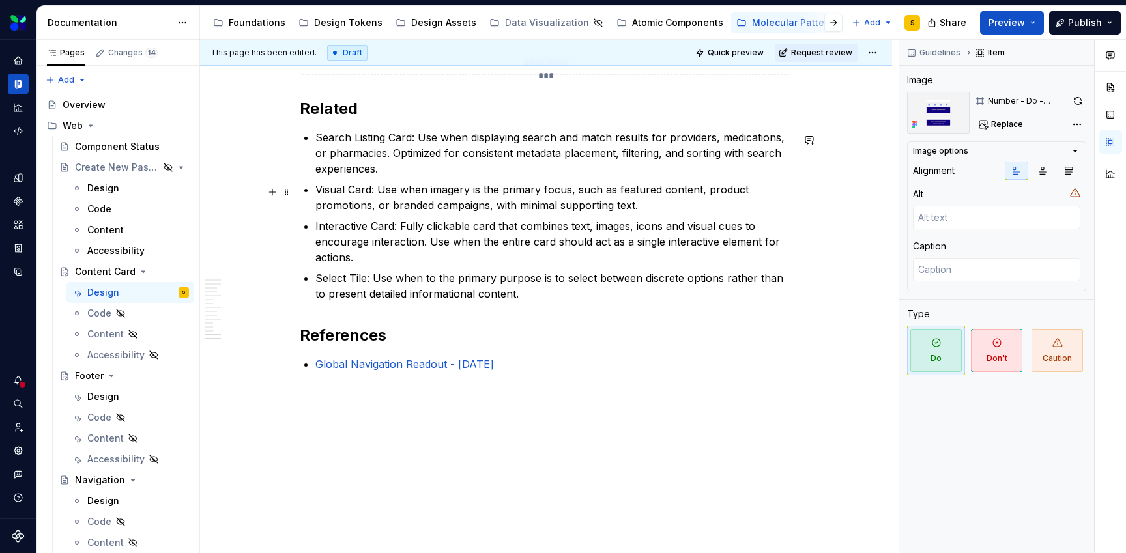
click at [490, 206] on p "Visual Card: Use when imagery is the primary focus, such as featured content, p…" at bounding box center [553, 197] width 477 height 31
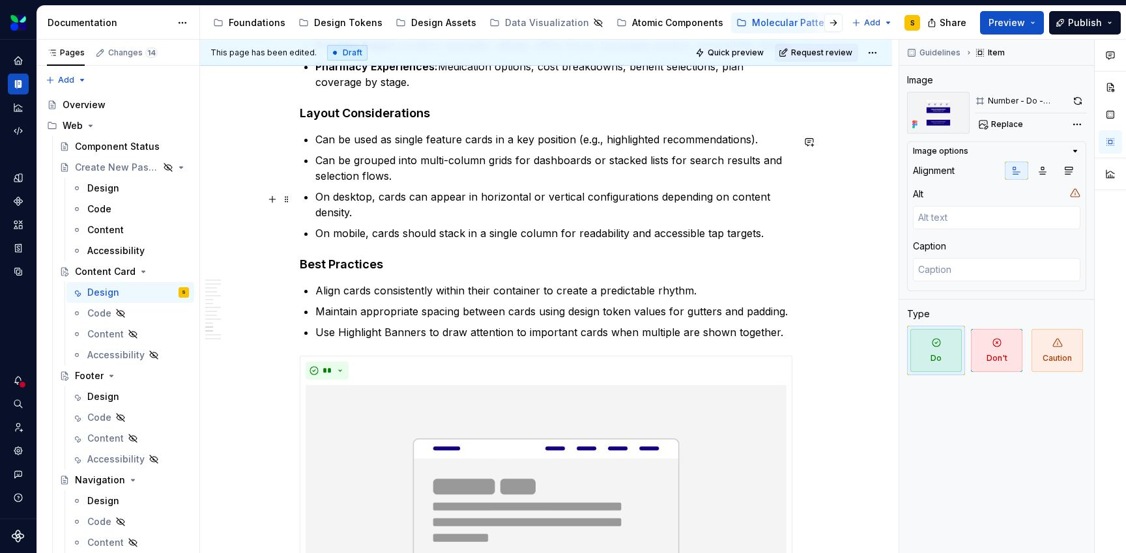
scroll to position [4594, 0]
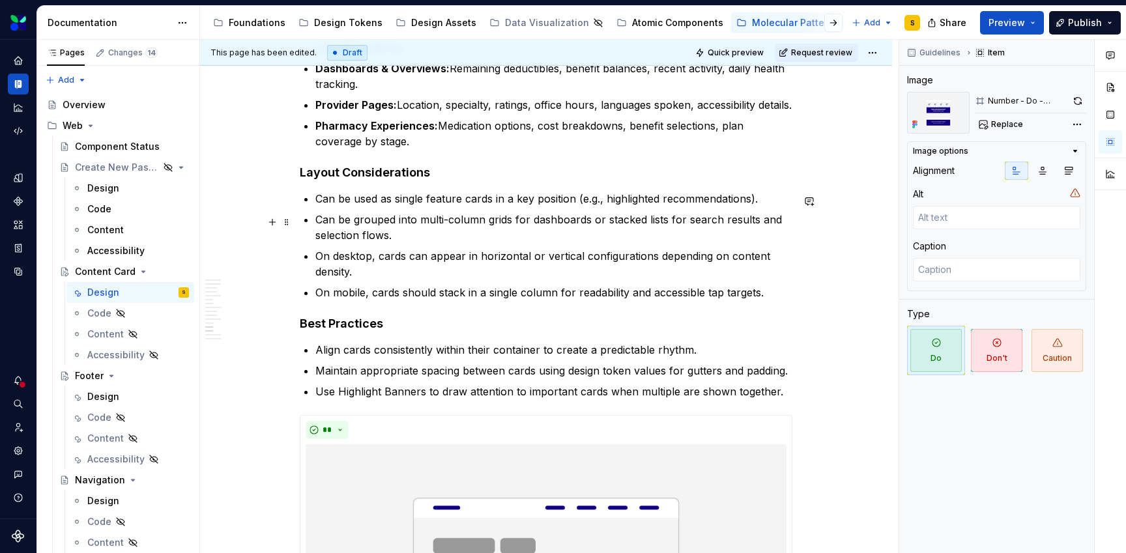
click at [453, 246] on ul "Can be used as single feature cards in a key position (e.g., highlighted recomm…" at bounding box center [553, 245] width 477 height 109
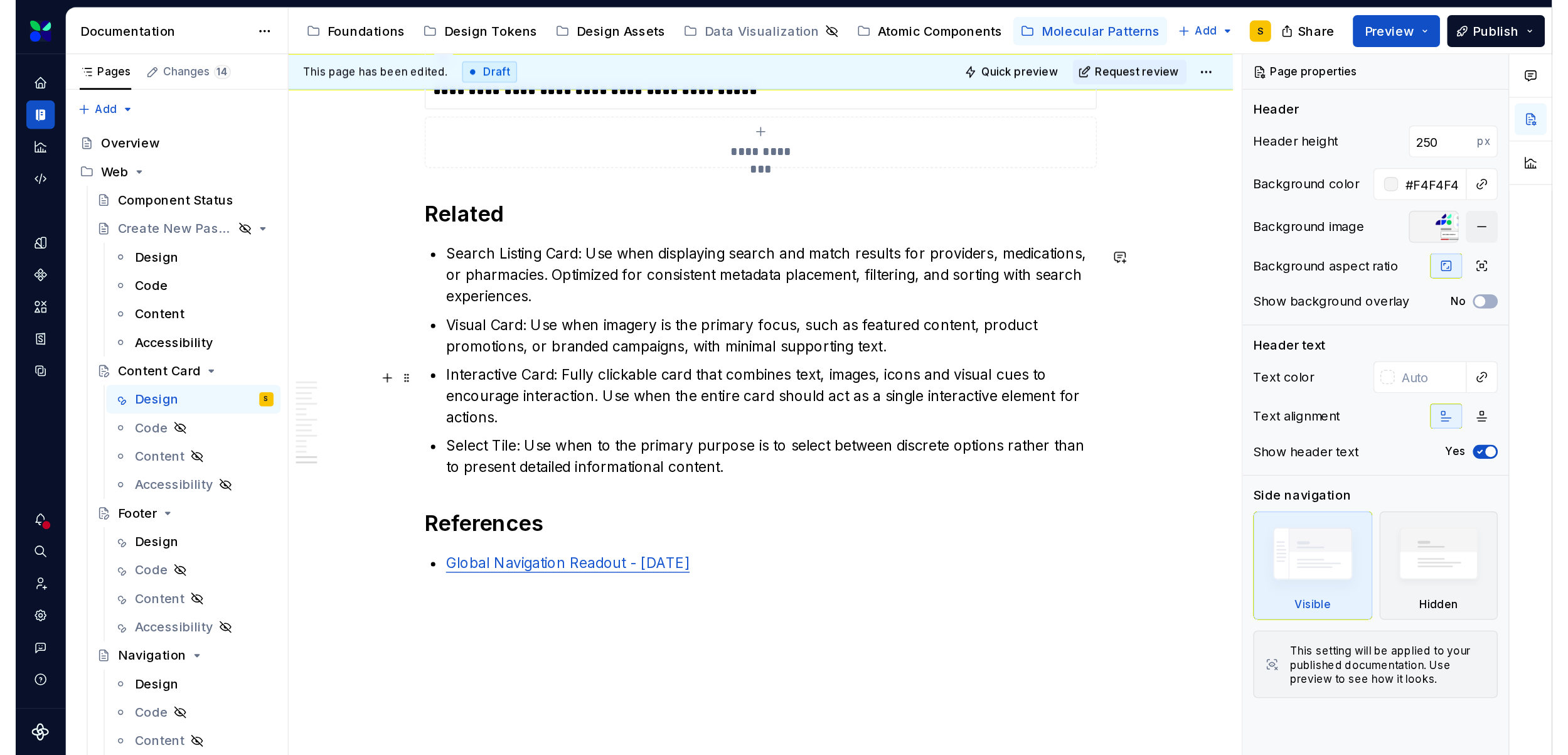
scroll to position [5341, 0]
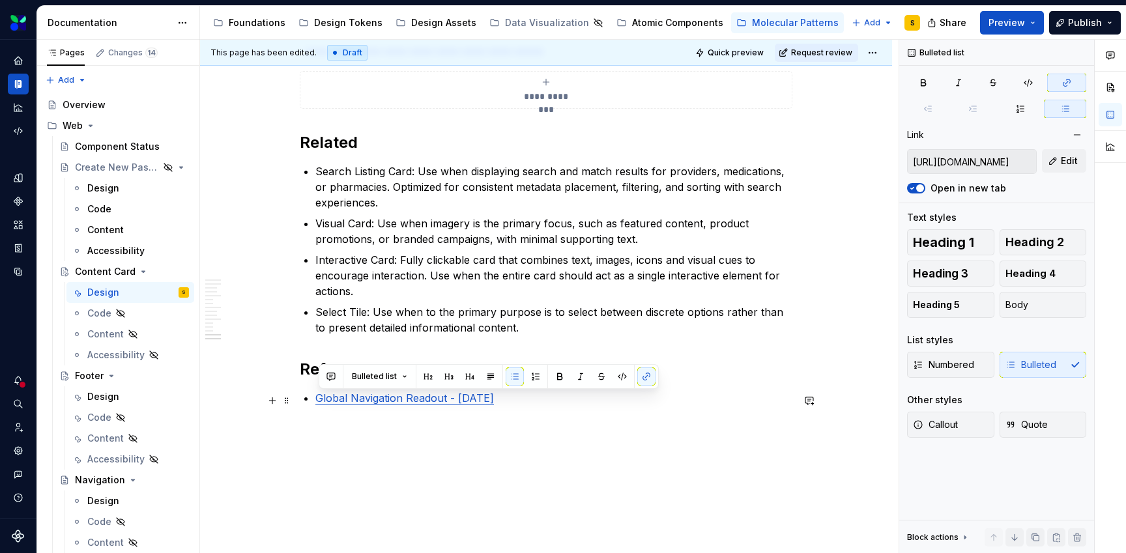
drag, startPoint x: 524, startPoint y: 395, endPoint x: 321, endPoint y: 399, distance: 203.3
click at [320, 399] on p "Global Navigation Readout - [DATE]" at bounding box center [553, 398] width 477 height 16
type textarea "*"
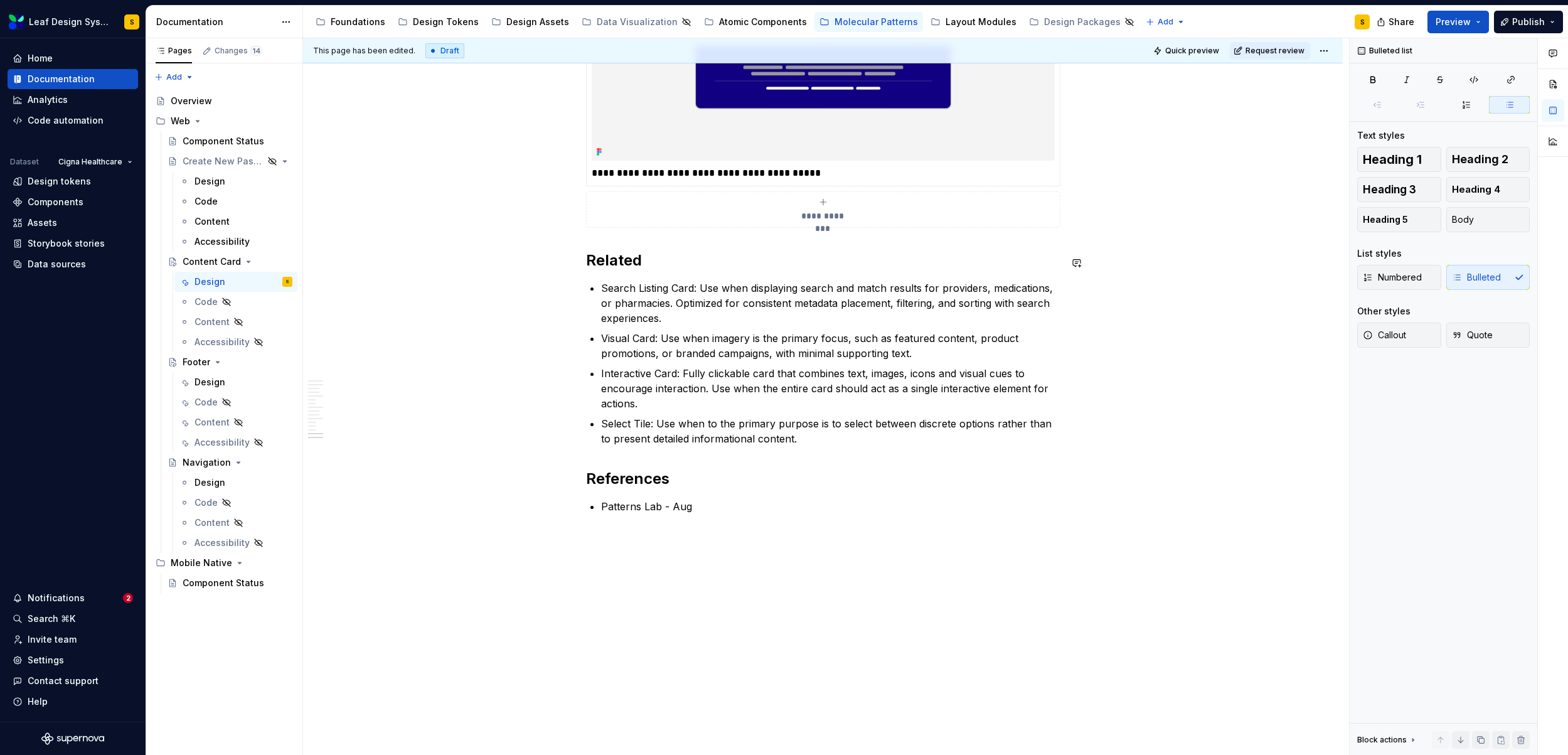
scroll to position [5220, 0]
type textarea "*"
drag, startPoint x: 775, startPoint y: 511, endPoint x: 600, endPoint y: 508, distance: 175.0
click at [601, 508] on p "Patterns Lab - [DATE]" at bounding box center [830, 507] width 459 height 15
click at [915, 484] on button "button" at bounding box center [916, 482] width 17 height 17
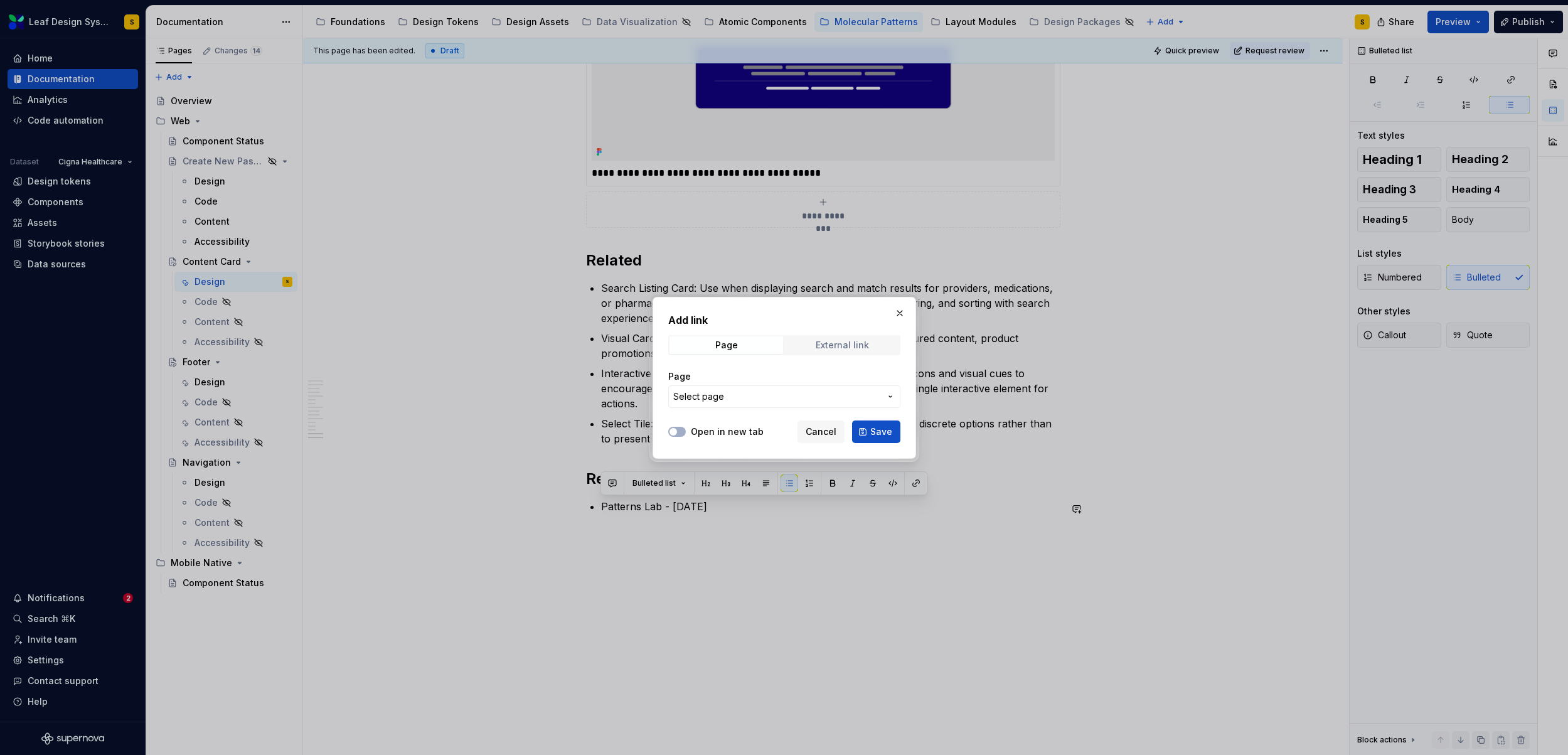
click at [849, 348] on div "External link" at bounding box center [842, 345] width 53 height 10
click at [746, 395] on input "URL" at bounding box center [784, 396] width 232 height 22
paste input "[URL][DOMAIN_NAME]"
type input "[URL][DOMAIN_NAME]"
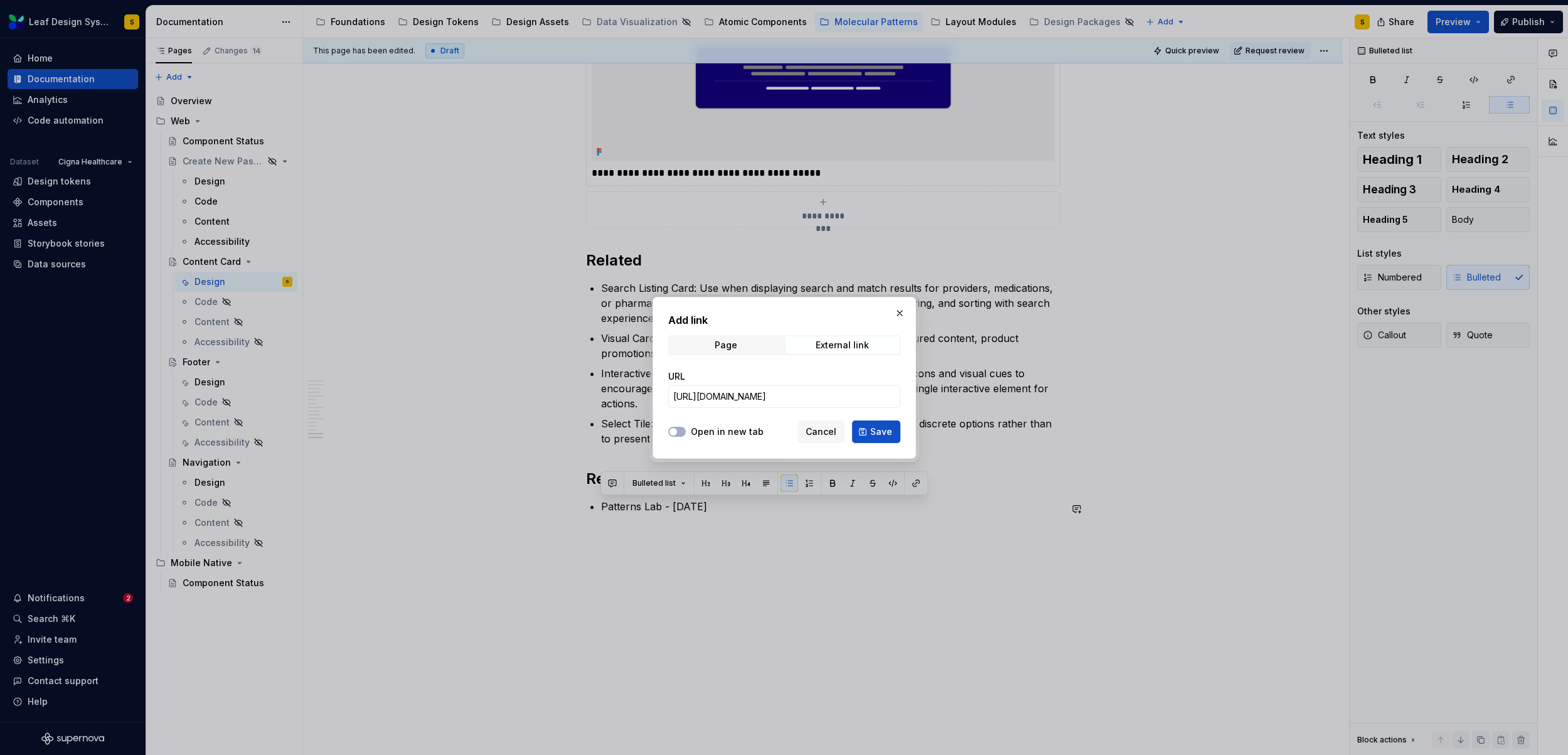
scroll to position [0, 0]
click at [705, 431] on label "Open in new tab" at bounding box center [727, 431] width 73 height 13
click at [686, 431] on button "Open in new tab" at bounding box center [677, 431] width 17 height 10
click at [881, 433] on span "Save" at bounding box center [881, 431] width 22 height 13
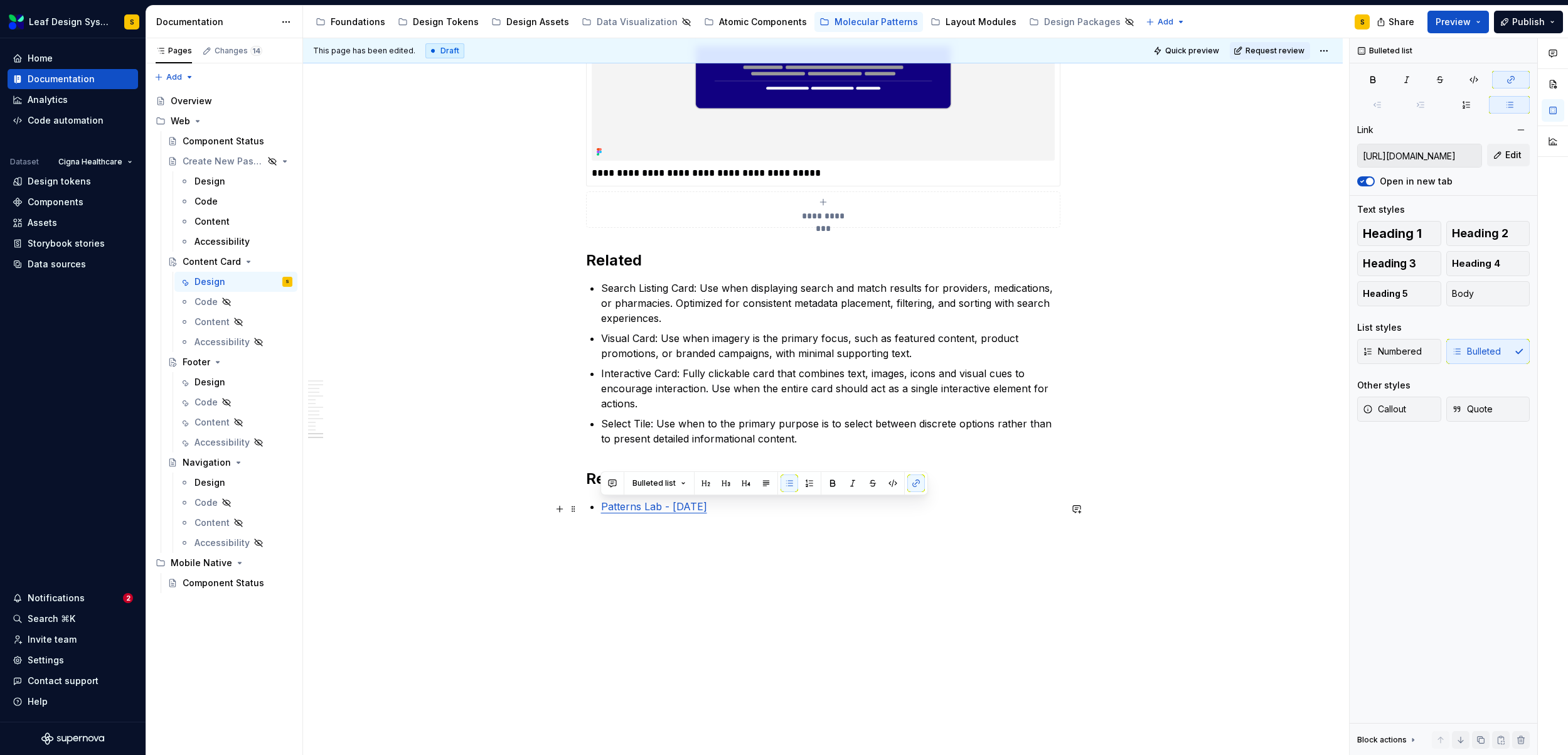
click at [749, 512] on p "Patterns Lab - [DATE]" at bounding box center [830, 507] width 459 height 15
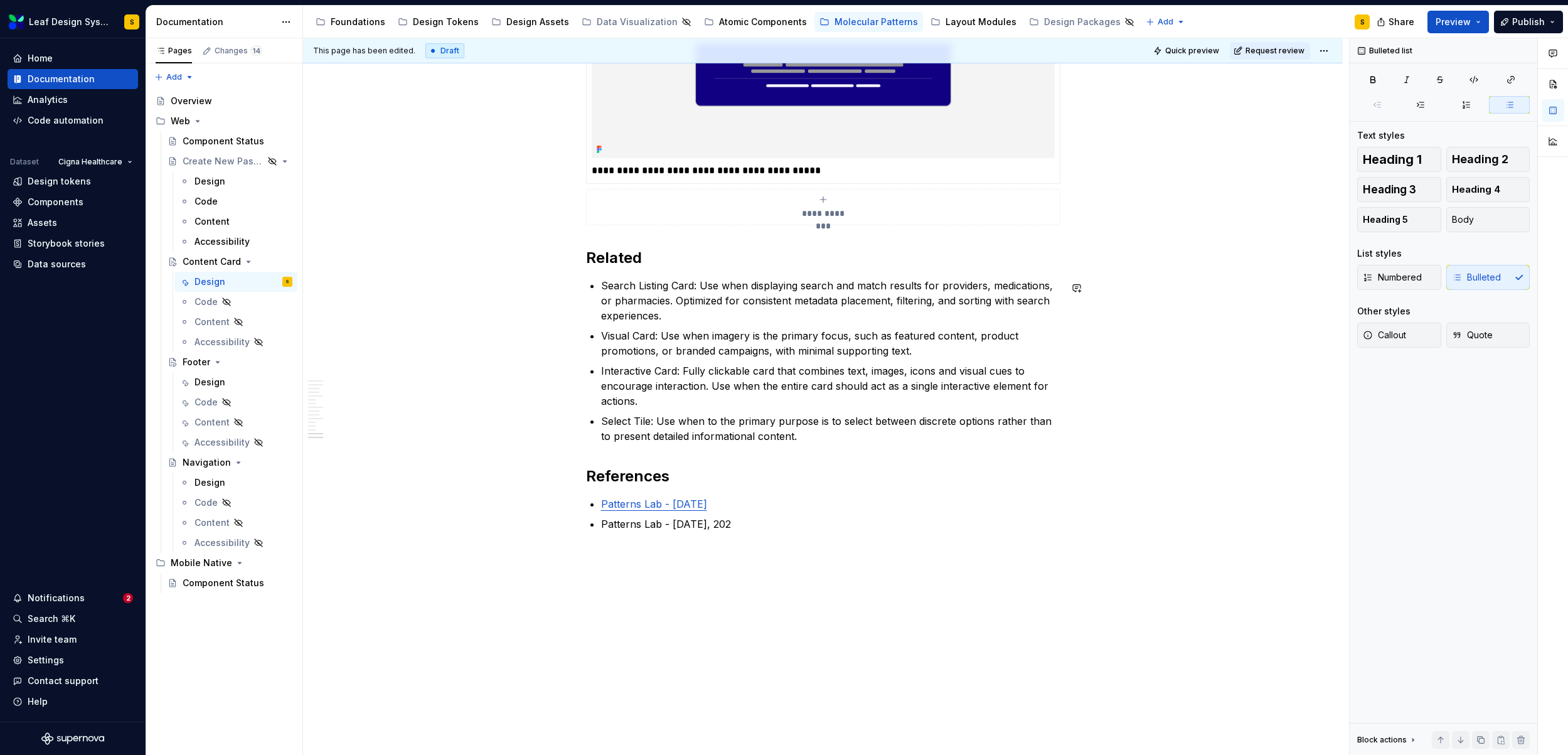
type textarea "*"
drag, startPoint x: 744, startPoint y: 529, endPoint x: 599, endPoint y: 530, distance: 145.0
click at [917, 505] on button "button" at bounding box center [916, 503] width 17 height 17
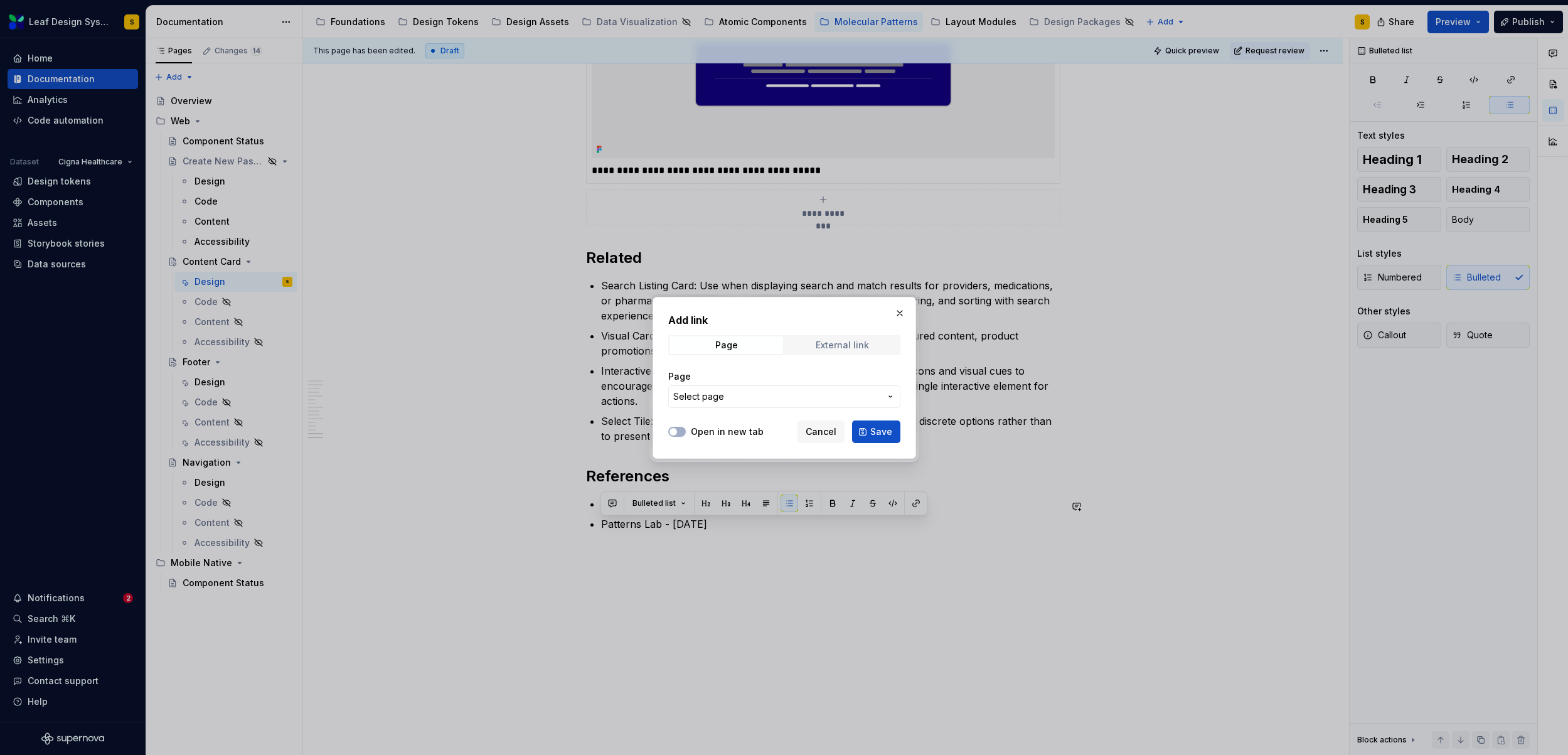
click at [847, 343] on div "External link" at bounding box center [842, 345] width 53 height 10
click at [746, 398] on input "URL" at bounding box center [784, 396] width 232 height 22
paste input "[URL][DOMAIN_NAME]"
type input "[URL][DOMAIN_NAME]"
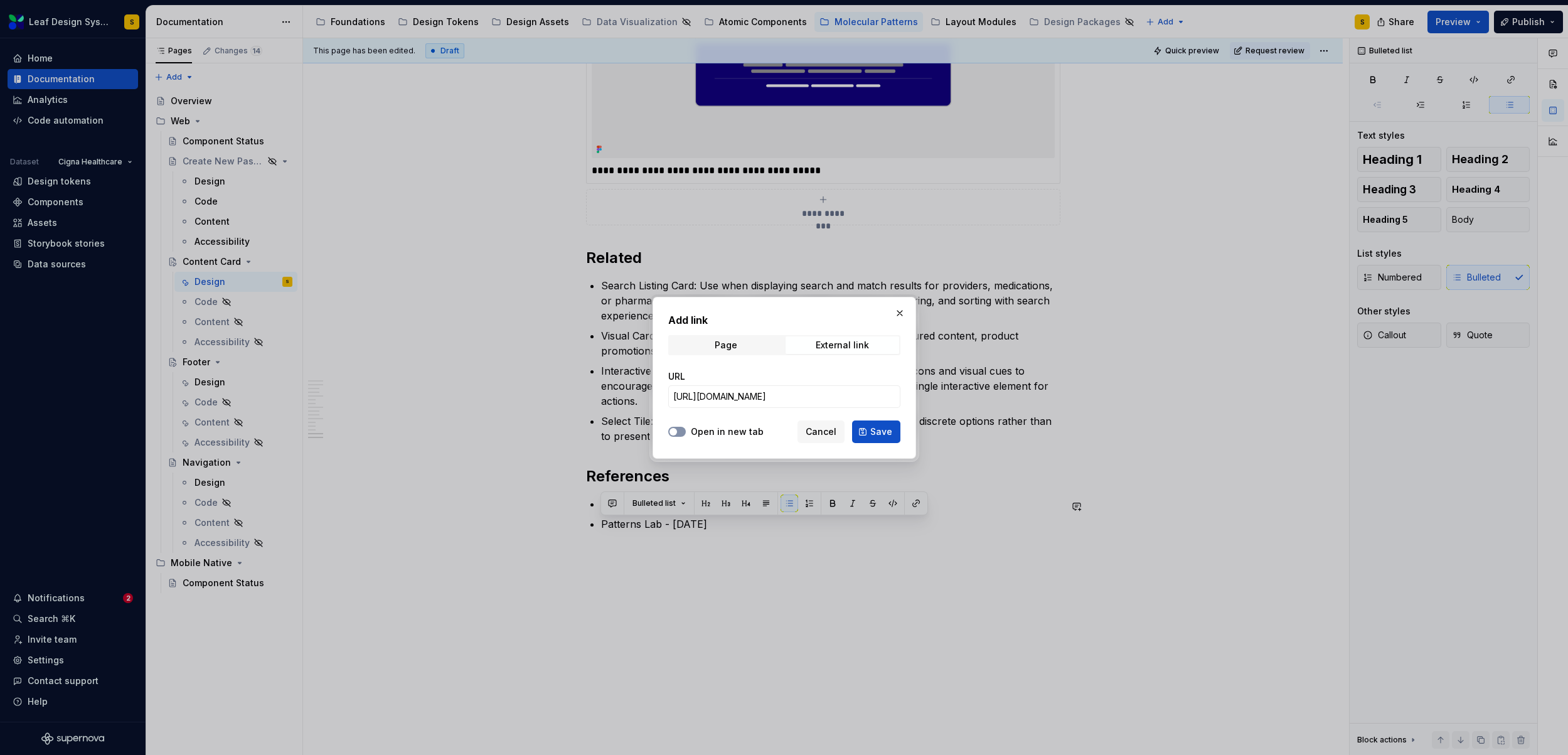
scroll to position [0, 0]
click at [683, 431] on button "Open in new tab" at bounding box center [677, 431] width 17 height 10
click at [891, 430] on span "Save" at bounding box center [881, 431] width 22 height 13
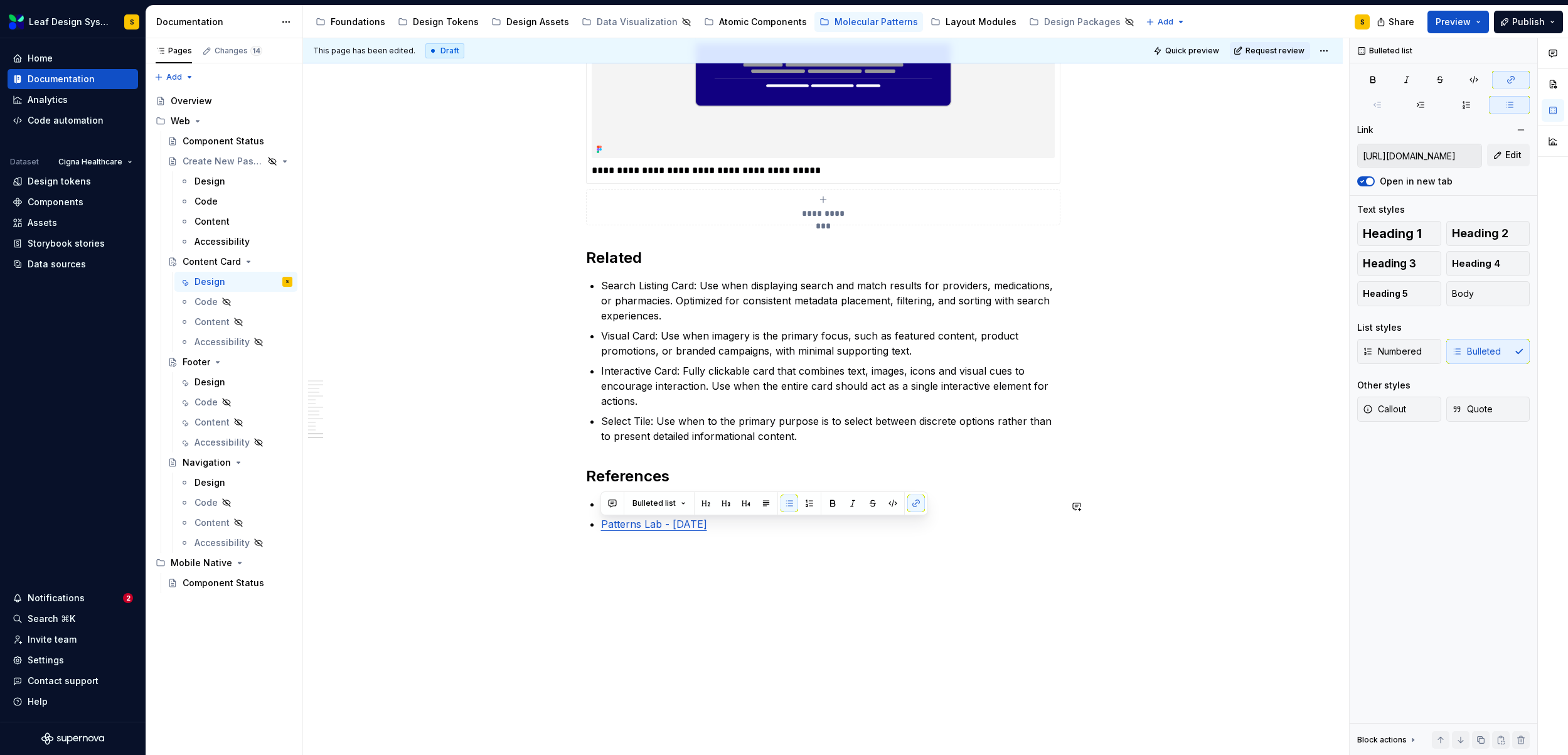
click at [793, 532] on div "**********" at bounding box center [826, 397] width 1046 height 717
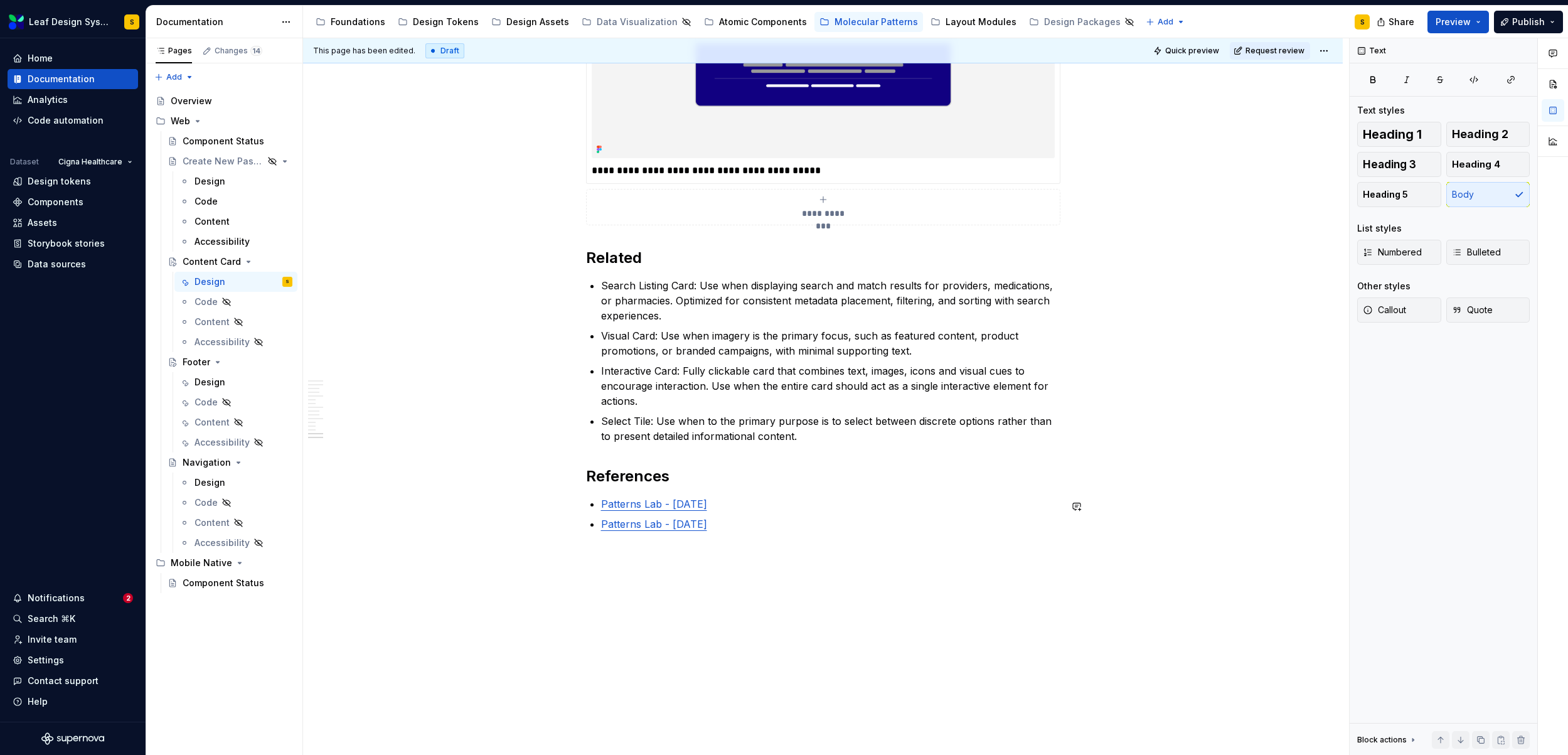
type textarea "*"
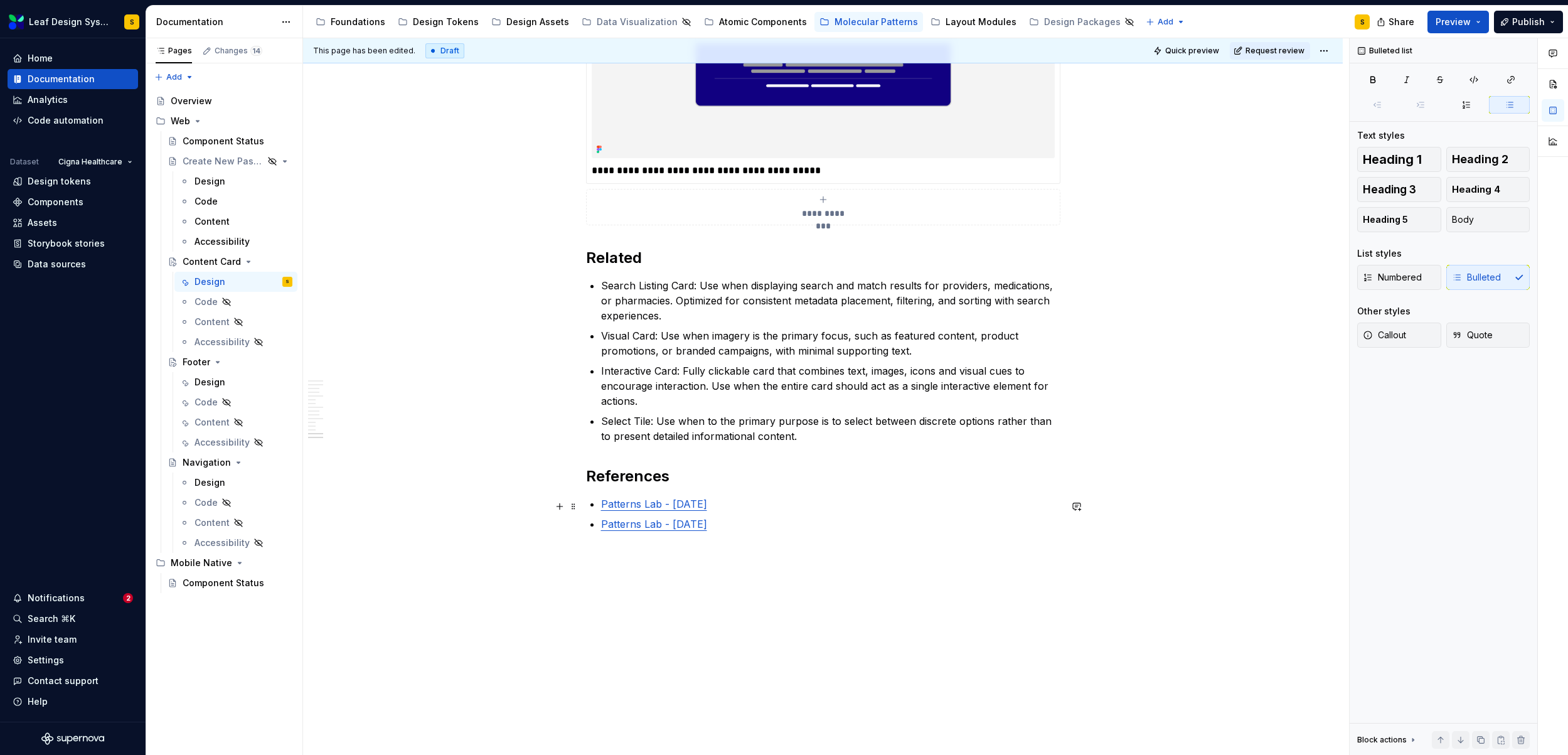
click at [757, 506] on p "Patterns Lab - [DATE]" at bounding box center [830, 504] width 459 height 15
drag, startPoint x: 788, startPoint y: 532, endPoint x: 598, endPoint y: 522, distance: 190.3
click at [913, 500] on button "button" at bounding box center [916, 503] width 17 height 17
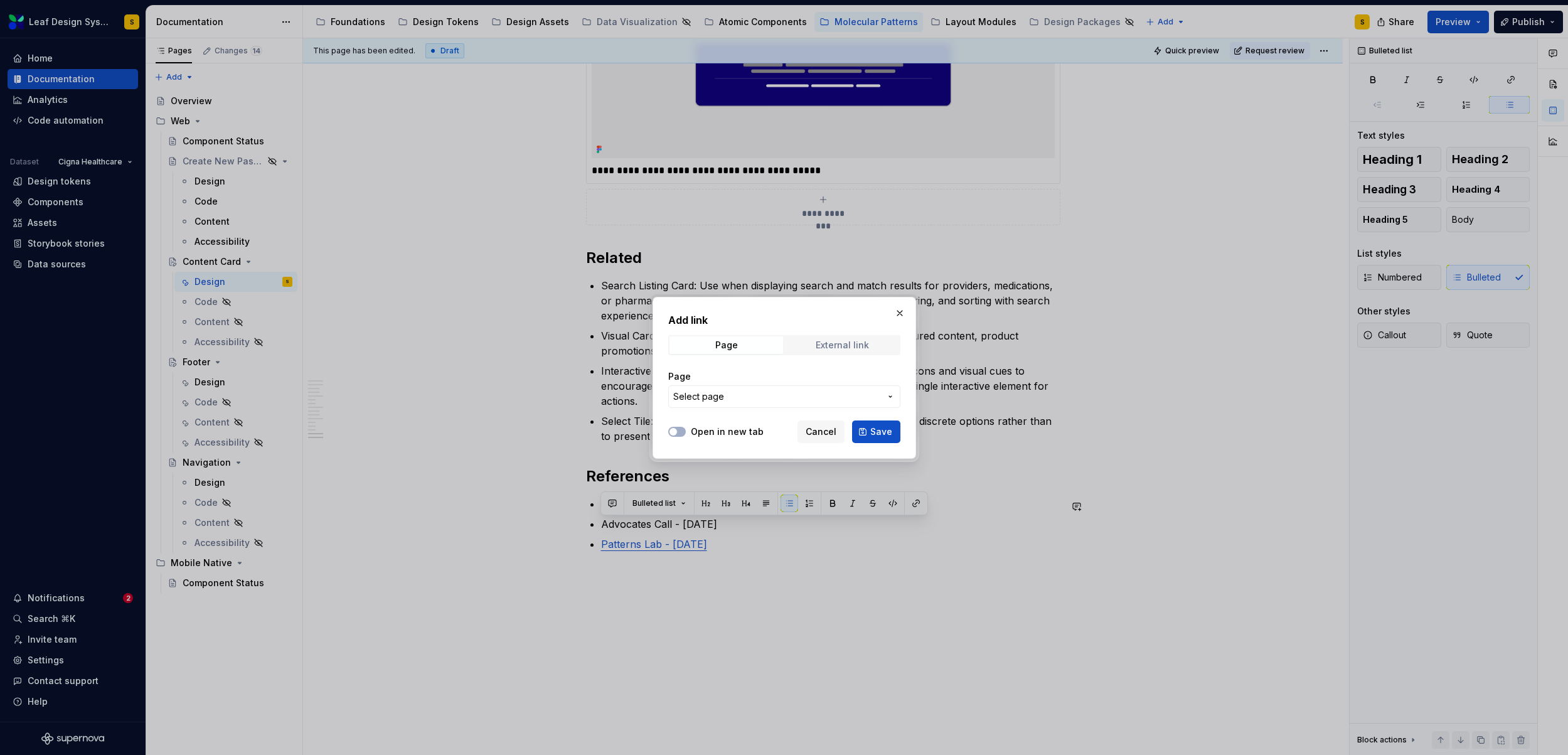
click at [861, 340] on div "External link" at bounding box center [842, 345] width 53 height 10
click at [785, 395] on input "URL" at bounding box center [784, 396] width 232 height 22
paste input "[URL][DOMAIN_NAME][PHONE_NUMBER]"
type input "[URL][DOMAIN_NAME][PHONE_NUMBER]"
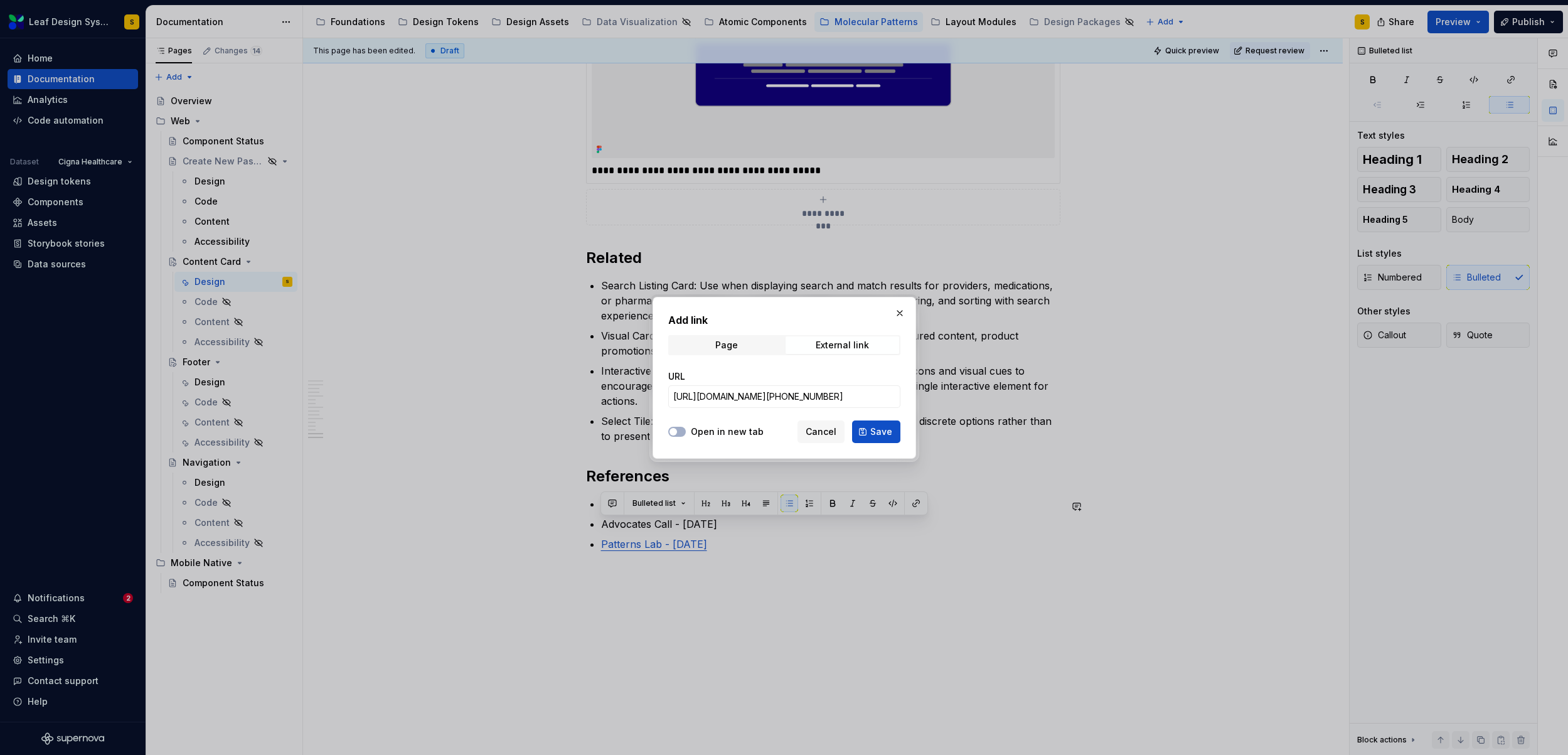
scroll to position [0, 0]
click at [741, 430] on label "Open in new tab" at bounding box center [727, 431] width 73 height 13
click at [686, 430] on button "Open in new tab" at bounding box center [677, 431] width 17 height 10
click at [883, 434] on span "Save" at bounding box center [881, 431] width 22 height 13
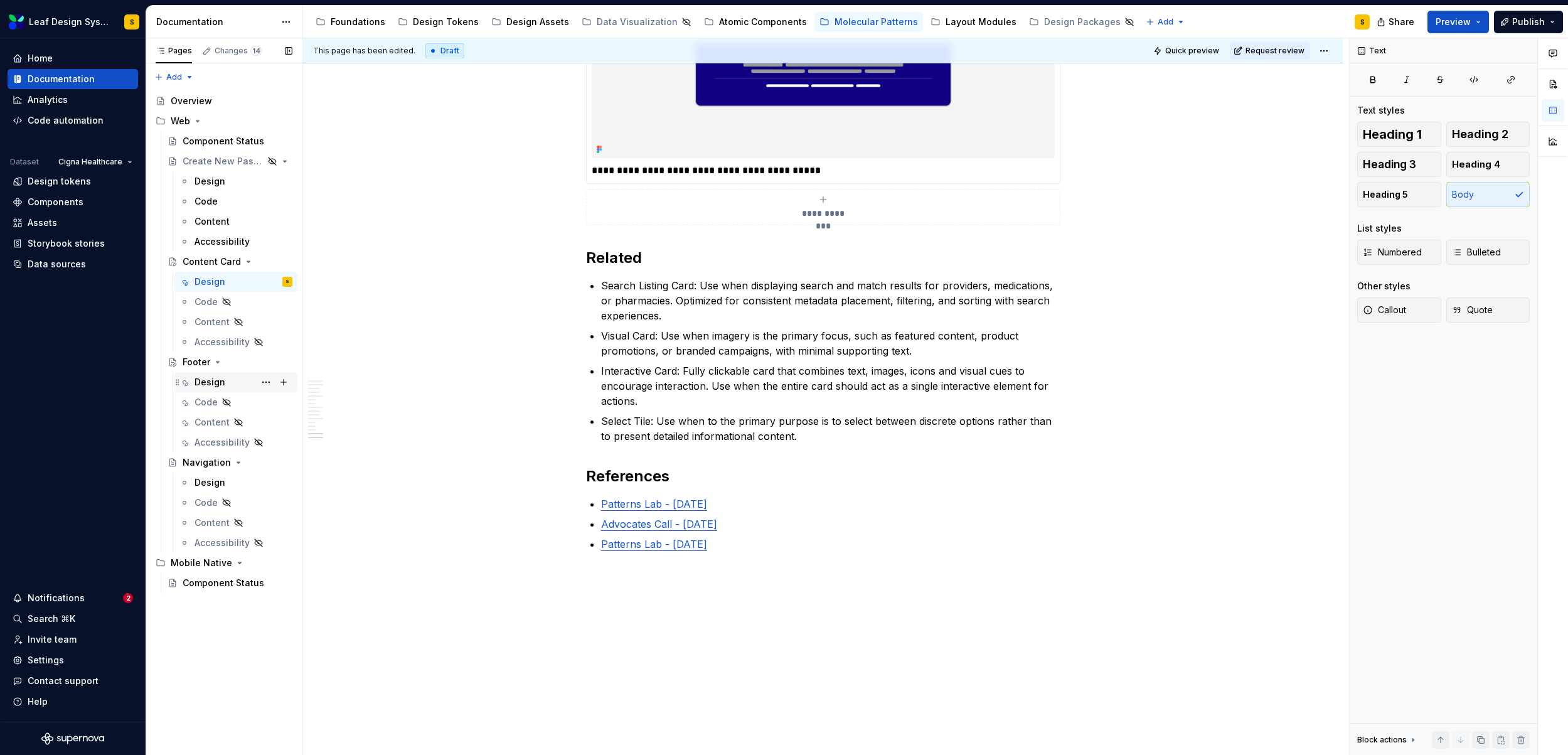
click at [208, 380] on div "Design" at bounding box center [210, 381] width 31 height 13
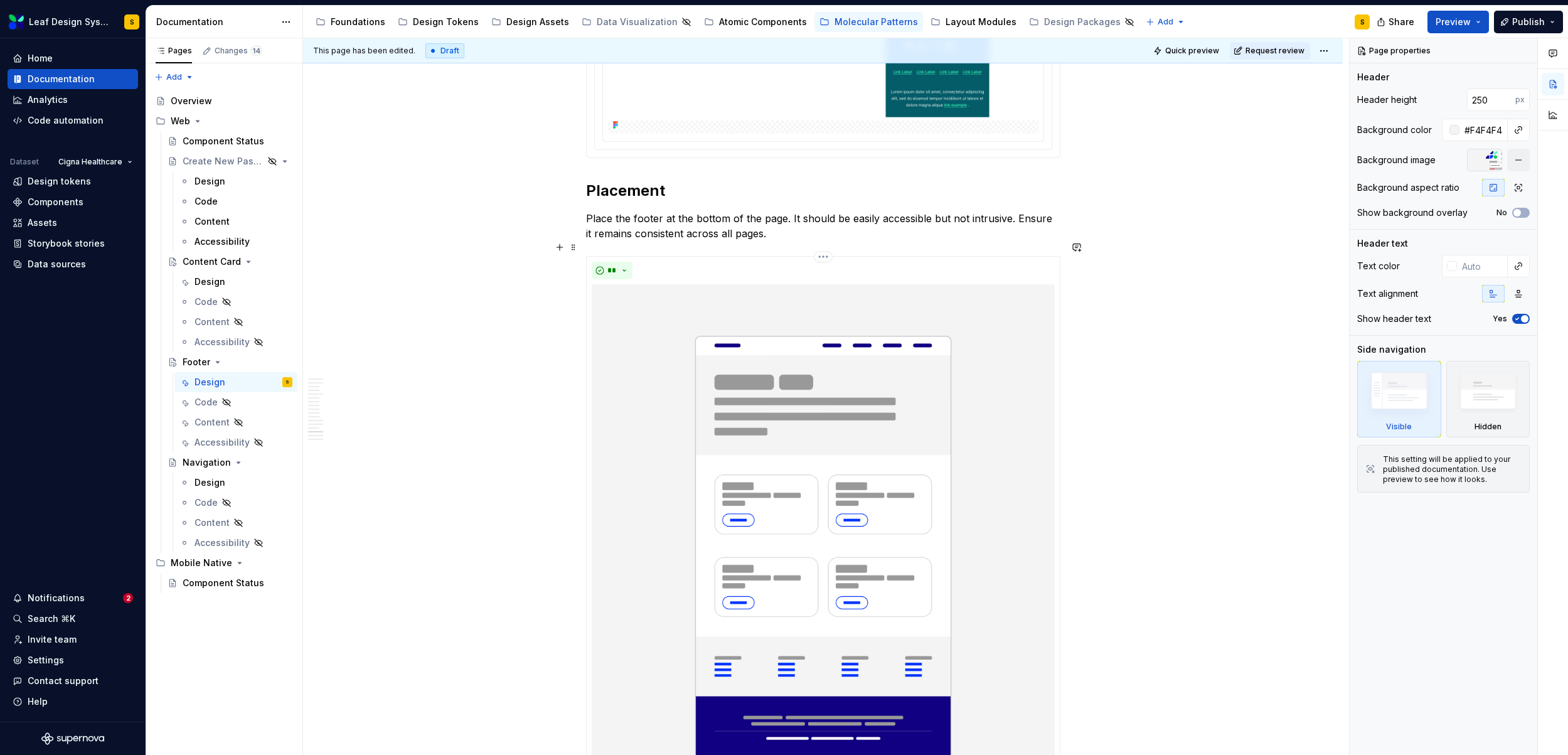
scroll to position [8353, 0]
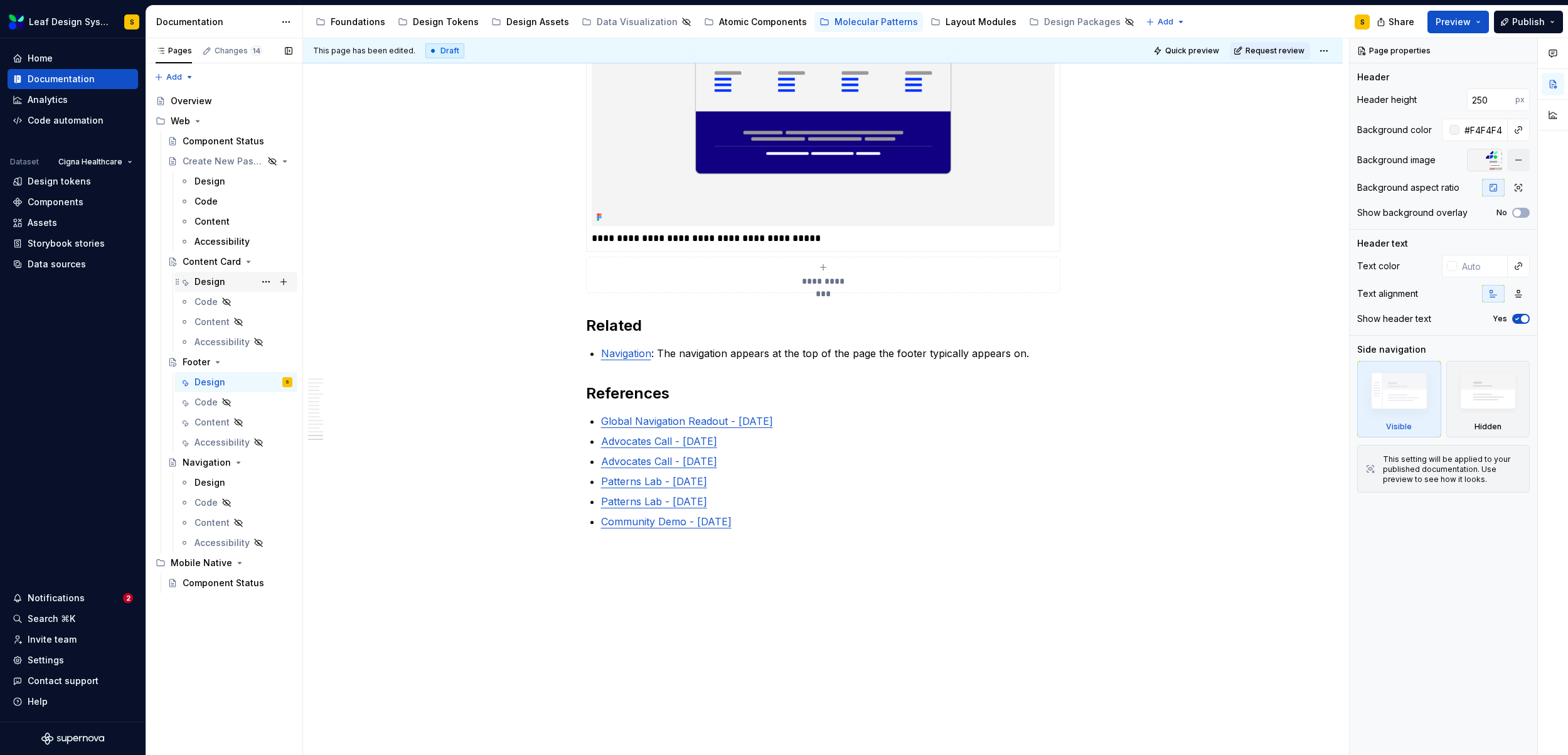
click at [210, 279] on div "Design" at bounding box center [210, 281] width 31 height 13
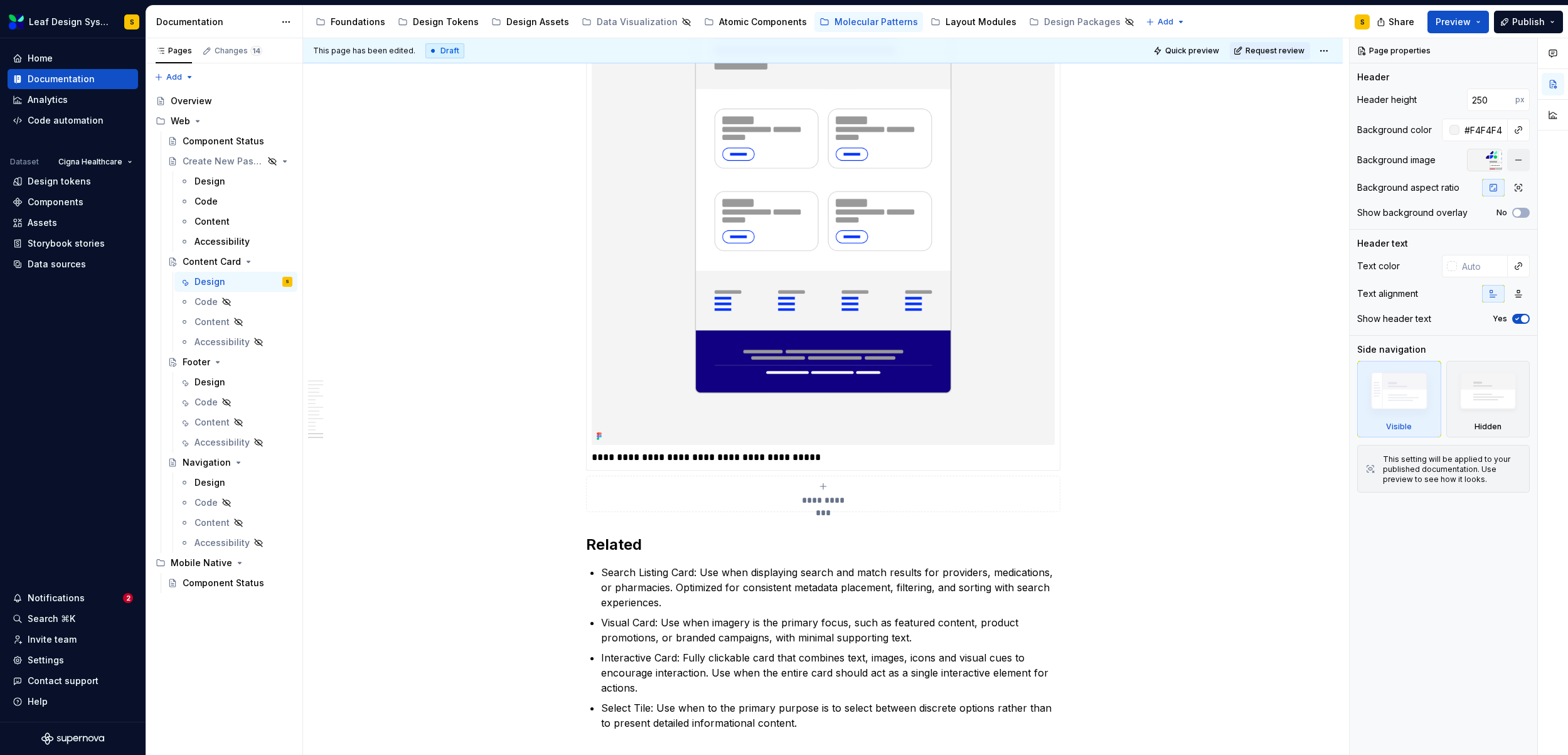
scroll to position [5291, 0]
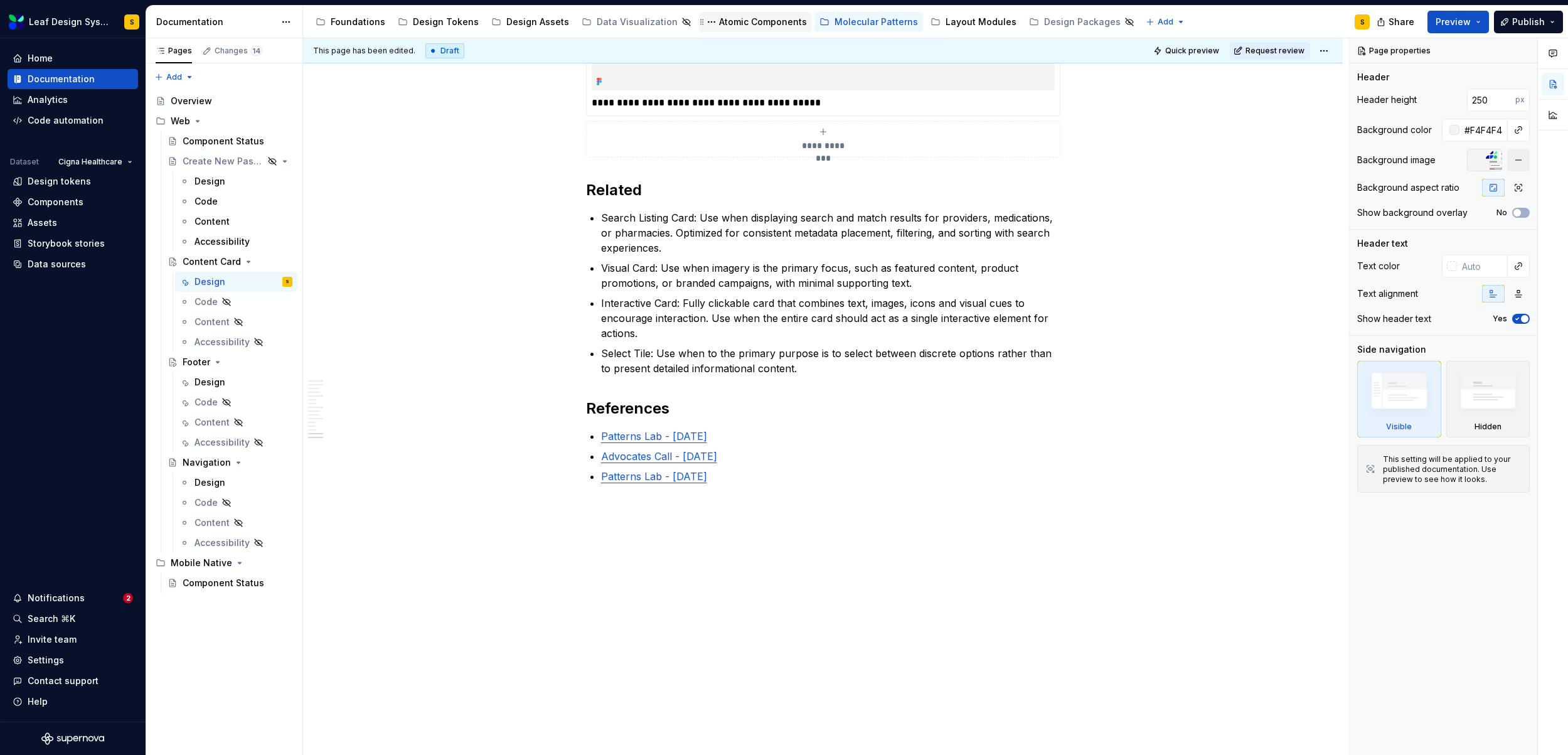
click at [732, 20] on div "Atomic Components" at bounding box center [763, 21] width 88 height 13
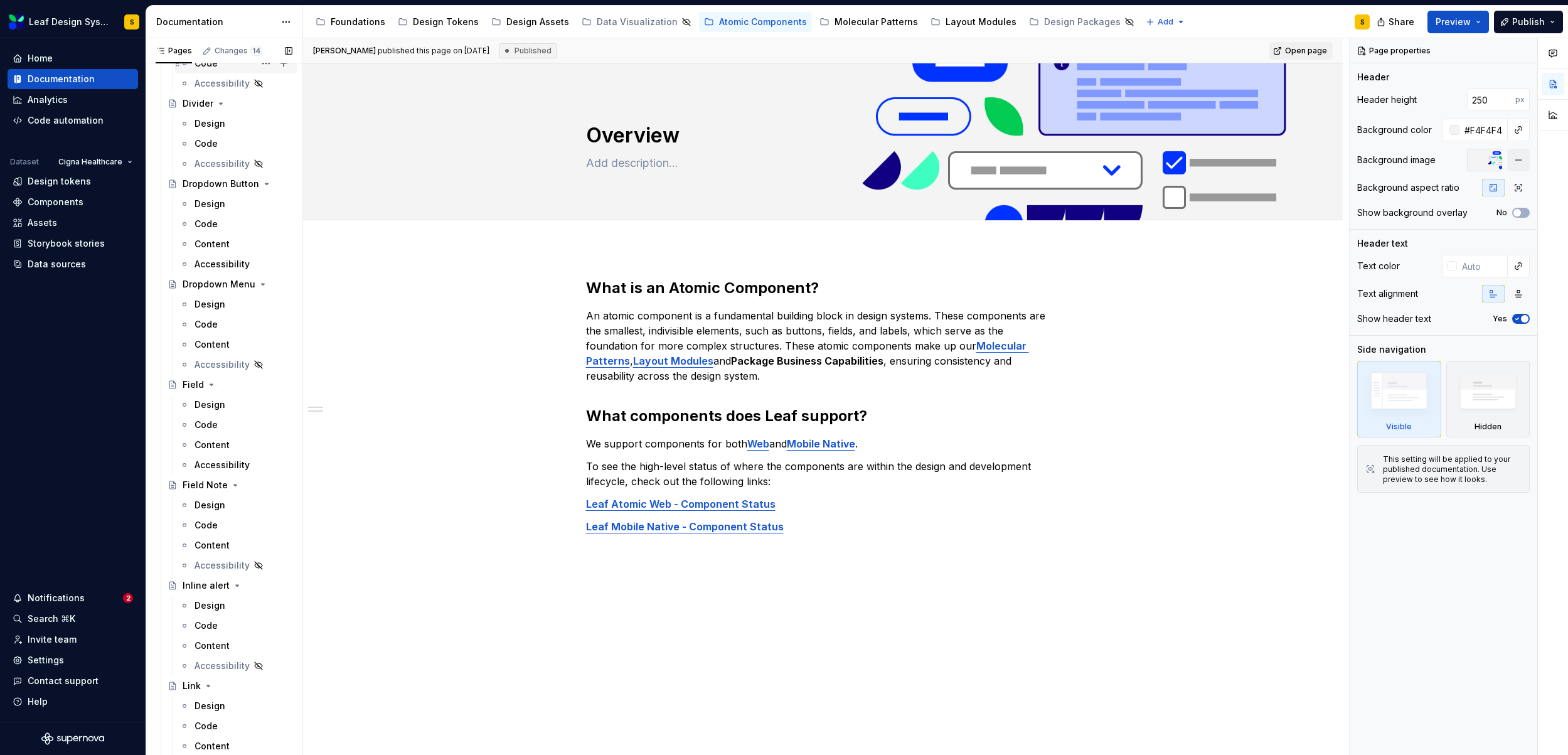
scroll to position [922, 0]
click at [210, 200] on div "Design" at bounding box center [210, 203] width 31 height 13
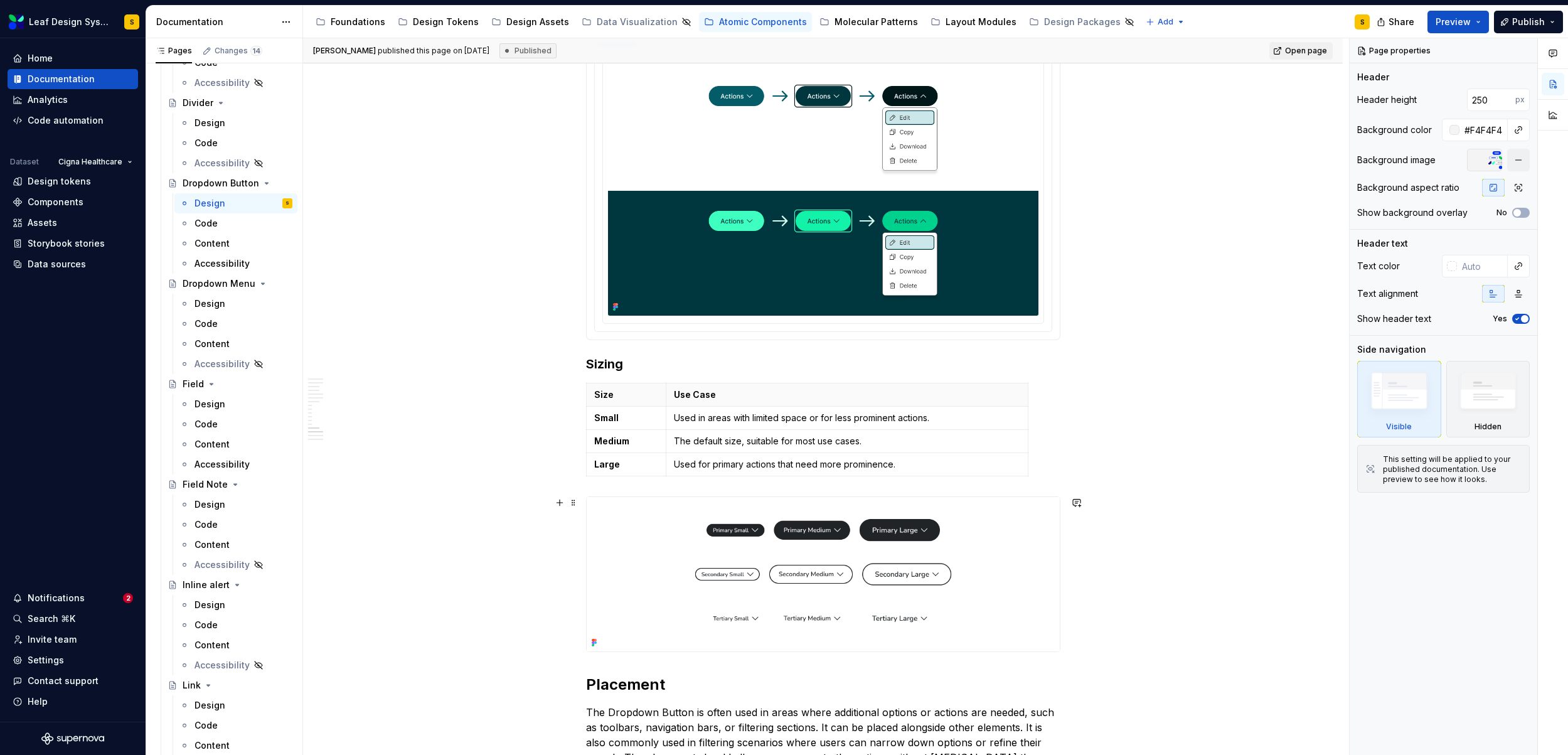
scroll to position [4925, 0]
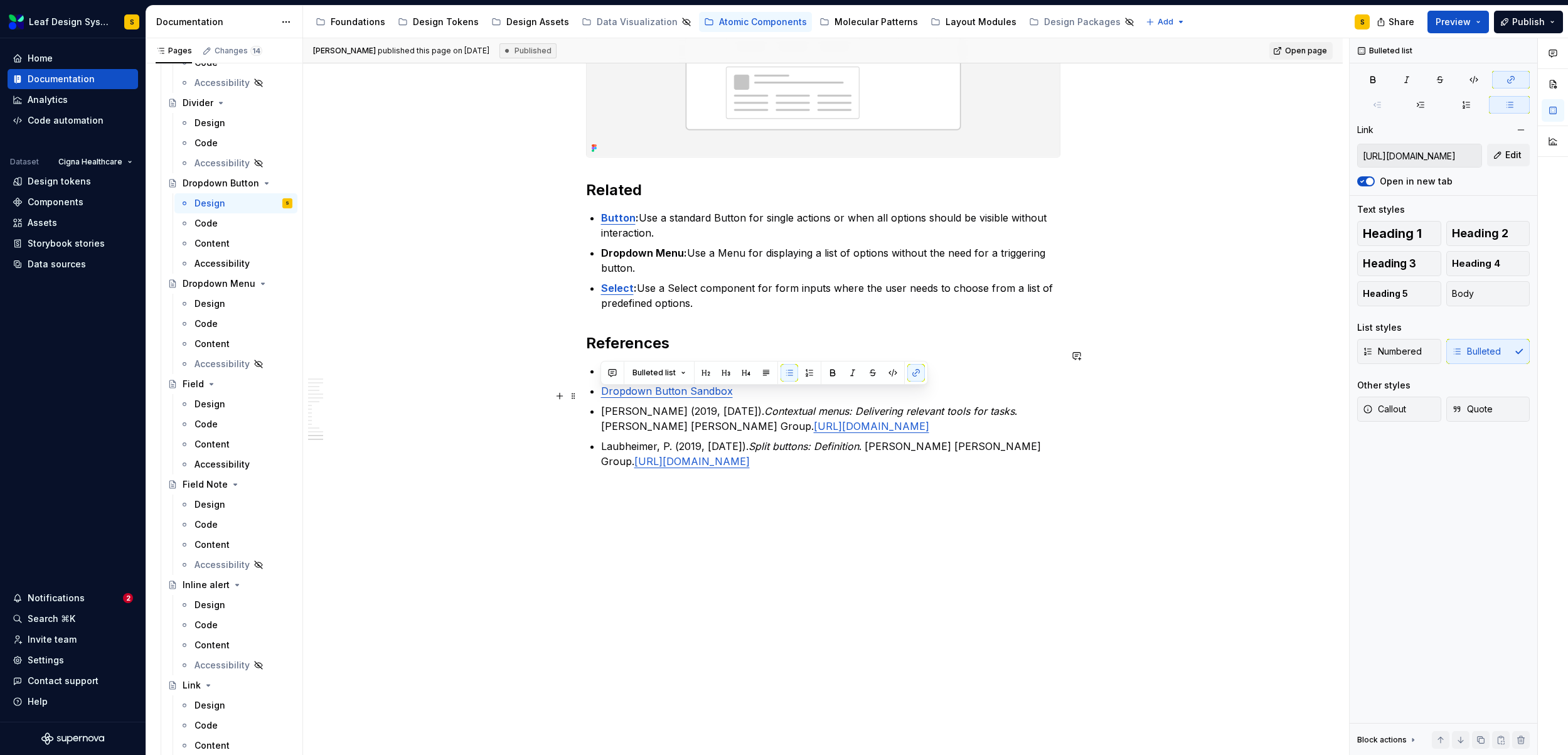
drag, startPoint x: 602, startPoint y: 396, endPoint x: 980, endPoint y: 411, distance: 378.3
click at [980, 411] on p "[PERSON_NAME] (2019, [DATE]). Contextual menus: Delivering relevant tools for t…" at bounding box center [830, 418] width 459 height 30
copy p "[PERSON_NAME] (2019, [DATE]). Contextual menus: Delivering relevant tools for t…"
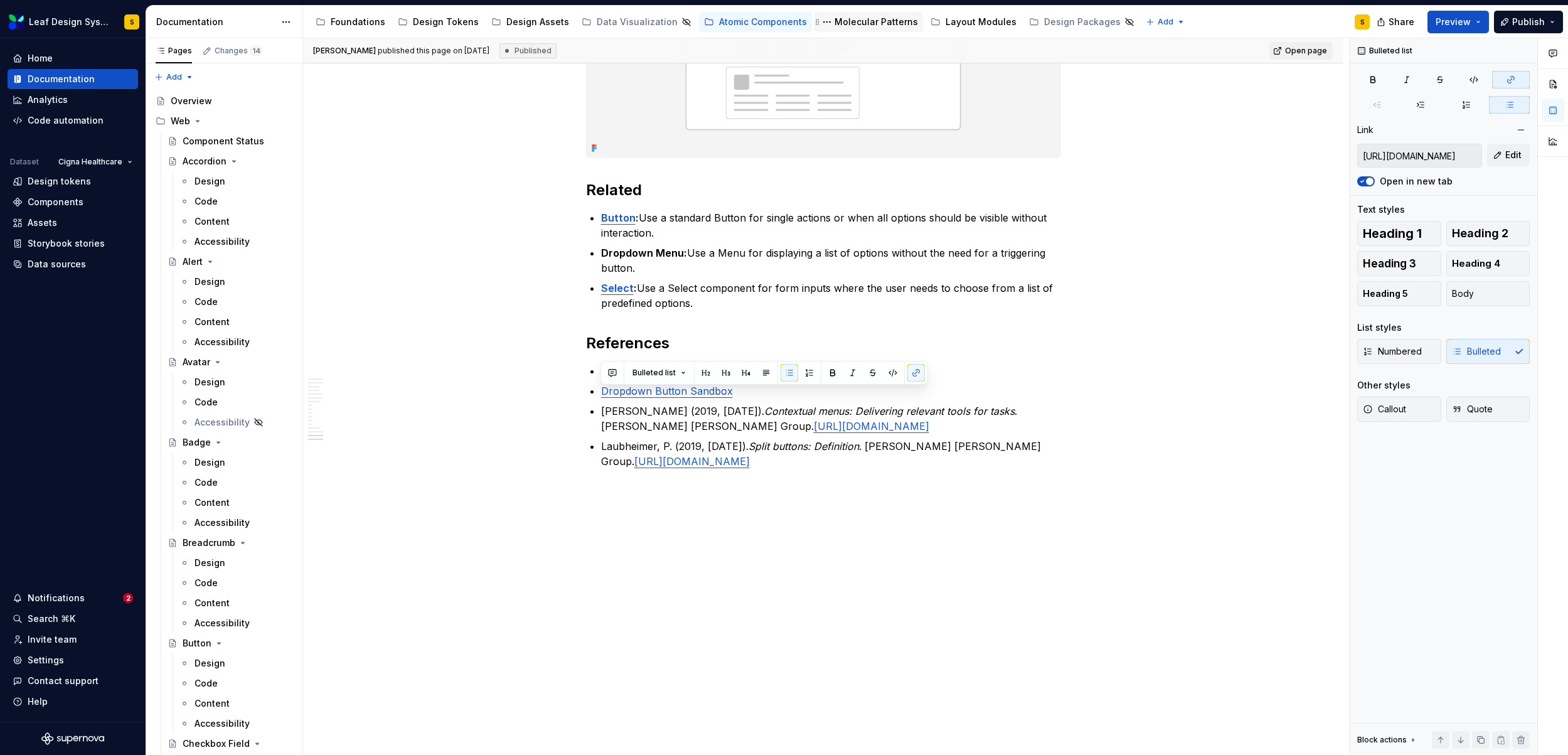
click at [850, 21] on div "Molecular Patterns" at bounding box center [875, 21] width 84 height 13
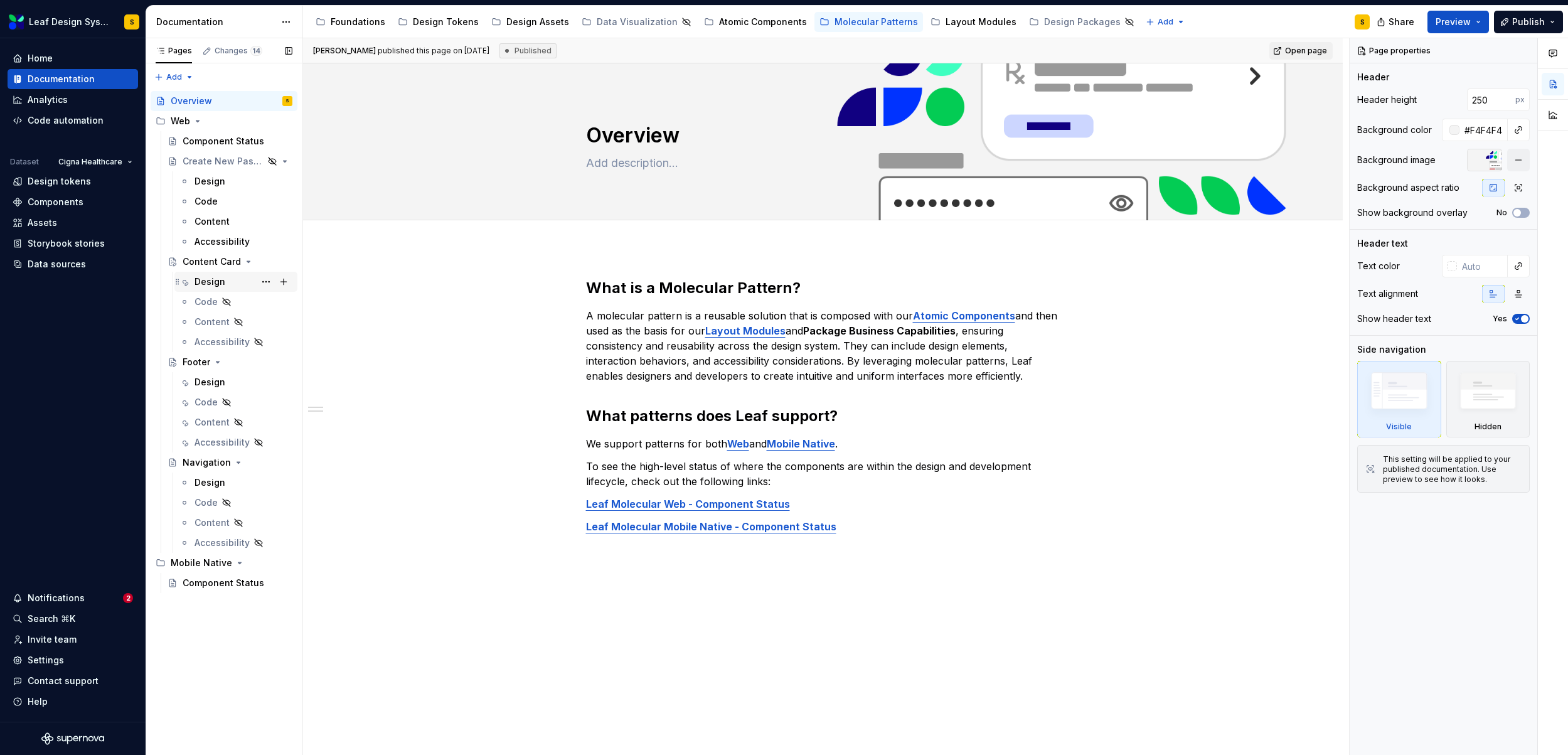
click at [214, 283] on div "Design" at bounding box center [210, 281] width 31 height 13
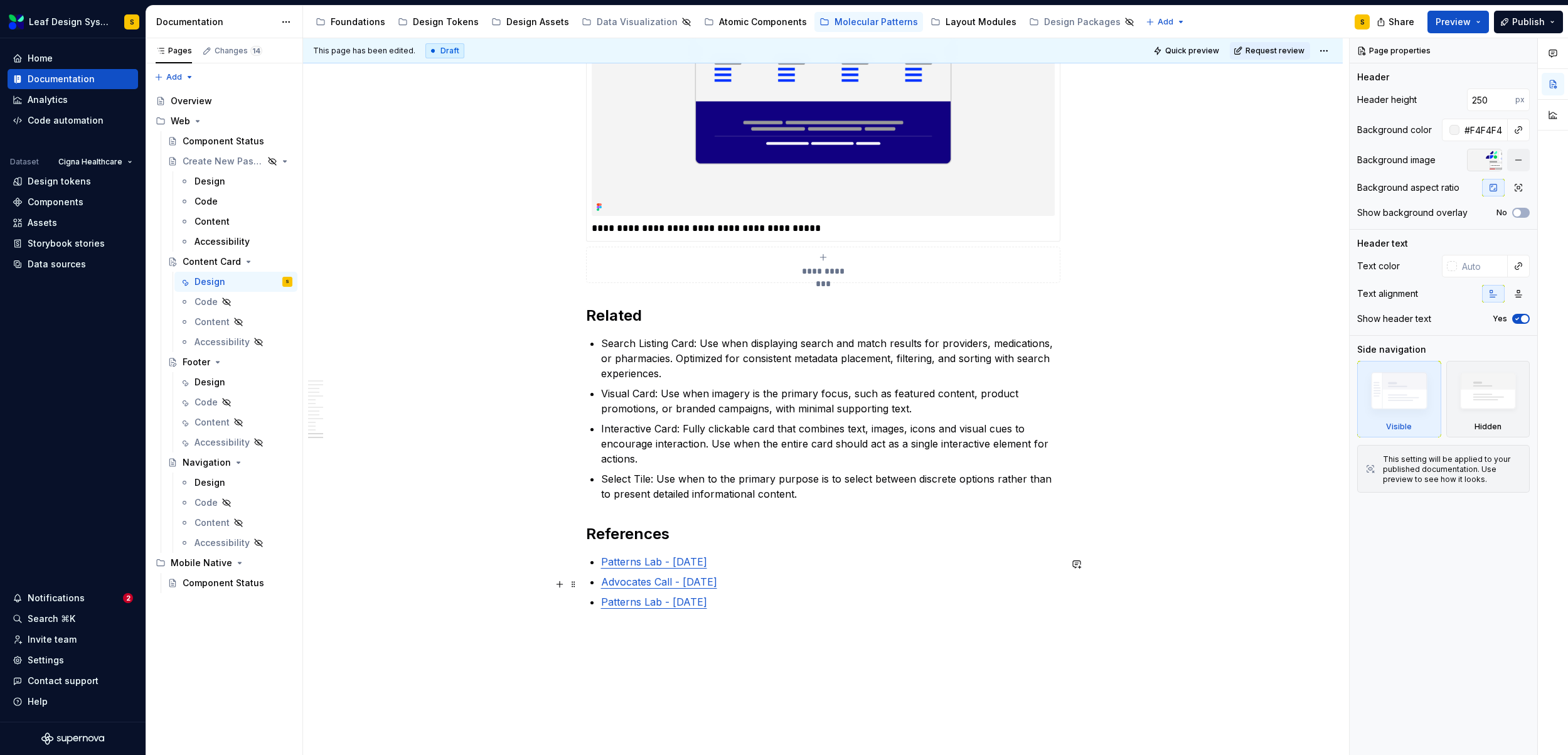
scroll to position [5291, 0]
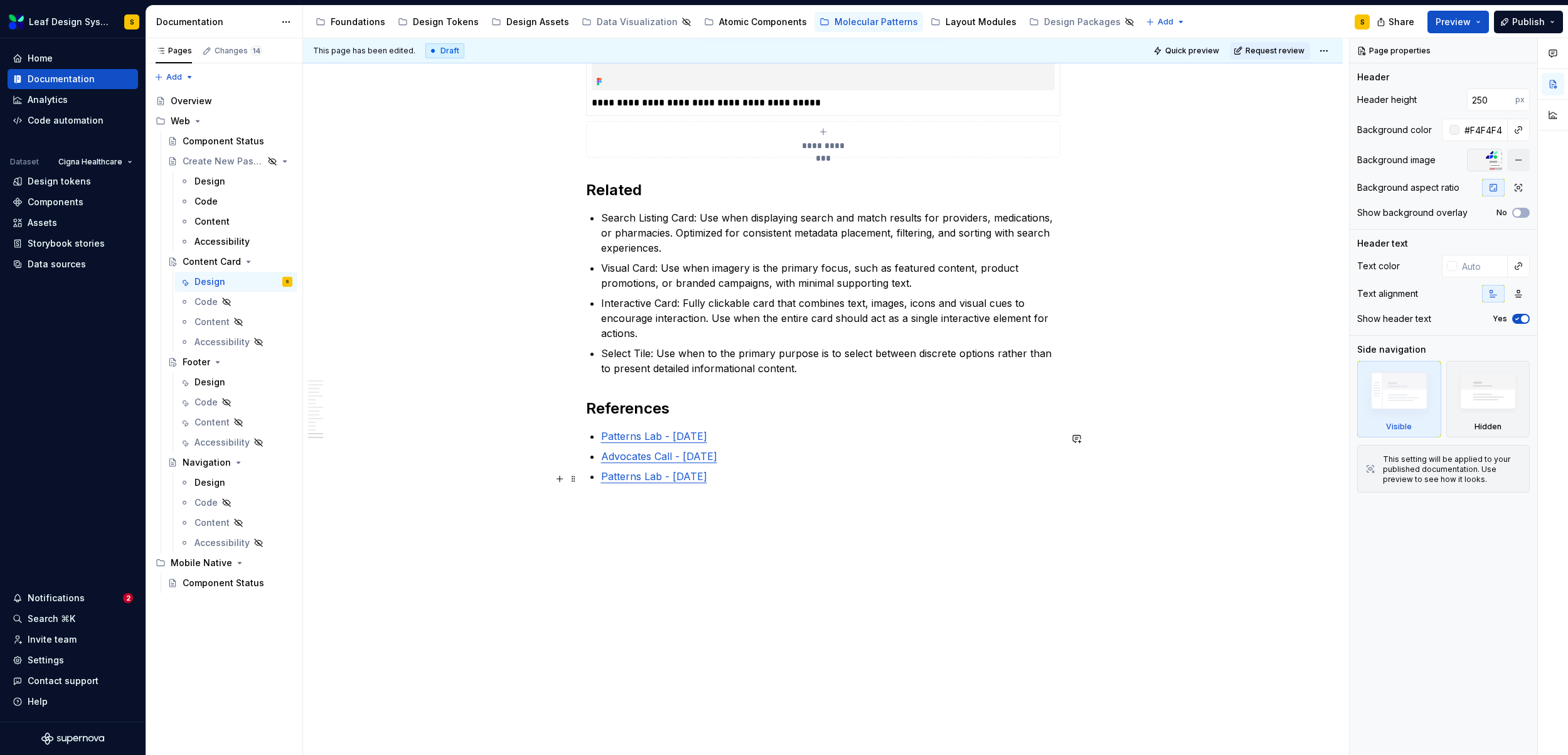
click at [759, 478] on p "Patterns Lab - [DATE]" at bounding box center [830, 477] width 459 height 15
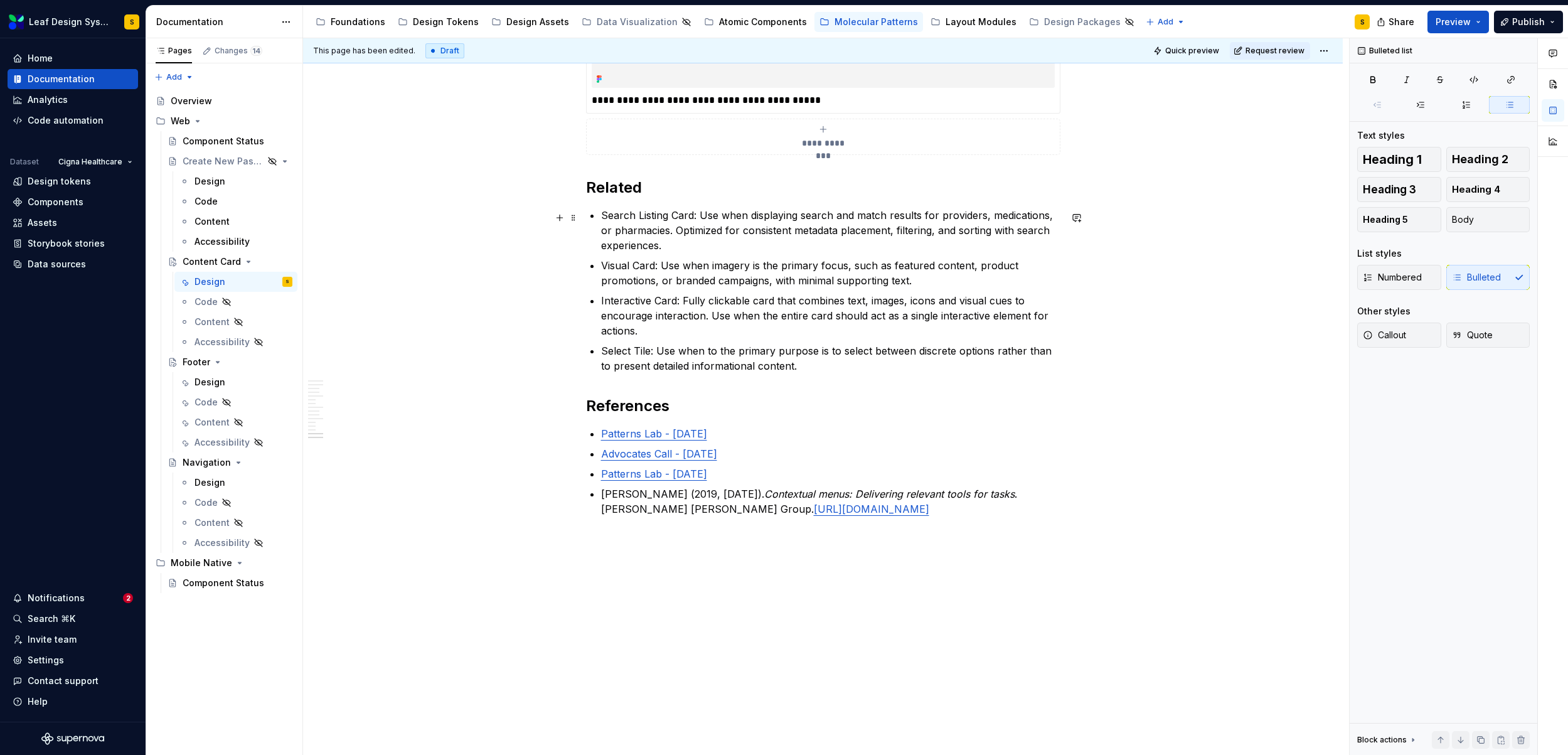
type textarea "*"
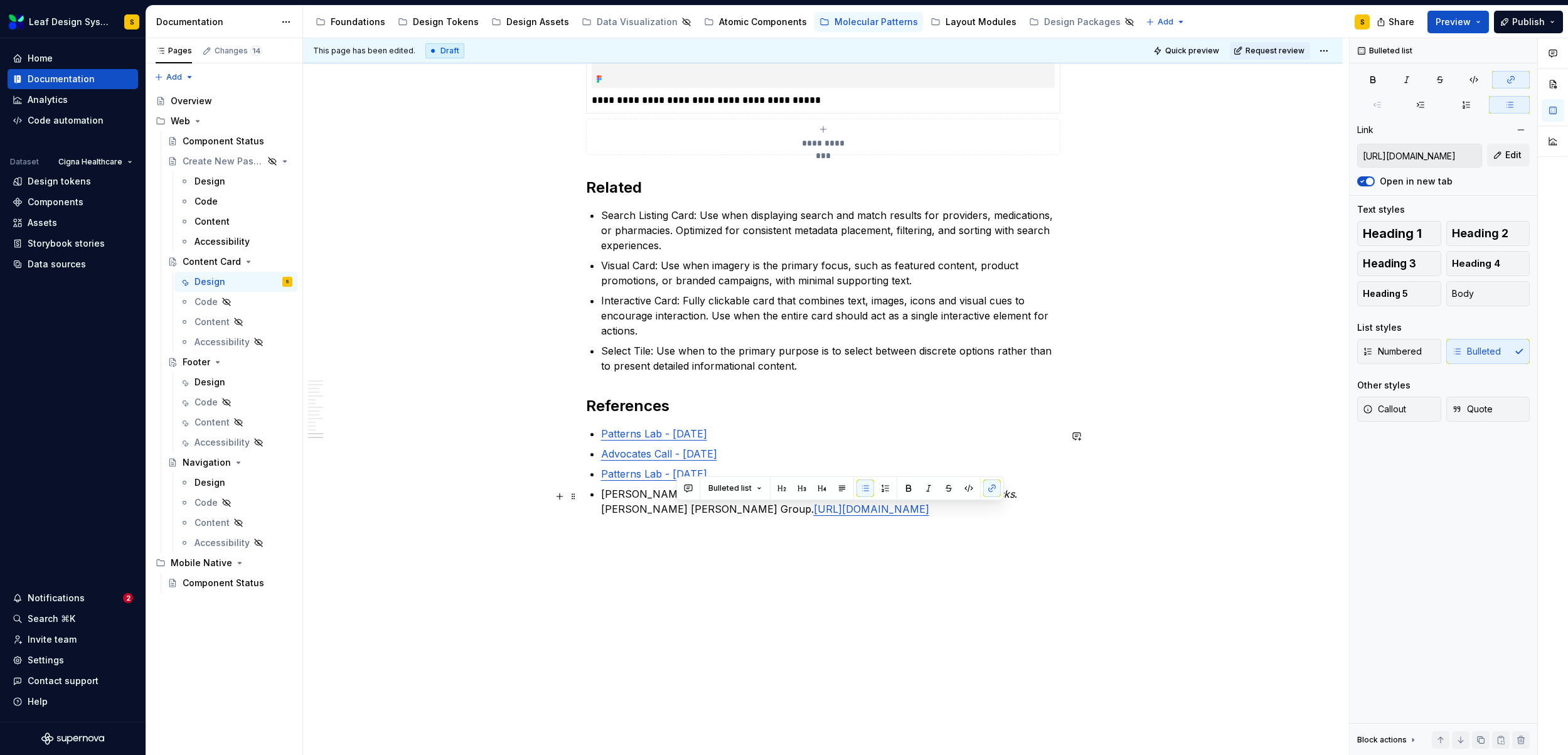
drag, startPoint x: 954, startPoint y: 515, endPoint x: 675, endPoint y: 517, distance: 279.0
click at [675, 516] on p "[PERSON_NAME] (2019, [DATE]). Contextual menus: Delivering relevant tools for t…" at bounding box center [830, 501] width 459 height 30
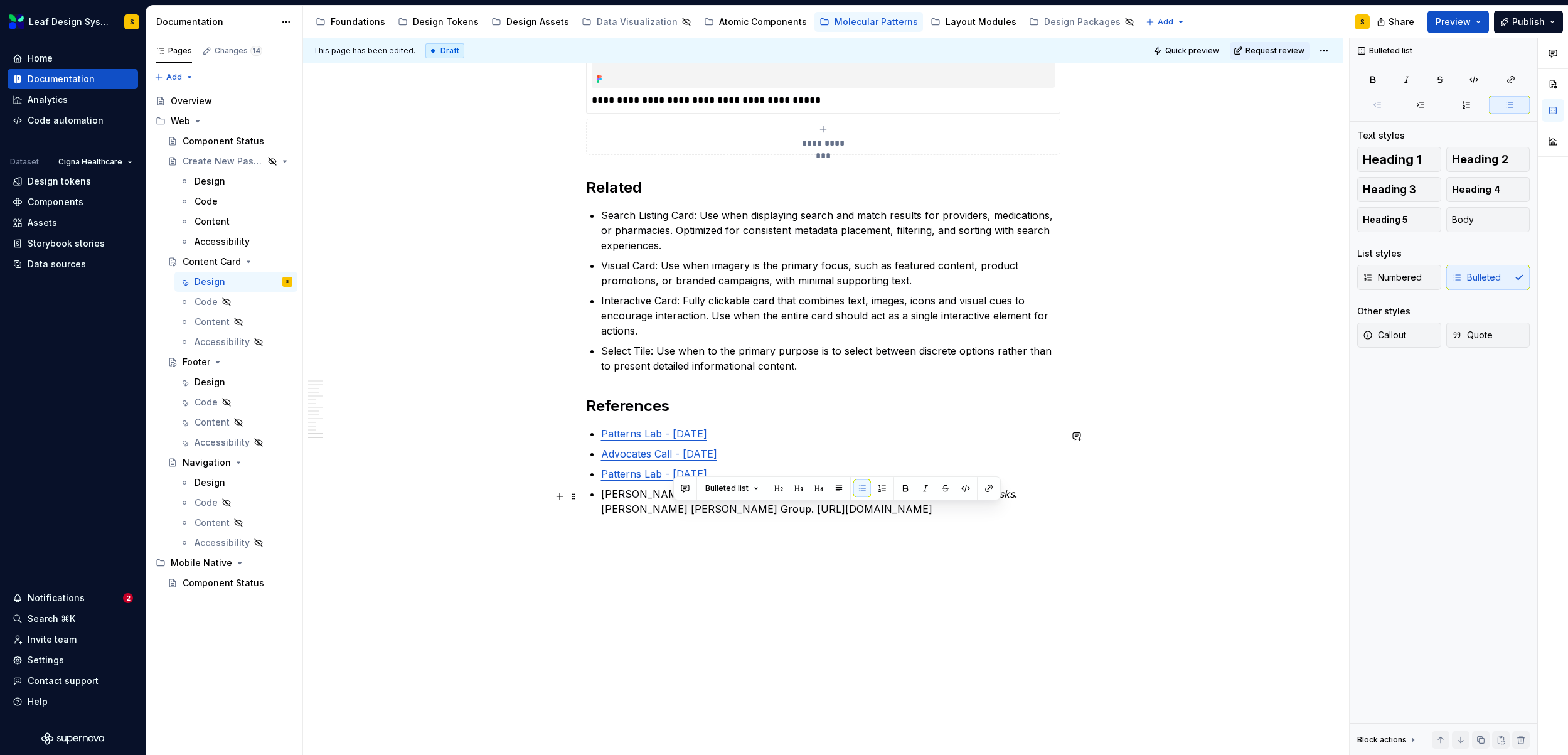
drag, startPoint x: 993, startPoint y: 514, endPoint x: 674, endPoint y: 517, distance: 319.0
click at [674, 516] on p "[PERSON_NAME] (2019, [DATE]). Contextual menus: Delivering relevant tools for t…" at bounding box center [830, 501] width 459 height 30
click at [987, 486] on button "button" at bounding box center [989, 488] width 17 height 17
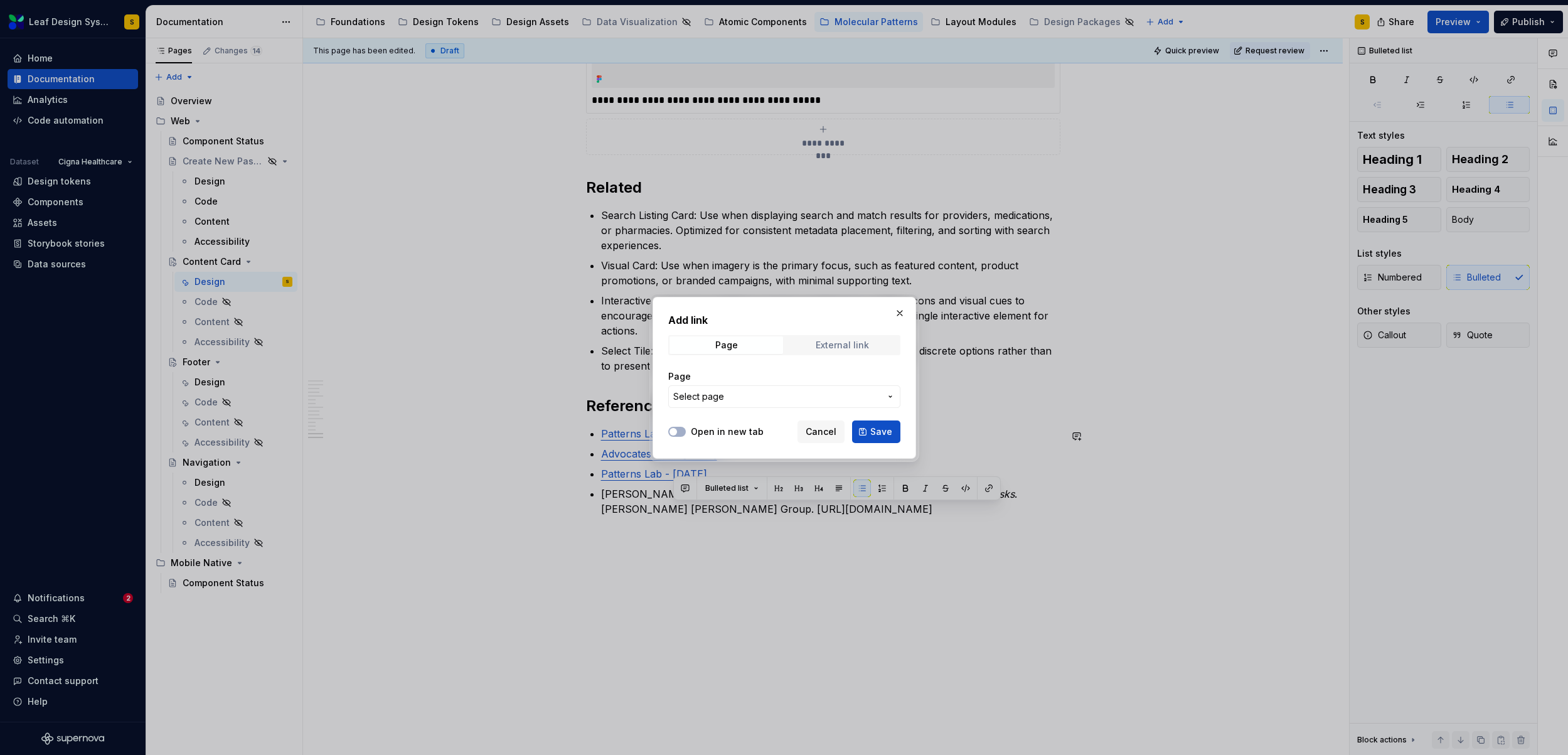
click at [849, 350] on span "External link" at bounding box center [843, 345] width 114 height 17
click at [734, 401] on input "URL" at bounding box center [784, 396] width 232 height 22
paste input "[URL][DOMAIN_NAME]"
type input "[URL][DOMAIN_NAME]"
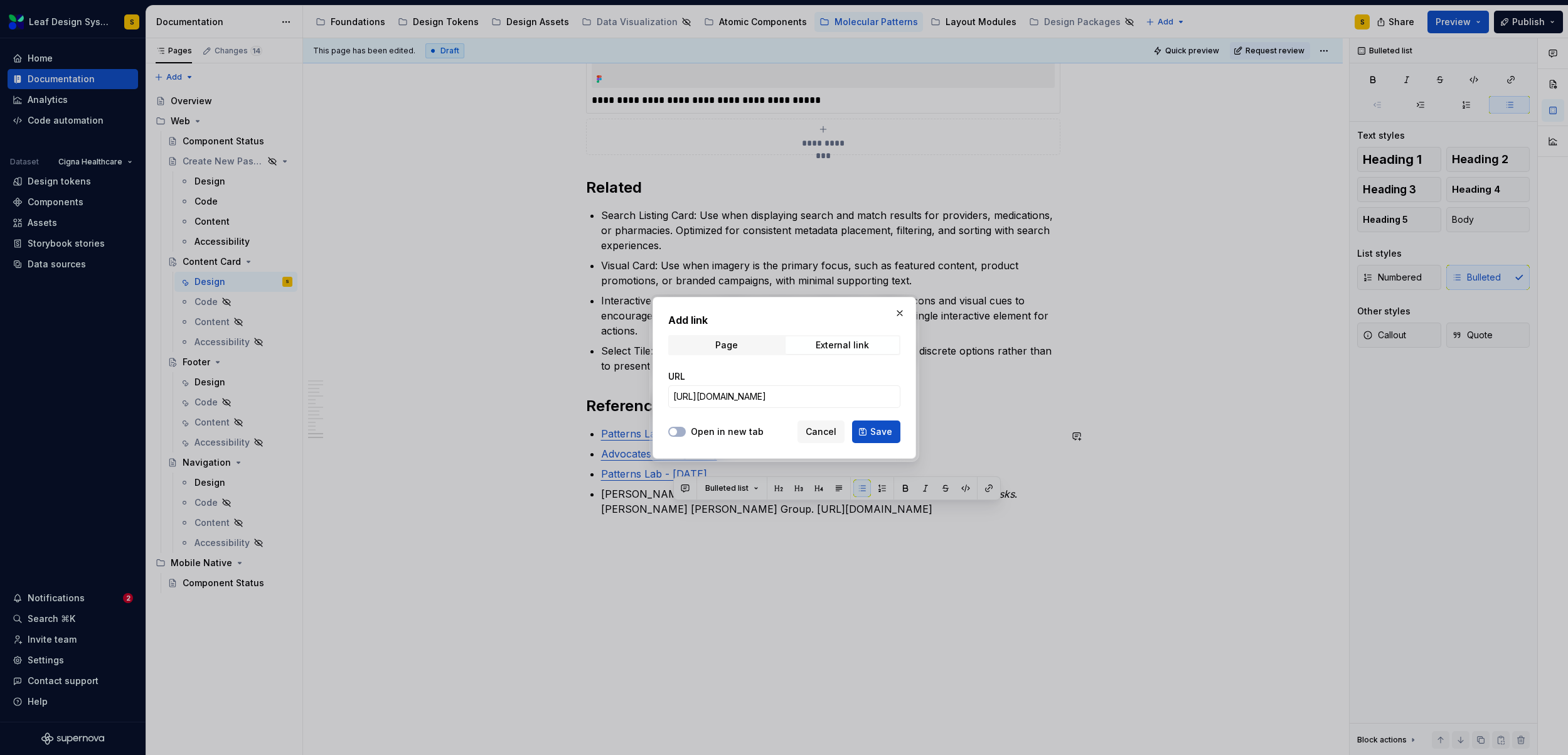
scroll to position [0, 0]
click at [705, 435] on label "Open in new tab" at bounding box center [727, 431] width 73 height 13
click at [686, 435] on button "Open in new tab" at bounding box center [677, 431] width 17 height 10
click at [878, 433] on span "Save" at bounding box center [881, 431] width 22 height 13
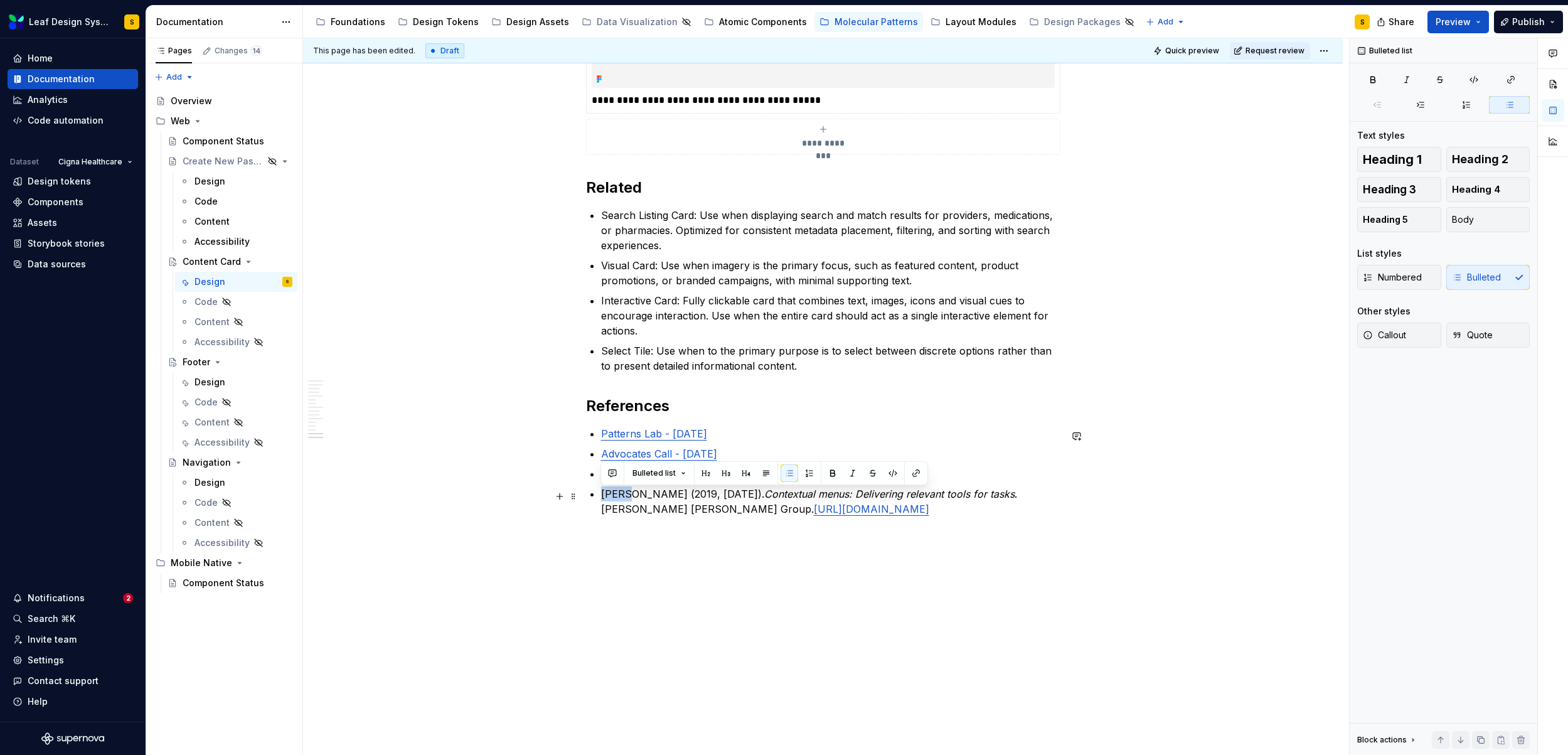
drag, startPoint x: 625, startPoint y: 498, endPoint x: 600, endPoint y: 496, distance: 25.1
click at [601, 496] on p "[PERSON_NAME] (2019, [DATE]). Contextual menus: Delivering relevant tools for t…" at bounding box center [830, 501] width 459 height 30
type textarea "*"
click at [664, 496] on p "[PERSON_NAME], [PERSON_NAME] (2019, [DATE]). Contextual menus: Delivering relev…" at bounding box center [830, 501] width 459 height 30
click at [695, 496] on p "Laubheimer, P. (2019, [DATE]). Contextual menus: Delivering relevant tools for …" at bounding box center [830, 501] width 459 height 30
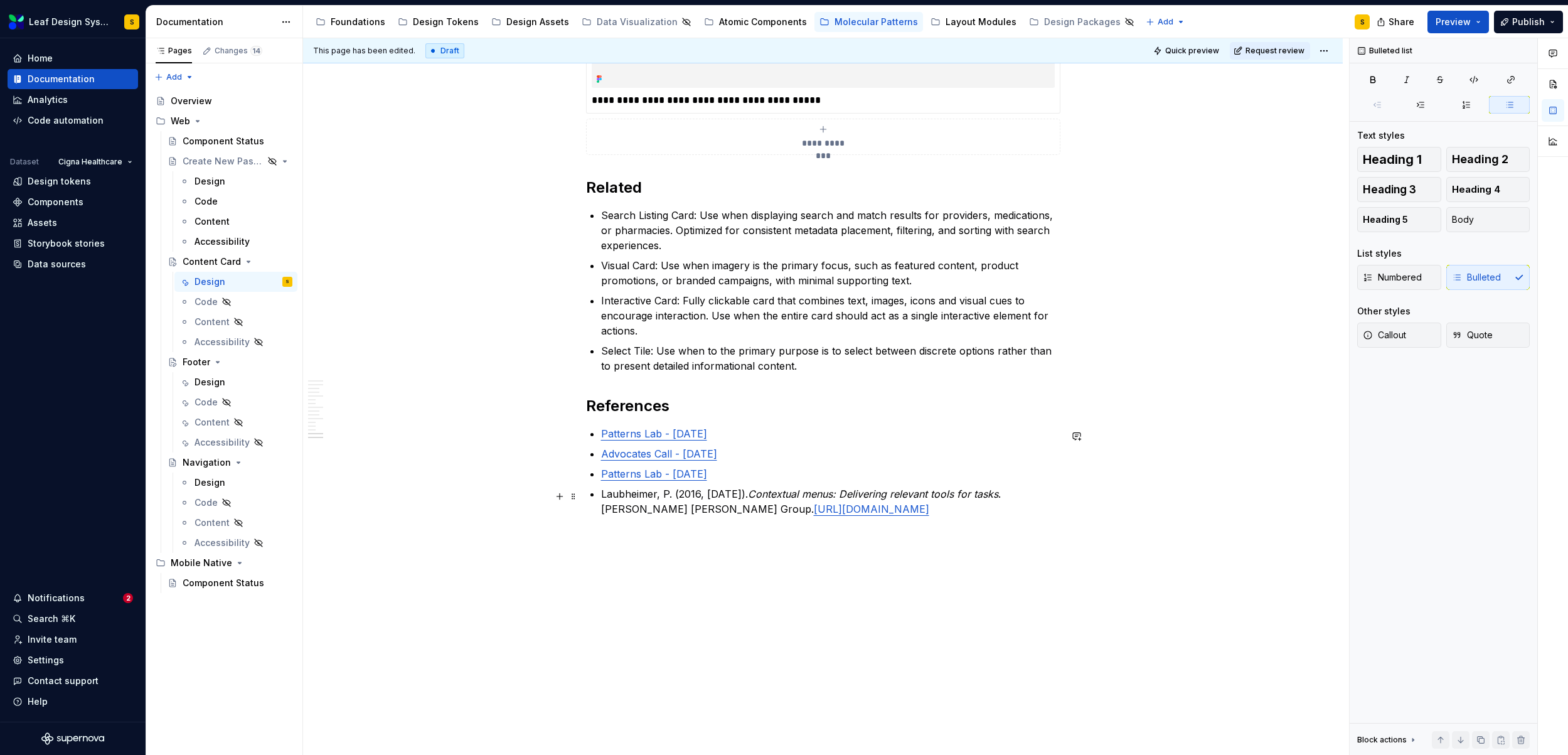
click at [715, 498] on p "Laubheimer, P. (2016, [DATE]). Contextual menus: Delivering relevant tools for …" at bounding box center [830, 501] width 459 height 30
drag, startPoint x: 759, startPoint y: 496, endPoint x: 767, endPoint y: 496, distance: 8.0
click at [767, 496] on p "Laubheimer, P. (2016, [DATE]). Contextual menus: Delivering relevant tools for …" at bounding box center [830, 501] width 459 height 30
drag, startPoint x: 775, startPoint y: 495, endPoint x: 1031, endPoint y: 493, distance: 256.0
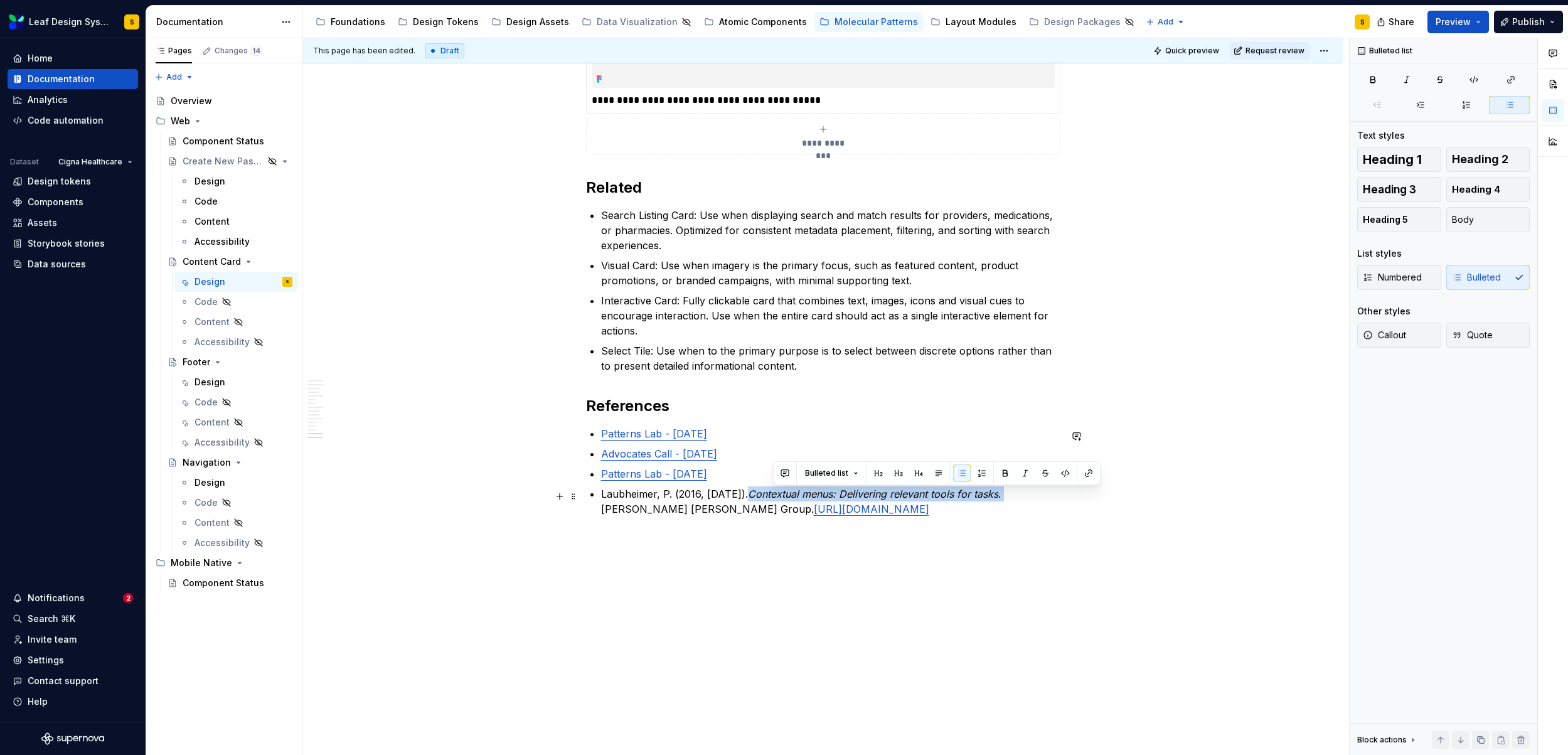
click at [1031, 493] on p "Laubheimer, P. (2016, [DATE]). Contextual menus: Delivering relevant tools for …" at bounding box center [830, 501] width 459 height 30
drag, startPoint x: 775, startPoint y: 497, endPoint x: 1025, endPoint y: 495, distance: 250.0
click at [1025, 495] on p "Laubheimer, P. (2016, [DATE]). Contextual menus: Delivering relevant tools for …" at bounding box center [830, 501] width 459 height 30
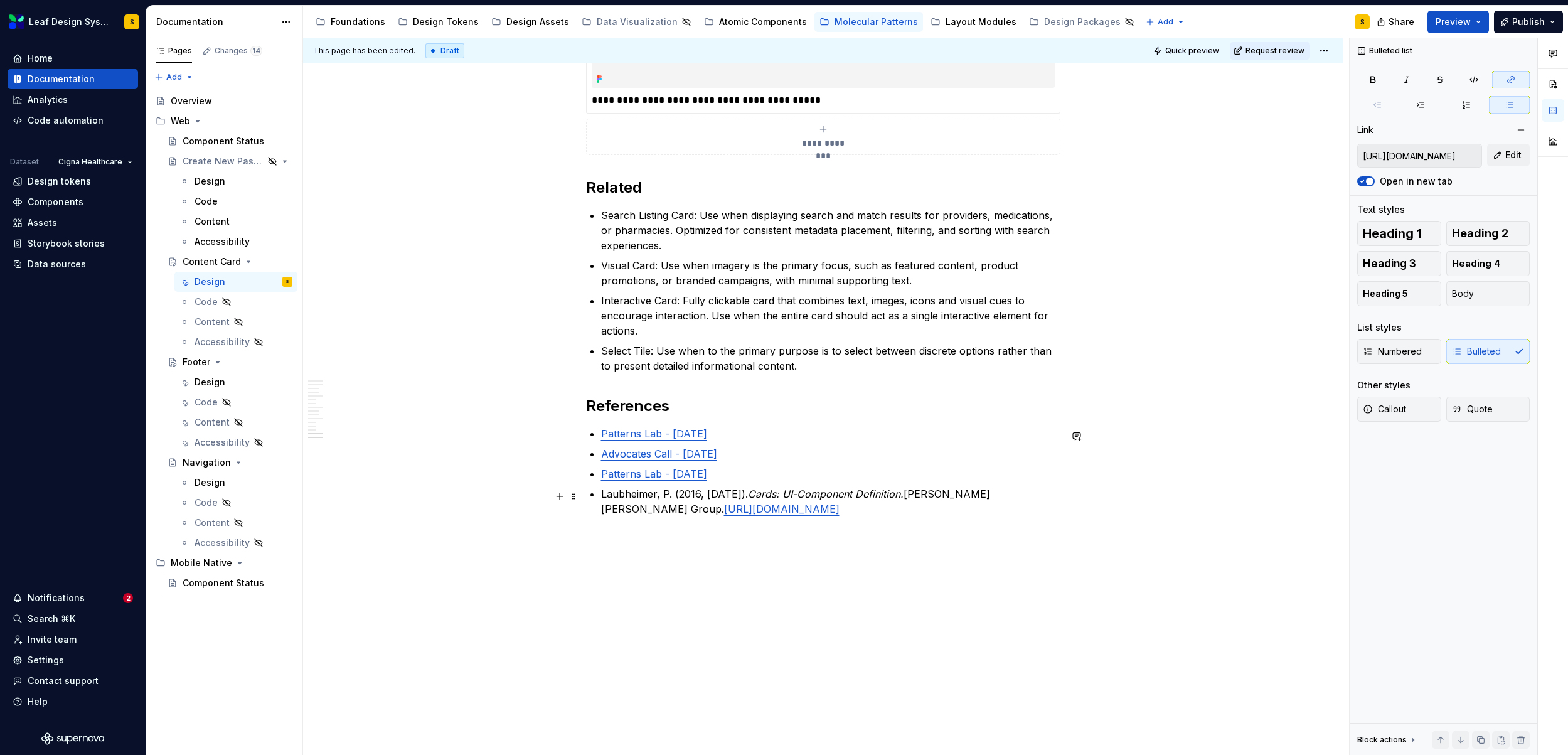
click at [840, 503] on link "[URL][DOMAIN_NAME]" at bounding box center [782, 508] width 116 height 13
click at [1042, 501] on p "Laubheimer, P. (2016, [DATE]). Cards: UI-Component Definition. [PERSON_NAME] [P…" at bounding box center [830, 501] width 459 height 30
click at [1084, 476] on button "button" at bounding box center [1357, 473] width 17 height 17
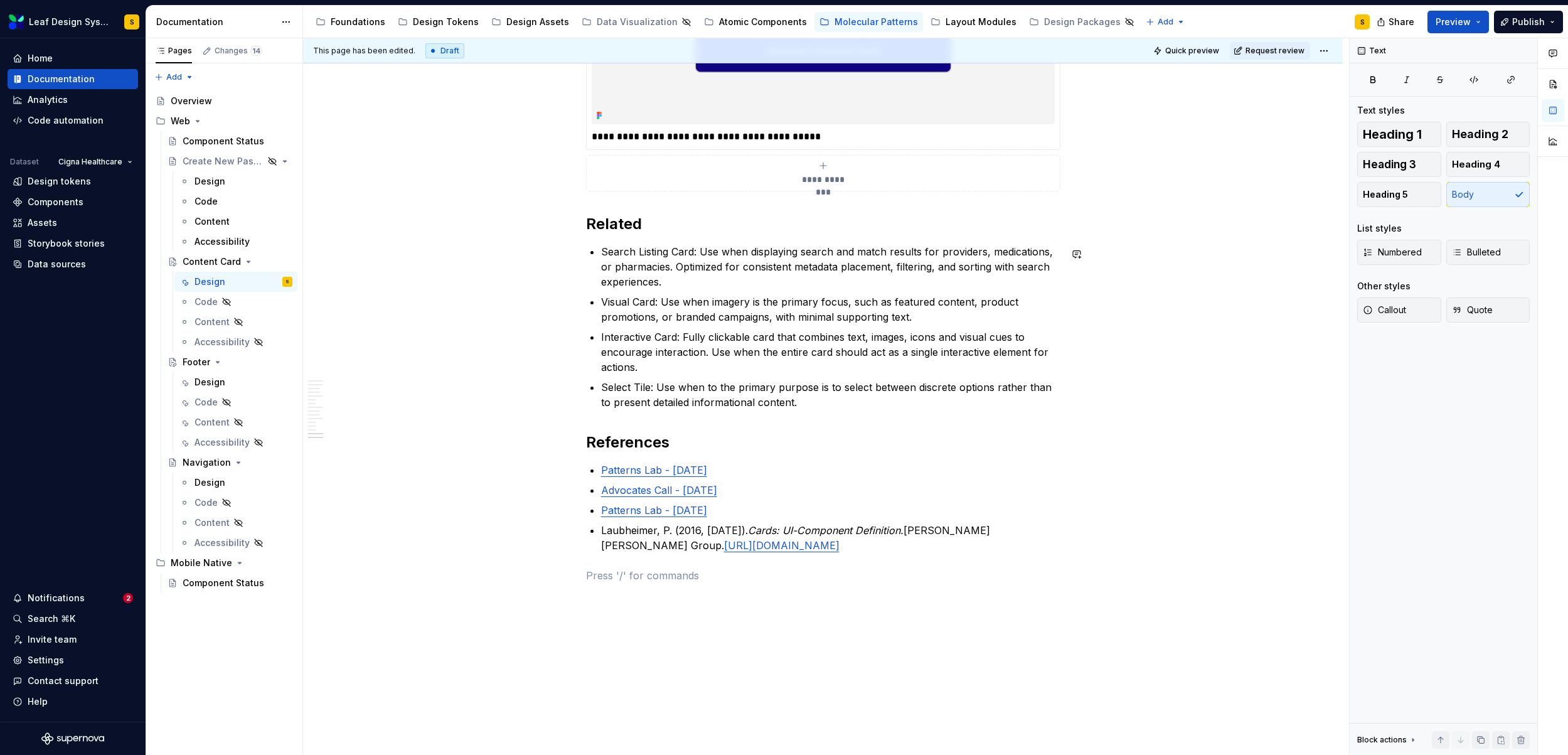
scroll to position [5325, 0]
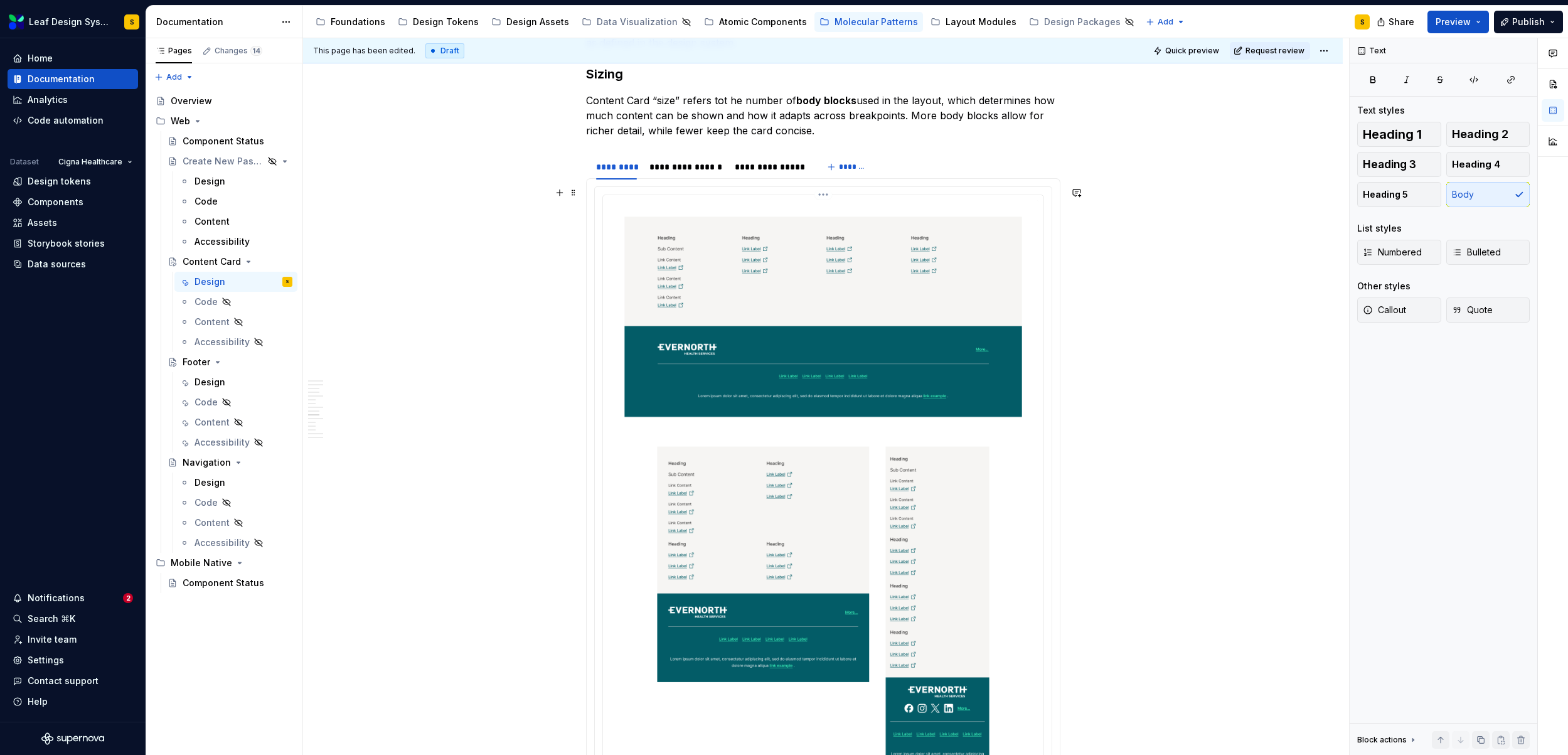
scroll to position [3242, 0]
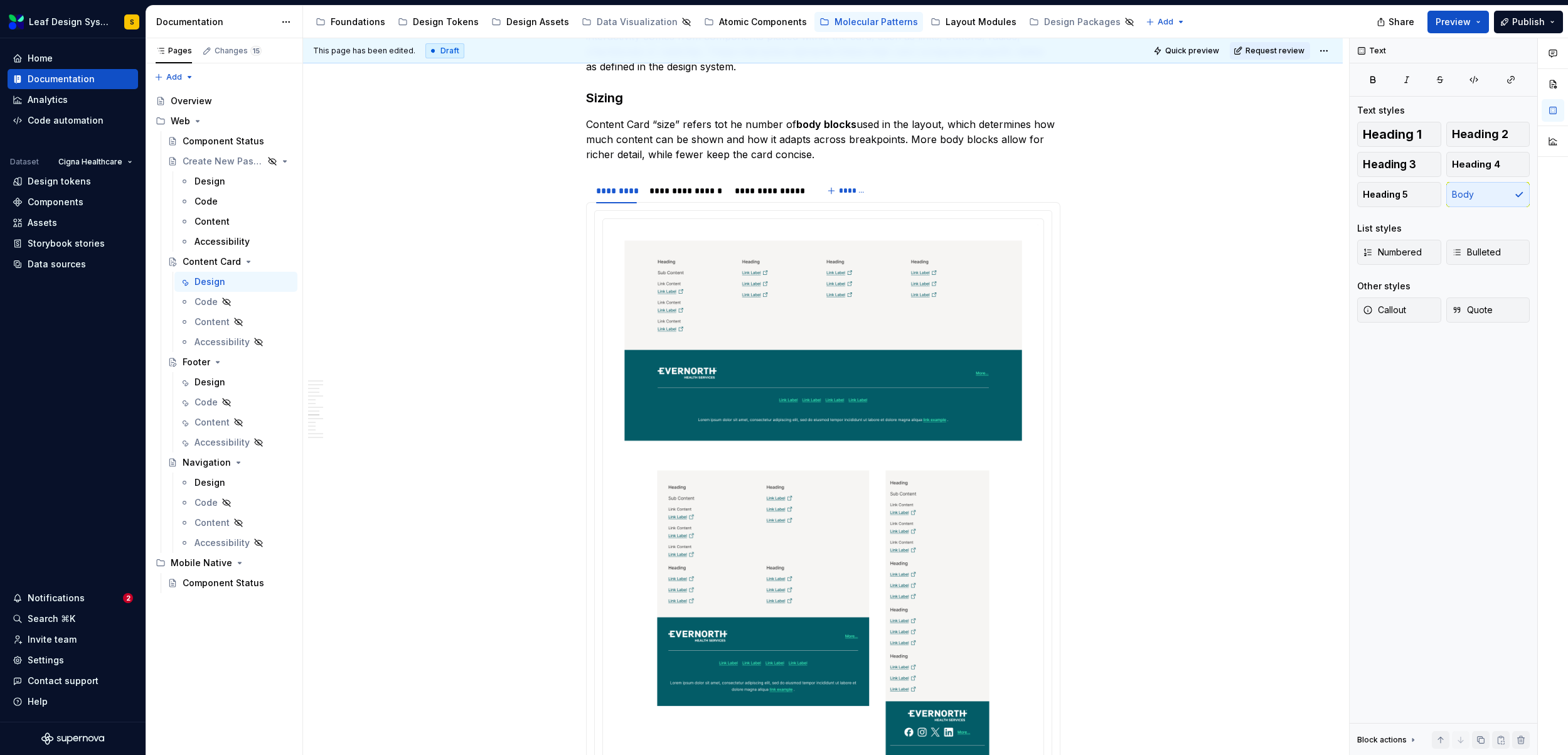
type textarea "*"
